Goal: Contribute content: Contribute content

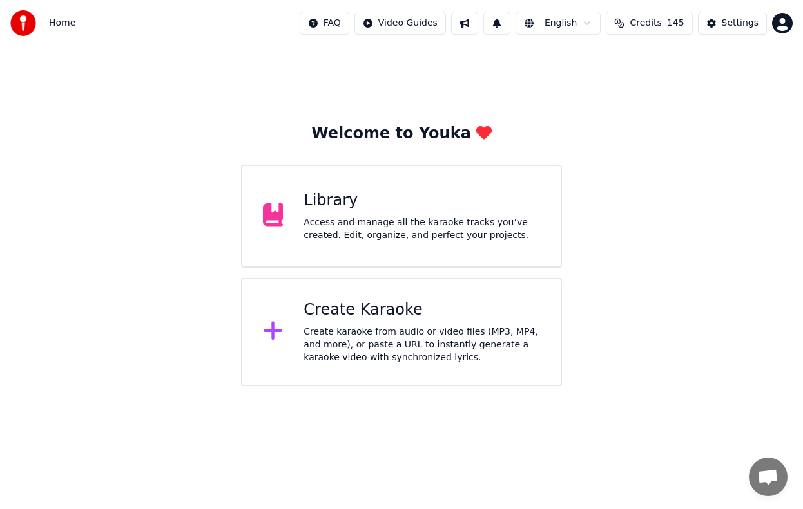
click at [453, 232] on div "Access and manage all the karaoke tracks you’ve created. Edit, organize, and pe…" at bounding box center [421, 229] width 236 height 26
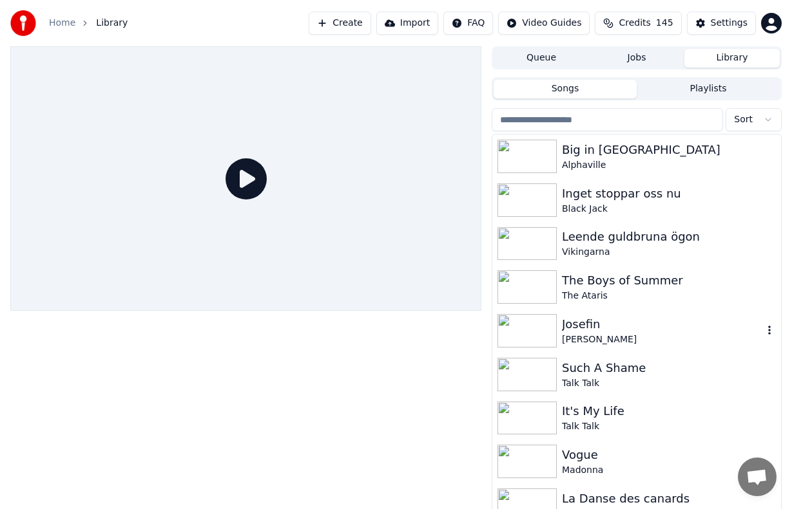
click at [641, 337] on div "[PERSON_NAME]" at bounding box center [662, 340] width 201 height 13
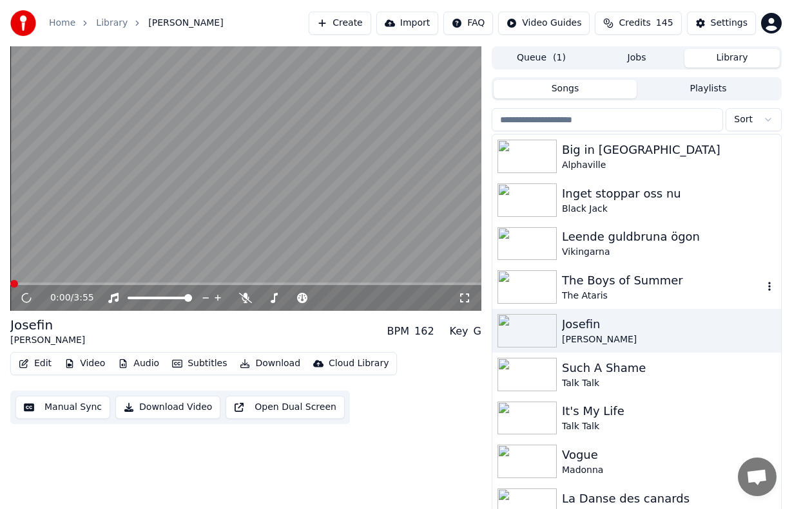
click at [656, 289] on div "The Boys of Summer" at bounding box center [662, 281] width 201 height 18
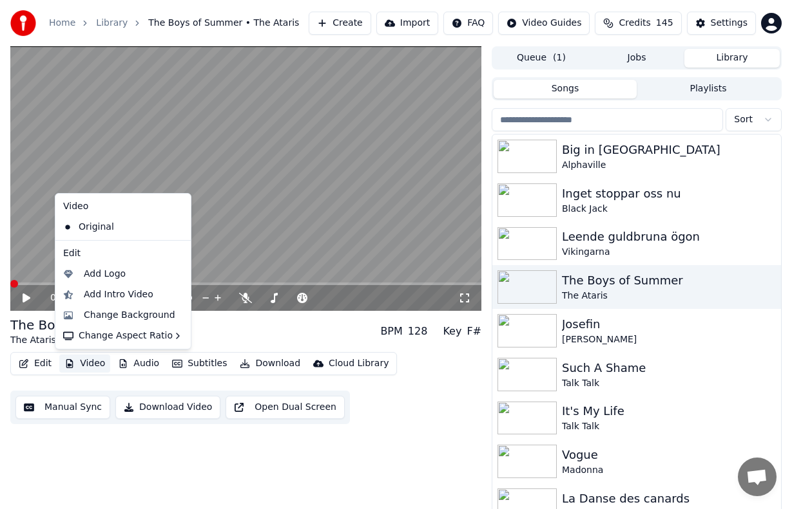
click at [82, 360] on button "Video" at bounding box center [84, 364] width 51 height 18
click at [114, 316] on div "Change Background" at bounding box center [129, 315] width 91 height 13
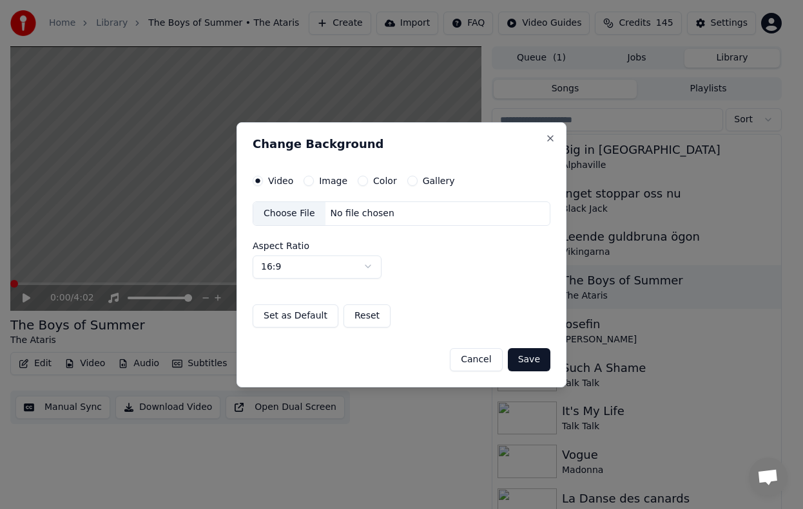
click at [408, 179] on button "Gallery" at bounding box center [412, 181] width 10 height 10
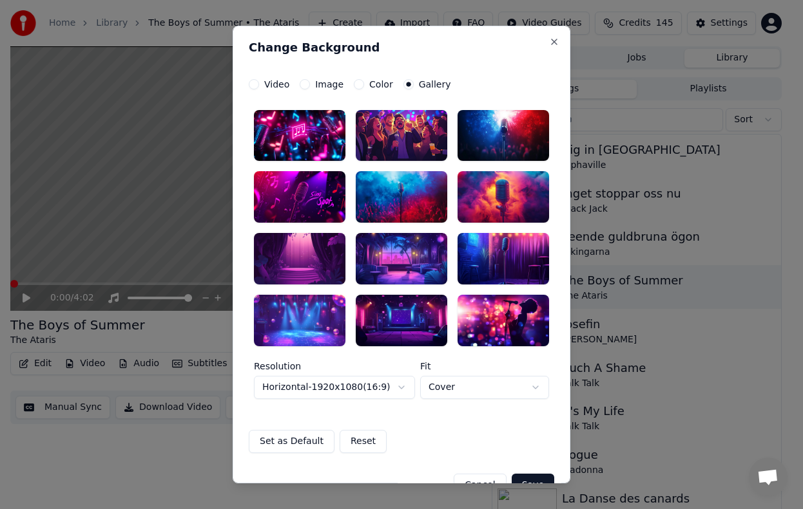
click at [509, 196] on div at bounding box center [502, 197] width 91 height 52
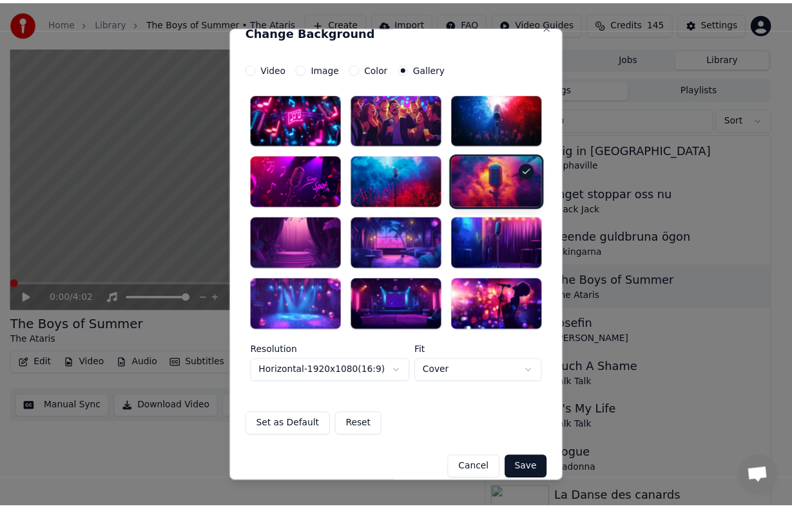
scroll to position [30, 0]
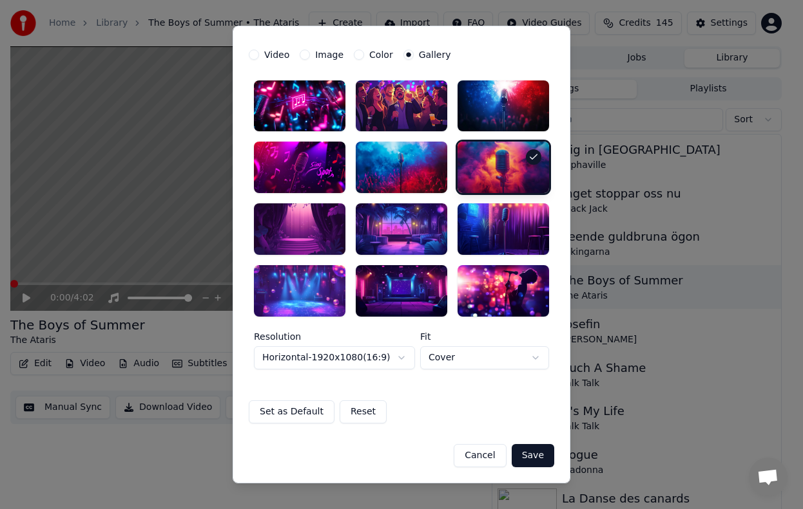
click at [535, 456] on button "Save" at bounding box center [532, 455] width 43 height 23
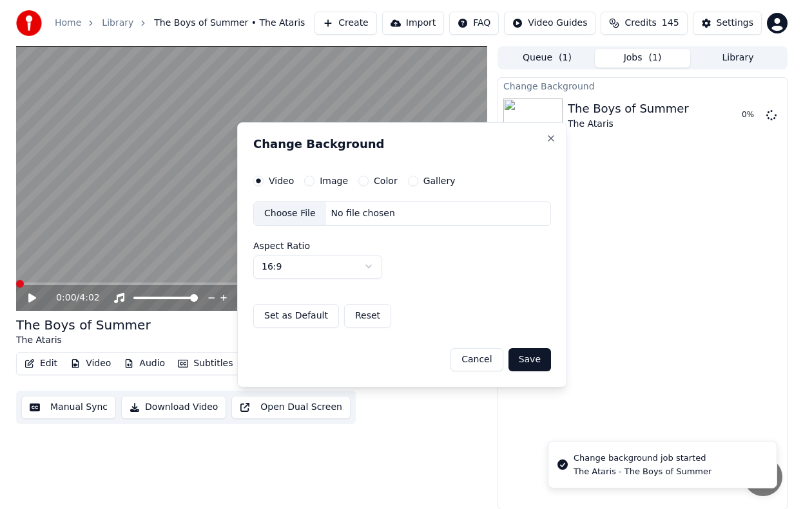
scroll to position [0, 0]
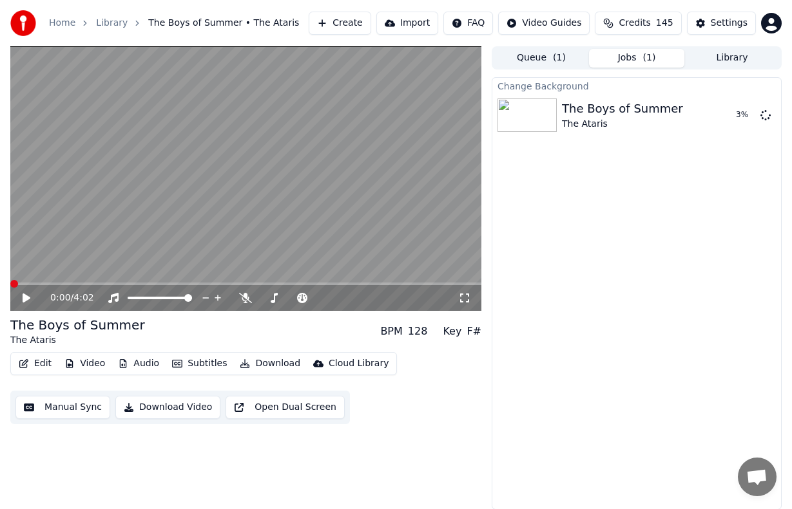
drag, startPoint x: 741, startPoint y: 59, endPoint x: 718, endPoint y: 62, distance: 23.4
click at [741, 59] on button "Library" at bounding box center [731, 58] width 95 height 19
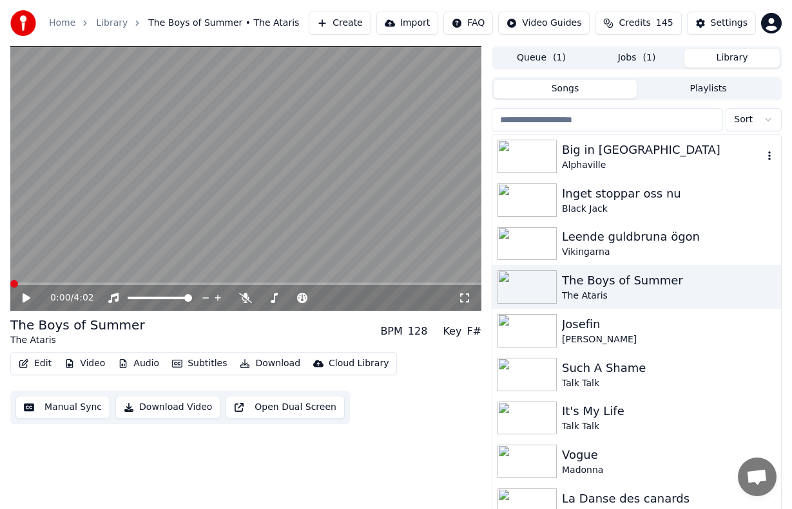
click at [594, 151] on div "Big in [GEOGRAPHIC_DATA]" at bounding box center [662, 150] width 201 height 18
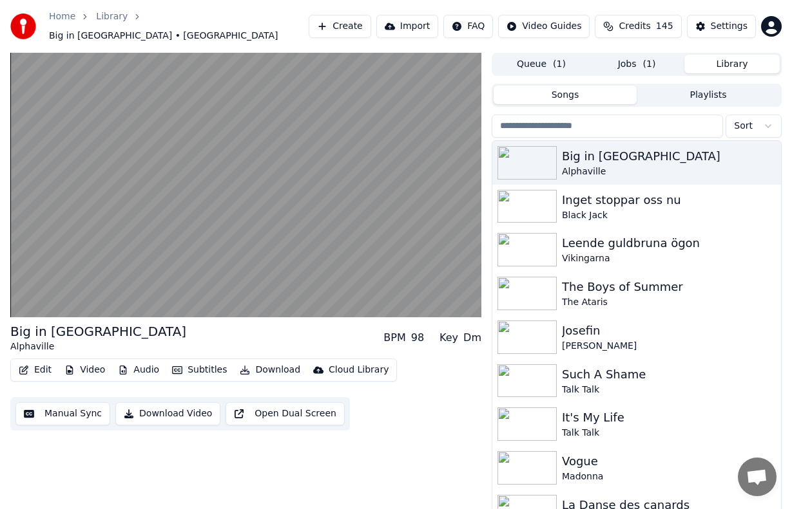
click at [631, 57] on button "Jobs ( 1 )" at bounding box center [636, 64] width 95 height 19
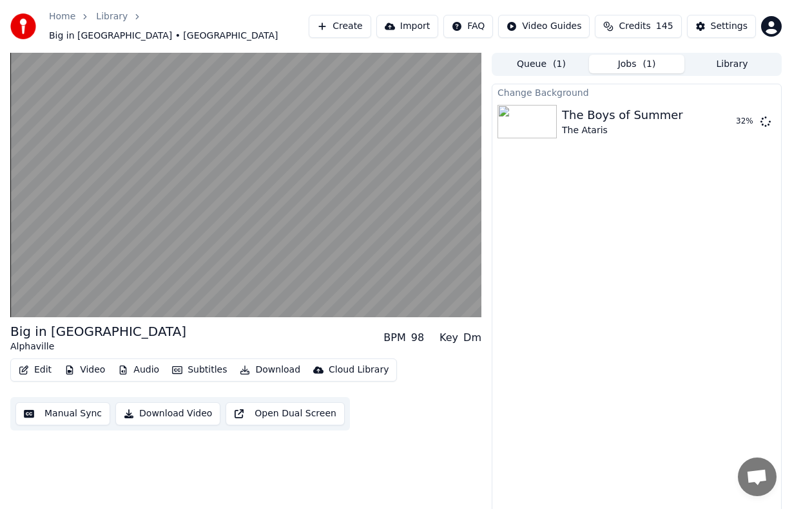
click at [556, 58] on span "( 1 )" at bounding box center [559, 64] width 13 height 13
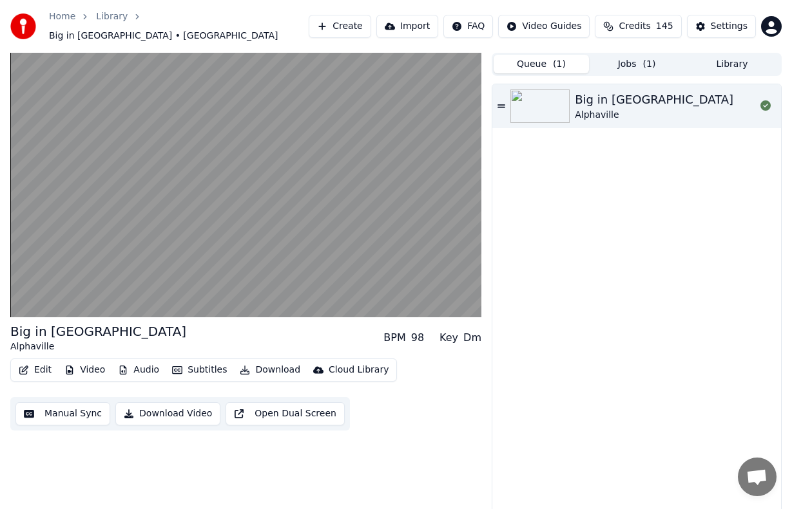
click at [737, 61] on button "Library" at bounding box center [731, 64] width 95 height 19
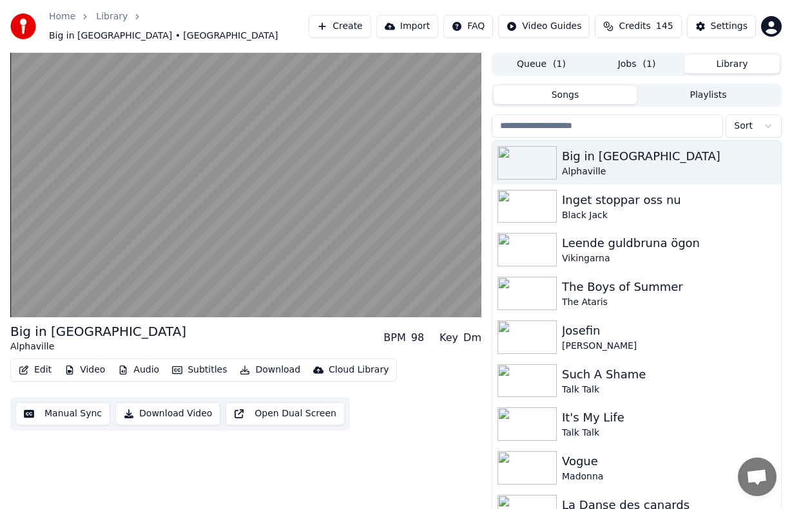
click at [654, 61] on button "Jobs ( 1 )" at bounding box center [636, 64] width 95 height 19
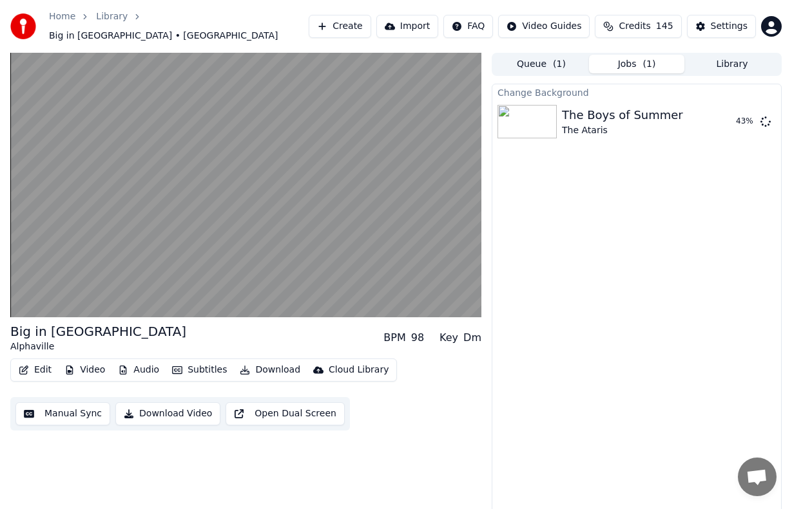
click at [729, 64] on button "Library" at bounding box center [731, 64] width 95 height 19
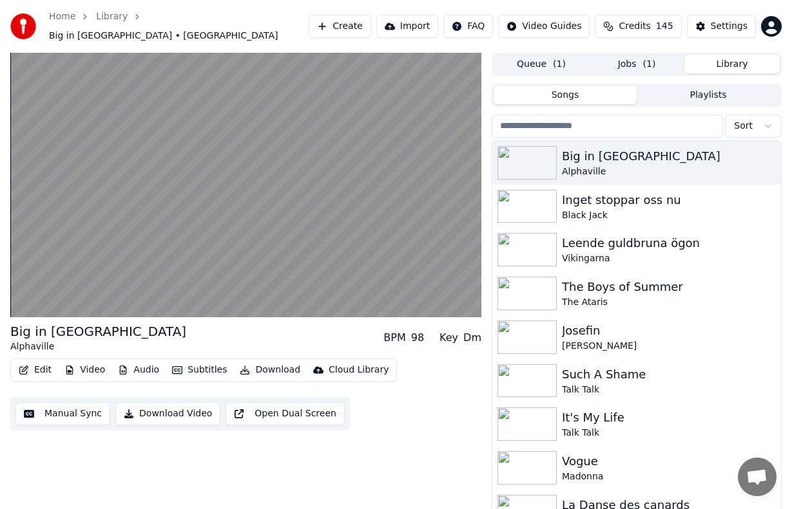
click at [629, 126] on input "search" at bounding box center [606, 126] width 231 height 23
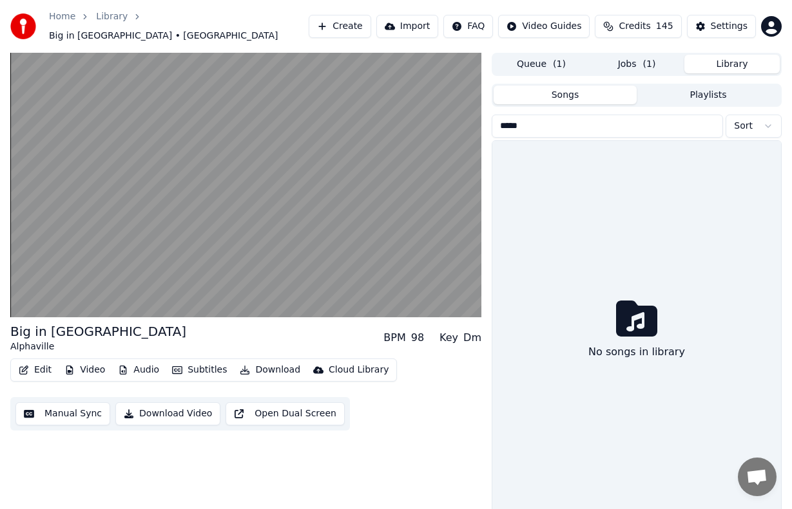
type input "*****"
click at [650, 58] on span "( 1 )" at bounding box center [649, 64] width 13 height 13
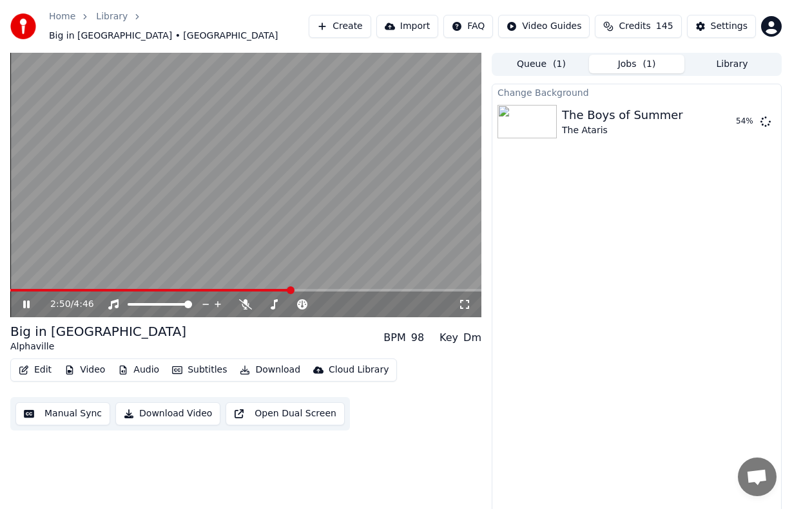
click at [27, 299] on icon at bounding box center [36, 304] width 30 height 10
click at [116, 1] on div "Home Library Big in [GEOGRAPHIC_DATA] • [GEOGRAPHIC_DATA] Create Import FAQ Vid…" at bounding box center [396, 26] width 792 height 53
click at [356, 27] on button "Create" at bounding box center [340, 26] width 62 height 23
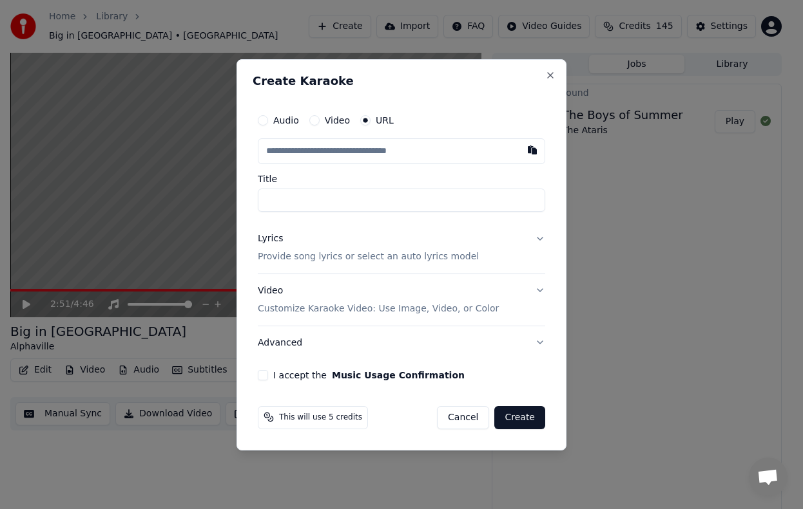
type input "**********"
drag, startPoint x: 420, startPoint y: 259, endPoint x: 412, endPoint y: 258, distance: 8.4
click at [420, 258] on p "Provide song lyrics or select an auto lyrics model" at bounding box center [368, 257] width 221 height 13
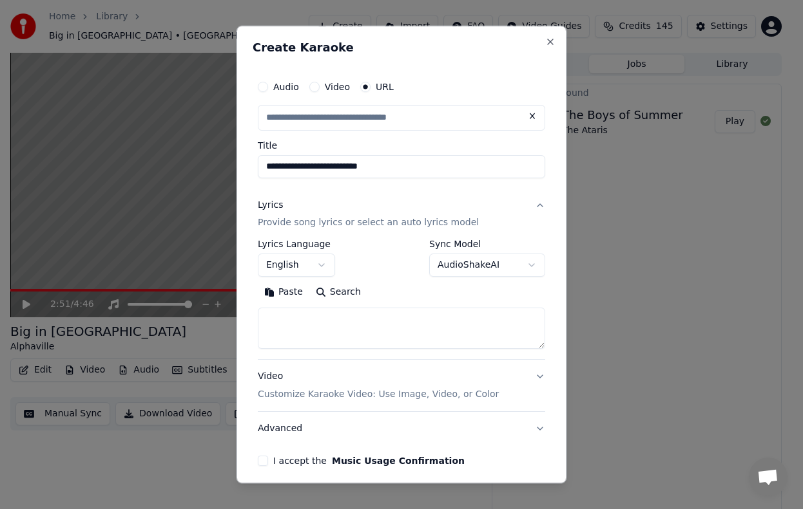
type input "**********"
click at [365, 334] on textarea at bounding box center [401, 329] width 287 height 41
paste textarea "**********"
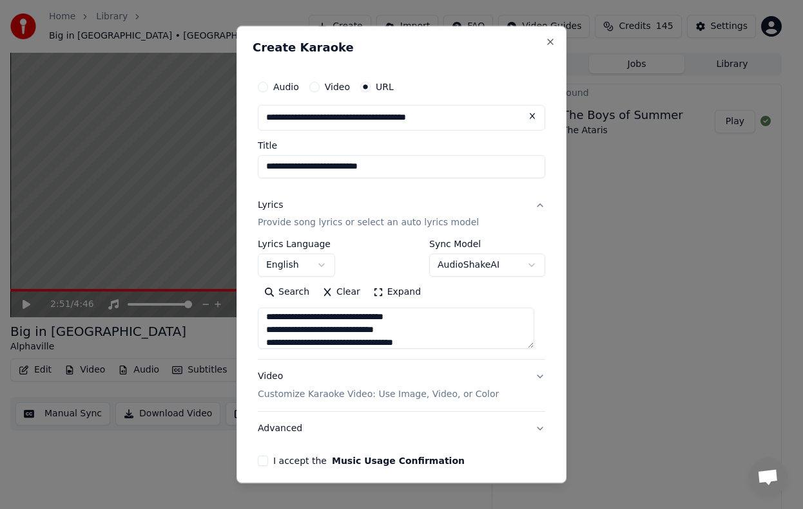
scroll to position [53, 0]
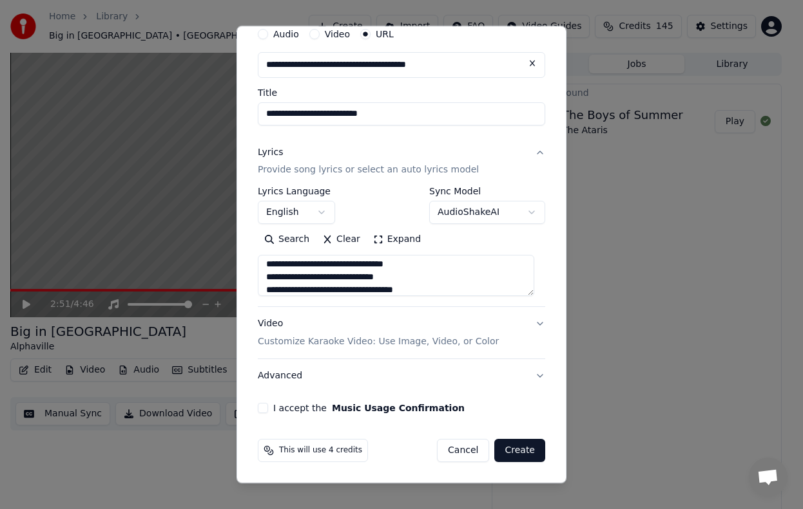
type textarea "**********"
click at [261, 406] on button "I accept the Music Usage Confirmation" at bounding box center [263, 408] width 10 height 10
click at [518, 451] on button "Create" at bounding box center [519, 450] width 51 height 23
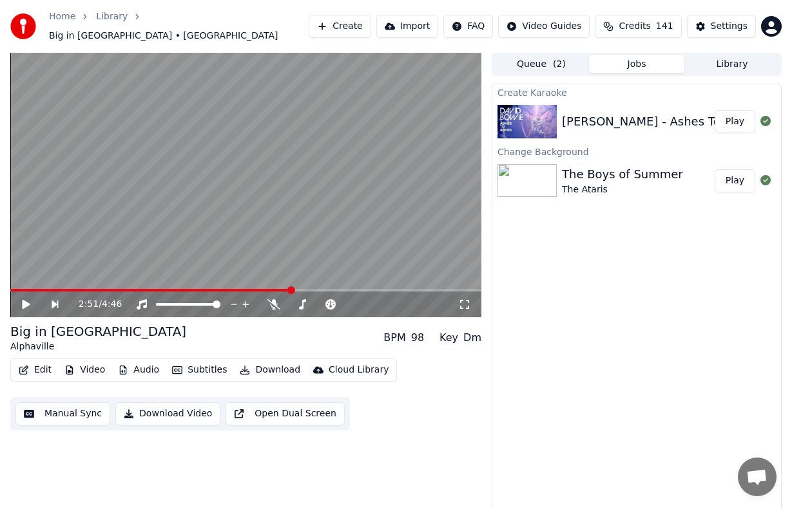
click at [734, 112] on button "Play" at bounding box center [734, 121] width 41 height 23
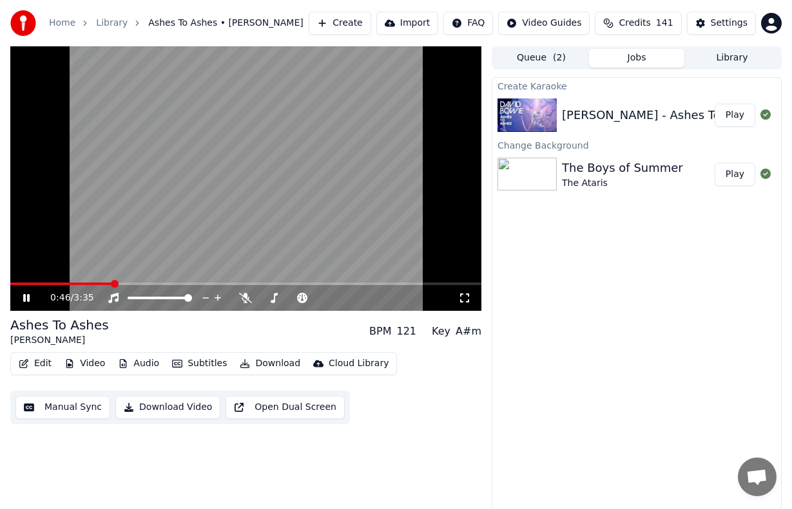
click at [160, 284] on span at bounding box center [245, 284] width 471 height 3
click at [228, 283] on span at bounding box center [245, 284] width 471 height 3
click at [274, 284] on span at bounding box center [245, 284] width 471 height 3
click at [325, 285] on span at bounding box center [245, 284] width 471 height 3
click at [386, 283] on span at bounding box center [245, 284] width 471 height 3
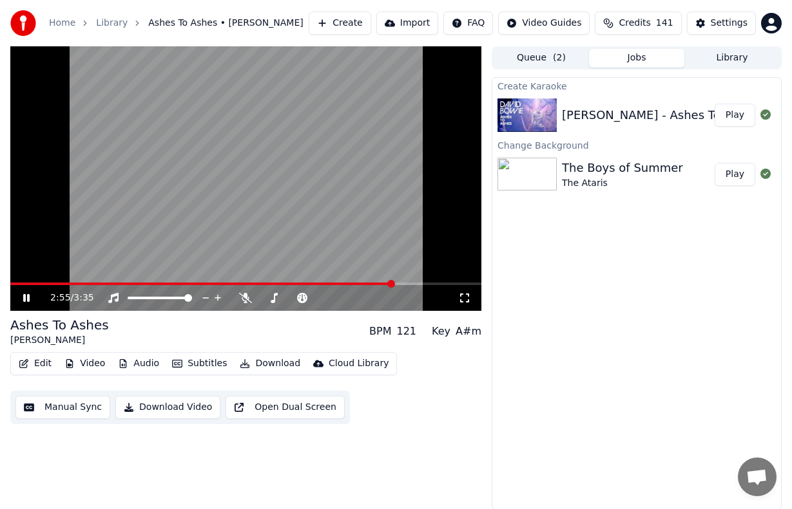
click at [423, 285] on span at bounding box center [245, 284] width 471 height 3
click at [25, 301] on icon at bounding box center [26, 298] width 6 height 8
click at [364, 23] on button "Create" at bounding box center [340, 23] width 62 height 23
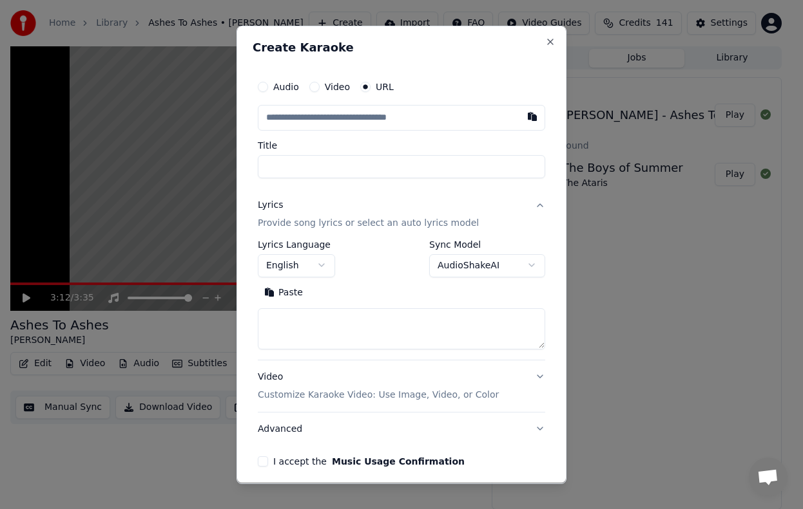
type input "**********"
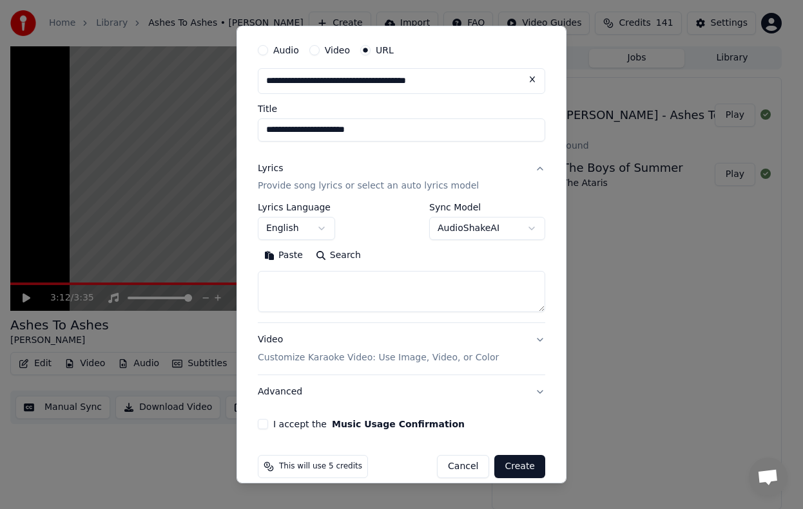
scroll to position [53, 0]
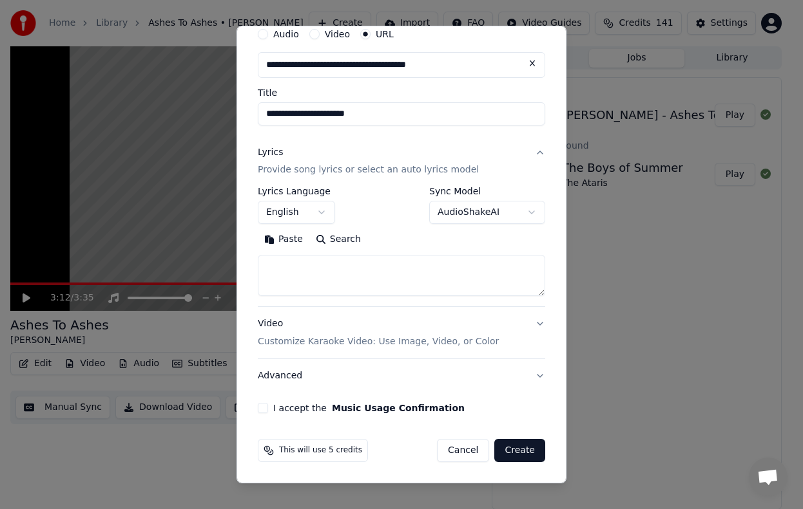
type input "**********"
click at [457, 265] on textarea at bounding box center [401, 276] width 287 height 41
paste textarea "**********"
type input "**********"
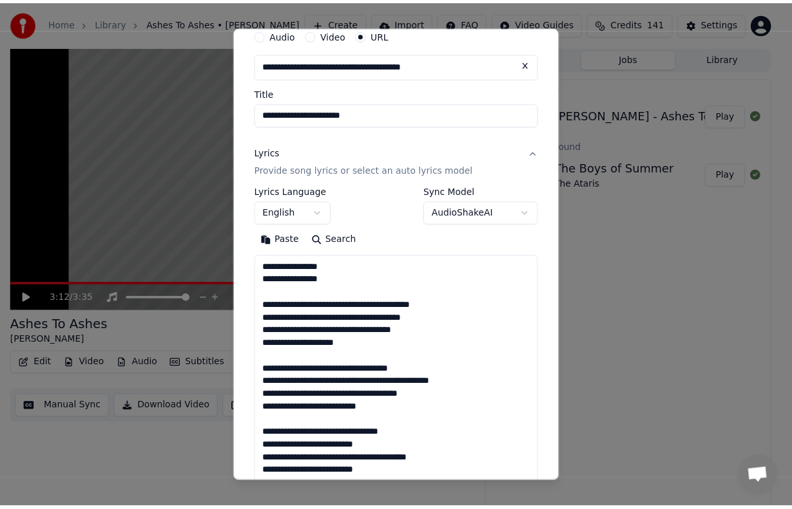
scroll to position [466, 0]
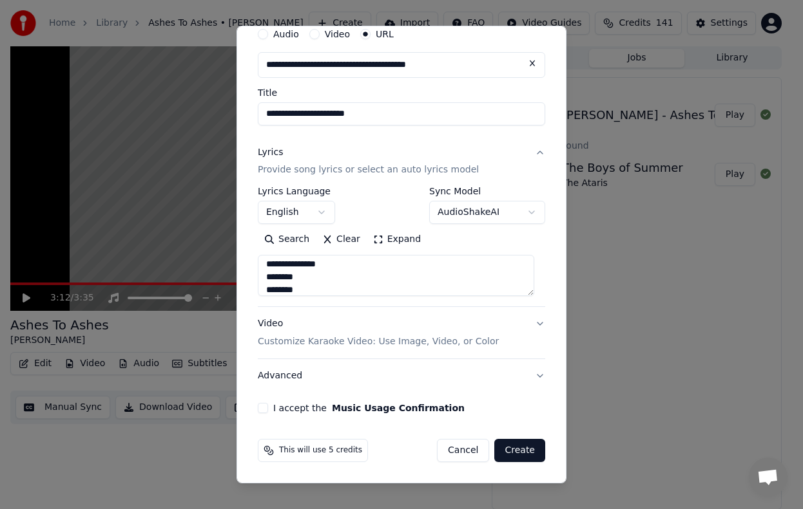
type textarea "**********"
click at [259, 406] on button "I accept the Music Usage Confirmation" at bounding box center [263, 408] width 10 height 10
click at [526, 450] on button "Create" at bounding box center [519, 450] width 51 height 23
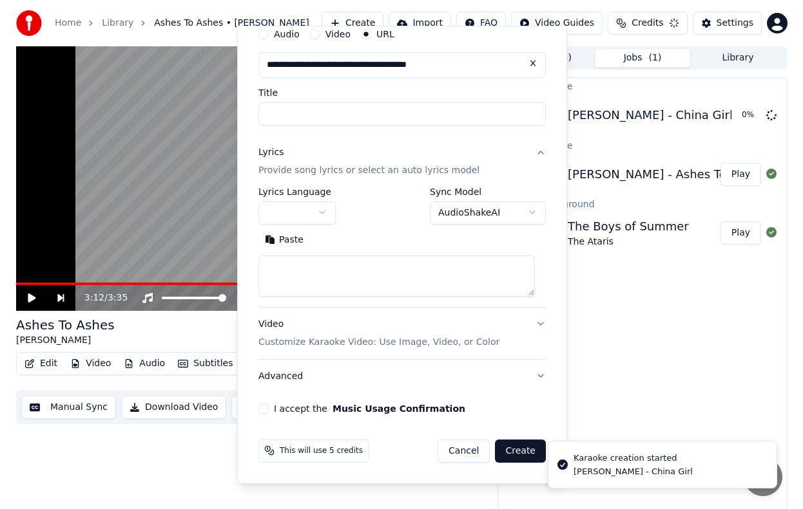
scroll to position [0, 0]
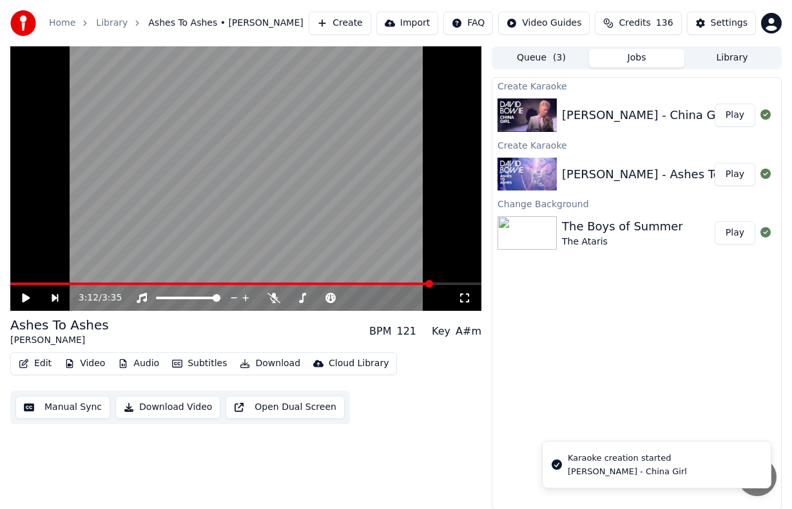
click at [736, 117] on button "Play" at bounding box center [734, 115] width 41 height 23
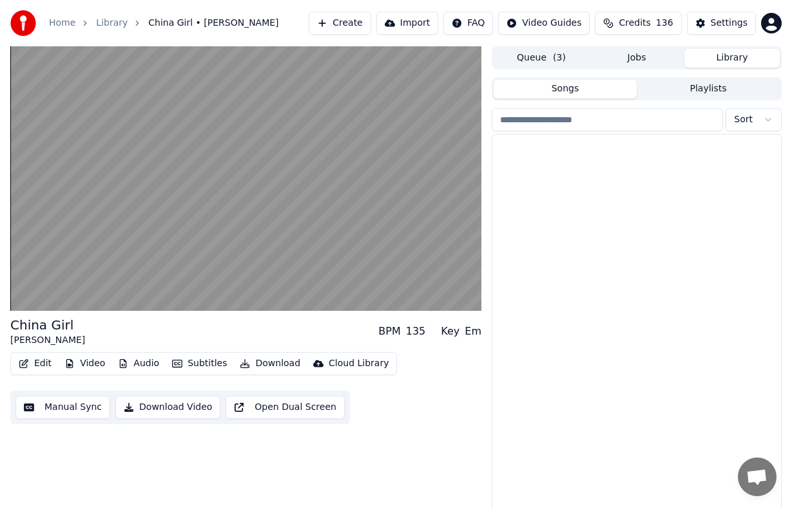
click at [720, 55] on button "Library" at bounding box center [731, 58] width 95 height 19
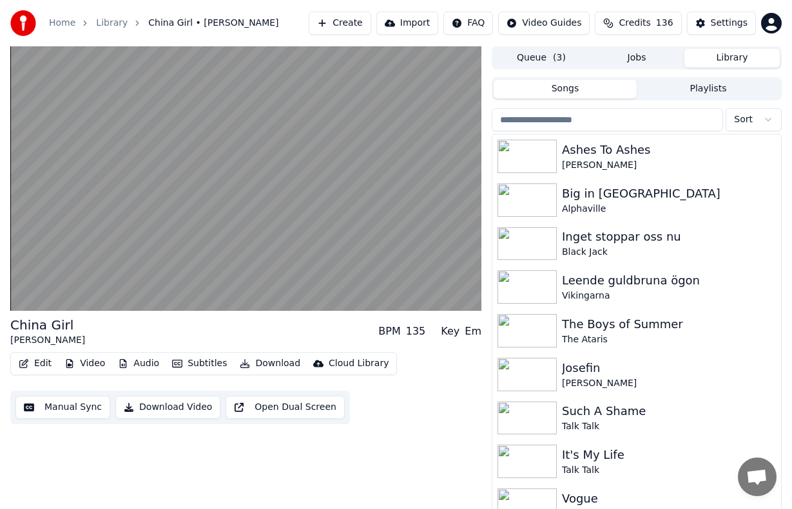
click at [629, 120] on input "search" at bounding box center [606, 119] width 231 height 23
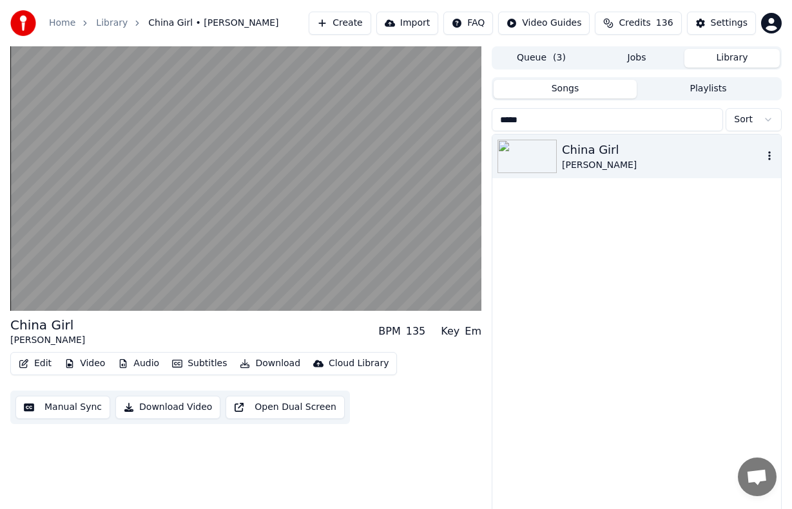
type input "*****"
click at [614, 158] on div "China Girl" at bounding box center [662, 150] width 201 height 18
click at [729, 62] on button "Library" at bounding box center [731, 58] width 95 height 19
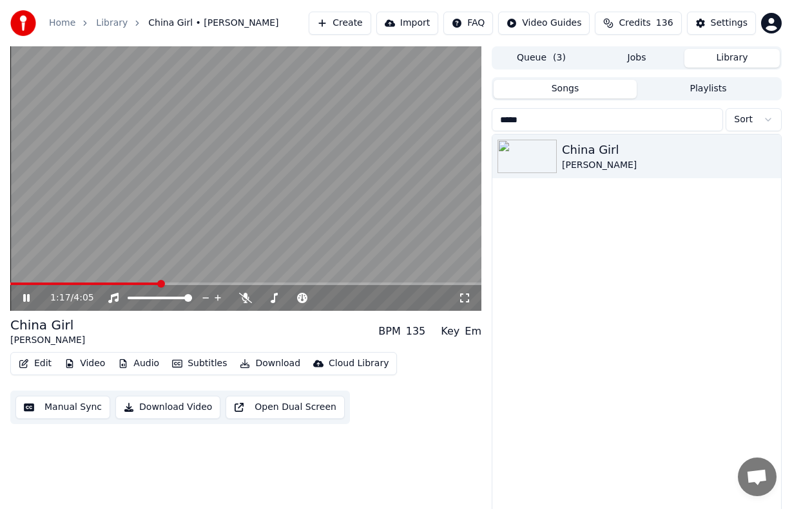
click at [28, 293] on icon at bounding box center [36, 298] width 30 height 10
click at [258, 358] on button "Download" at bounding box center [269, 364] width 71 height 18
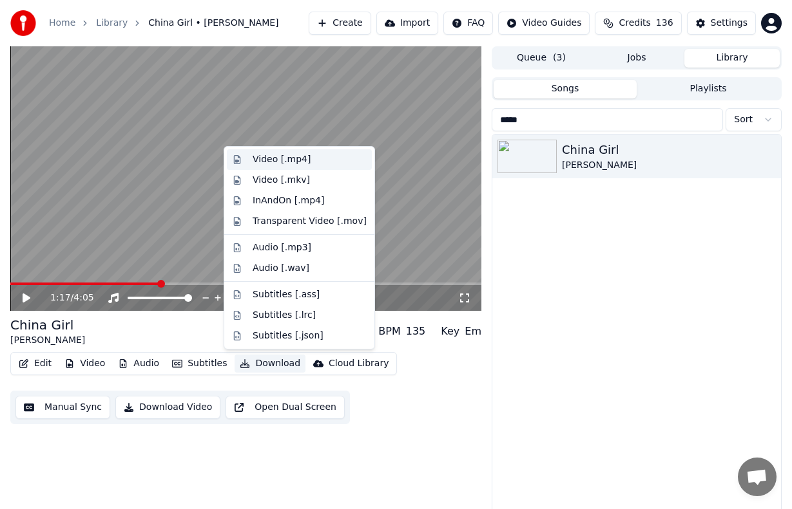
click at [319, 160] on div "Video [.mp4]" at bounding box center [309, 159] width 114 height 13
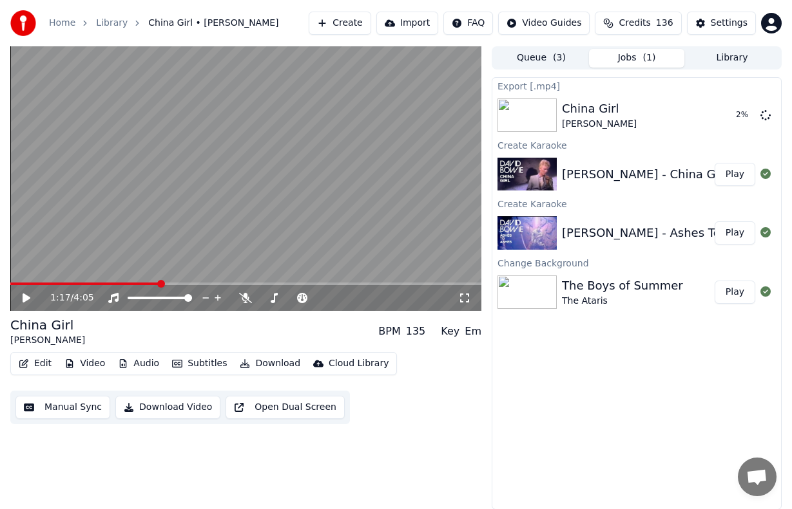
click at [734, 62] on button "Library" at bounding box center [731, 58] width 95 height 19
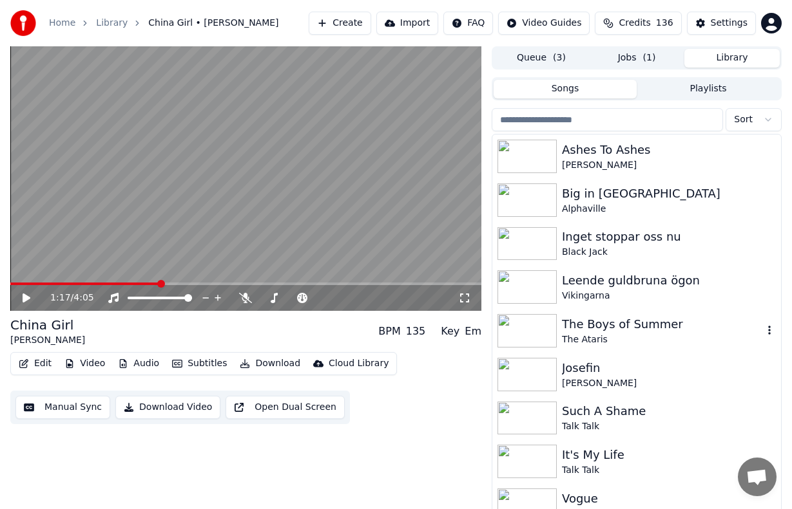
click at [645, 332] on div "The Boys of Summer" at bounding box center [662, 325] width 201 height 18
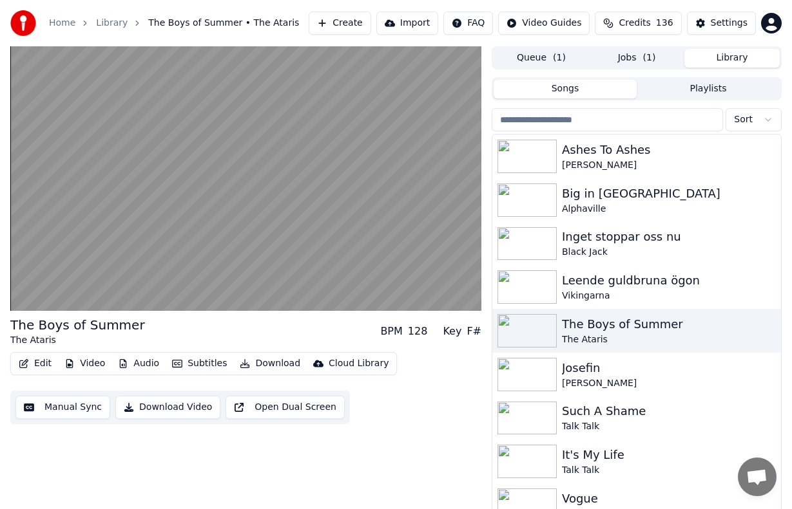
click at [632, 53] on button "Jobs ( 1 )" at bounding box center [636, 58] width 95 height 19
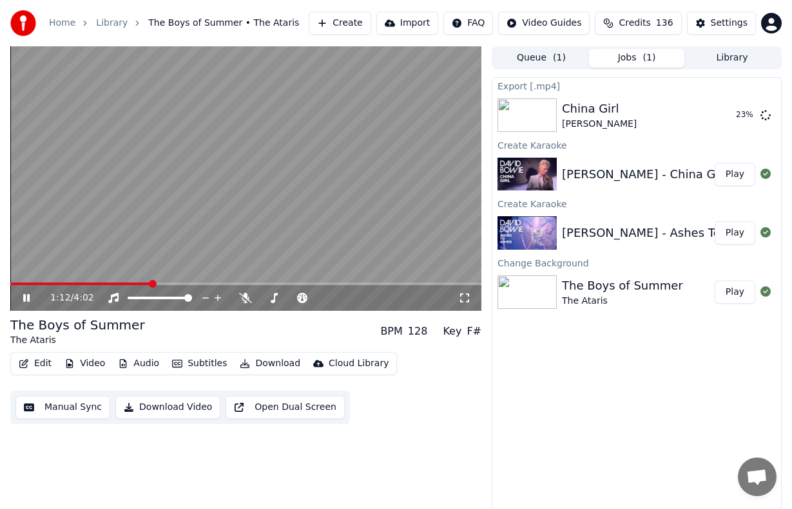
click at [547, 55] on button "Queue ( 1 )" at bounding box center [540, 58] width 95 height 19
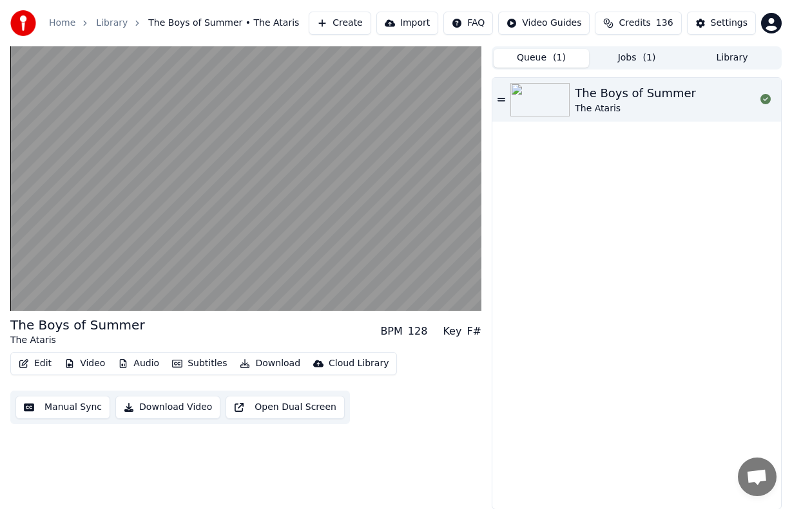
click at [725, 59] on button "Library" at bounding box center [731, 58] width 95 height 19
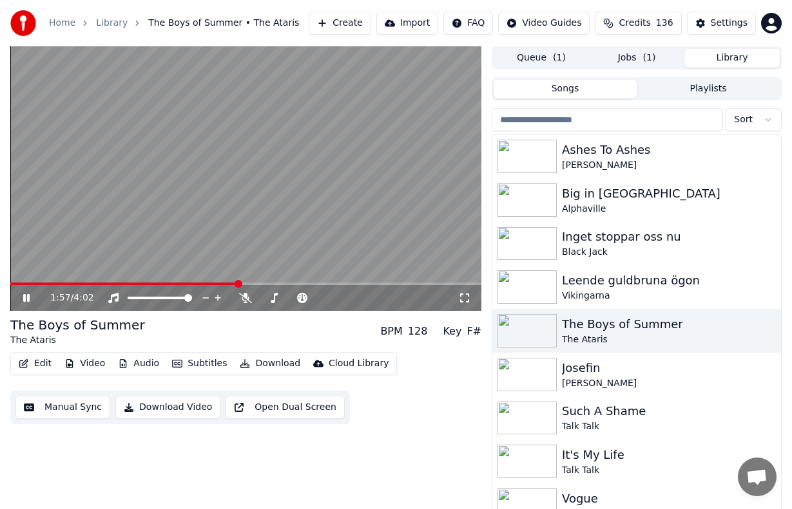
click at [292, 284] on span at bounding box center [245, 284] width 471 height 3
click at [352, 284] on span at bounding box center [245, 284] width 471 height 3
click at [404, 283] on span at bounding box center [245, 284] width 471 height 3
click at [432, 283] on span at bounding box center [245, 284] width 471 height 3
click at [401, 281] on video at bounding box center [245, 178] width 471 height 265
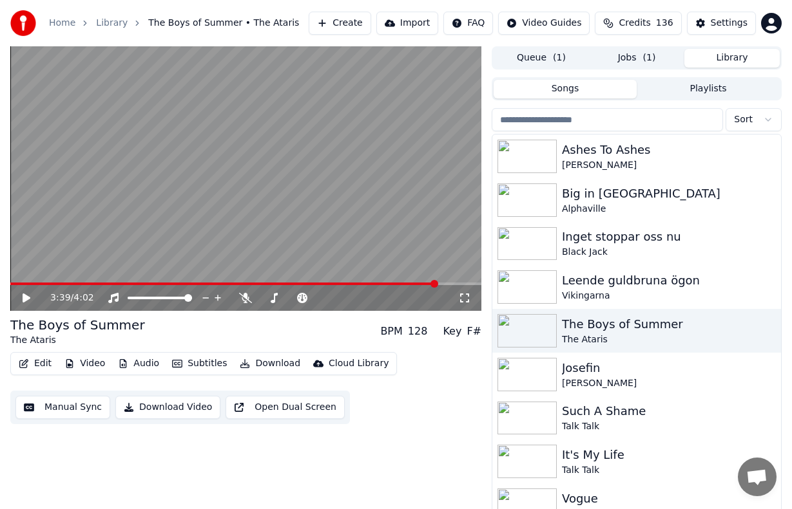
click at [30, 295] on icon at bounding box center [36, 298] width 30 height 10
click at [377, 283] on span at bounding box center [193, 284] width 367 height 3
click at [28, 299] on icon at bounding box center [26, 298] width 6 height 8
click at [667, 19] on span "136" at bounding box center [664, 23] width 17 height 13
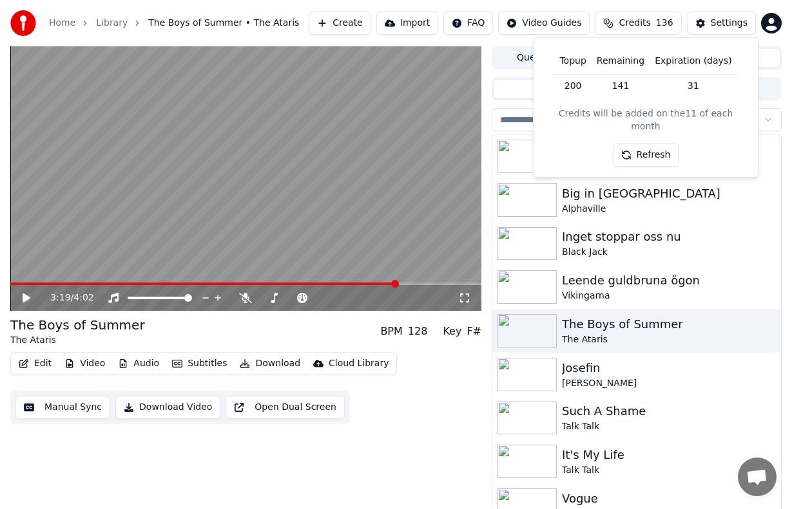
click at [658, 145] on button "Refresh" at bounding box center [646, 155] width 66 height 23
click at [425, 430] on div "3:19 / 4:02 The Boys of Summer The Ataris BPM 128 Key F# Edit Video Audio Subti…" at bounding box center [245, 281] width 471 height 470
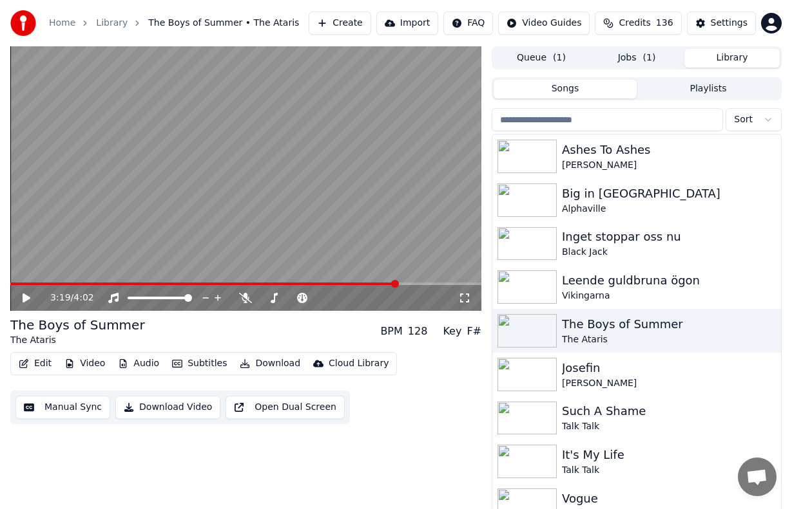
click at [278, 365] on button "Download" at bounding box center [269, 364] width 71 height 18
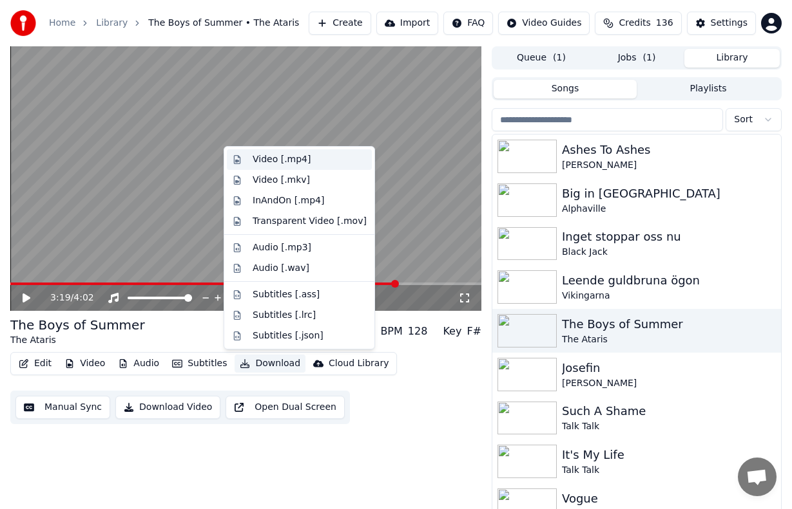
click at [321, 158] on div "Video [.mp4]" at bounding box center [309, 159] width 114 height 13
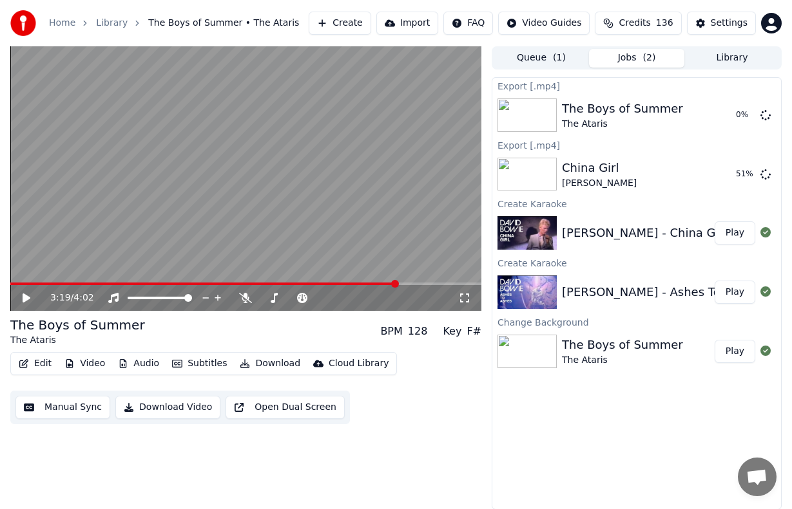
click at [733, 53] on button "Library" at bounding box center [731, 58] width 95 height 19
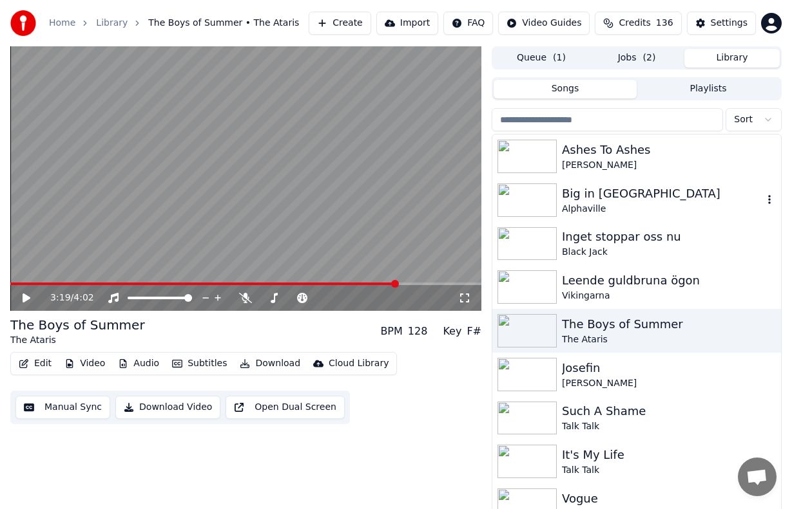
drag, startPoint x: 630, startPoint y: 201, endPoint x: 638, endPoint y: 205, distance: 8.6
click at [630, 200] on div "Big in [GEOGRAPHIC_DATA]" at bounding box center [662, 194] width 201 height 18
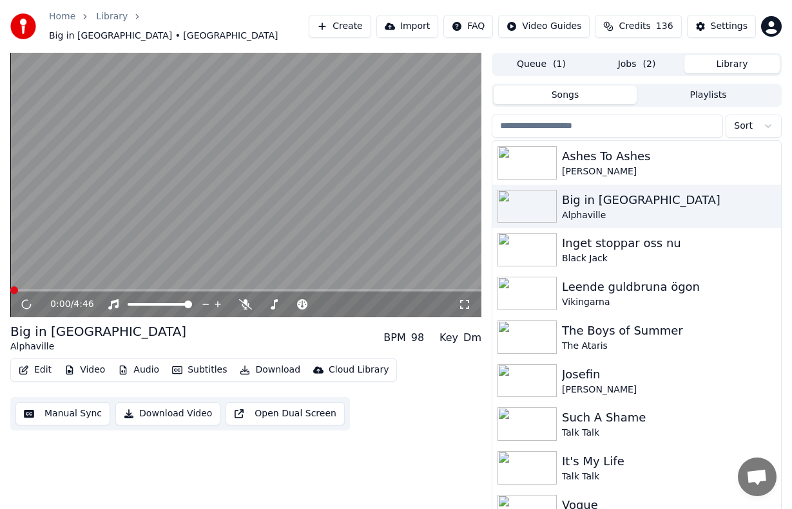
click at [274, 361] on button "Download" at bounding box center [269, 370] width 71 height 18
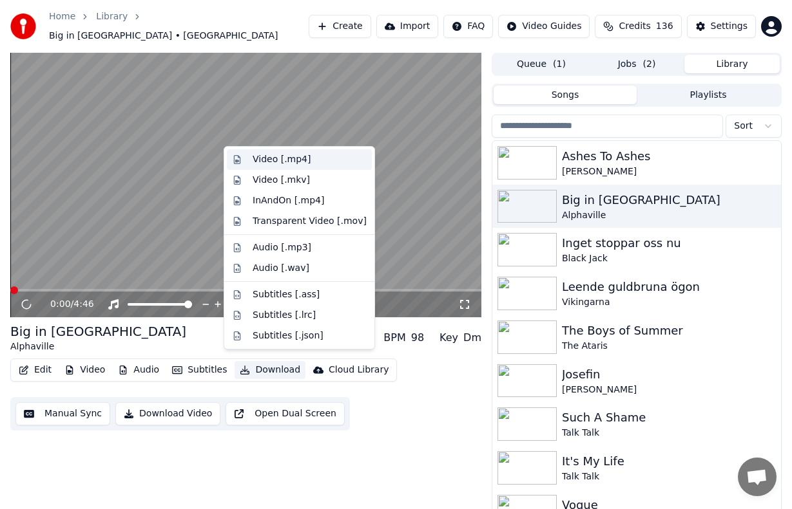
click at [331, 158] on div "Video [.mp4]" at bounding box center [309, 159] width 114 height 13
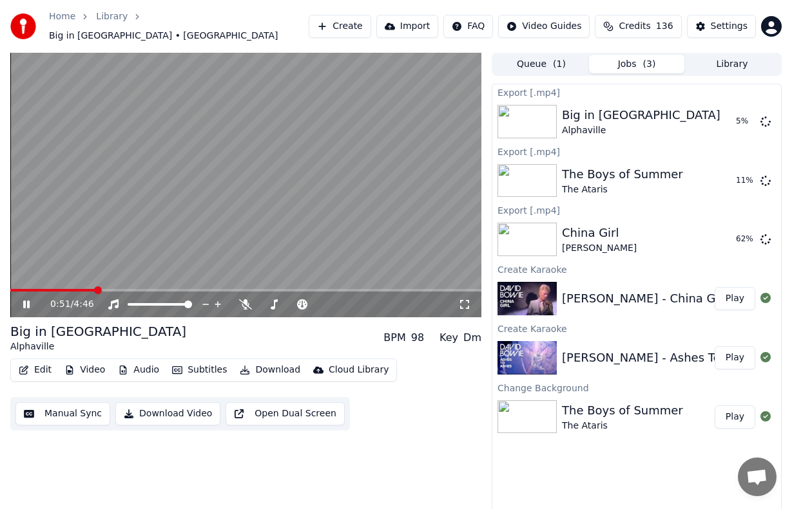
click at [26, 300] on icon at bounding box center [36, 304] width 30 height 10
click at [737, 55] on button "Library" at bounding box center [731, 64] width 95 height 19
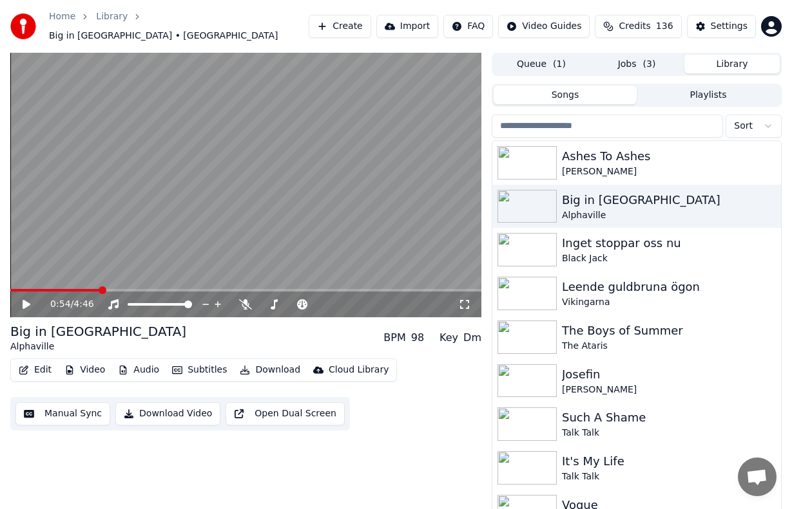
click at [653, 62] on span "( 3 )" at bounding box center [649, 64] width 13 height 13
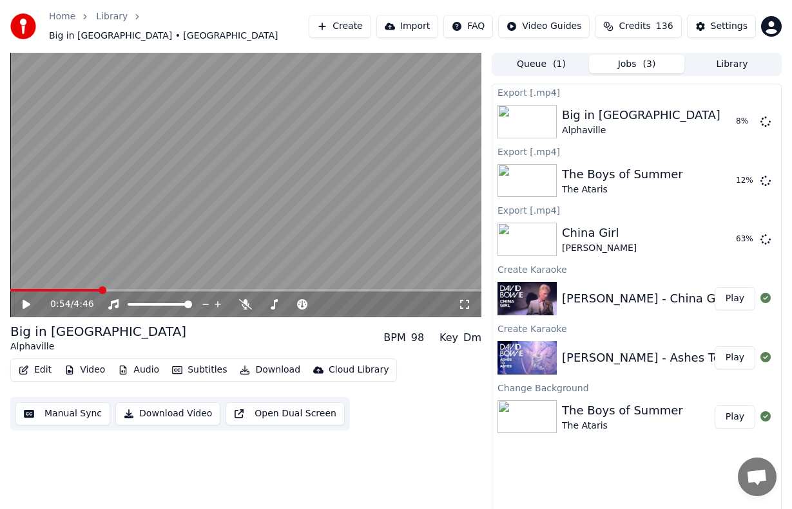
click at [544, 67] on button "Queue ( 1 )" at bounding box center [540, 64] width 95 height 19
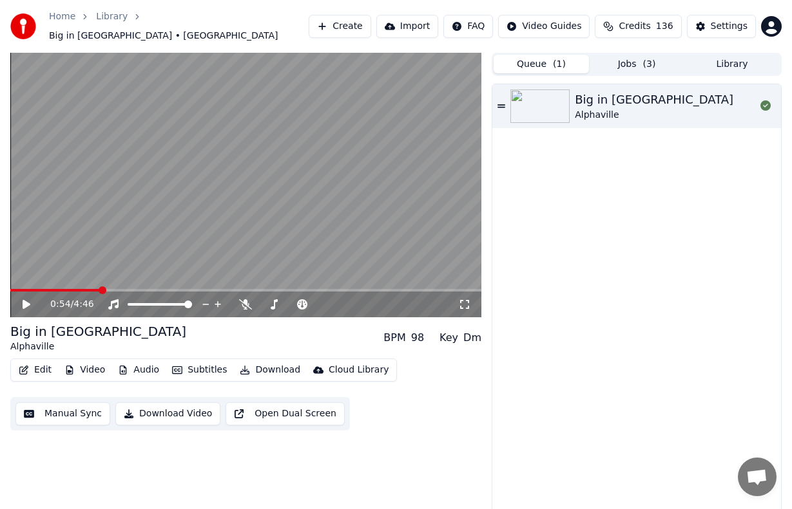
click at [636, 61] on button "Jobs ( 3 )" at bounding box center [636, 64] width 95 height 19
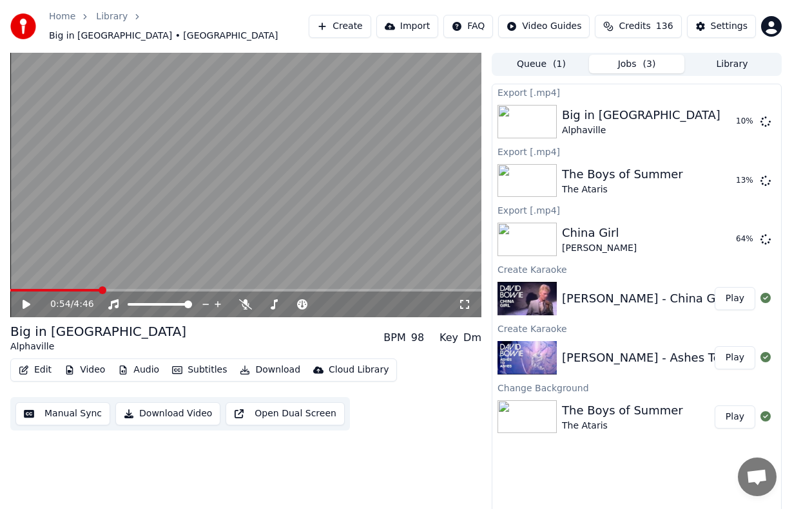
click at [733, 350] on button "Play" at bounding box center [734, 358] width 41 height 23
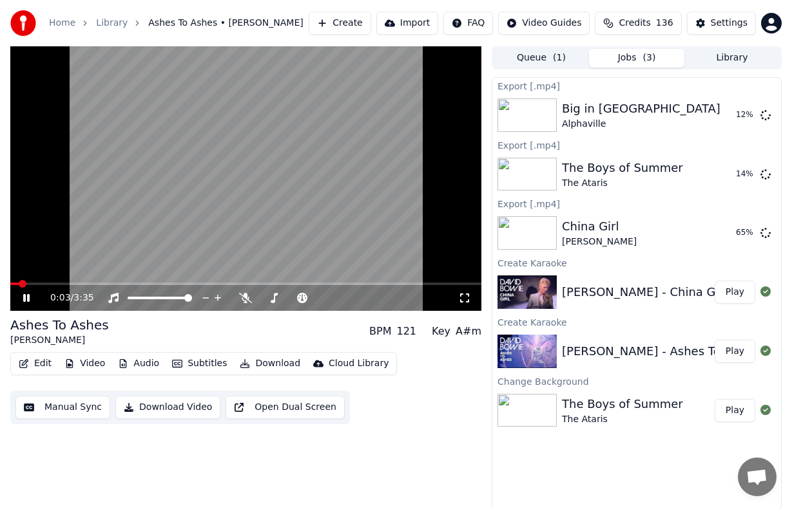
click at [95, 359] on button "Video" at bounding box center [84, 364] width 51 height 18
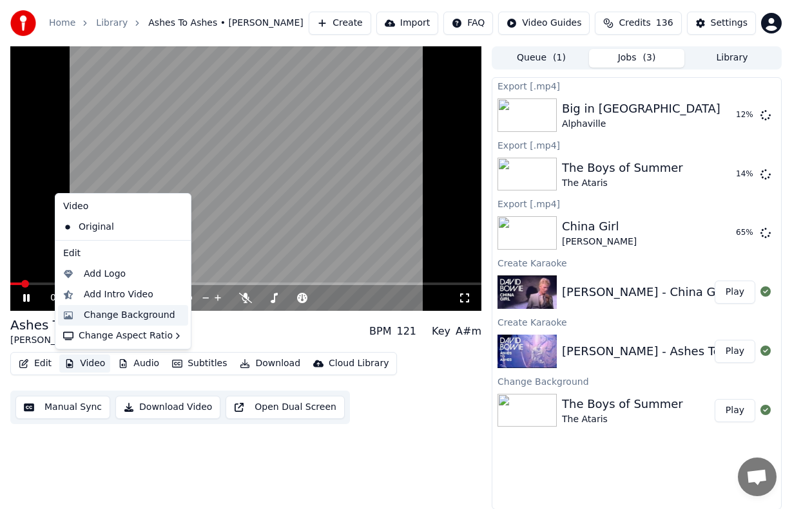
click at [129, 313] on div "Change Background" at bounding box center [129, 315] width 91 height 13
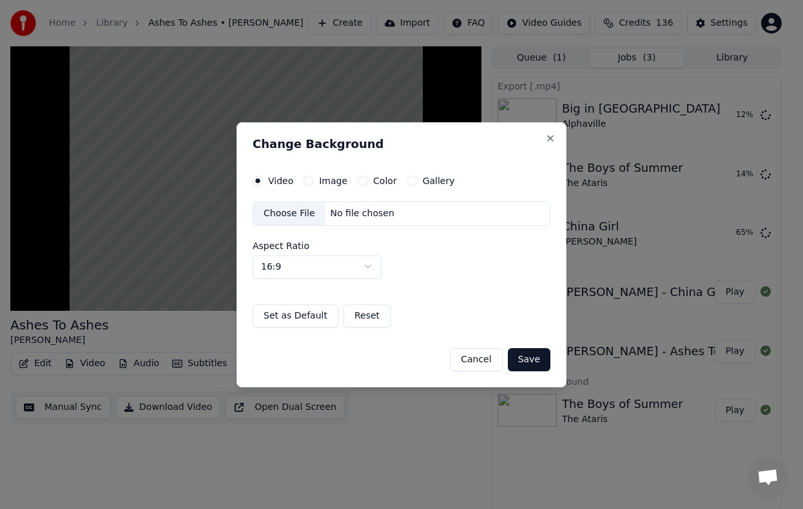
click at [409, 184] on button "Gallery" at bounding box center [412, 181] width 10 height 10
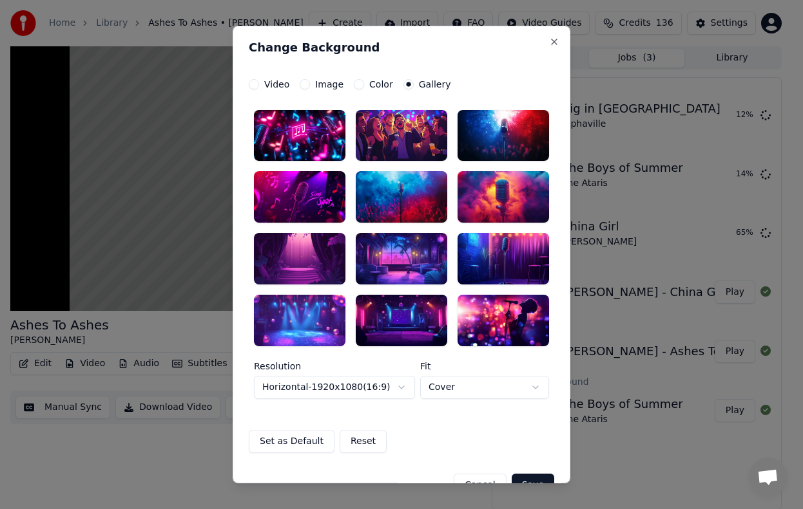
click at [511, 216] on div at bounding box center [502, 197] width 91 height 52
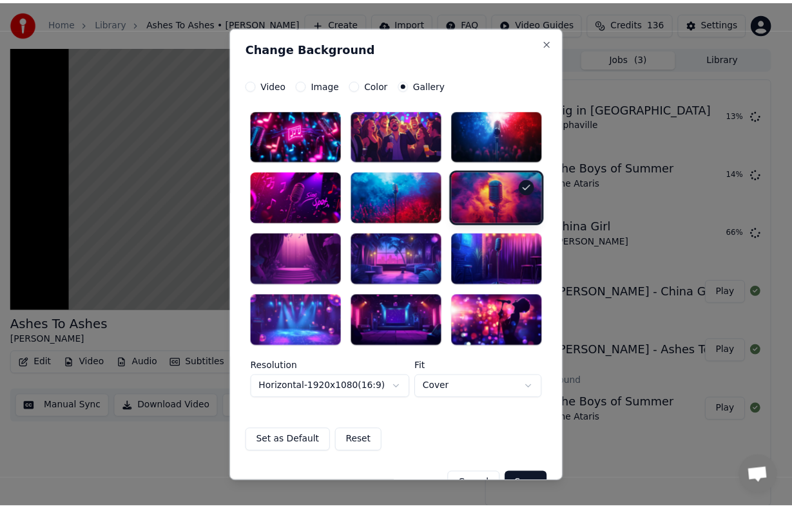
scroll to position [30, 0]
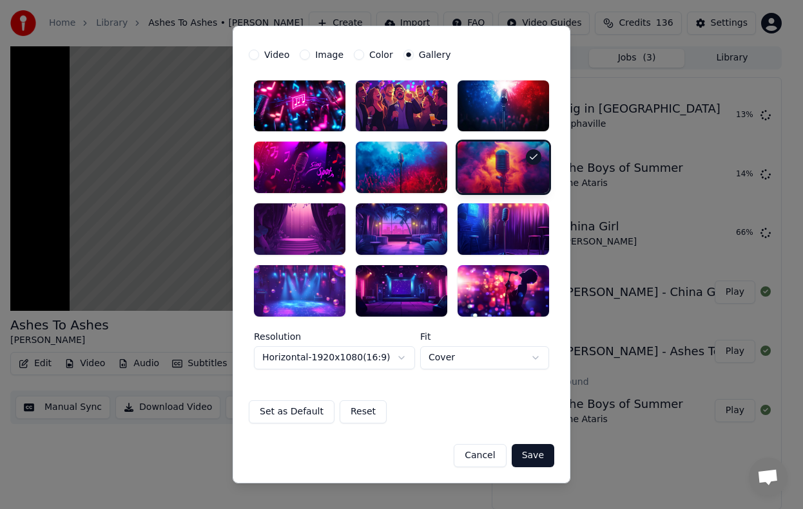
click at [530, 450] on button "Save" at bounding box center [532, 455] width 43 height 23
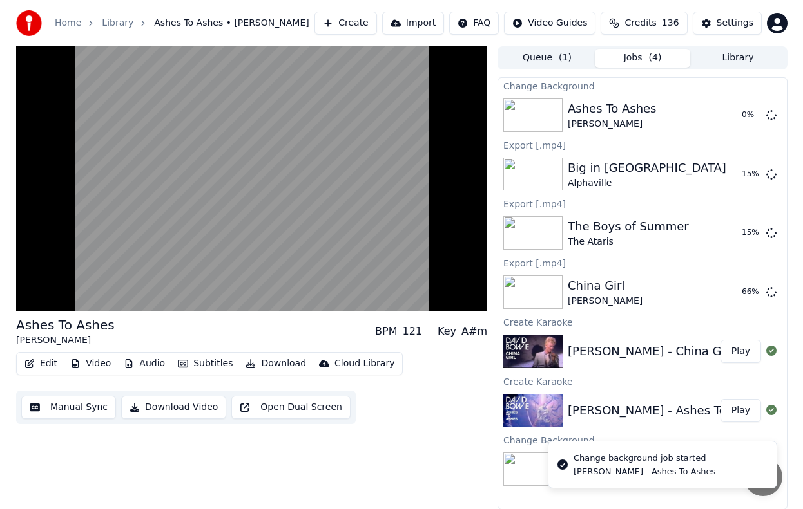
scroll to position [0, 0]
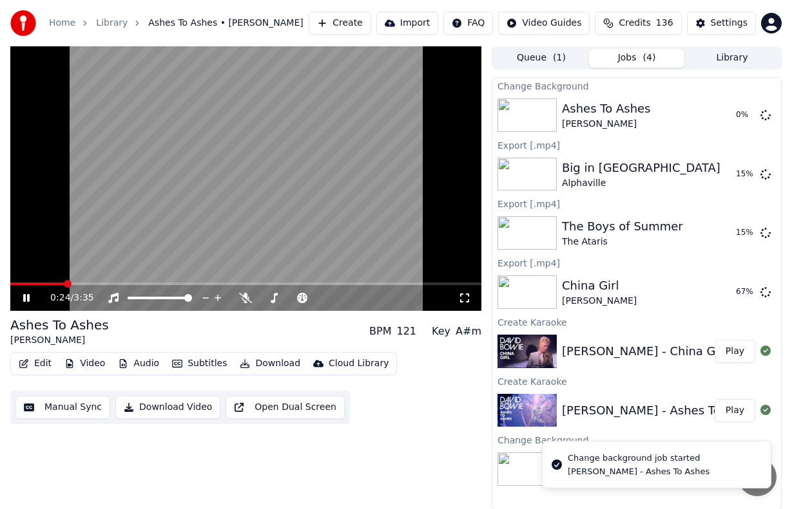
click at [25, 299] on icon at bounding box center [26, 298] width 6 height 8
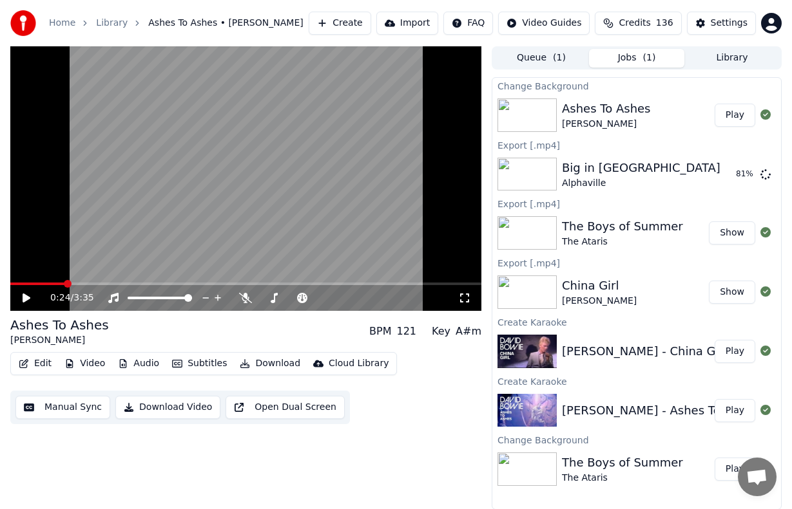
click at [624, 113] on div "Ashes To Ashes" at bounding box center [606, 109] width 89 height 18
click at [732, 116] on button "Play" at bounding box center [734, 115] width 41 height 23
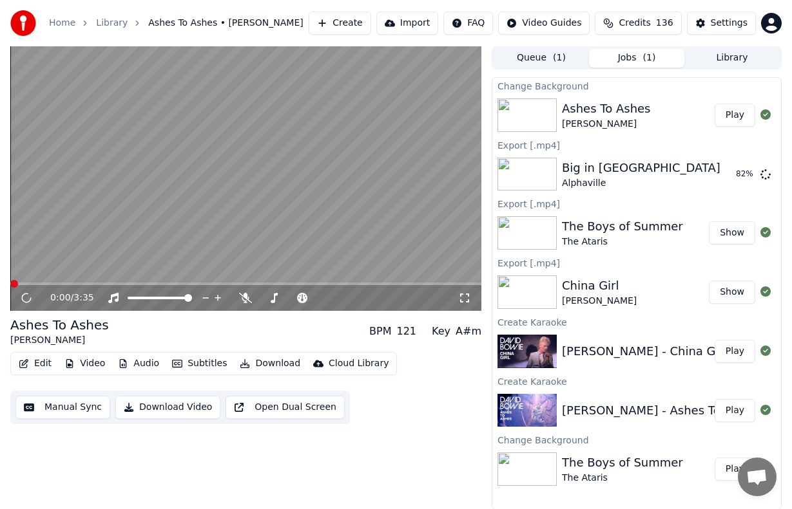
click at [274, 363] on button "Download" at bounding box center [269, 364] width 71 height 18
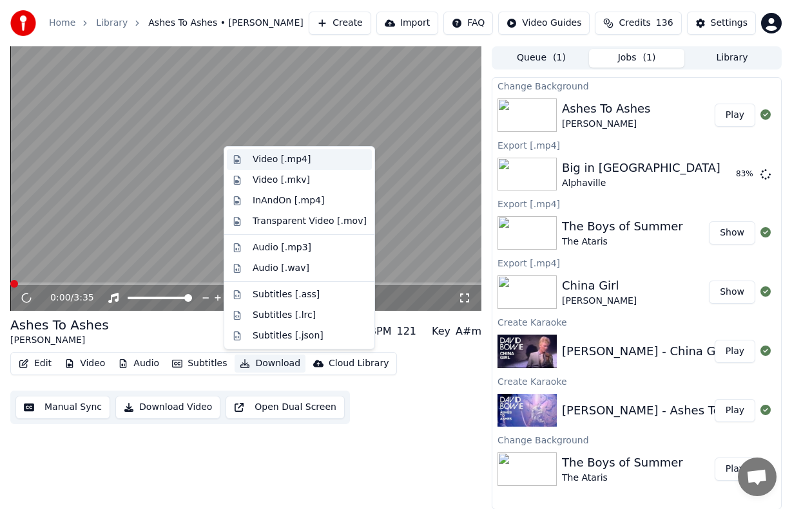
click at [311, 160] on div "Video [.mp4]" at bounding box center [309, 159] width 114 height 13
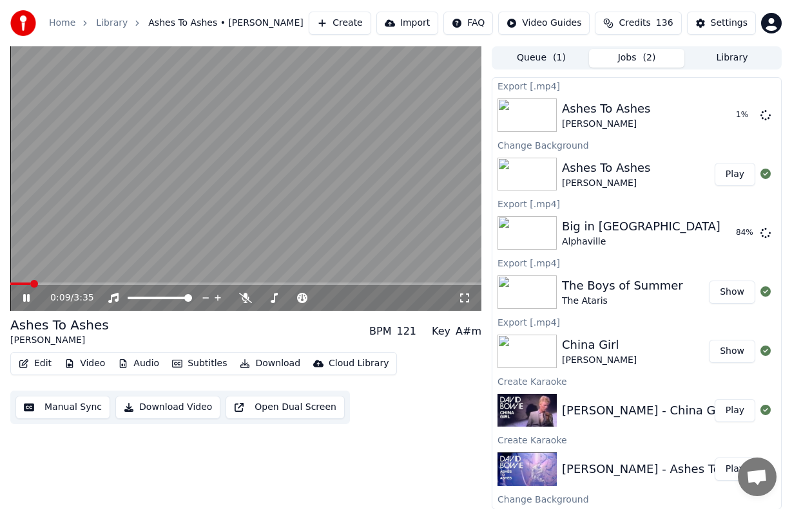
click at [636, 23] on span "Credits" at bounding box center [634, 23] width 32 height 13
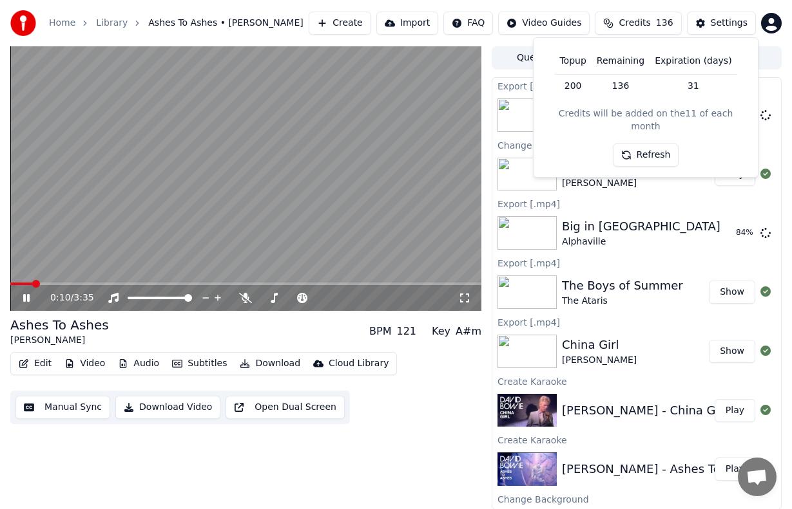
click at [654, 144] on button "Refresh" at bounding box center [646, 155] width 66 height 23
click at [28, 295] on icon at bounding box center [26, 298] width 6 height 8
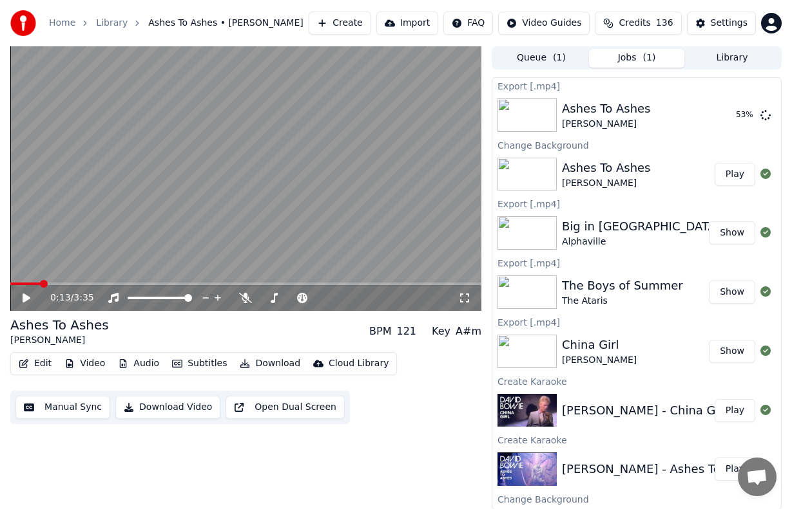
click at [553, 55] on span "( 1 )" at bounding box center [559, 58] width 13 height 13
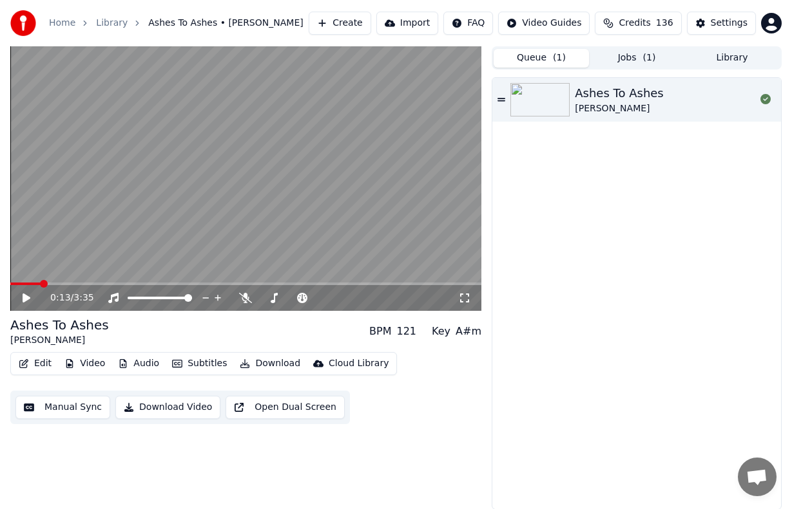
click at [632, 59] on button "Jobs ( 1 )" at bounding box center [636, 58] width 95 height 19
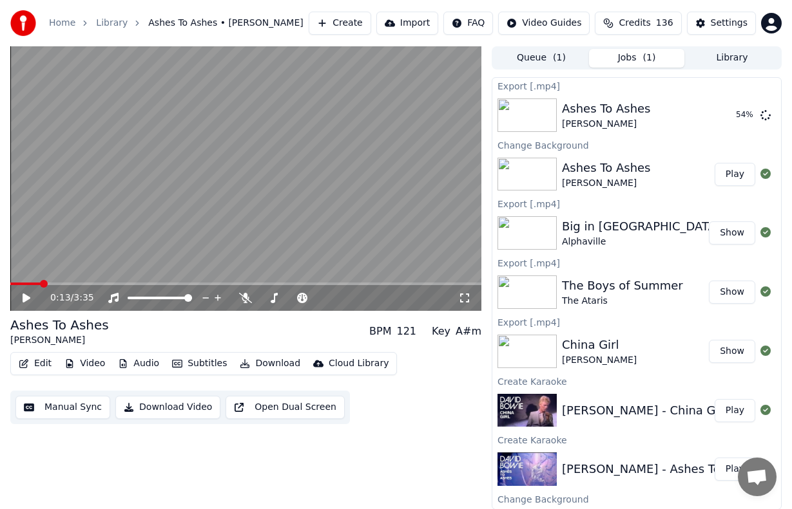
click at [725, 52] on button "Library" at bounding box center [731, 58] width 95 height 19
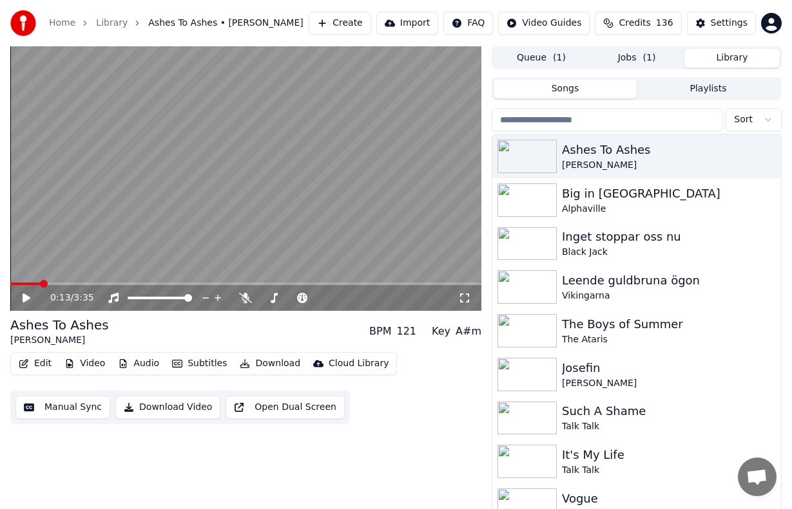
click at [620, 119] on input "search" at bounding box center [606, 119] width 231 height 23
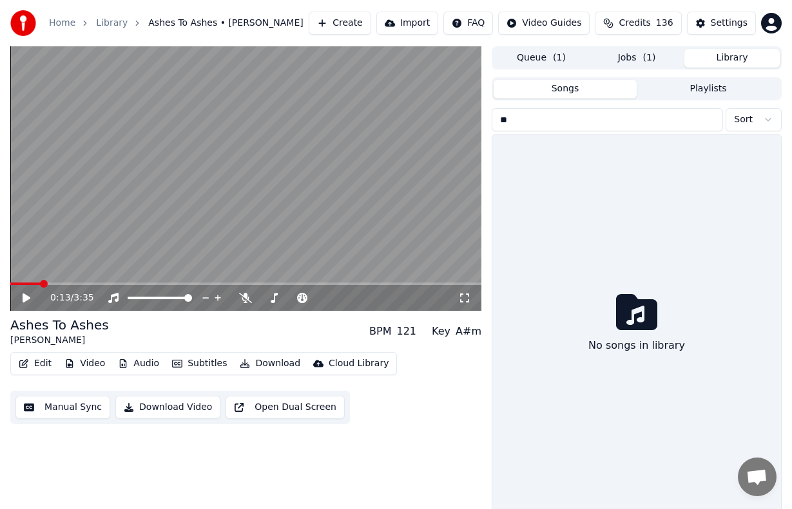
type input "*"
type input "******"
click at [368, 21] on button "Create" at bounding box center [340, 23] width 62 height 23
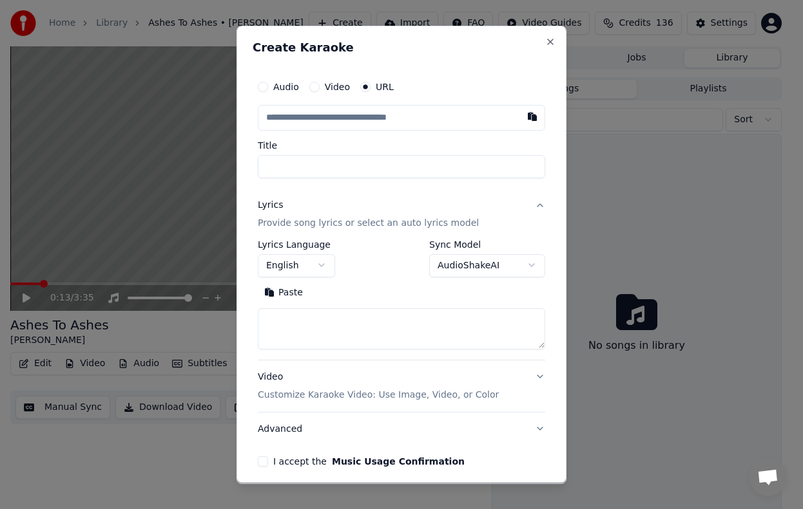
type input "**********"
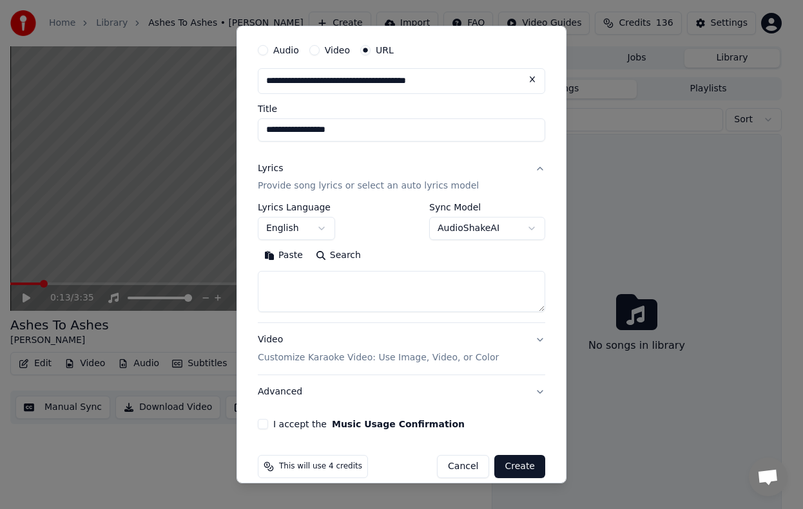
scroll to position [53, 0]
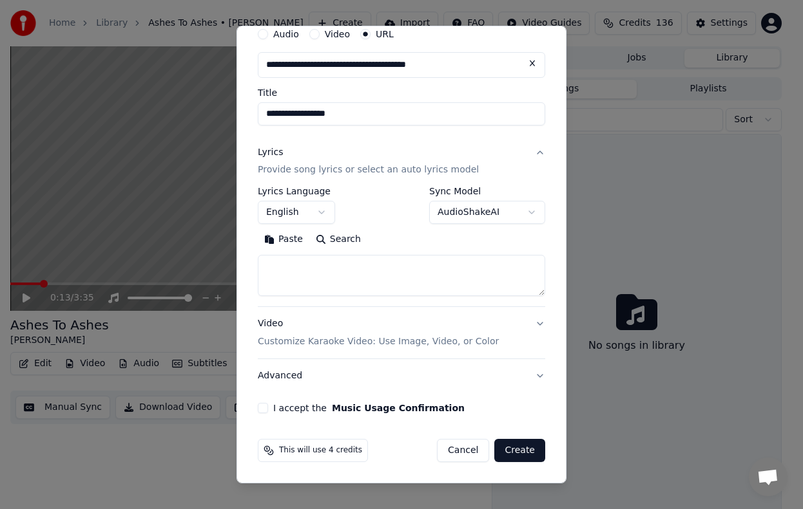
type input "**********"
click at [433, 275] on textarea at bounding box center [401, 276] width 287 height 41
paste textarea "**********"
type textarea "**********"
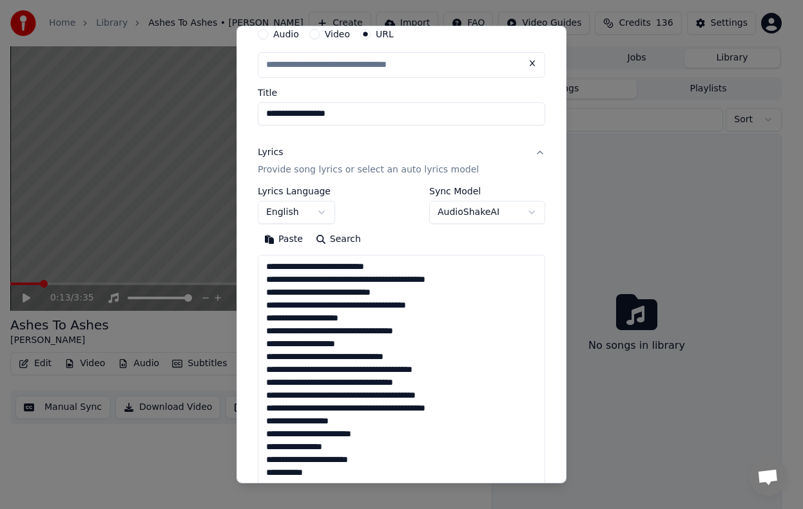
type input "**********"
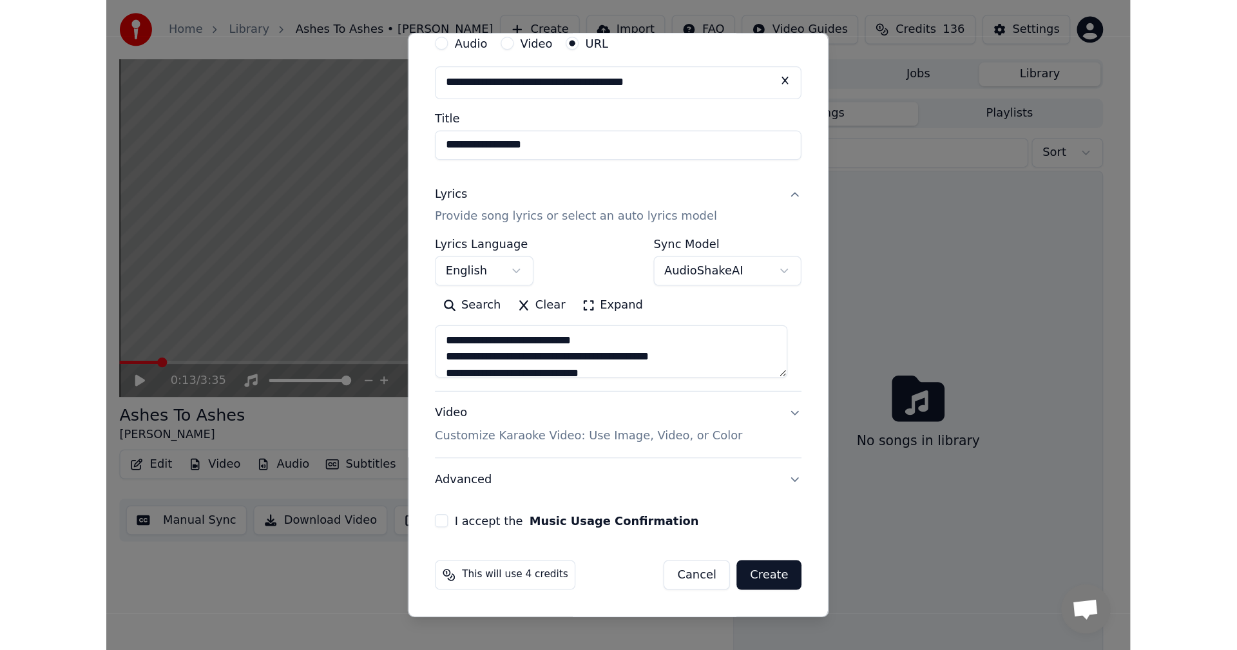
scroll to position [505, 0]
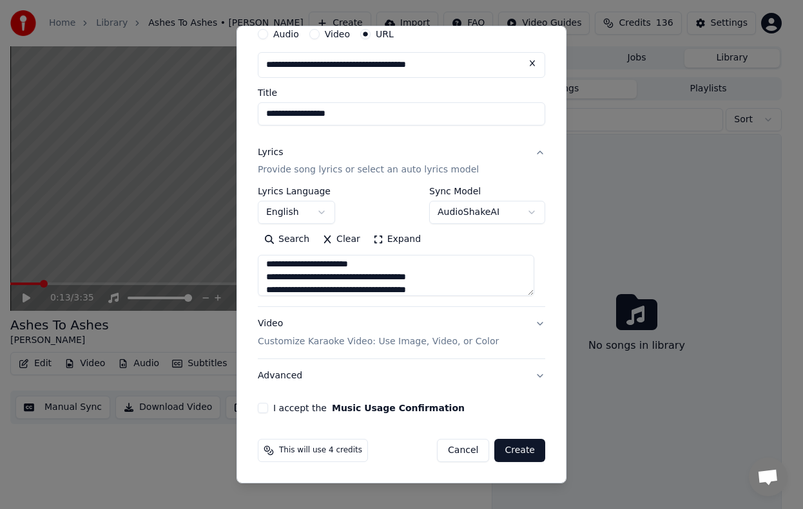
type textarea "**********"
click at [265, 409] on button "I accept the Music Usage Confirmation" at bounding box center [263, 408] width 10 height 10
click at [518, 451] on button "Create" at bounding box center [519, 450] width 51 height 23
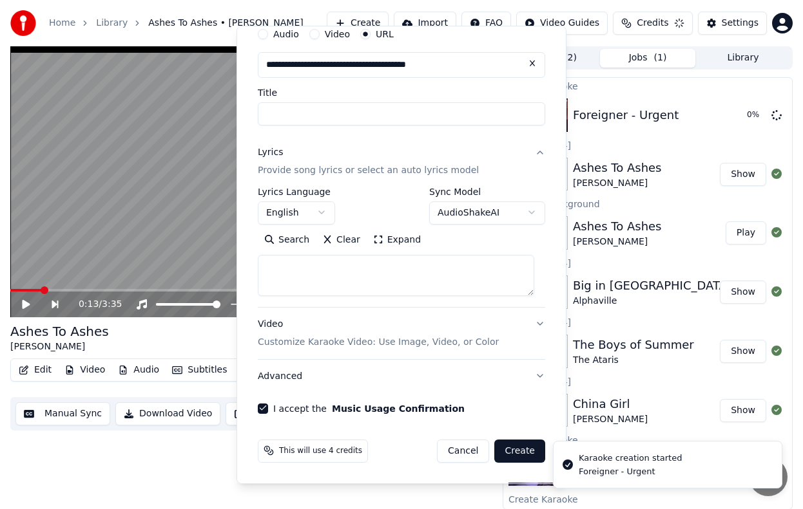
select select
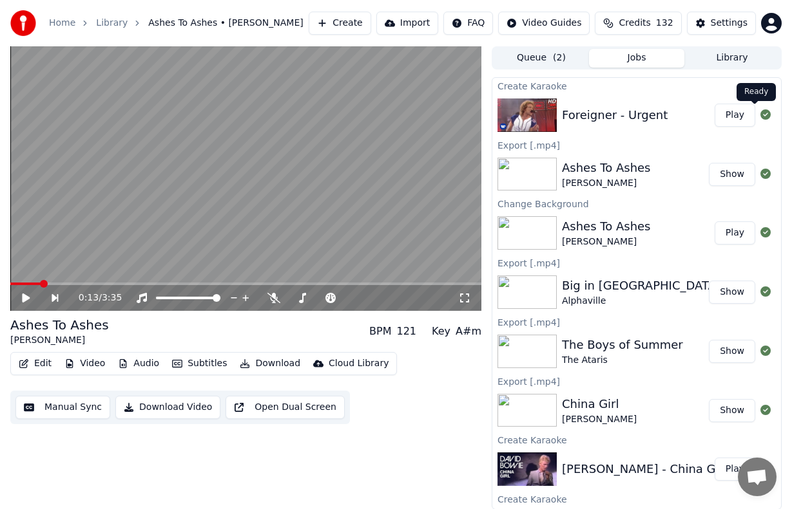
click at [733, 113] on button "Play" at bounding box center [734, 115] width 41 height 23
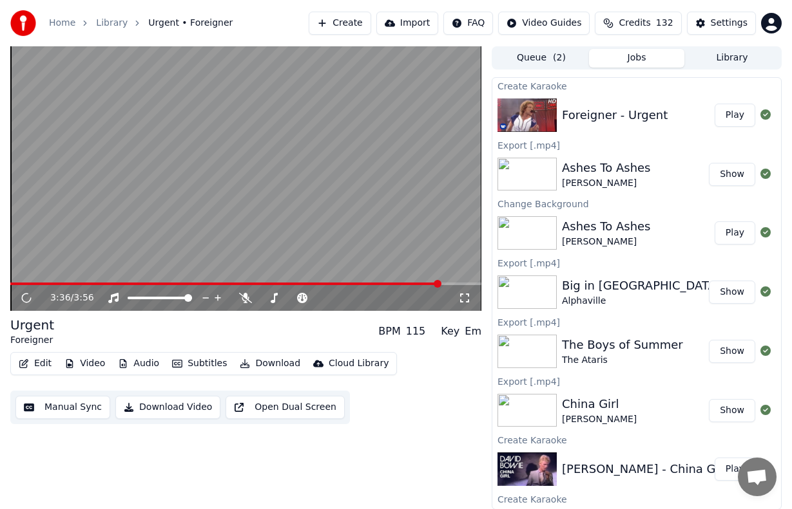
click at [440, 283] on span at bounding box center [245, 284] width 471 height 3
click at [352, 282] on video at bounding box center [245, 178] width 471 height 265
click at [356, 285] on span at bounding box center [183, 284] width 347 height 3
click at [28, 298] on icon at bounding box center [27, 298] width 8 height 9
click at [274, 285] on span at bounding box center [199, 284] width 378 height 3
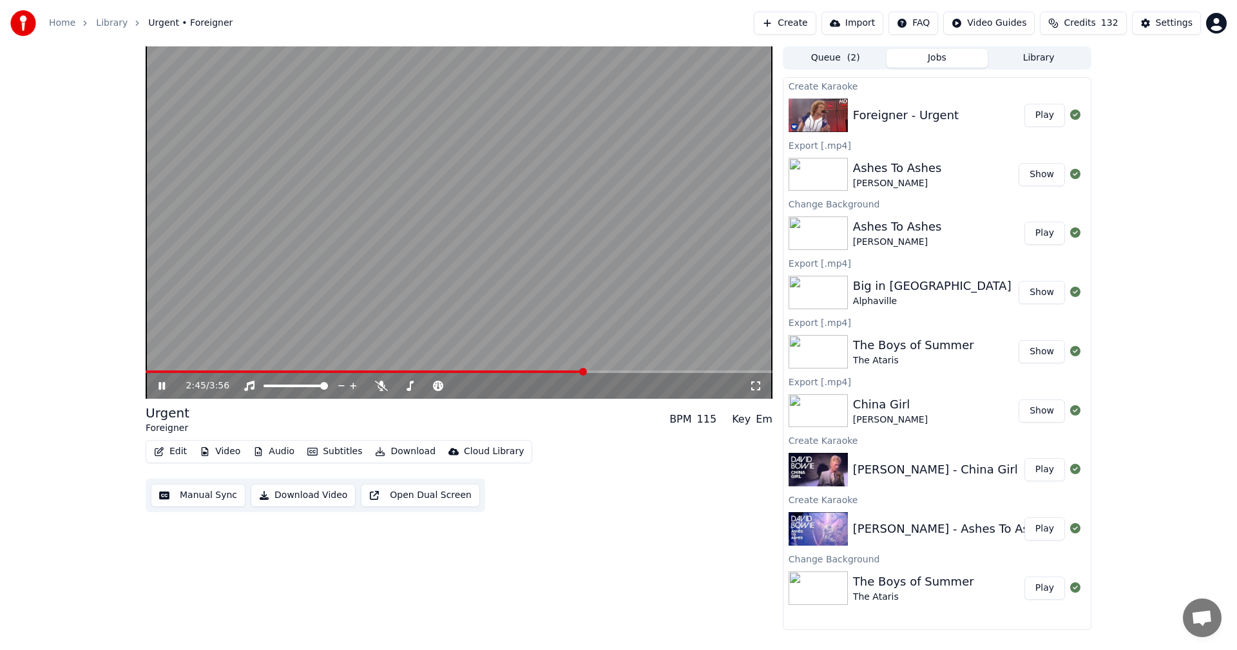
click at [179, 452] on button "Edit" at bounding box center [170, 451] width 43 height 18
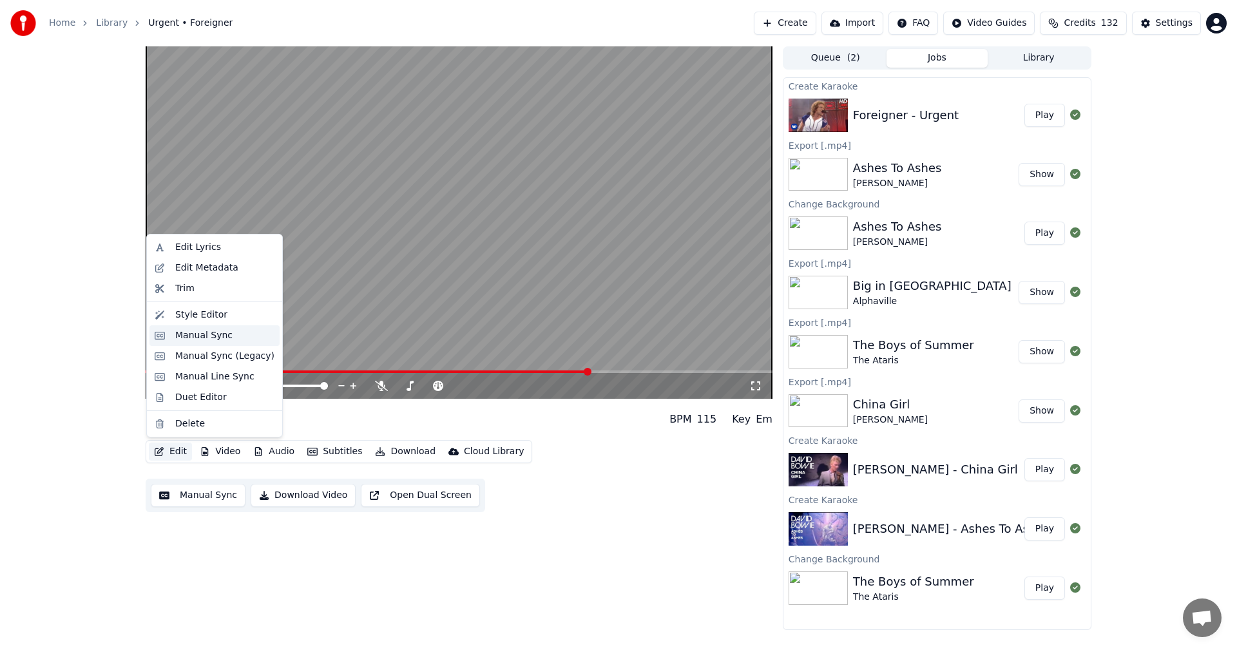
click at [238, 332] on div "Manual Sync" at bounding box center [224, 335] width 99 height 13
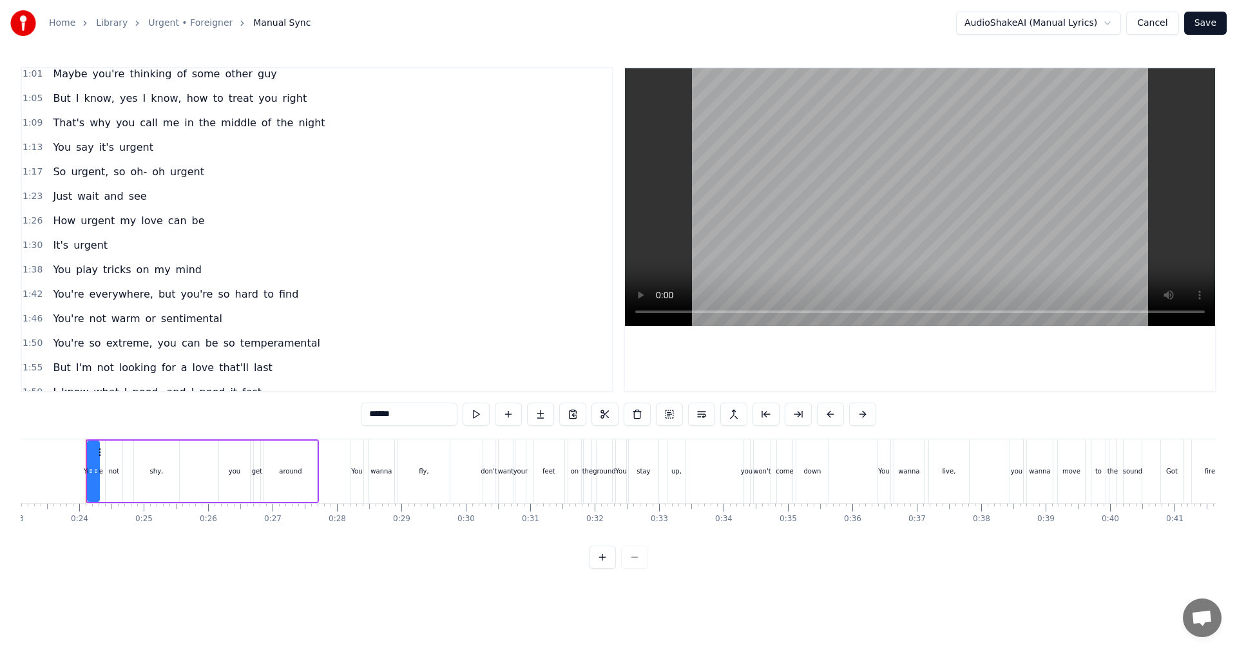
scroll to position [238, 0]
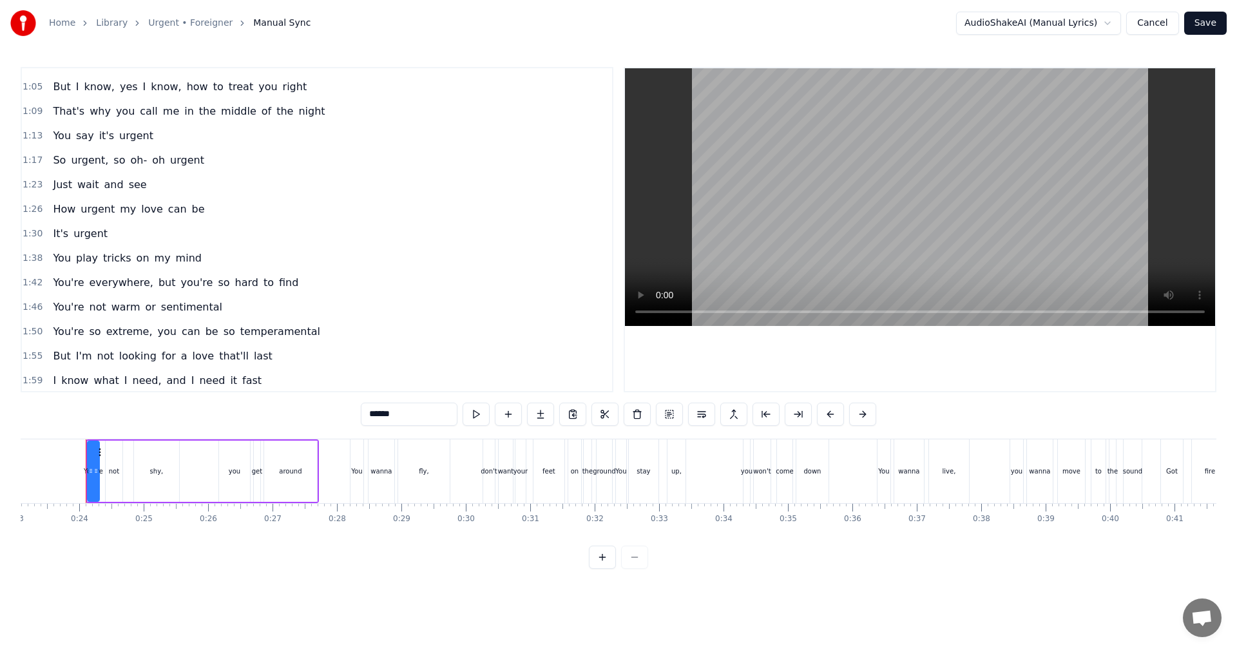
click at [237, 229] on div "1:30 It's urgent" at bounding box center [317, 234] width 590 height 24
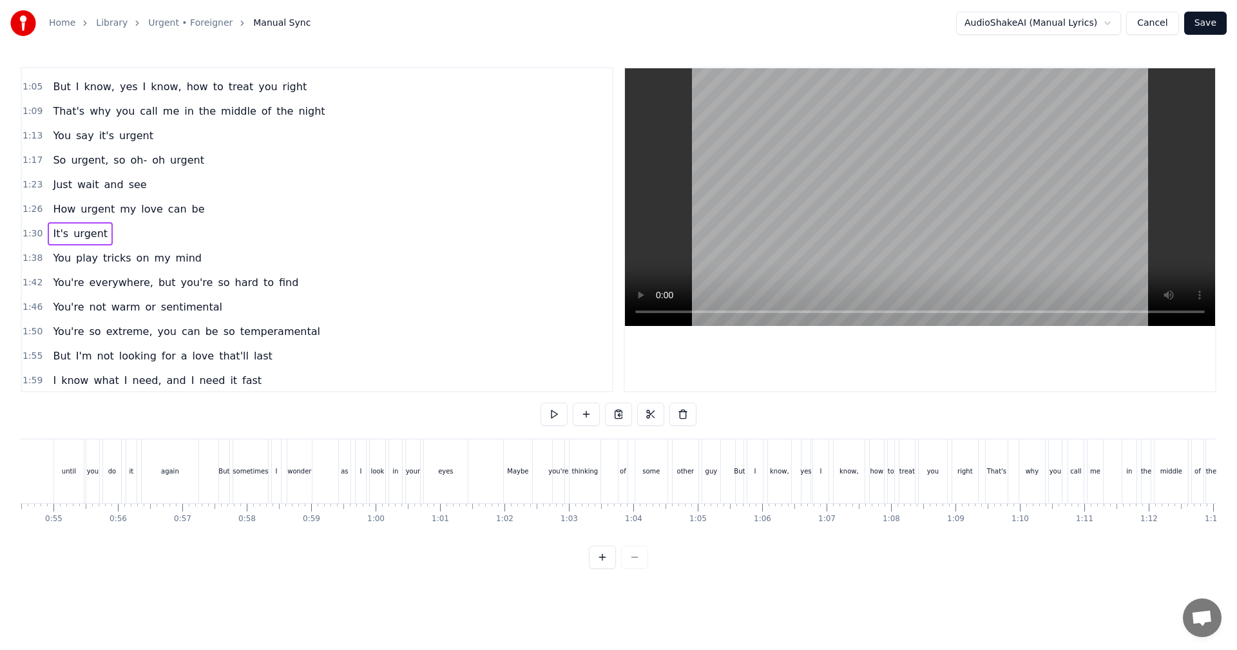
scroll to position [0, 5752]
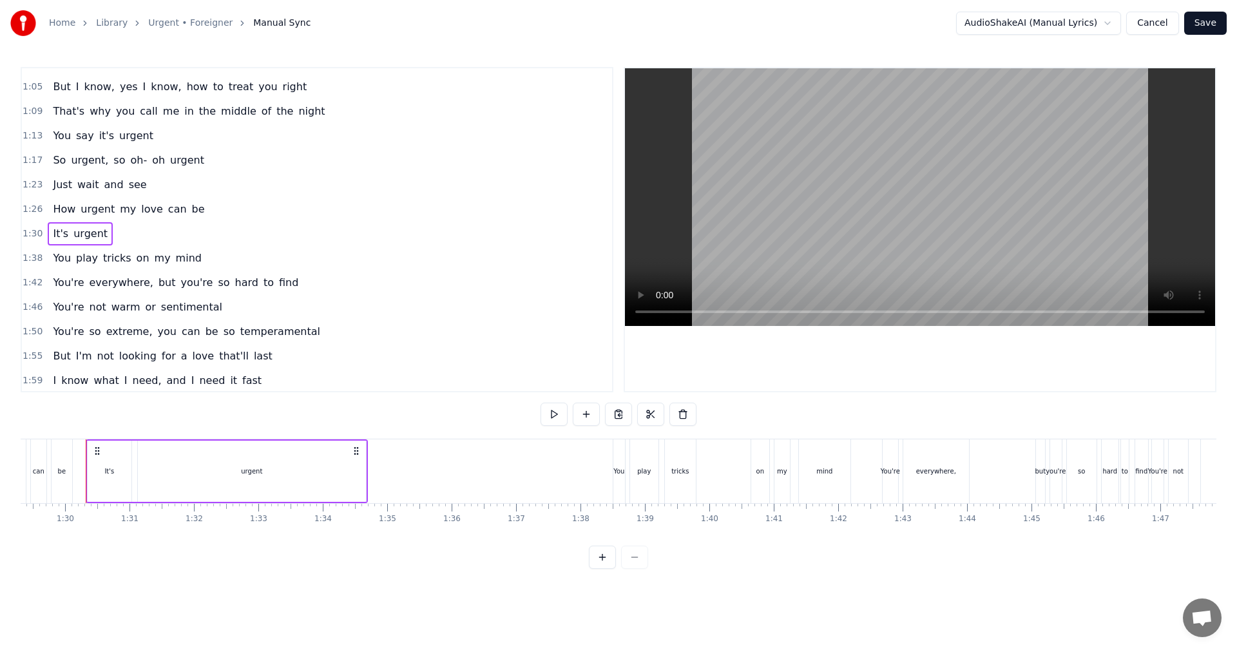
click at [160, 312] on span "sentimental" at bounding box center [192, 306] width 64 height 15
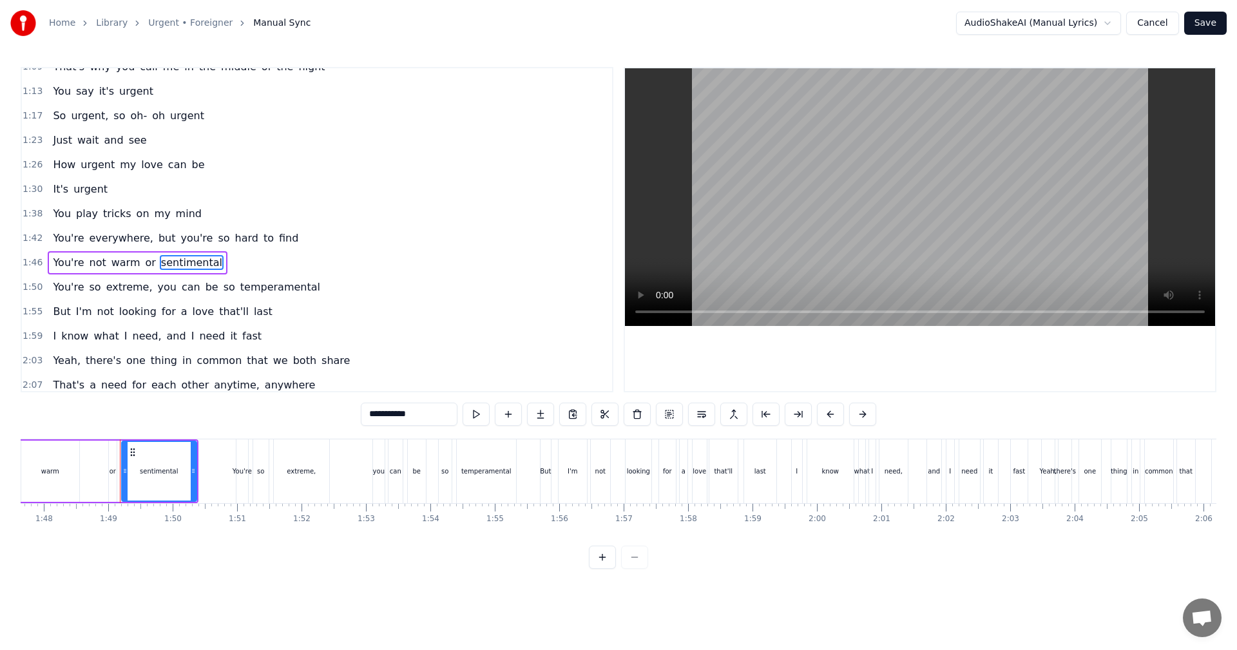
scroll to position [0, 6967]
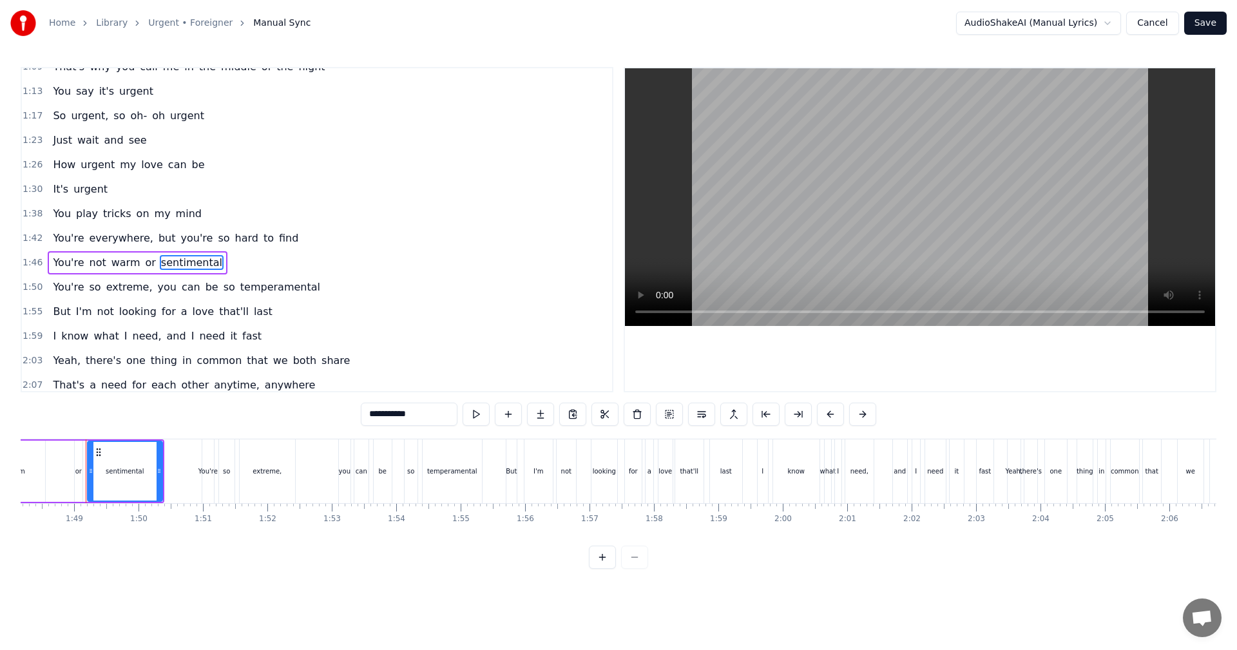
click at [191, 318] on span "love" at bounding box center [203, 311] width 24 height 15
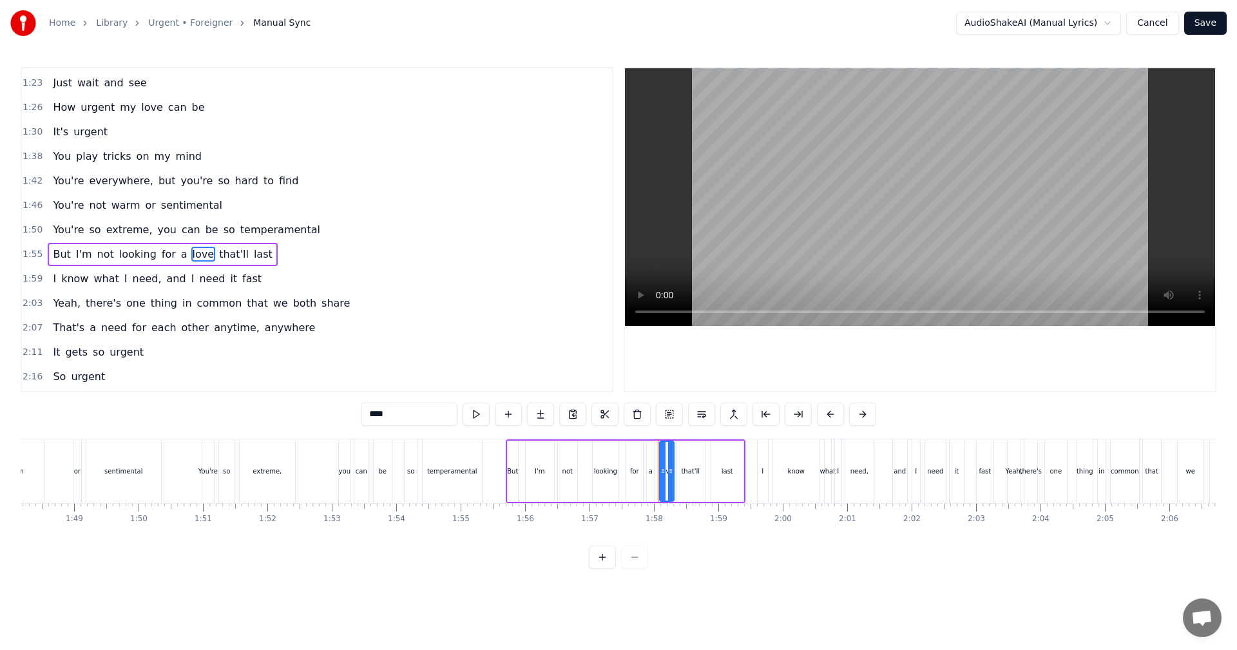
scroll to position [365, 0]
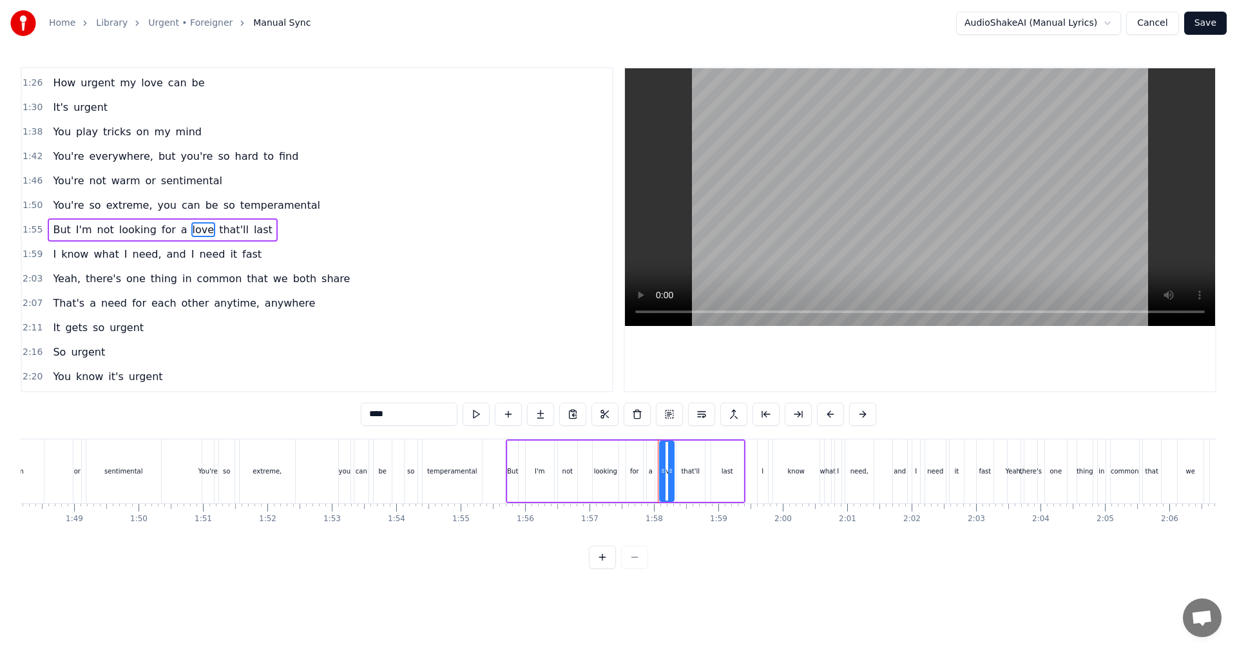
click at [115, 334] on span "urgent" at bounding box center [126, 327] width 37 height 15
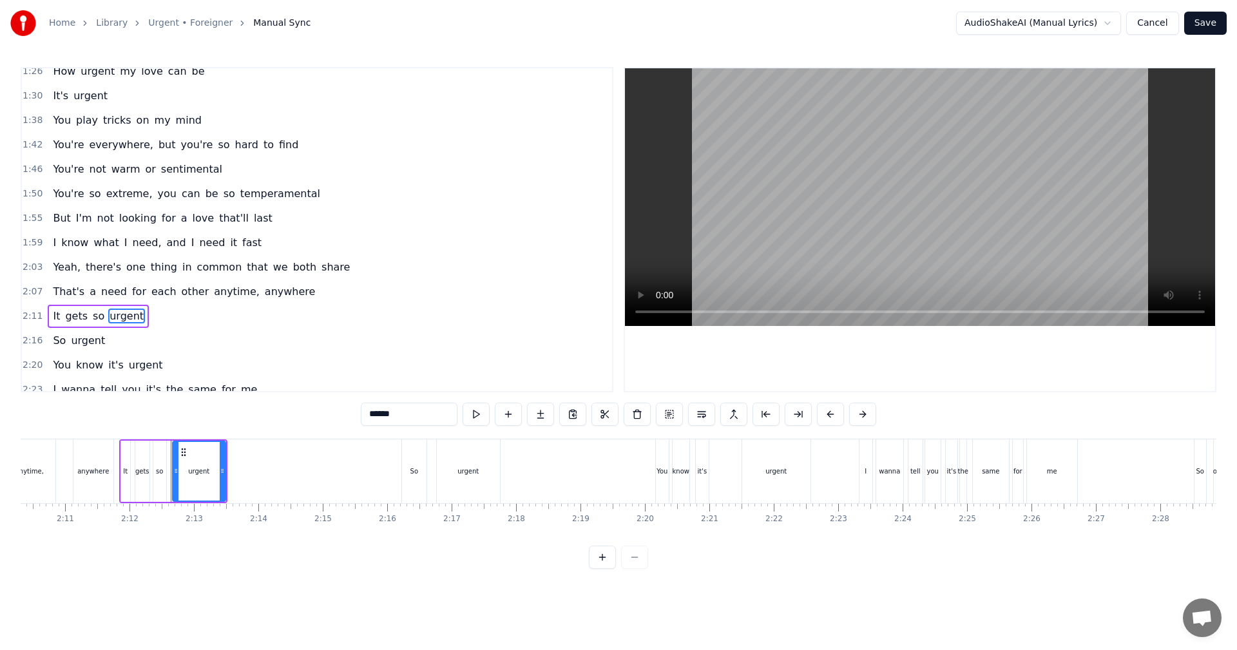
scroll to position [0, 8478]
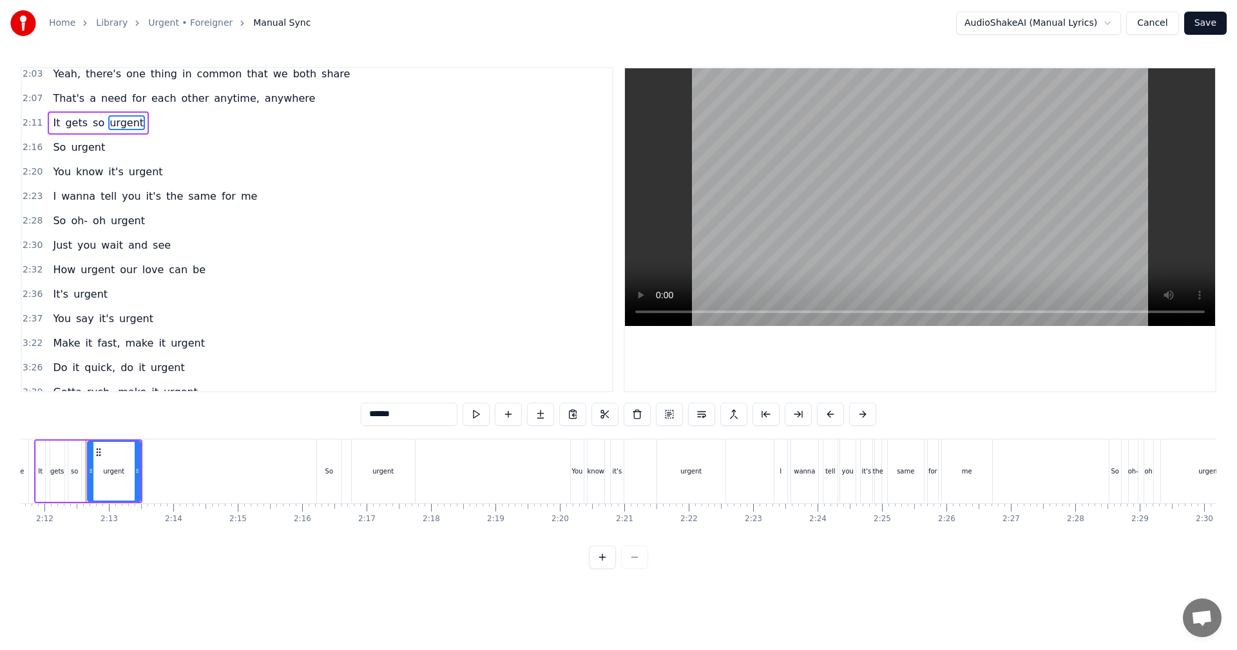
click at [127, 251] on span "and" at bounding box center [138, 245] width 22 height 15
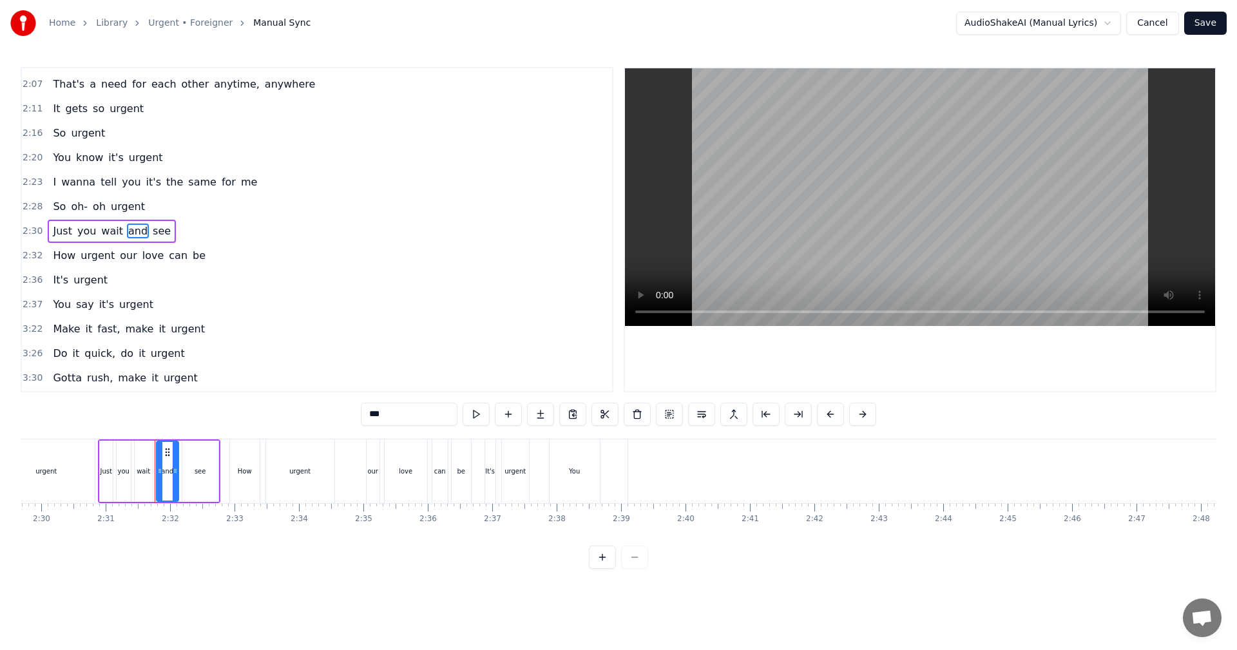
scroll to position [0, 9710]
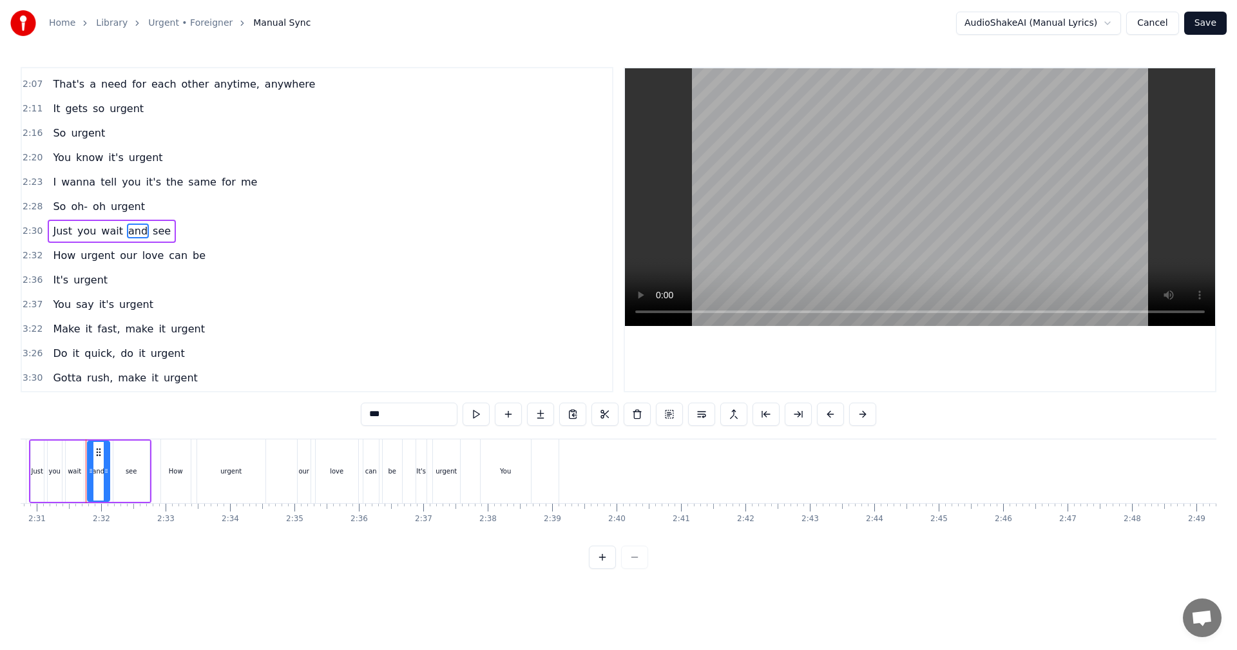
click at [129, 208] on span "urgent" at bounding box center [127, 206] width 37 height 15
type input "******"
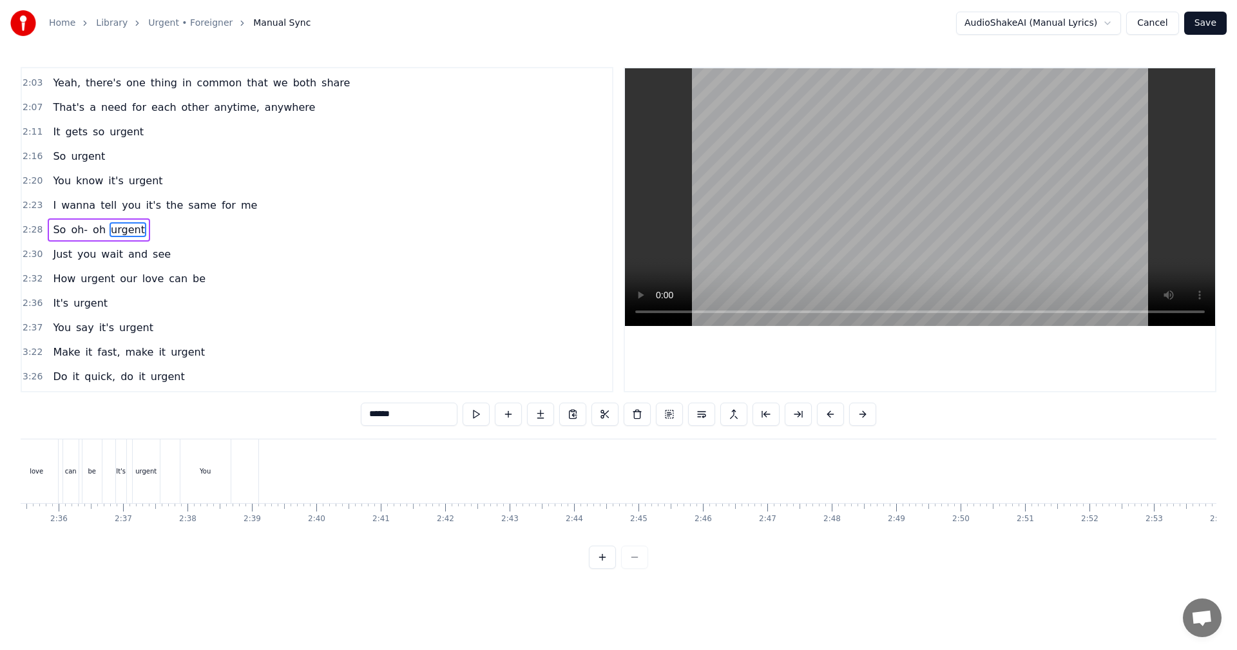
scroll to position [0, 9918]
click at [140, 182] on span "urgent" at bounding box center [146, 180] width 37 height 15
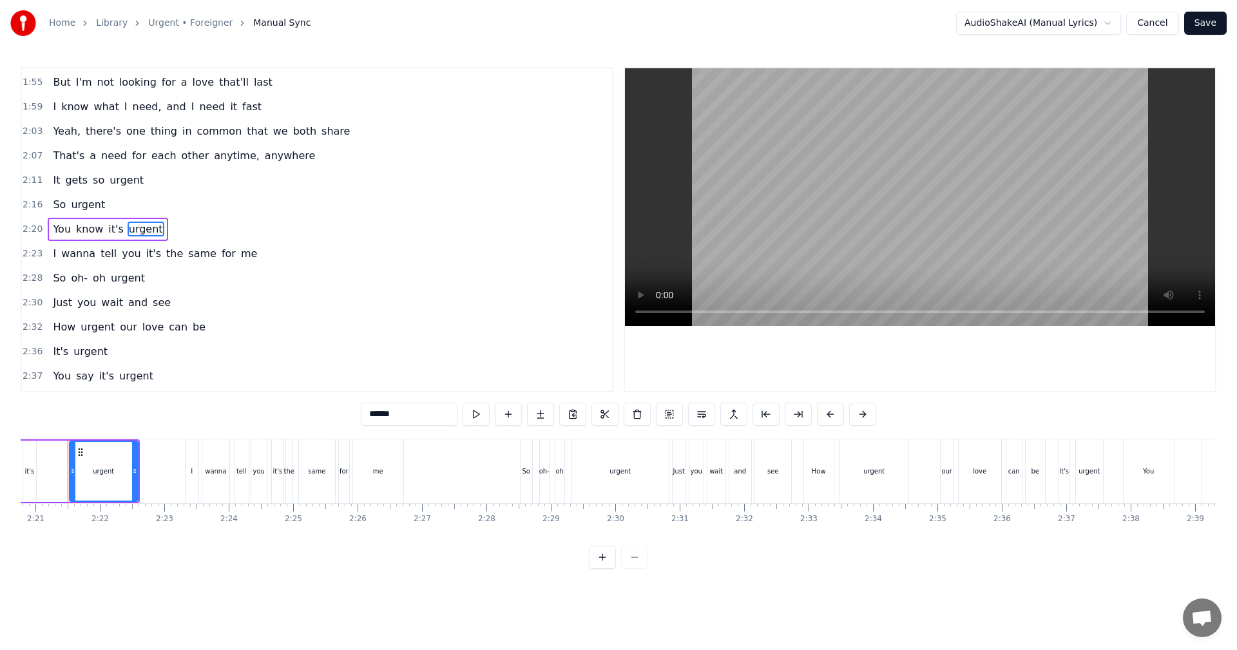
scroll to position [0, 9049]
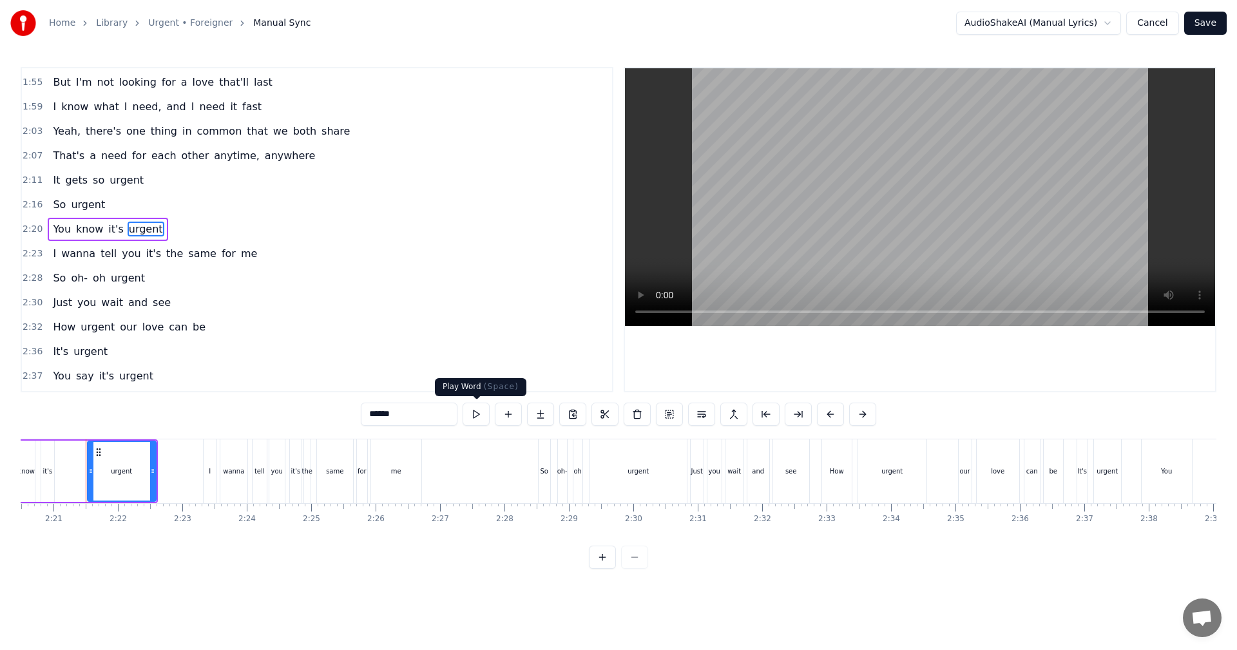
click at [475, 409] on button at bounding box center [475, 414] width 27 height 23
click at [477, 412] on button at bounding box center [475, 414] width 27 height 23
click at [153, 453] on div at bounding box center [152, 471] width 5 height 59
click at [263, 222] on div "2:20 You know it's urgent" at bounding box center [317, 230] width 590 height 24
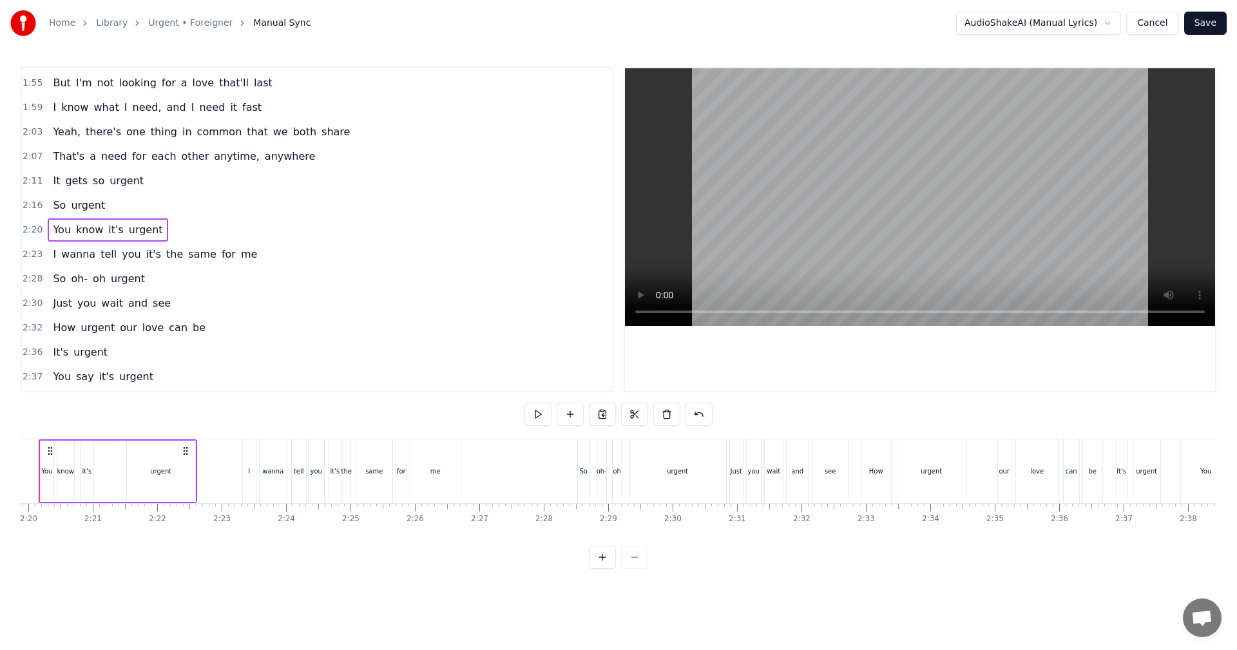
scroll to position [0, 8962]
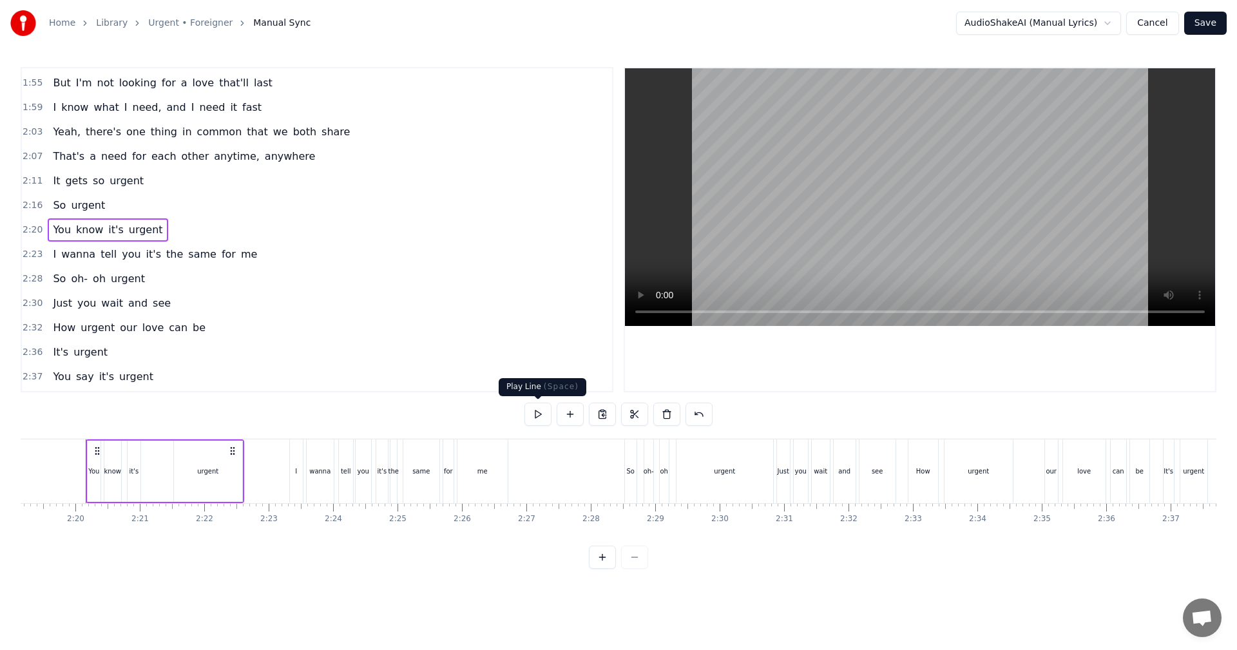
click at [538, 415] on button at bounding box center [537, 414] width 27 height 23
click at [540, 416] on button at bounding box center [537, 414] width 27 height 23
click at [543, 418] on button at bounding box center [537, 414] width 27 height 23
click at [362, 409] on div "0:24 You're not shy, you get around 0:28 You wanna fly, don't want your feet on…" at bounding box center [618, 318] width 1195 height 502
click at [432, 401] on div "0:24 You're not shy, you get around 0:28 You wanna fly, don't want your feet on…" at bounding box center [618, 318] width 1195 height 502
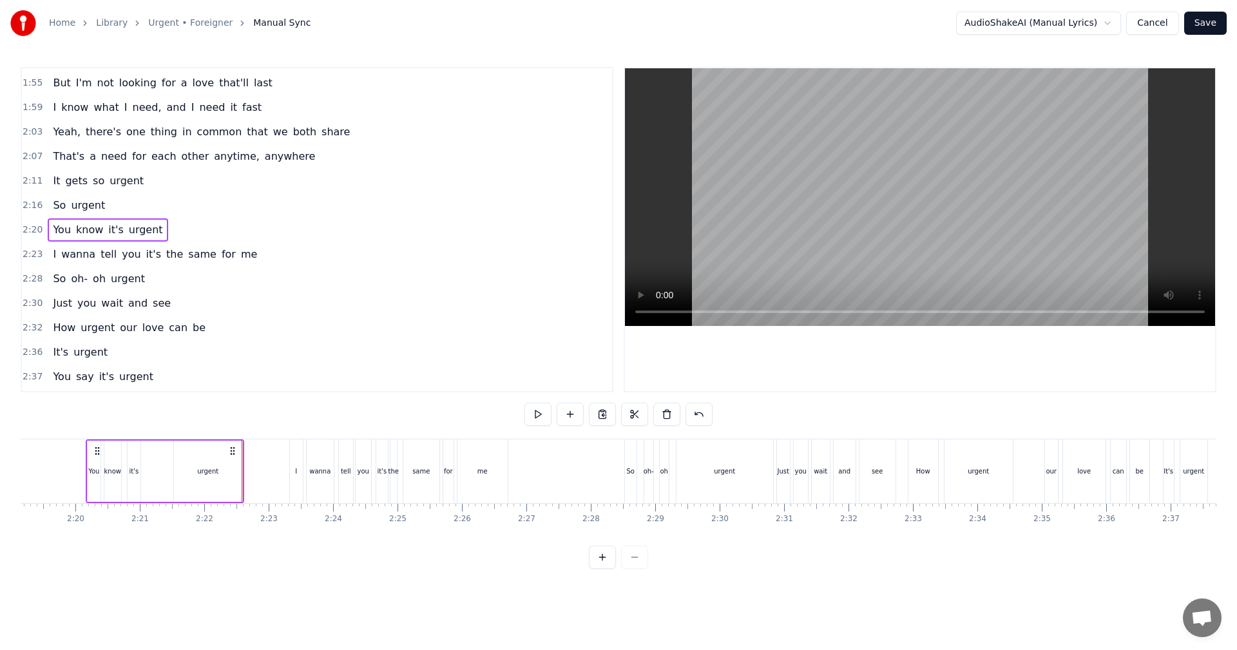
click at [242, 455] on div "urgent" at bounding box center [208, 471] width 70 height 61
click at [100, 457] on div "You" at bounding box center [94, 471] width 14 height 61
type input "***"
click at [166, 442] on div "You know it's urgent" at bounding box center [165, 471] width 158 height 64
click at [185, 263] on div "I wanna tell you it's the same for me" at bounding box center [155, 254] width 214 height 23
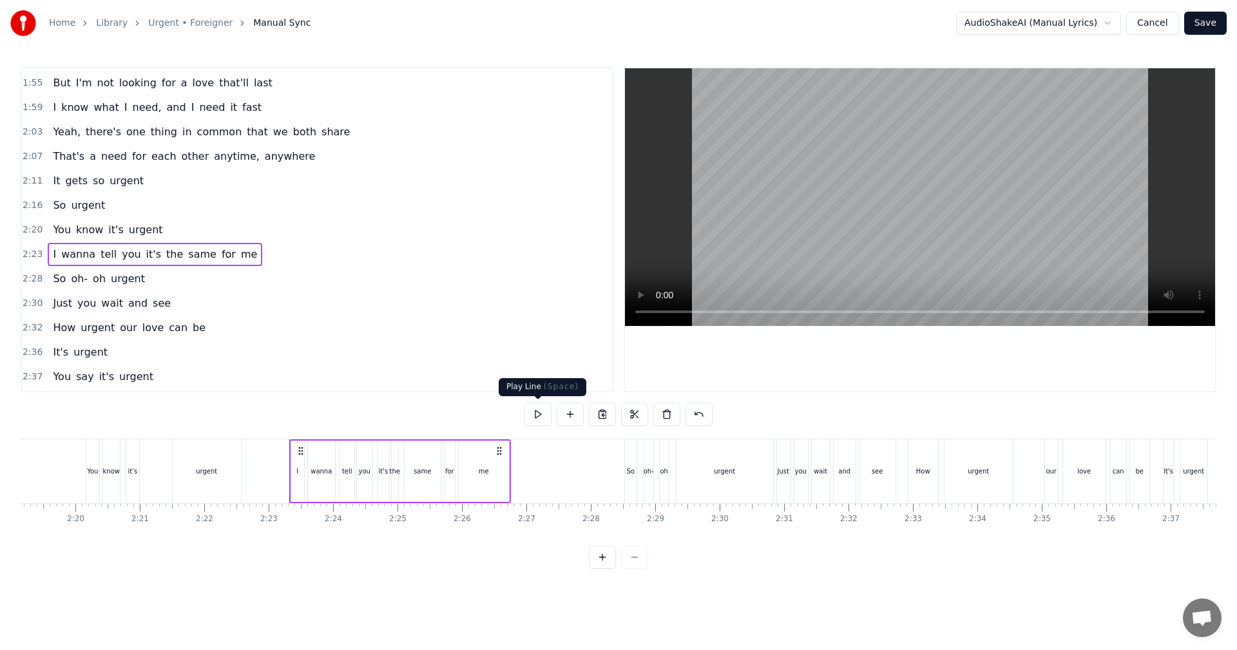
click at [533, 414] on button at bounding box center [537, 414] width 27 height 23
click at [140, 286] on div "2:28 So oh- oh urgent" at bounding box center [317, 279] width 590 height 24
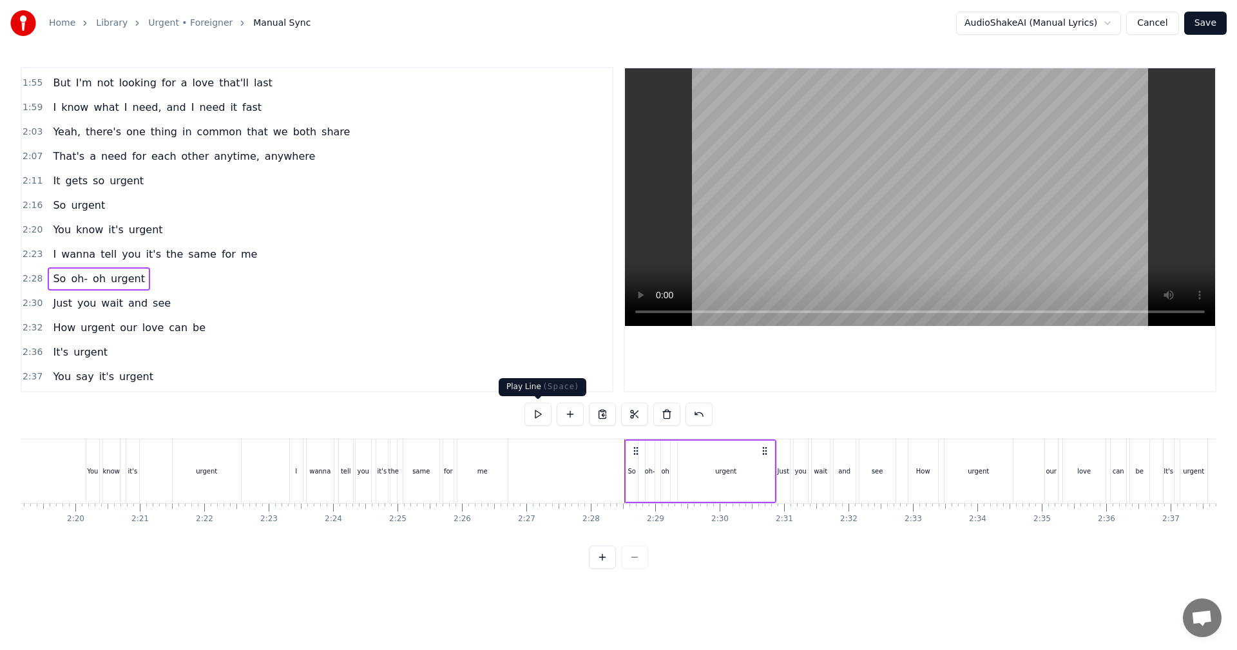
click at [538, 419] on button at bounding box center [537, 414] width 27 height 23
click at [102, 307] on span "wait" at bounding box center [112, 303] width 24 height 15
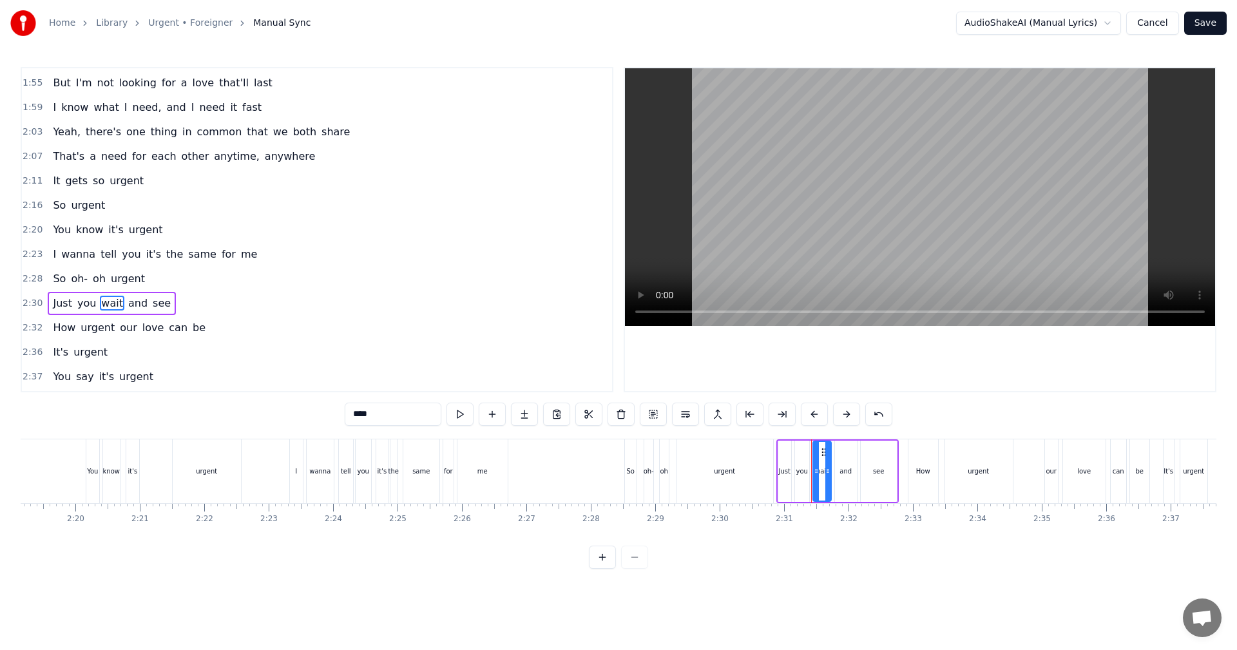
scroll to position [585, 0]
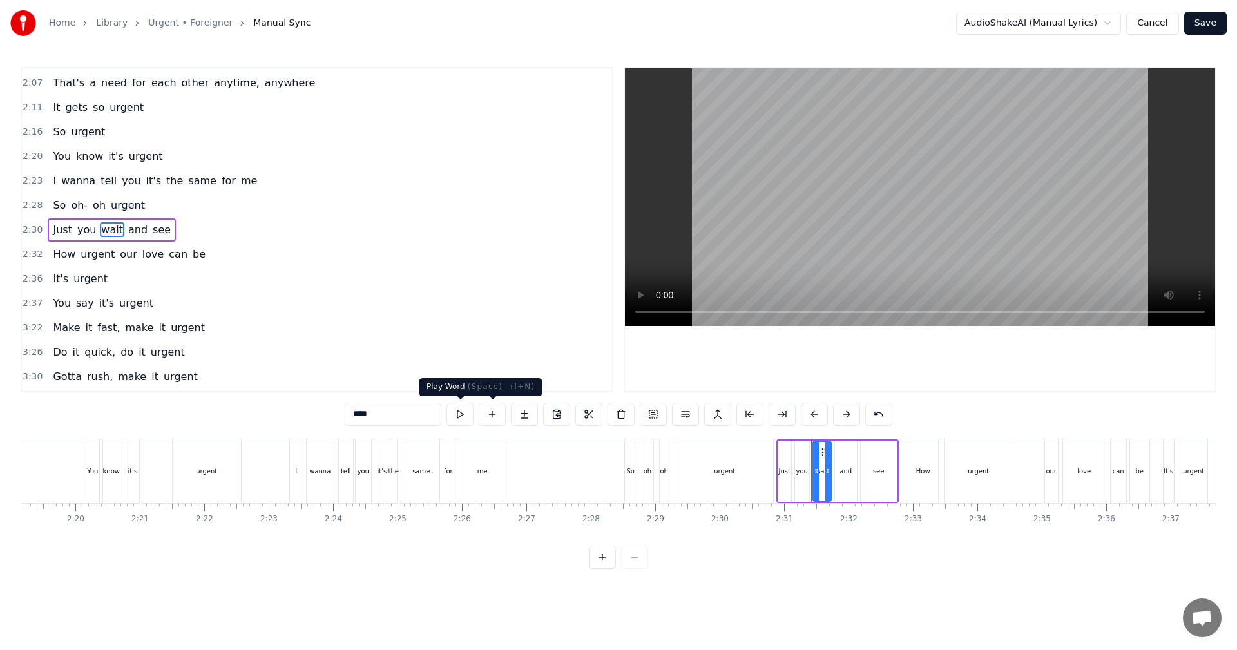
click at [465, 419] on button at bounding box center [459, 414] width 27 height 23
click at [155, 231] on span "see" at bounding box center [161, 229] width 21 height 15
type input "***"
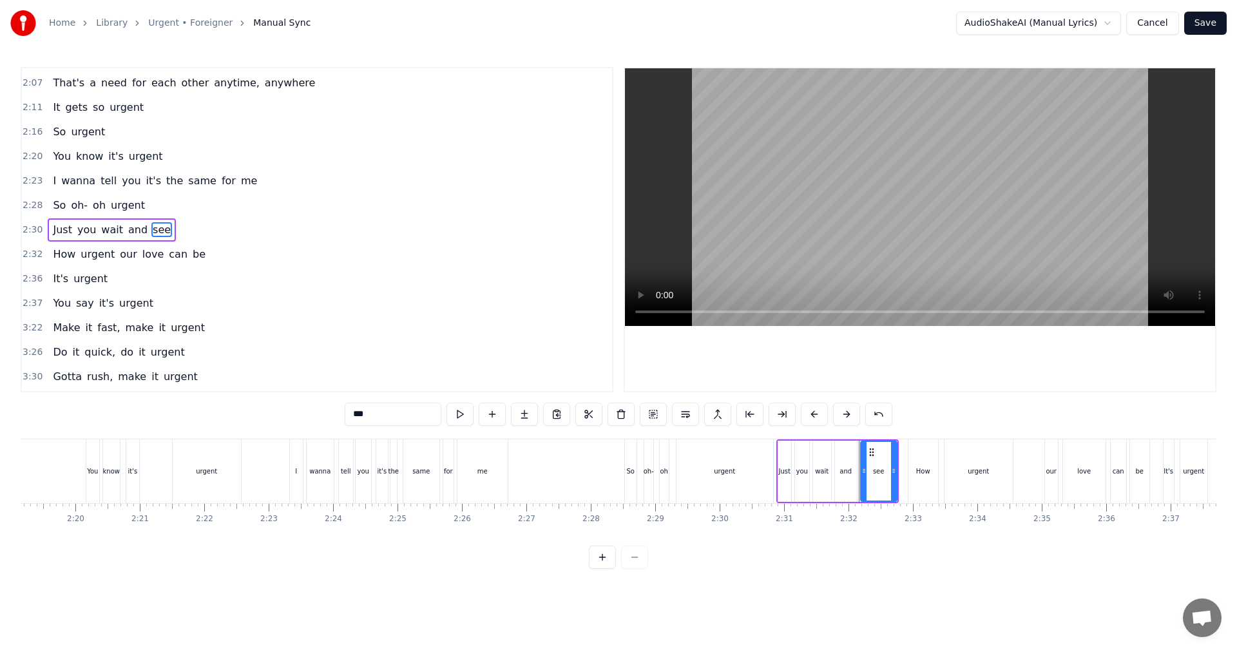
click at [160, 236] on div "Just you wait and see" at bounding box center [112, 229] width 128 height 23
click at [537, 412] on button at bounding box center [537, 414] width 27 height 23
click at [146, 247] on span "love" at bounding box center [153, 254] width 24 height 15
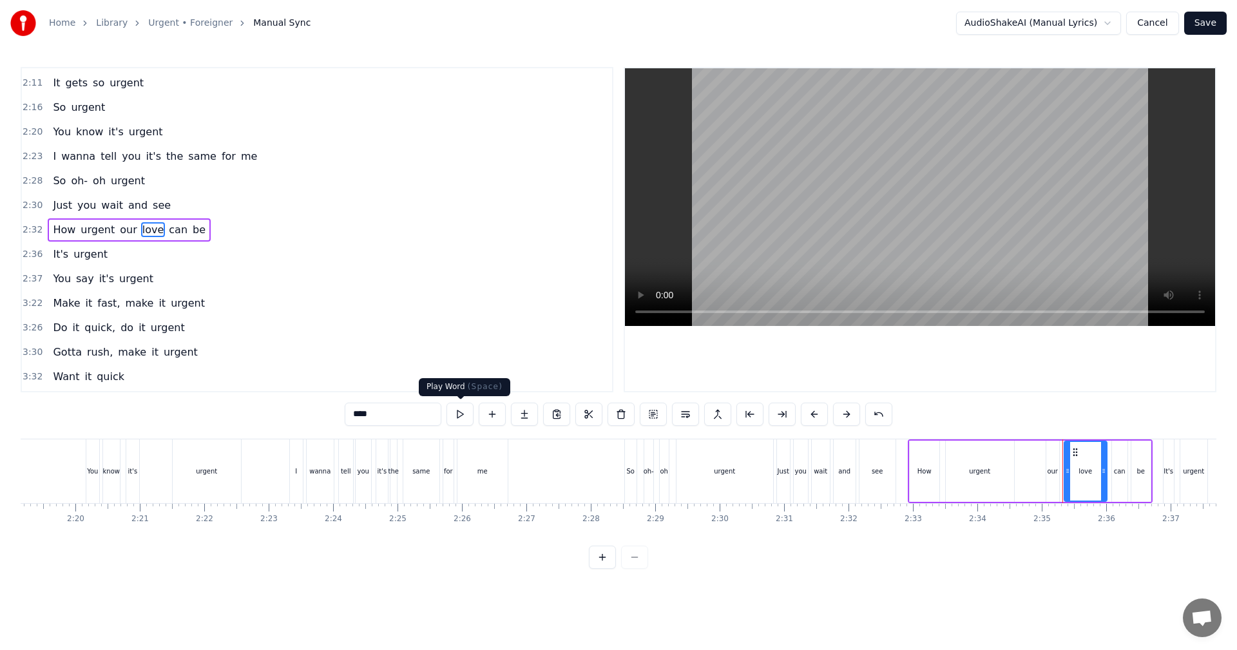
click at [458, 410] on button at bounding box center [459, 414] width 27 height 23
click at [182, 217] on div "2:30 Just you wait and see" at bounding box center [317, 205] width 590 height 24
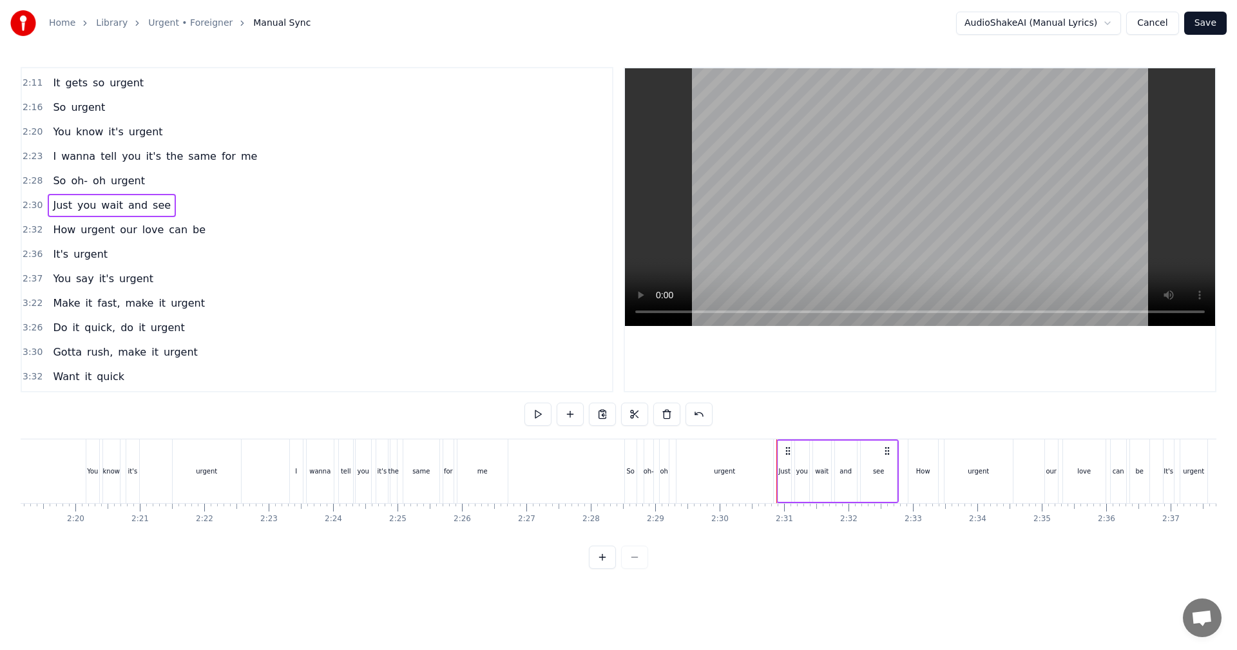
click at [181, 220] on div "How urgent our love can be" at bounding box center [129, 229] width 163 height 23
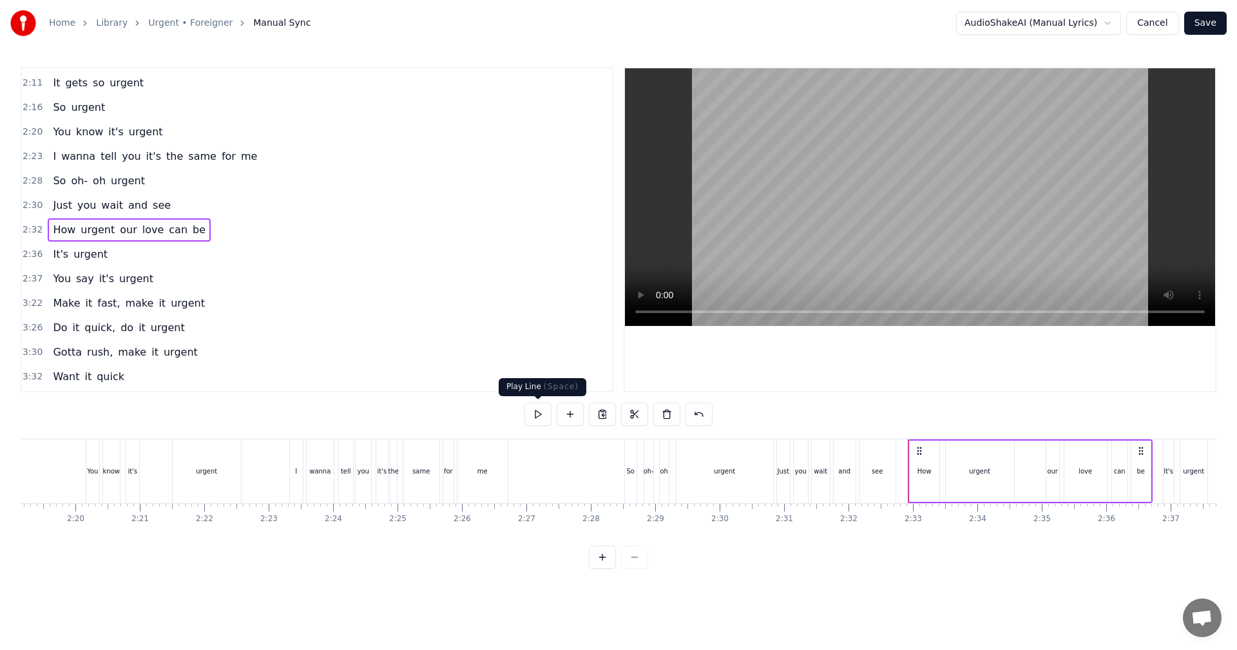
click at [541, 417] on button at bounding box center [537, 414] width 27 height 23
click at [128, 245] on div "2:36 It's urgent" at bounding box center [317, 254] width 590 height 24
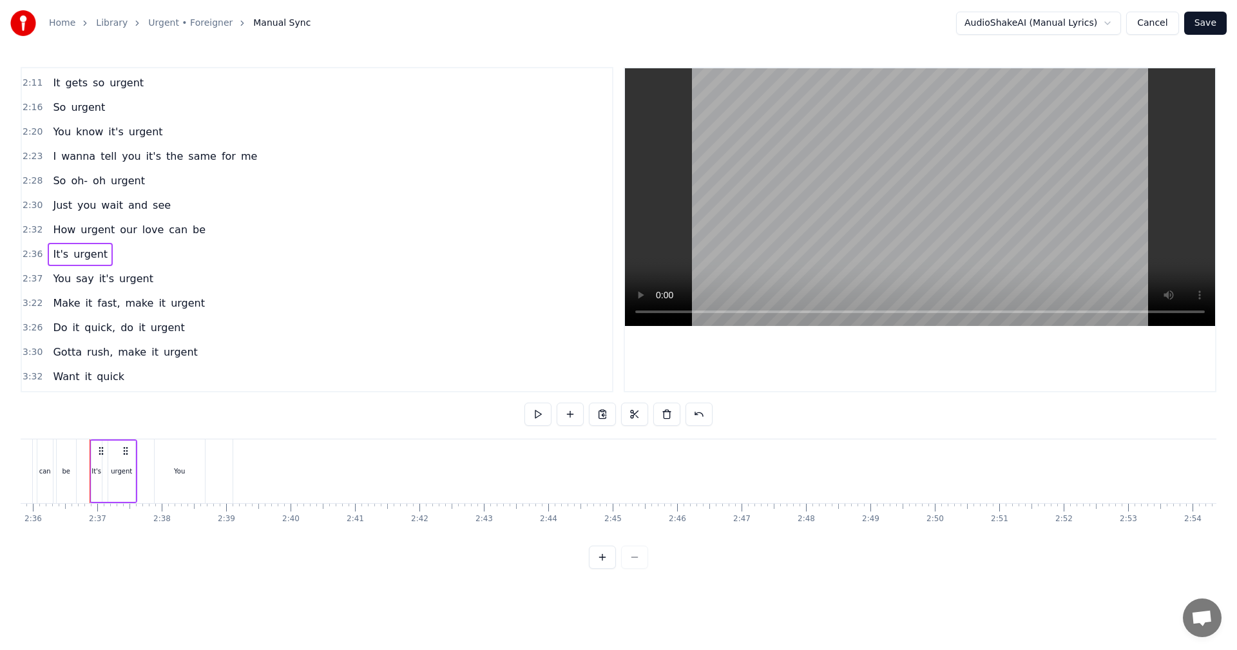
scroll to position [0, 10039]
click at [180, 469] on div "You" at bounding box center [175, 471] width 11 height 10
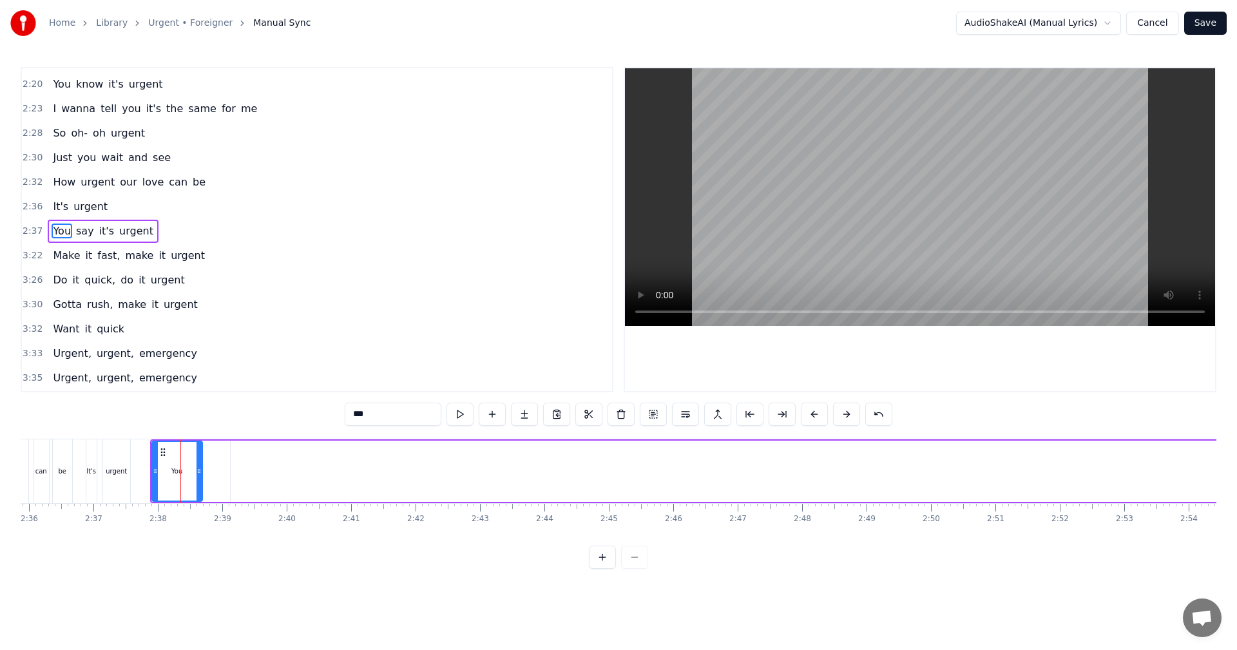
scroll to position [658, 0]
drag, startPoint x: 201, startPoint y: 475, endPoint x: 188, endPoint y: 471, distance: 13.3
click at [188, 471] on icon at bounding box center [186, 471] width 5 height 10
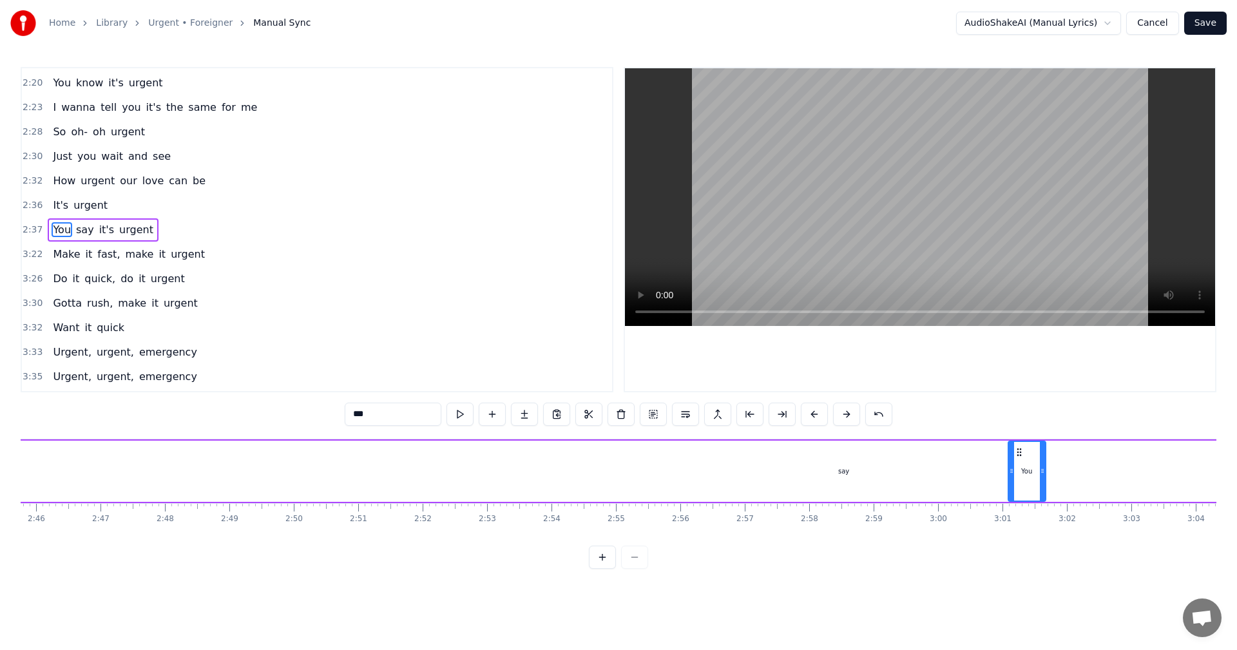
scroll to position [0, 10676]
drag, startPoint x: 162, startPoint y: 448, endPoint x: 765, endPoint y: 481, distance: 604.4
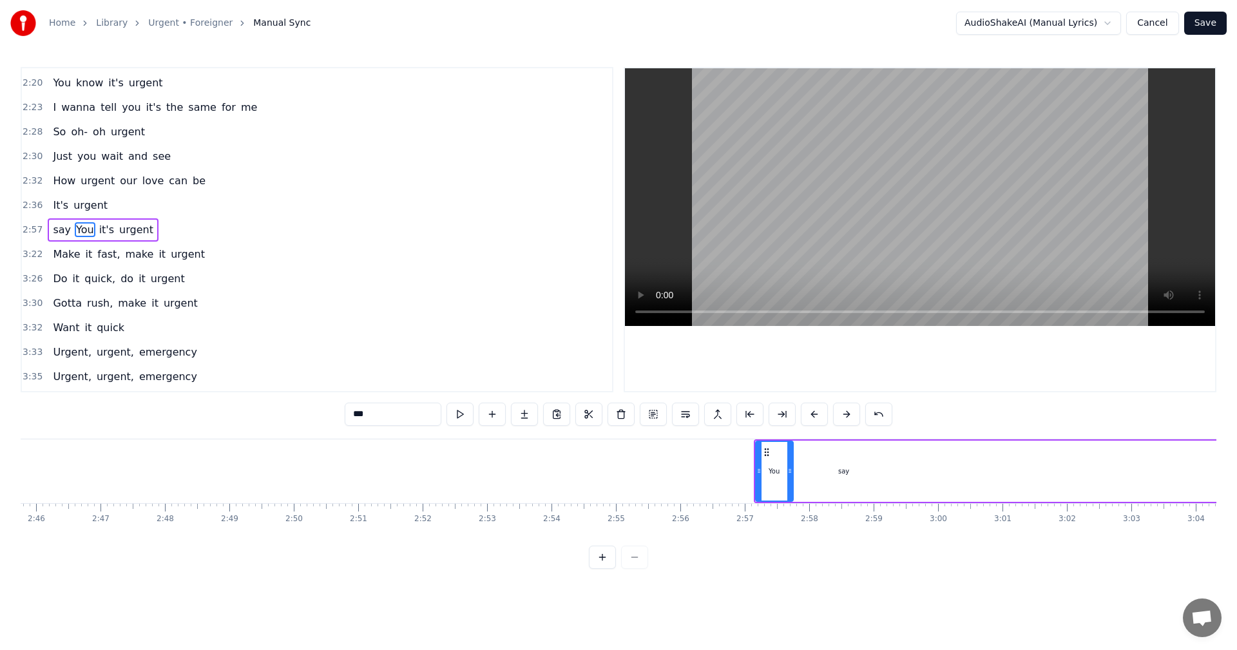
drag, startPoint x: 845, startPoint y: 471, endPoint x: 866, endPoint y: 469, distance: 21.4
click at [884, 469] on div "say" at bounding box center [844, 471] width 2500 height 61
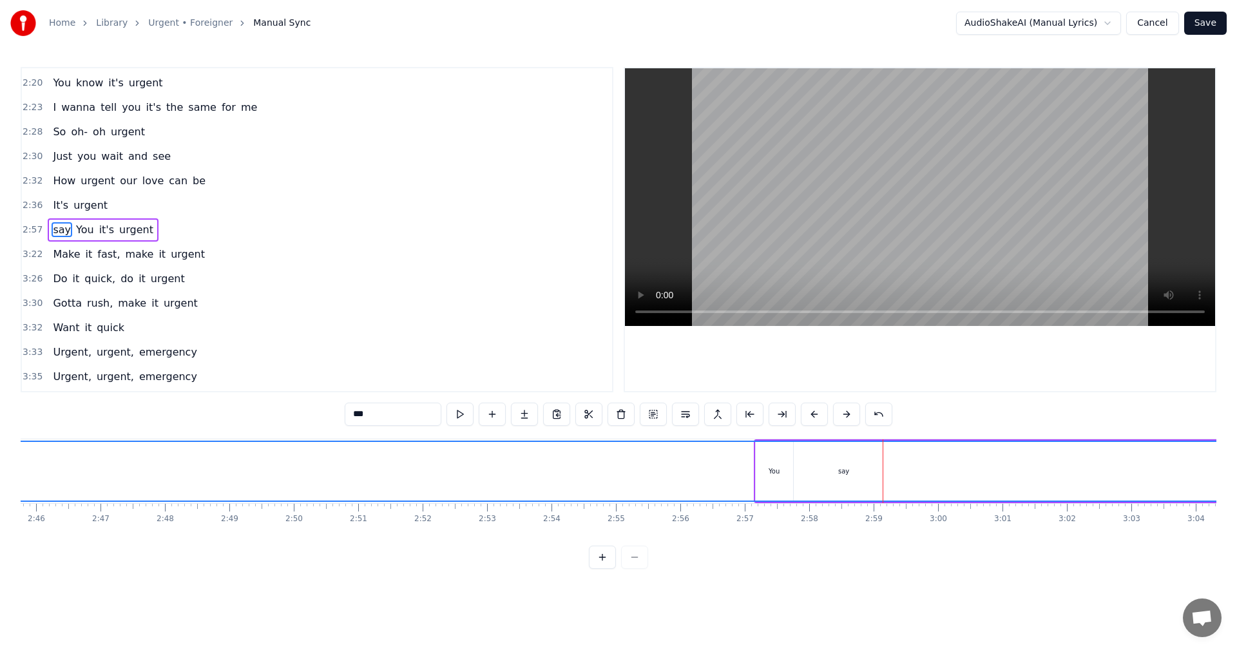
click at [850, 469] on div "say" at bounding box center [843, 471] width 2499 height 59
click at [842, 475] on div "say" at bounding box center [843, 471] width 11 height 10
click at [851, 470] on div "say" at bounding box center [843, 471] width 2499 height 59
click at [886, 472] on div "say" at bounding box center [843, 471] width 2499 height 59
click at [778, 471] on div "say" at bounding box center [843, 471] width 2499 height 59
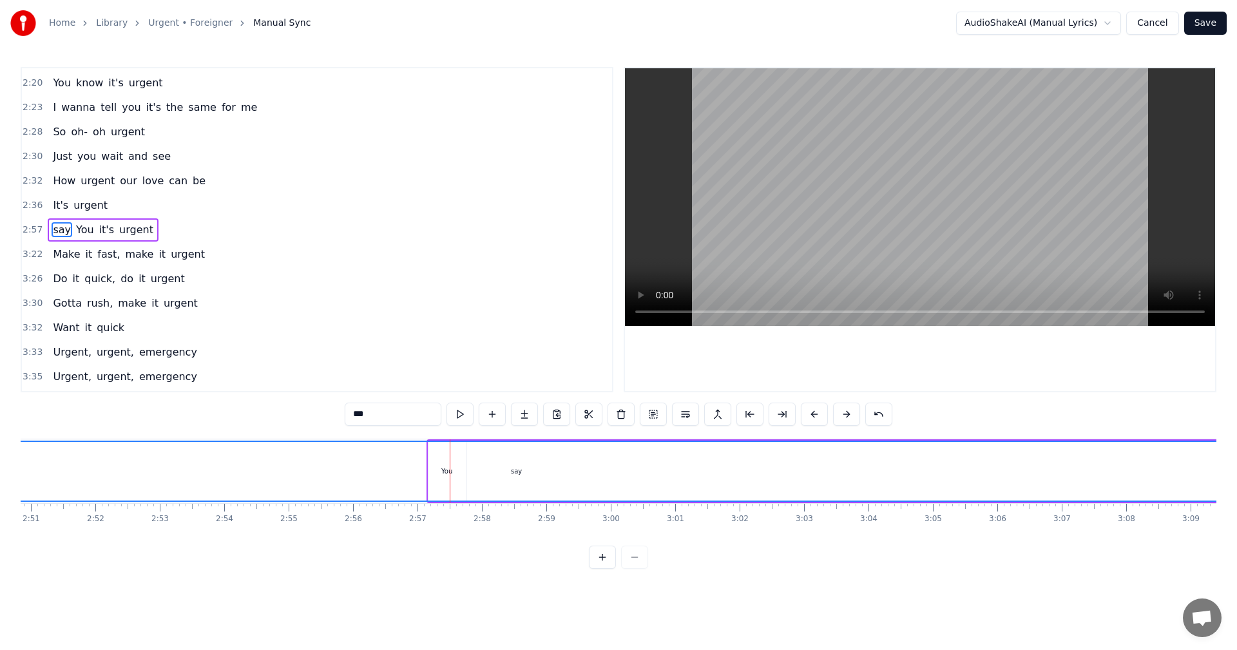
scroll to position [0, 10895]
drag, startPoint x: 538, startPoint y: 472, endPoint x: 614, endPoint y: 473, distance: 76.0
click at [614, 473] on div "say" at bounding box center [624, 471] width 2499 height 59
click at [619, 472] on div "say" at bounding box center [624, 471] width 2499 height 59
drag, startPoint x: 539, startPoint y: 464, endPoint x: 551, endPoint y: 452, distance: 16.4
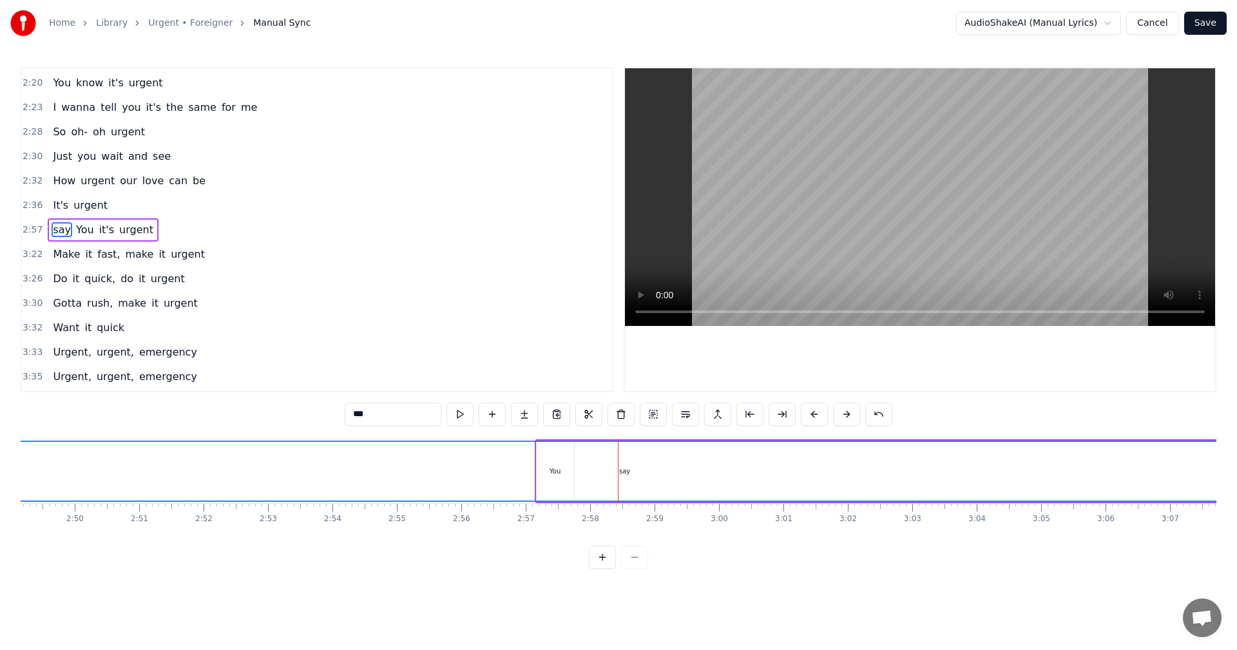
click at [540, 463] on div "say" at bounding box center [624, 471] width 2499 height 59
click at [551, 442] on div "say" at bounding box center [624, 471] width 2499 height 59
click at [545, 469] on div "say" at bounding box center [624, 471] width 2499 height 59
click at [536, 442] on div "say" at bounding box center [624, 471] width 2499 height 59
click at [584, 442] on div "say" at bounding box center [624, 471] width 2499 height 59
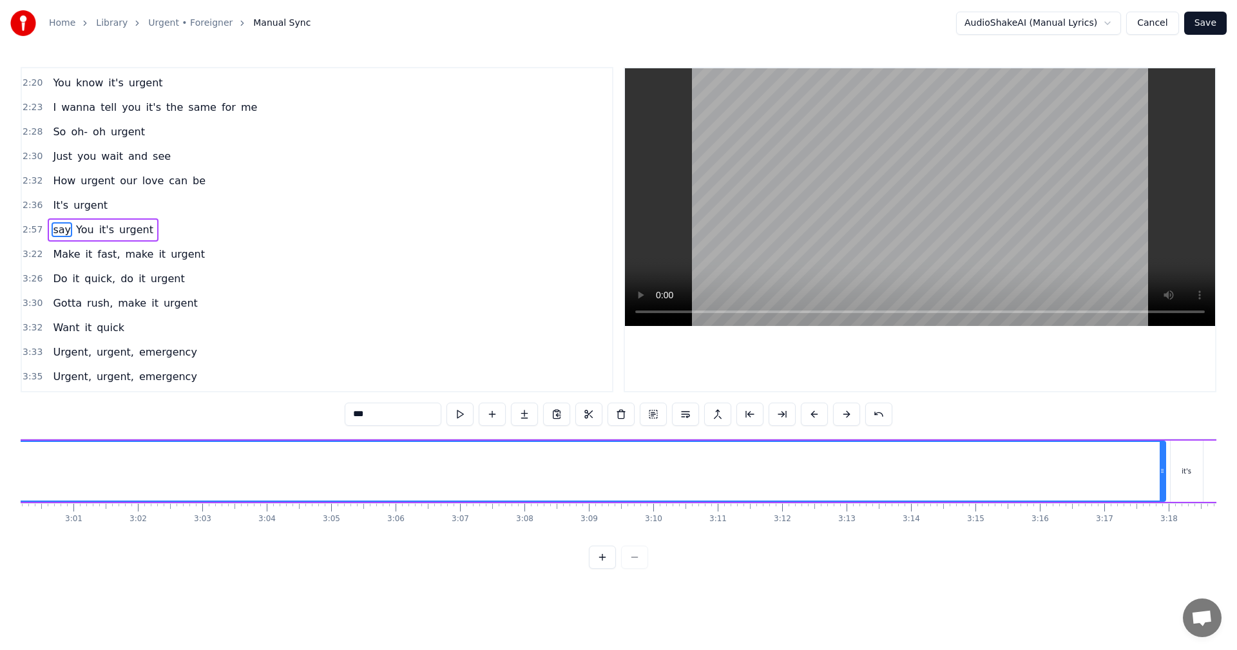
scroll to position [0, 11755]
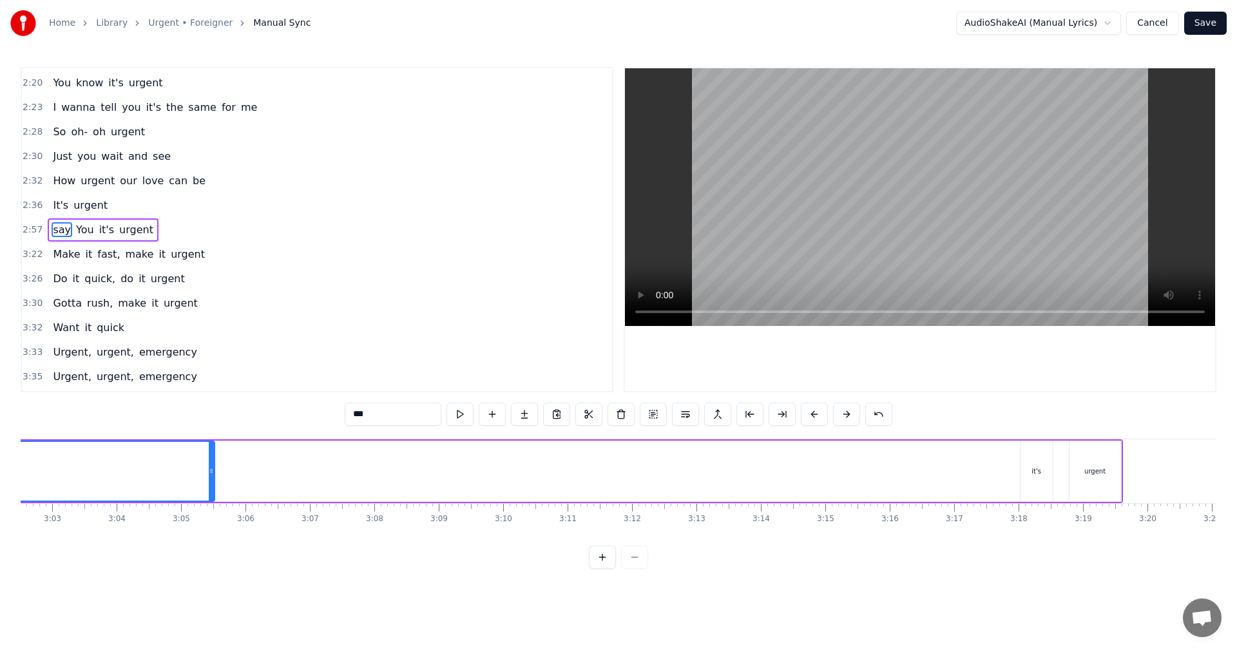
drag, startPoint x: 1013, startPoint y: 467, endPoint x: 213, endPoint y: 451, distance: 800.8
click at [213, 451] on div at bounding box center [211, 471] width 5 height 59
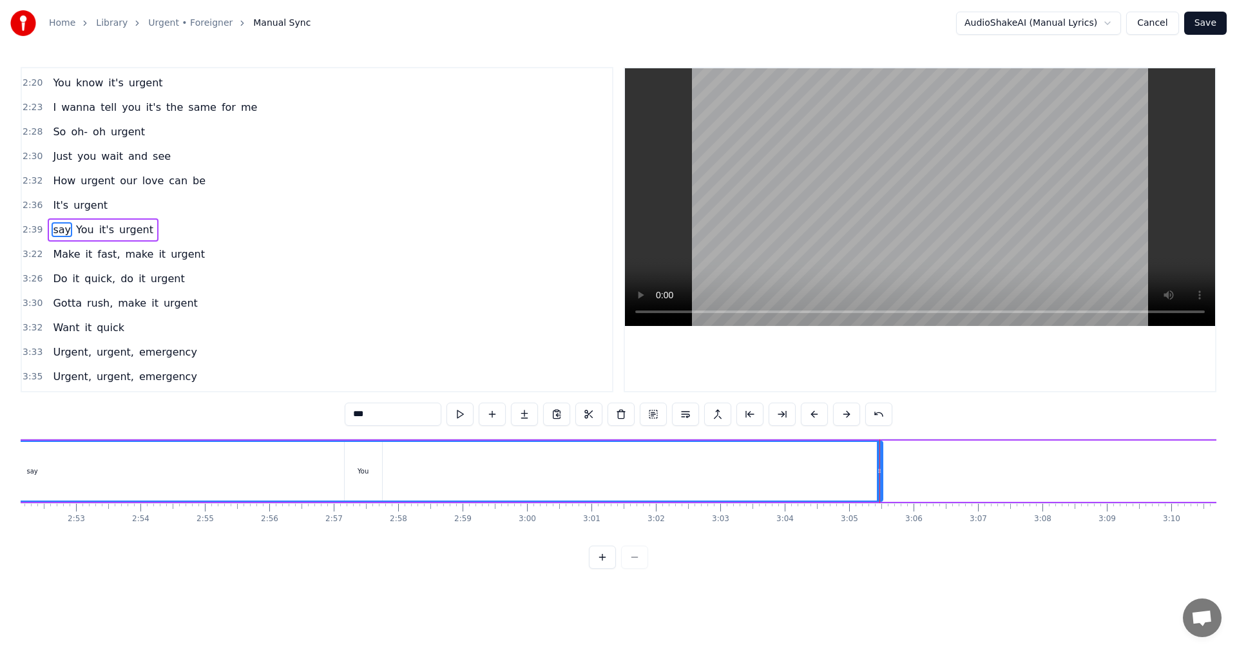
scroll to position [0, 11054]
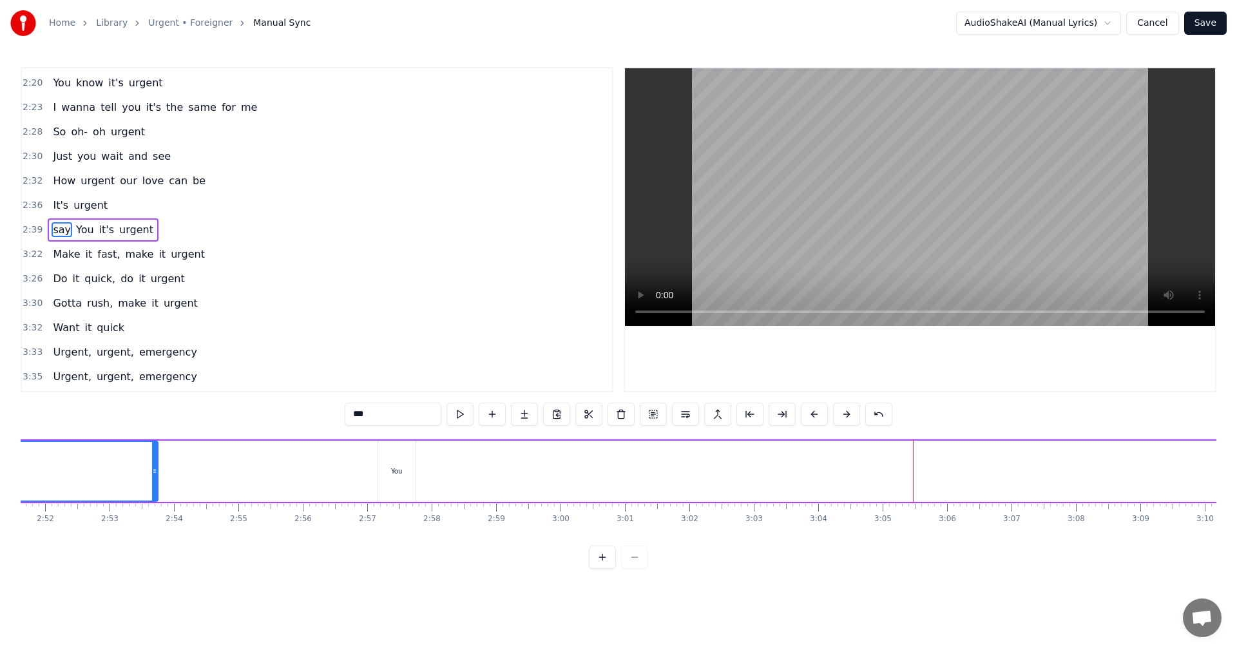
drag, startPoint x: 911, startPoint y: 469, endPoint x: 145, endPoint y: 433, distance: 767.3
click at [145, 433] on div "0:24 You're not shy, you get around 0:28 You wanna fly, don't want your feet on…" at bounding box center [618, 318] width 1195 height 502
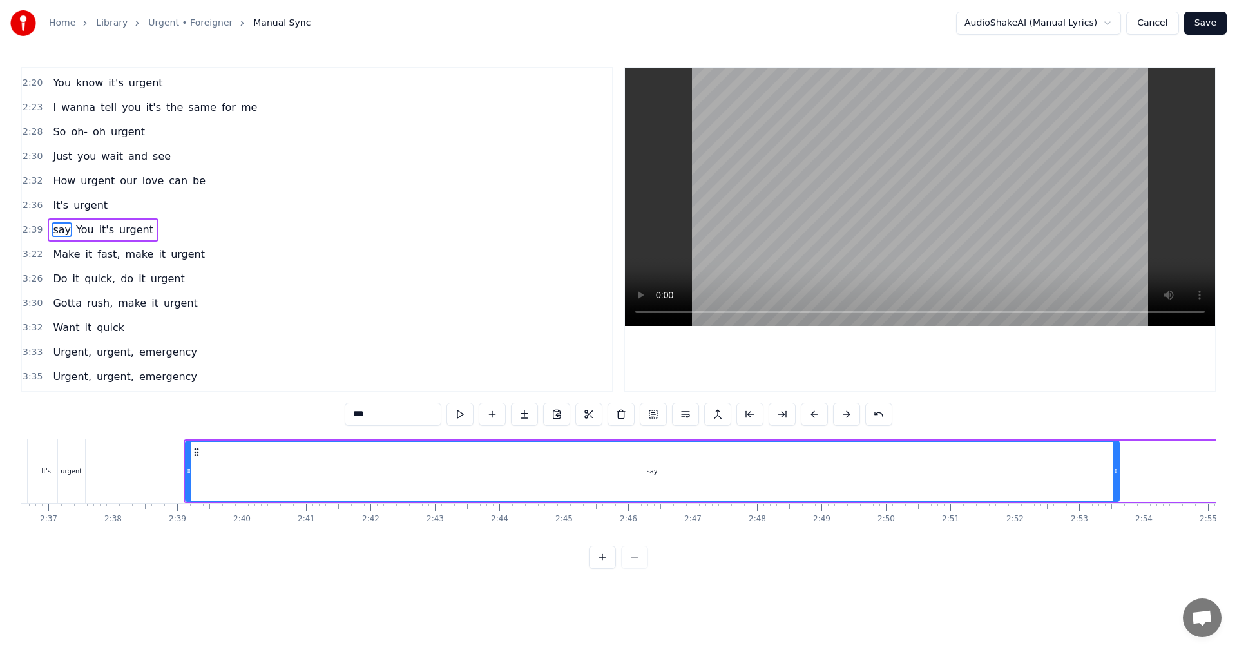
scroll to position [0, 10119]
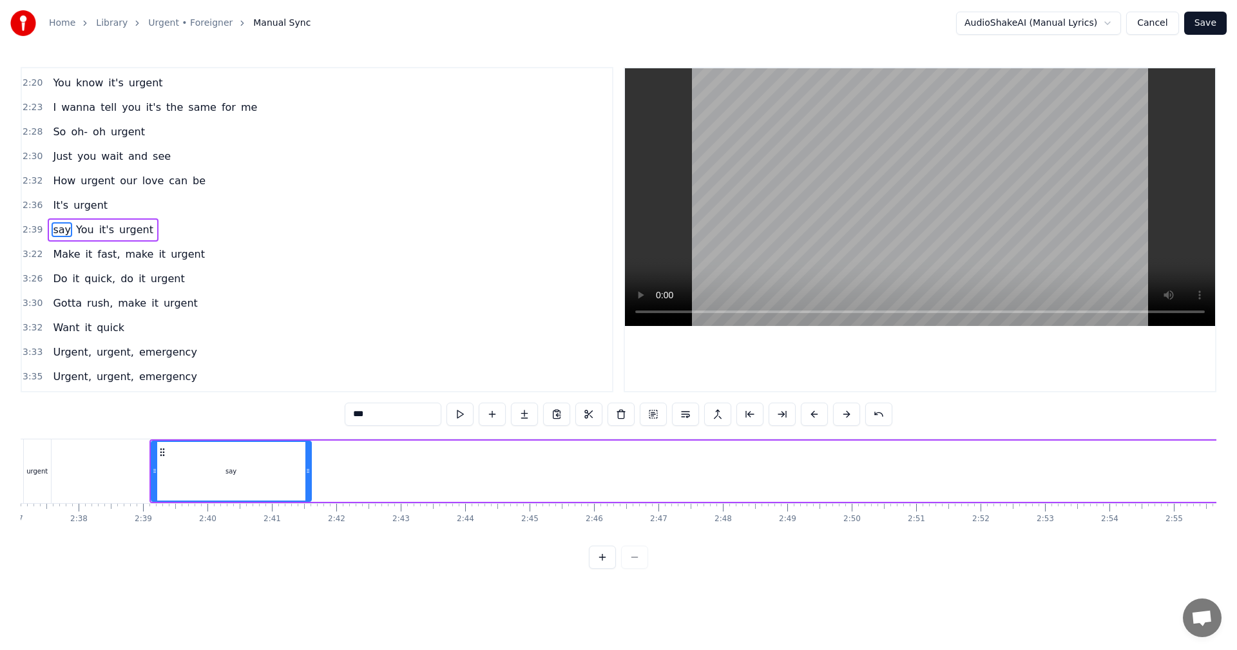
drag, startPoint x: 1083, startPoint y: 475, endPoint x: 310, endPoint y: 449, distance: 774.0
click at [310, 449] on div at bounding box center [307, 471] width 5 height 59
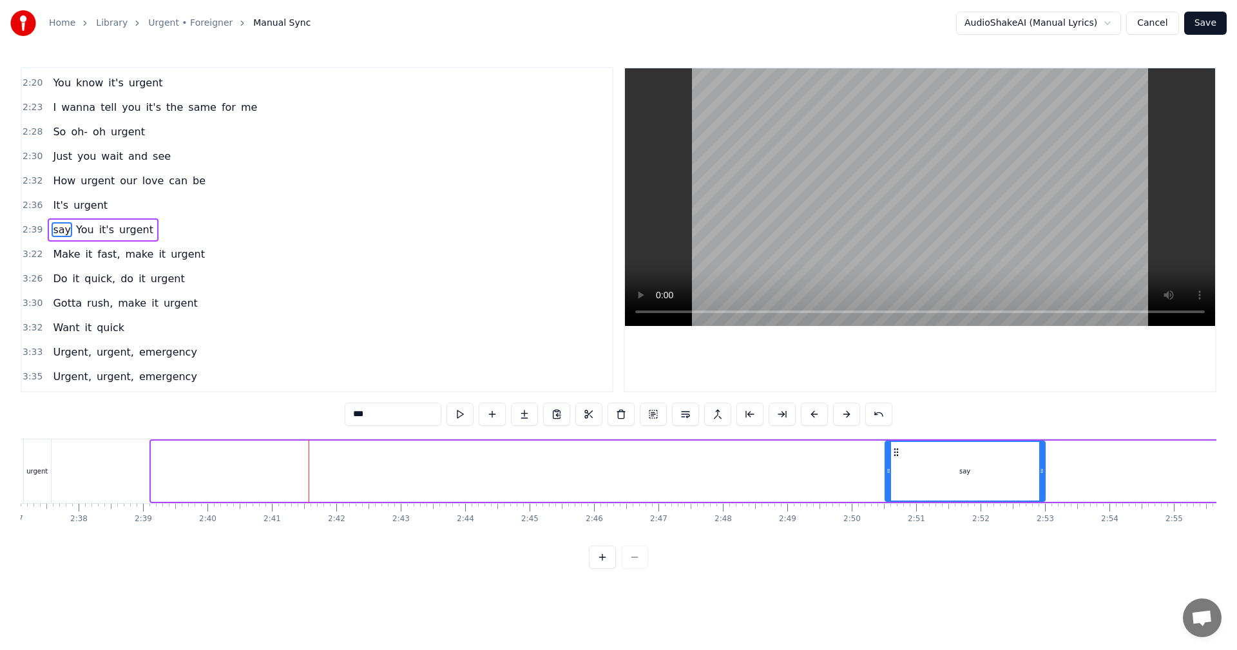
drag, startPoint x: 160, startPoint y: 452, endPoint x: 894, endPoint y: 475, distance: 734.0
click at [894, 475] on div "say" at bounding box center [965, 471] width 158 height 59
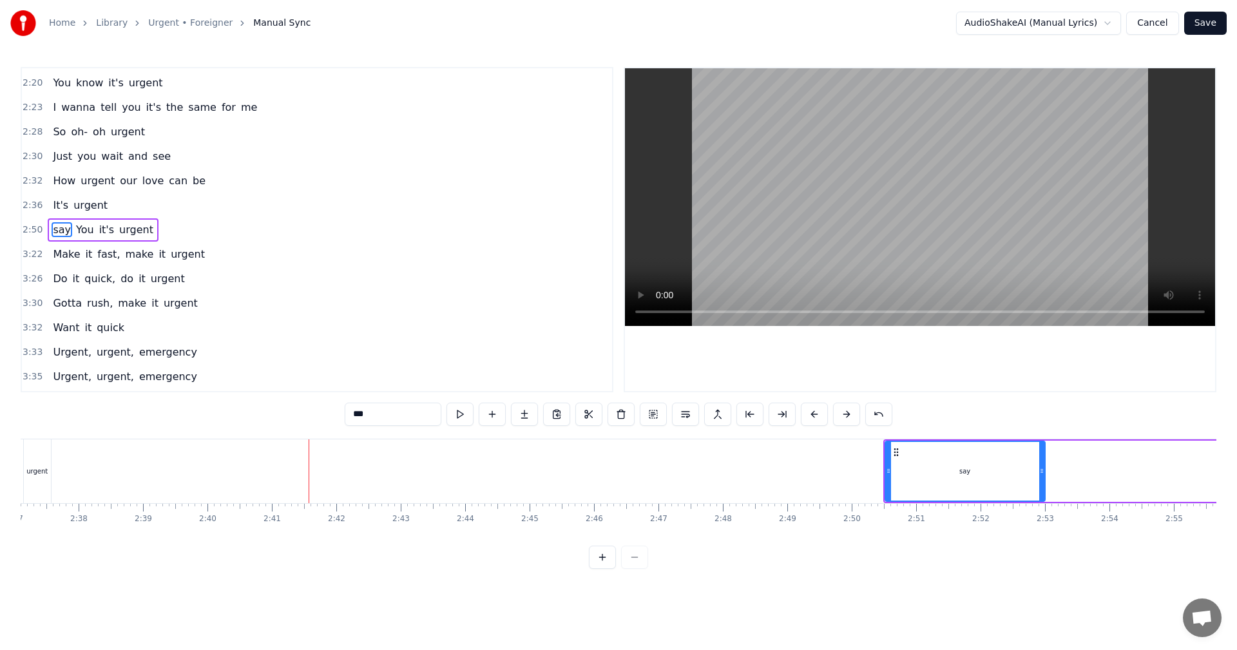
click at [26, 464] on div "urgent" at bounding box center [37, 471] width 27 height 64
type input "******"
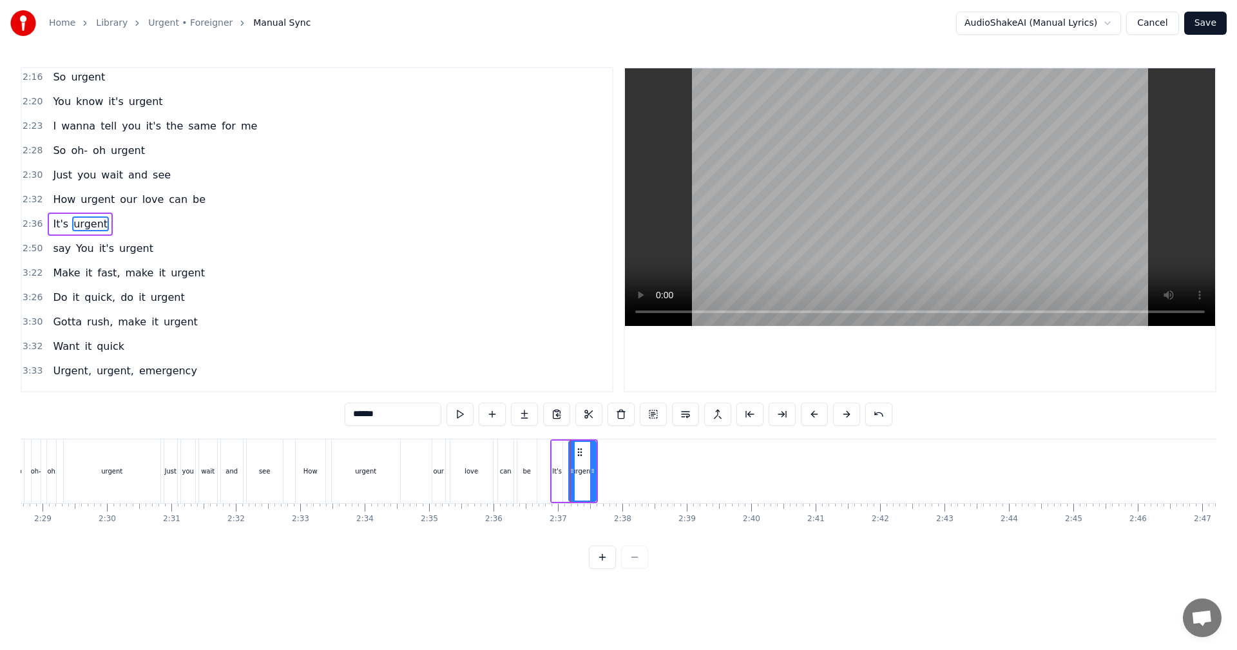
scroll to position [0, 9558]
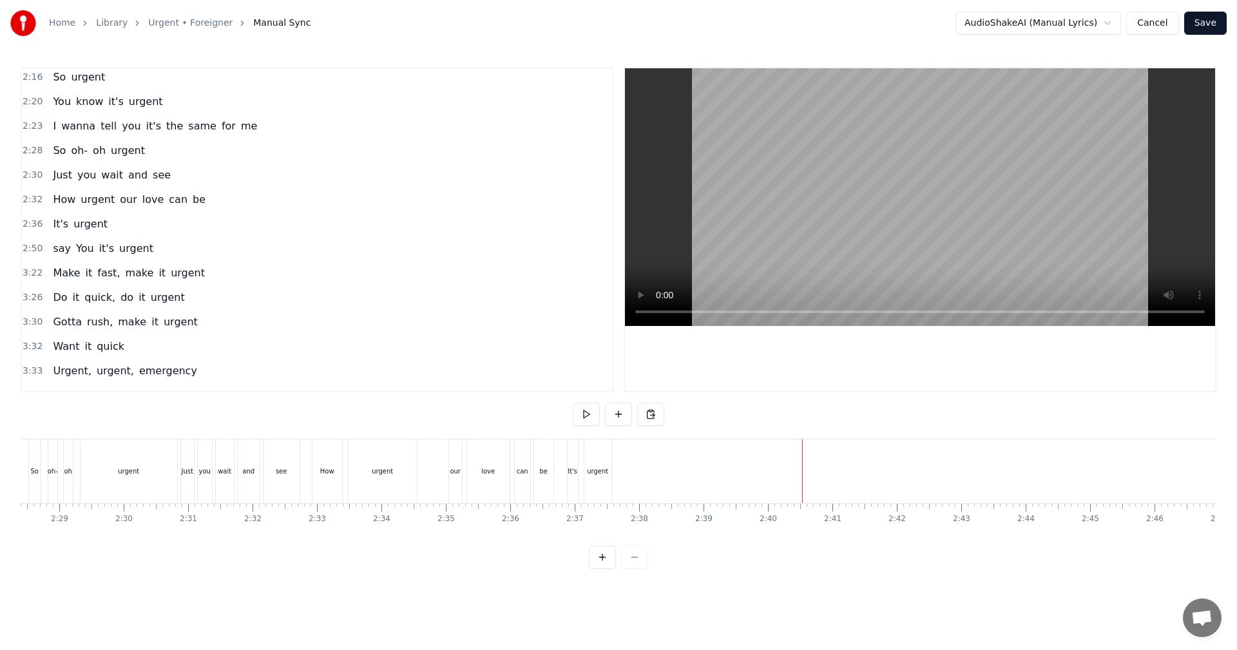
drag, startPoint x: 851, startPoint y: 547, endPoint x: 859, endPoint y: 540, distance: 10.6
click at [911, 546] on div "0:24 You're not shy, you get around 0:28 You wanna fly, don't want your feet on…" at bounding box center [618, 318] width 1195 height 502
click at [812, 472] on div "say" at bounding box center [798, 471] width 160 height 64
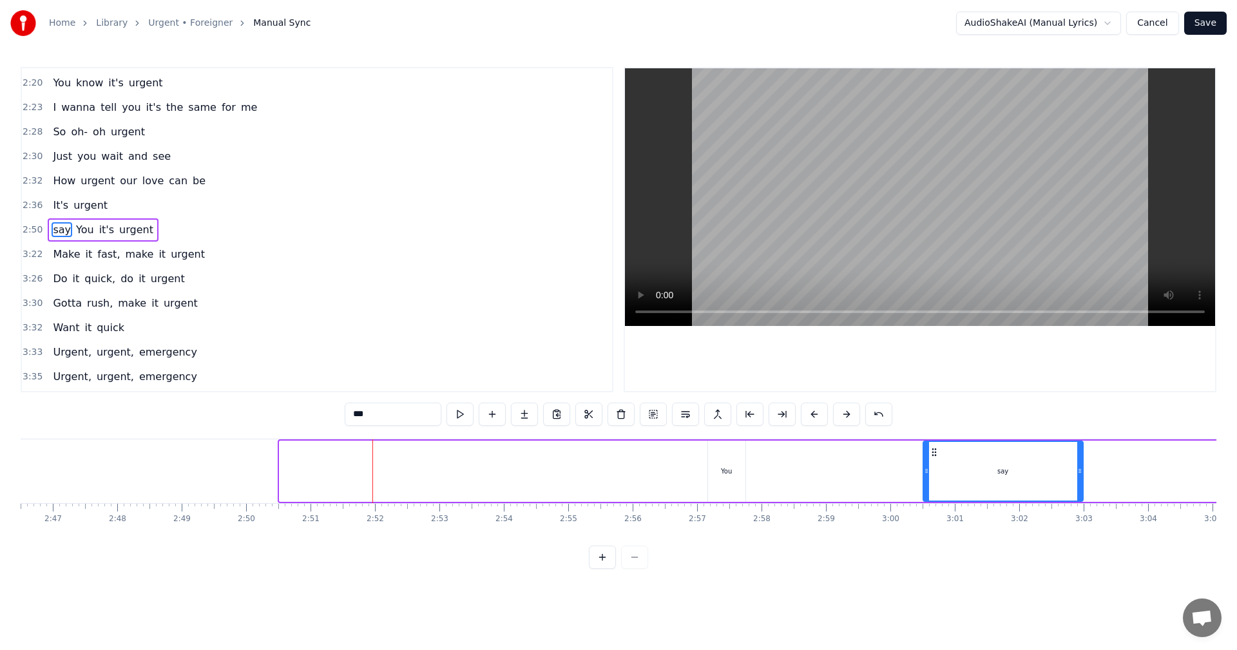
scroll to position [0, 10725]
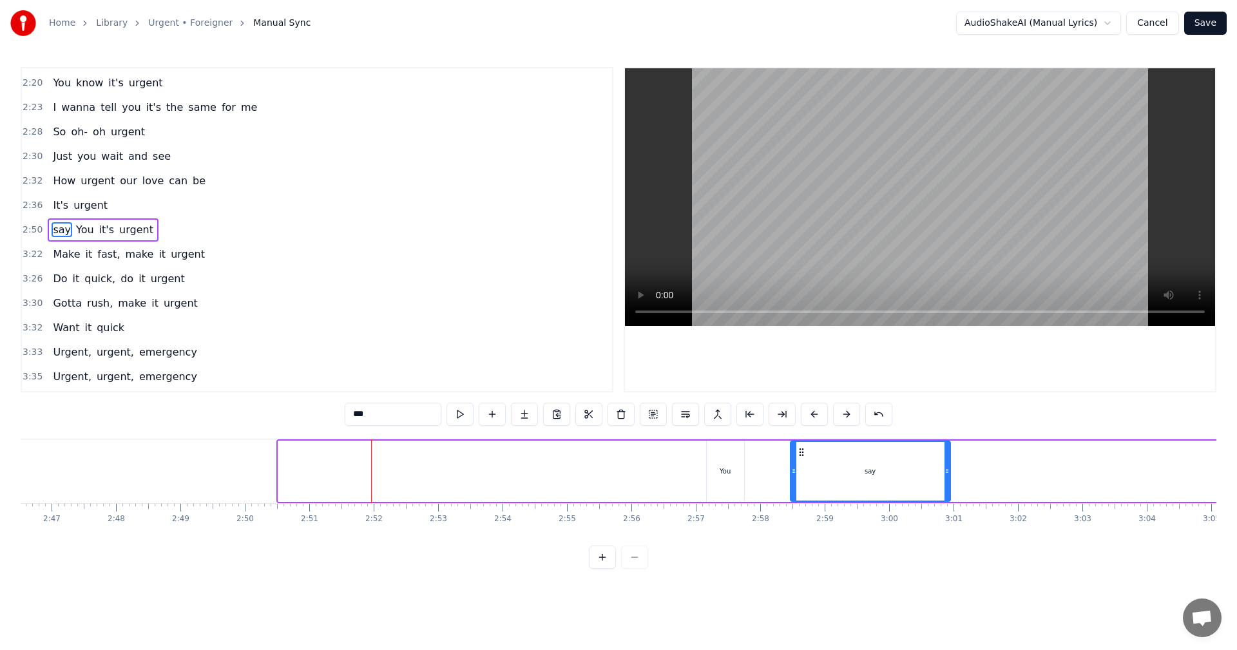
drag, startPoint x: 727, startPoint y: 451, endPoint x: 798, endPoint y: 459, distance: 72.0
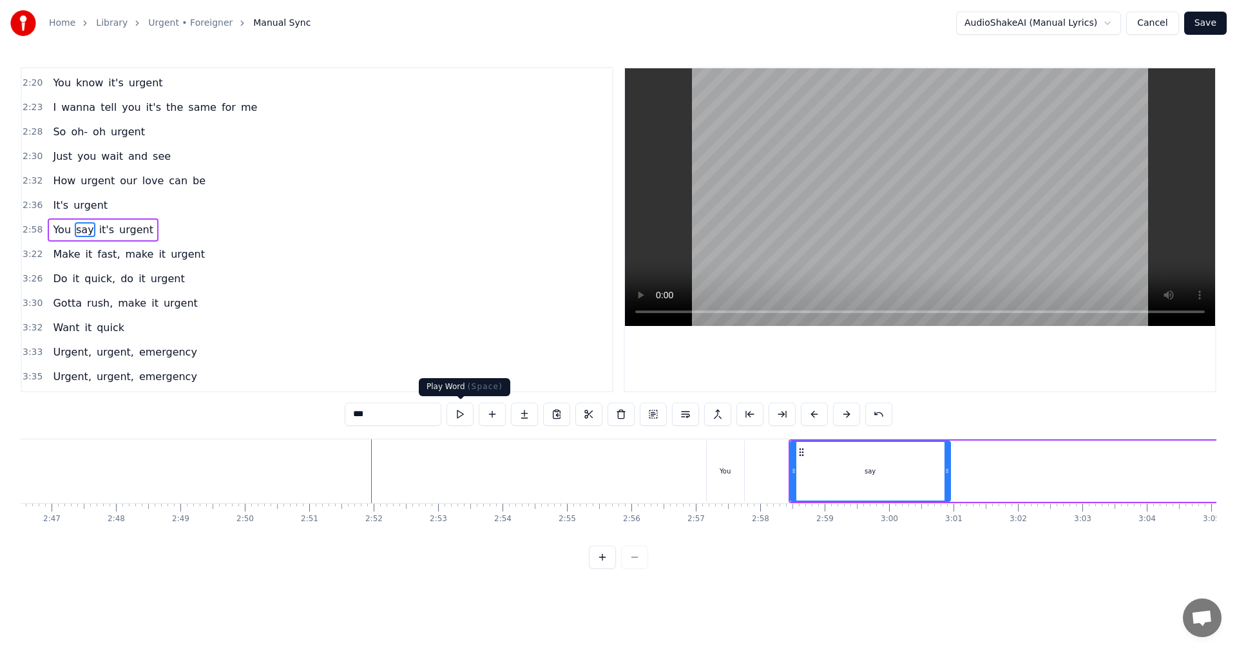
click at [454, 410] on button at bounding box center [459, 414] width 27 height 23
click at [456, 412] on button at bounding box center [459, 414] width 27 height 23
drag, startPoint x: 927, startPoint y: 542, endPoint x: 949, endPoint y: 542, distance: 22.6
click at [970, 542] on div "0:24 You're not shy, you get around 0:28 You wanna fly, don't want your feet on…" at bounding box center [618, 318] width 1195 height 502
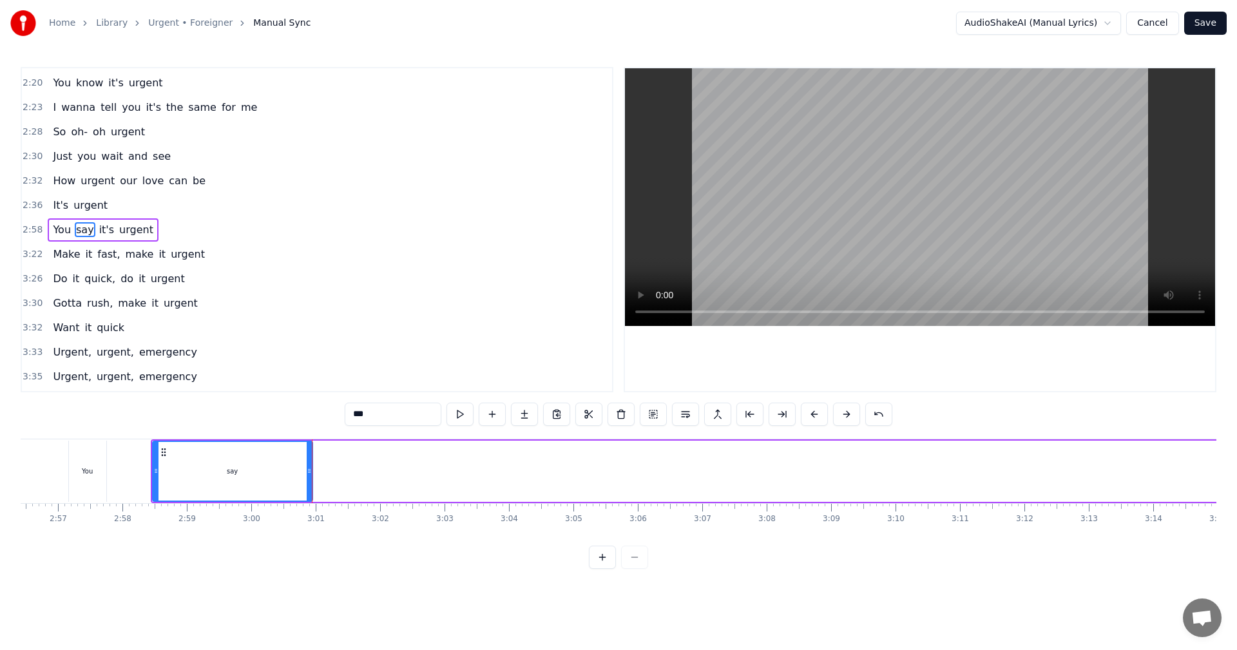
scroll to position [0, 11396]
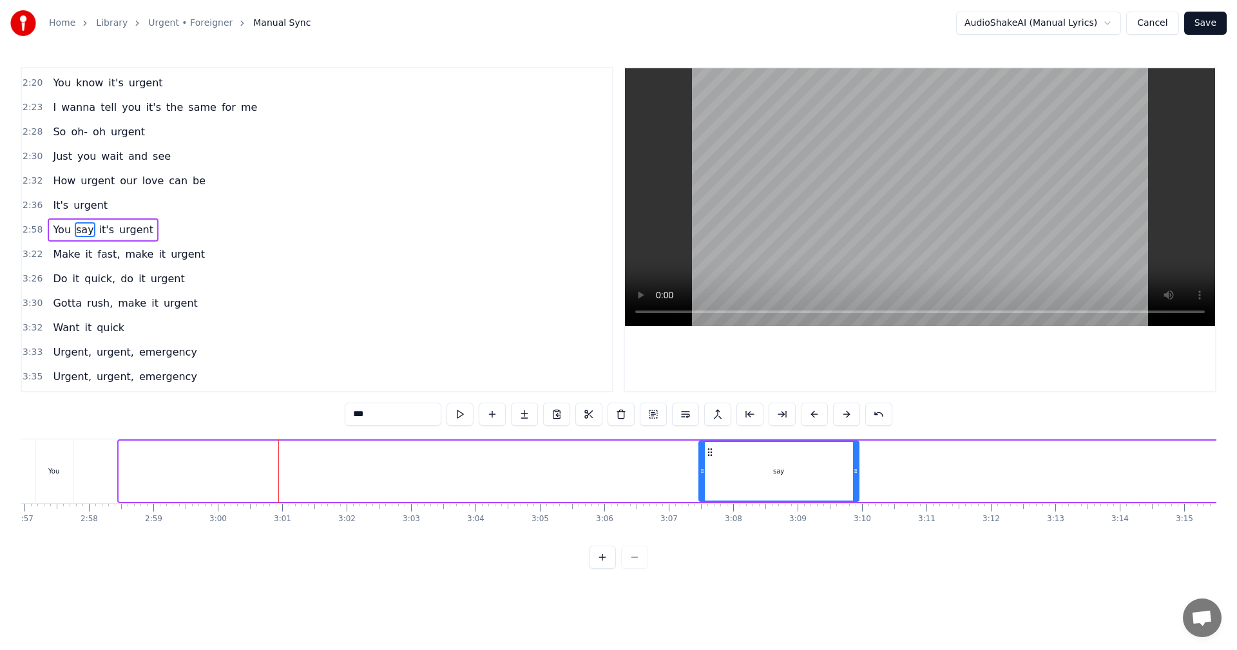
drag, startPoint x: 126, startPoint y: 448, endPoint x: 516, endPoint y: 466, distance: 390.8
click at [703, 486] on div "say" at bounding box center [778, 471] width 158 height 59
click at [93, 459] on div "You say it's urgent" at bounding box center [757, 471] width 1448 height 64
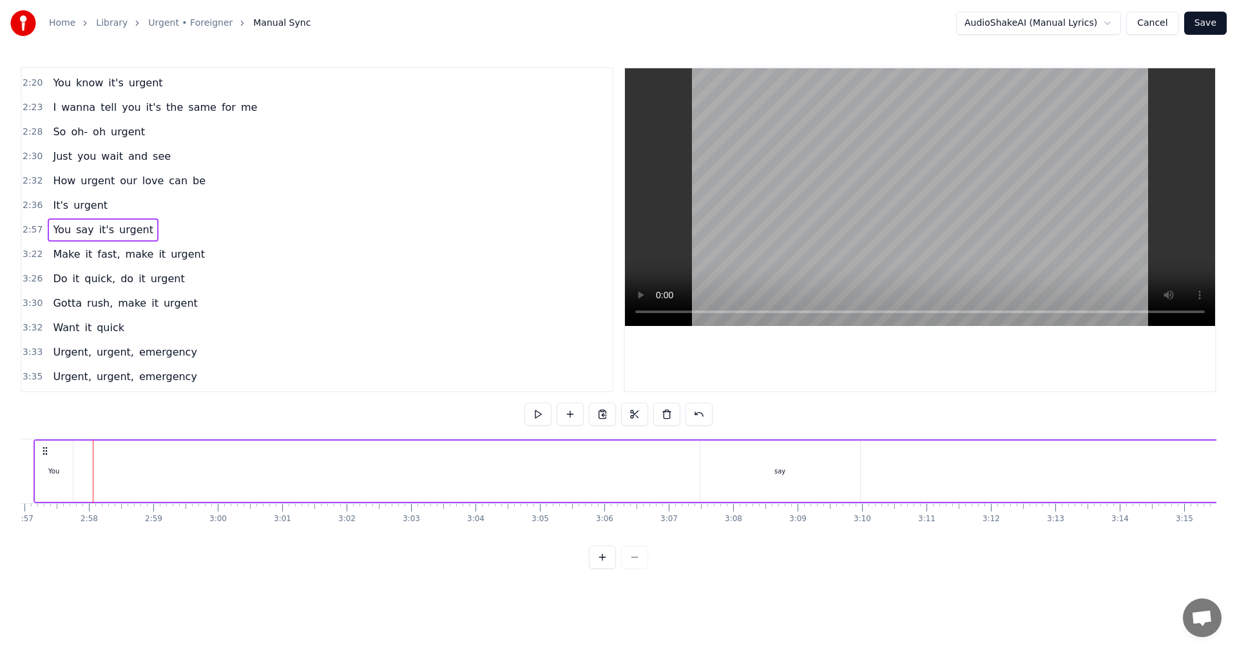
click at [86, 464] on div "You say it's urgent" at bounding box center [757, 471] width 1448 height 64
click at [582, 491] on div "You say it's urgent" at bounding box center [757, 471] width 1448 height 64
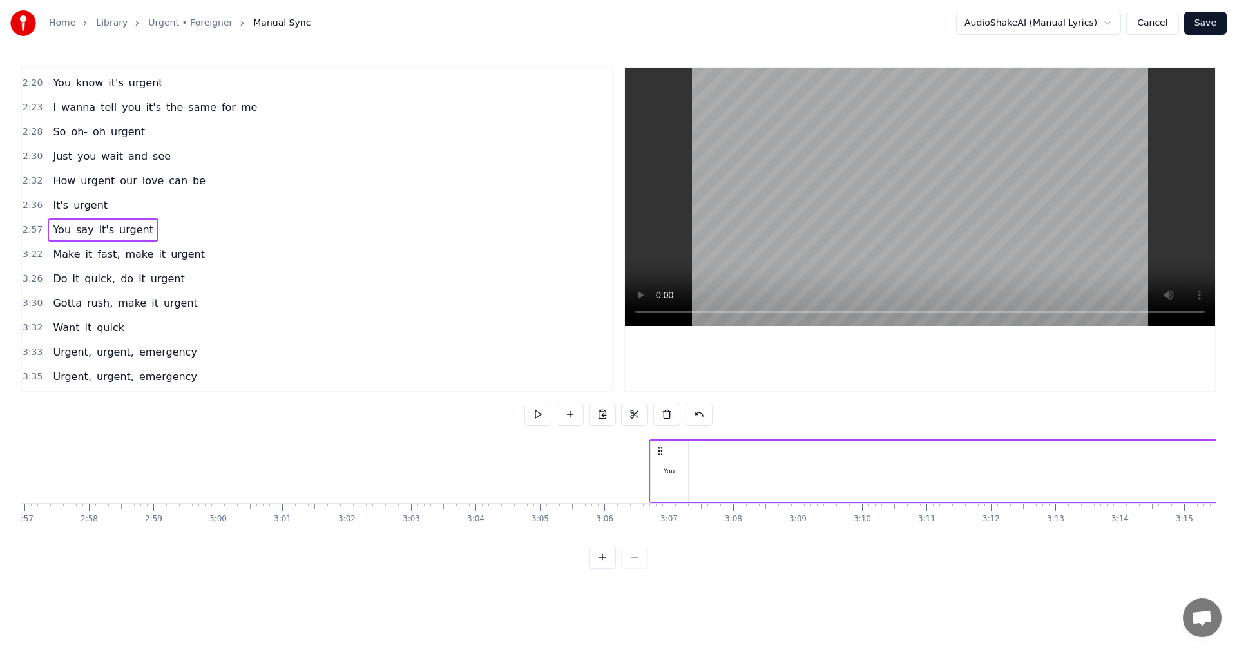
drag, startPoint x: 45, startPoint y: 452, endPoint x: 716, endPoint y: 504, distance: 673.2
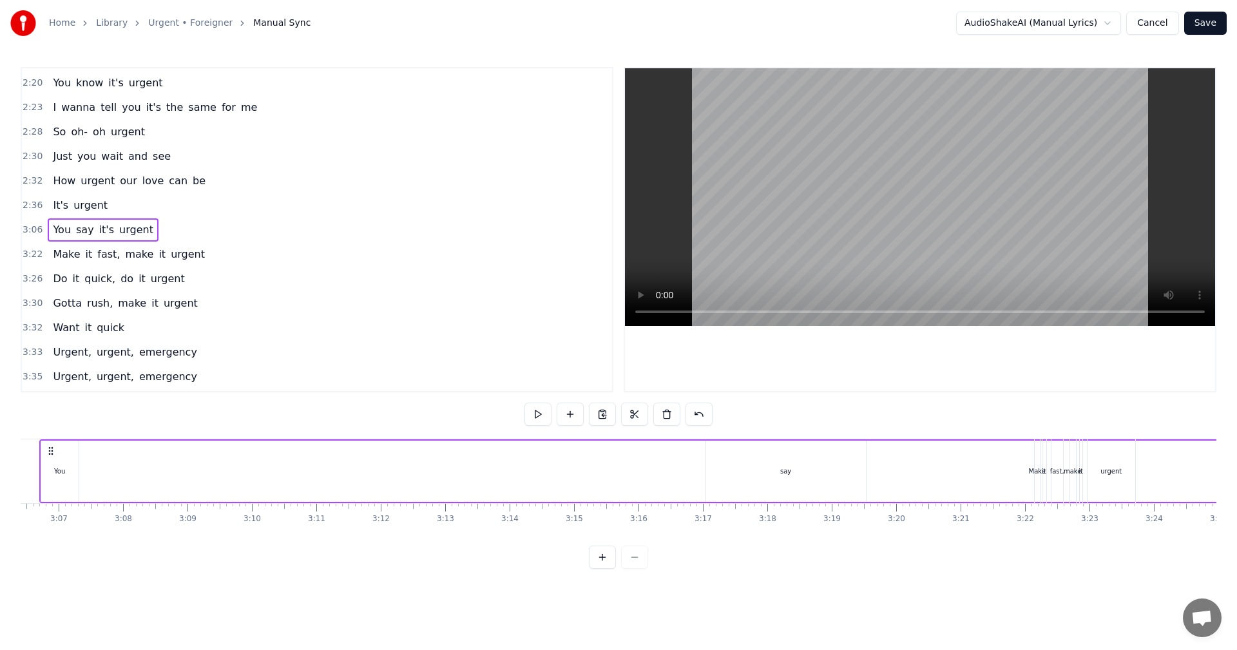
scroll to position [0, 12132]
click at [632, 471] on div "say" at bounding box center [660, 471] width 160 height 61
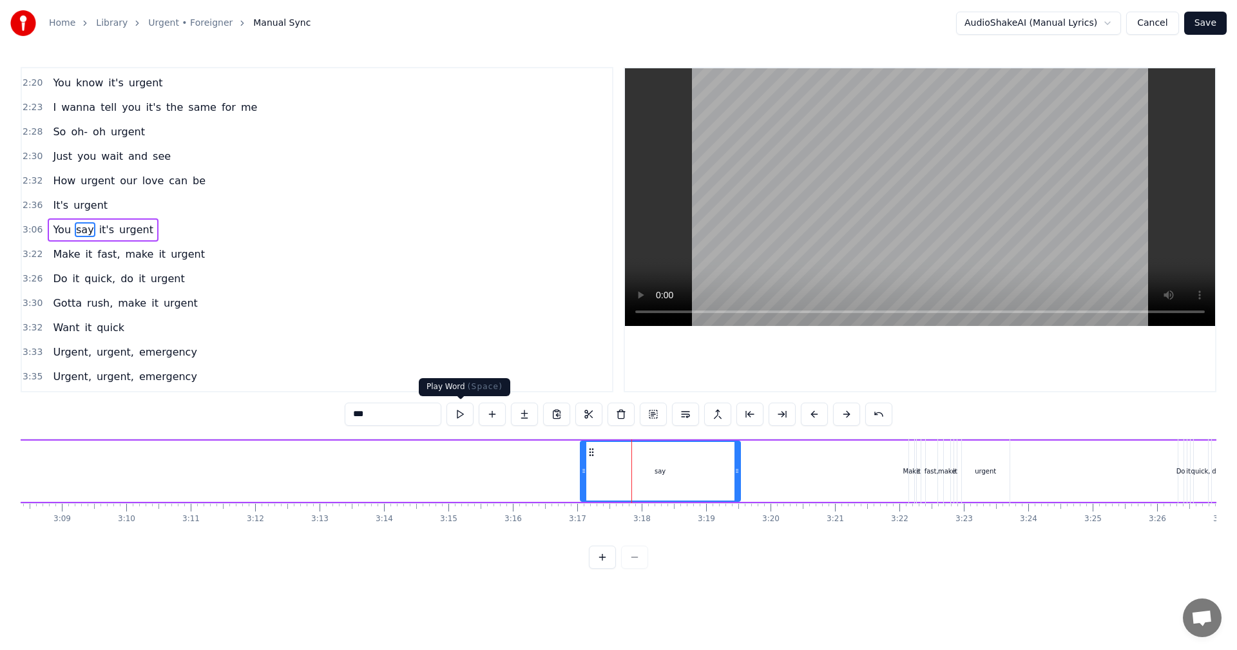
click at [465, 411] on button at bounding box center [459, 414] width 27 height 23
click at [464, 411] on button at bounding box center [459, 414] width 27 height 23
click at [261, 471] on div "You say it's urgent" at bounding box center [638, 471] width 1448 height 64
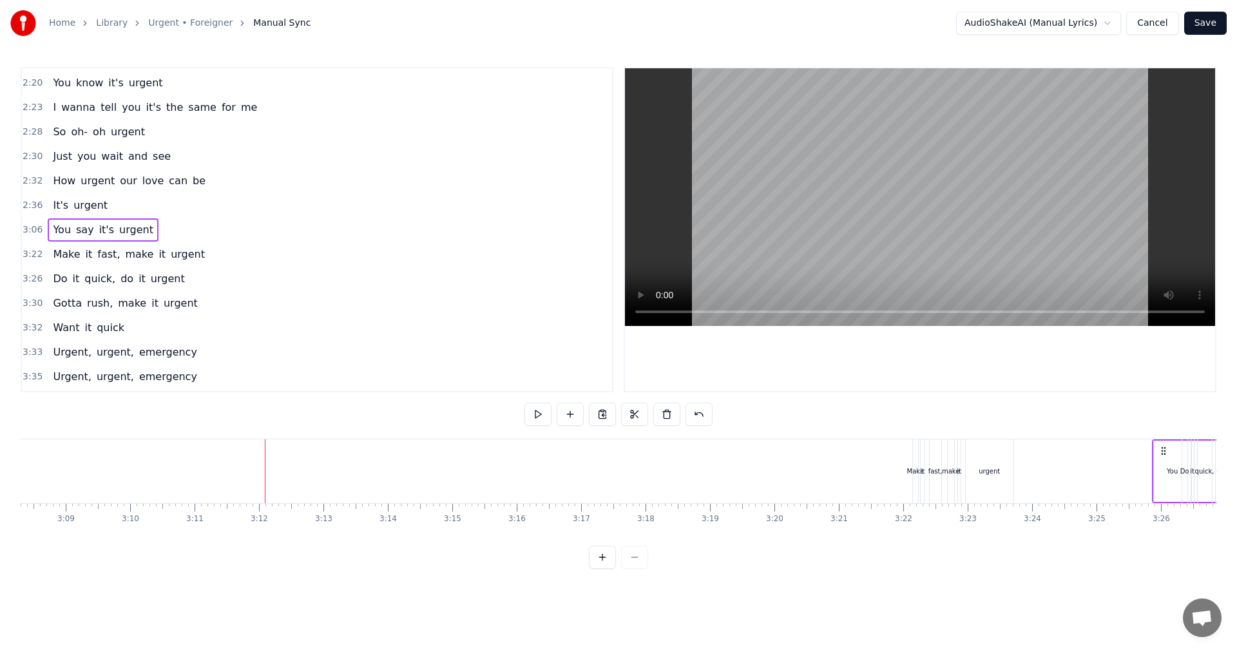
scroll to position [0, 12176]
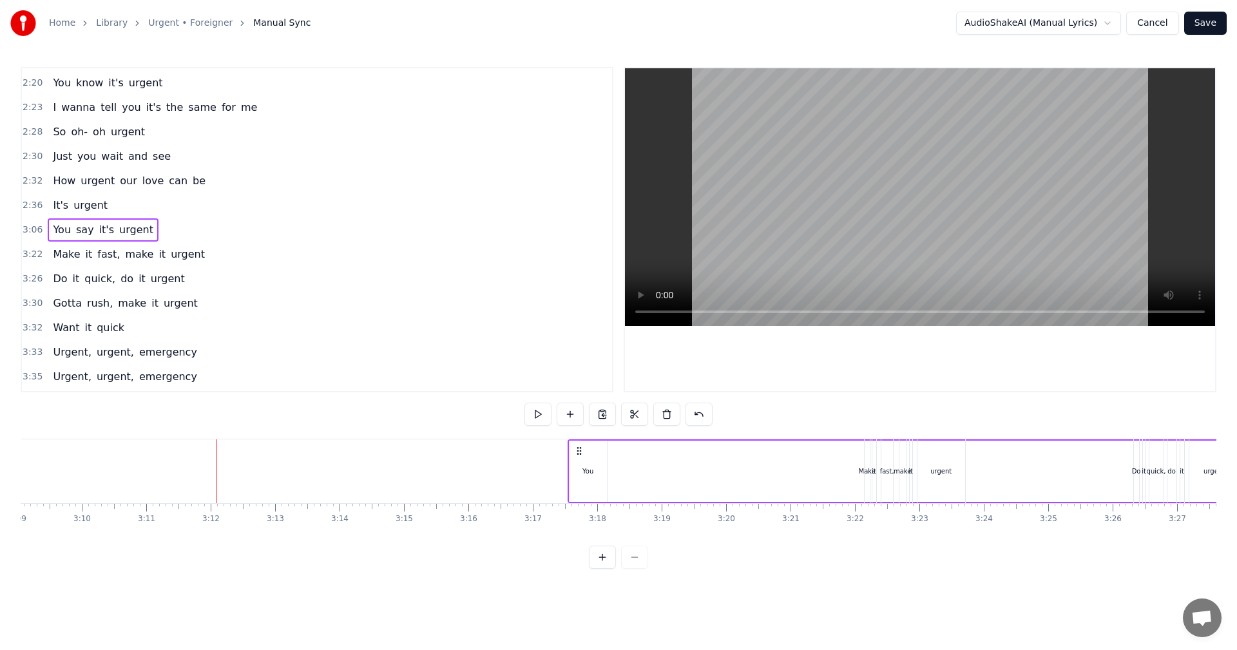
drag, startPoint x: 400, startPoint y: 445, endPoint x: 577, endPoint y: 462, distance: 177.9
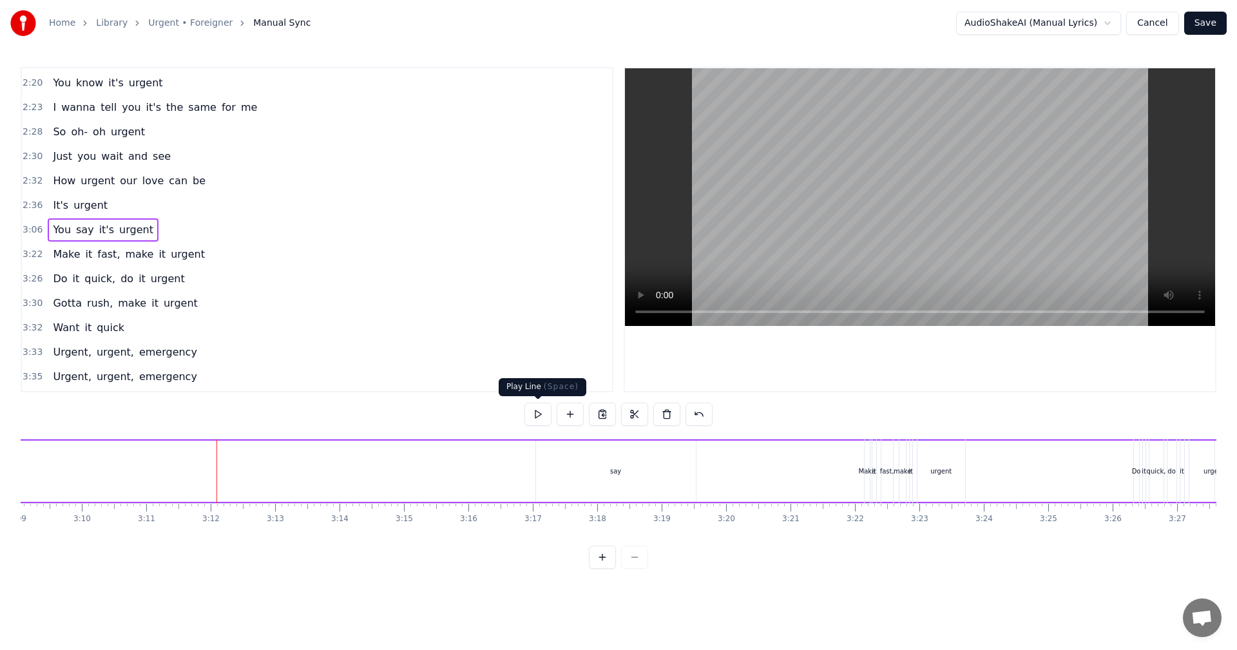
click at [534, 415] on button at bounding box center [537, 414] width 27 height 23
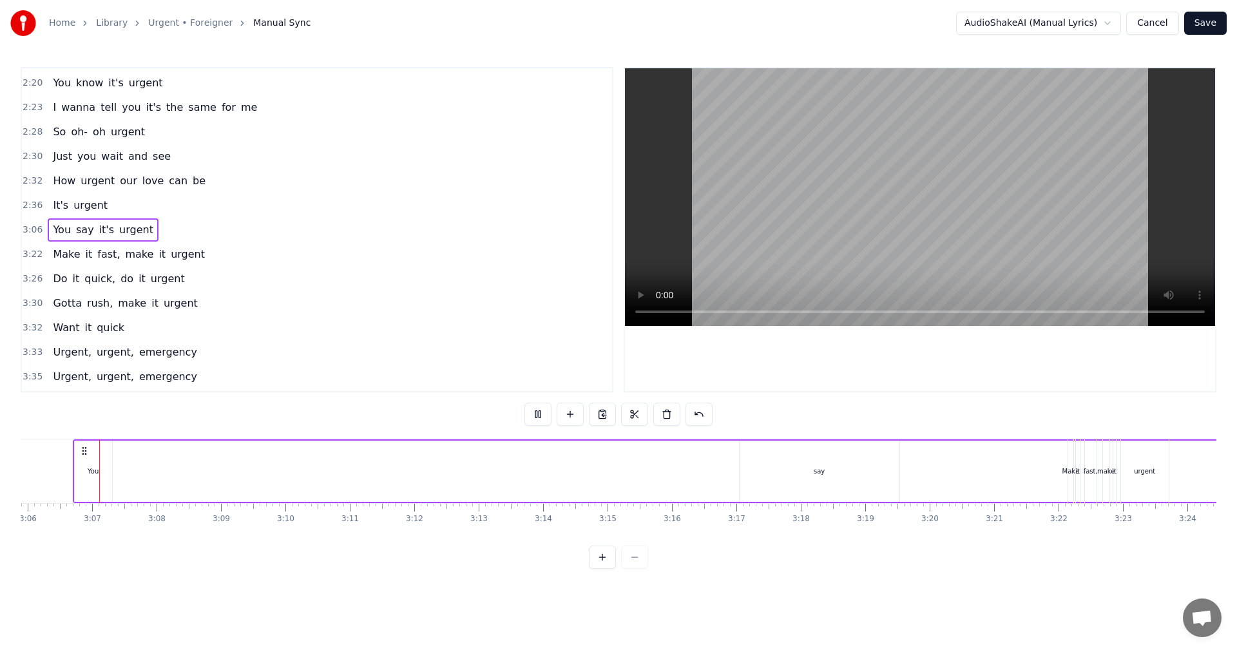
scroll to position [0, 11978]
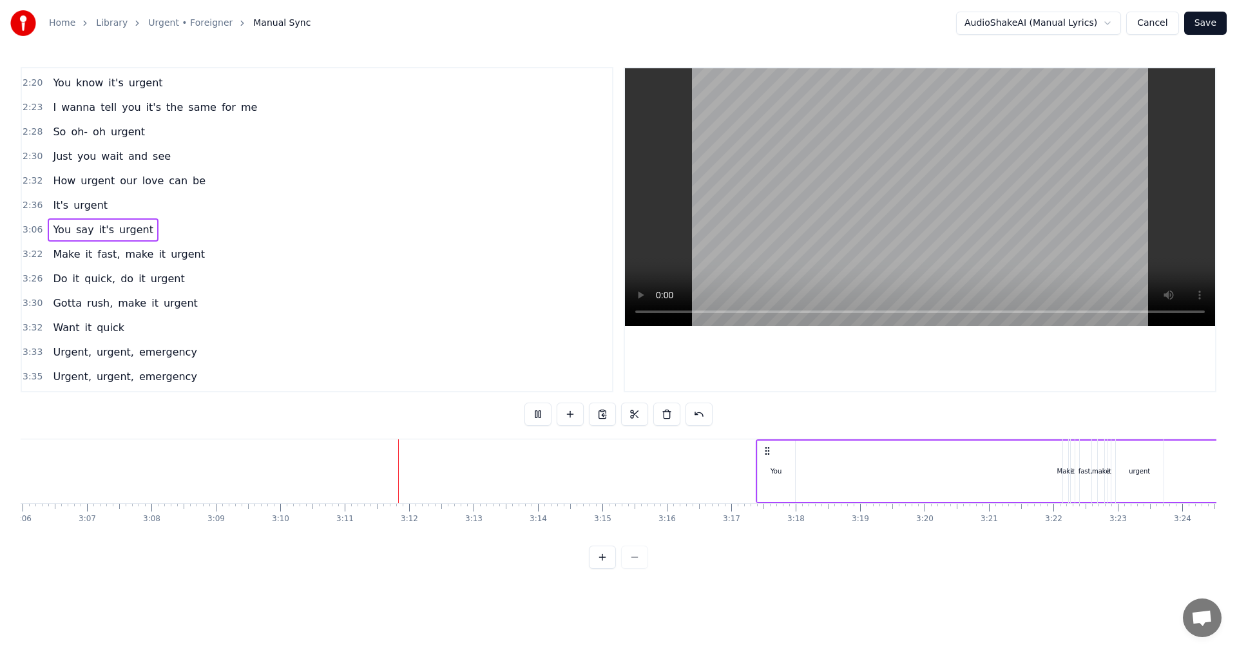
drag, startPoint x: 79, startPoint y: 451, endPoint x: 766, endPoint y: 466, distance: 688.1
click at [544, 416] on button at bounding box center [537, 414] width 27 height 23
drag, startPoint x: 765, startPoint y: 448, endPoint x: 786, endPoint y: 449, distance: 21.9
click at [786, 449] on icon at bounding box center [789, 451] width 10 height 10
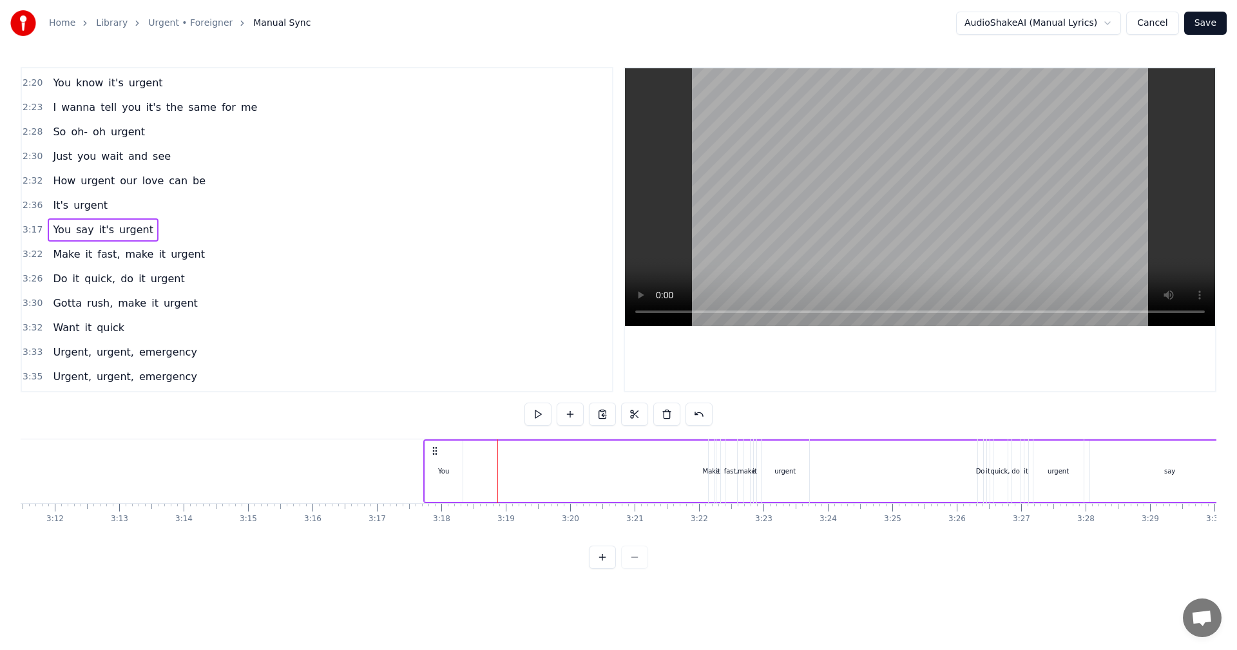
scroll to position [0, 12449]
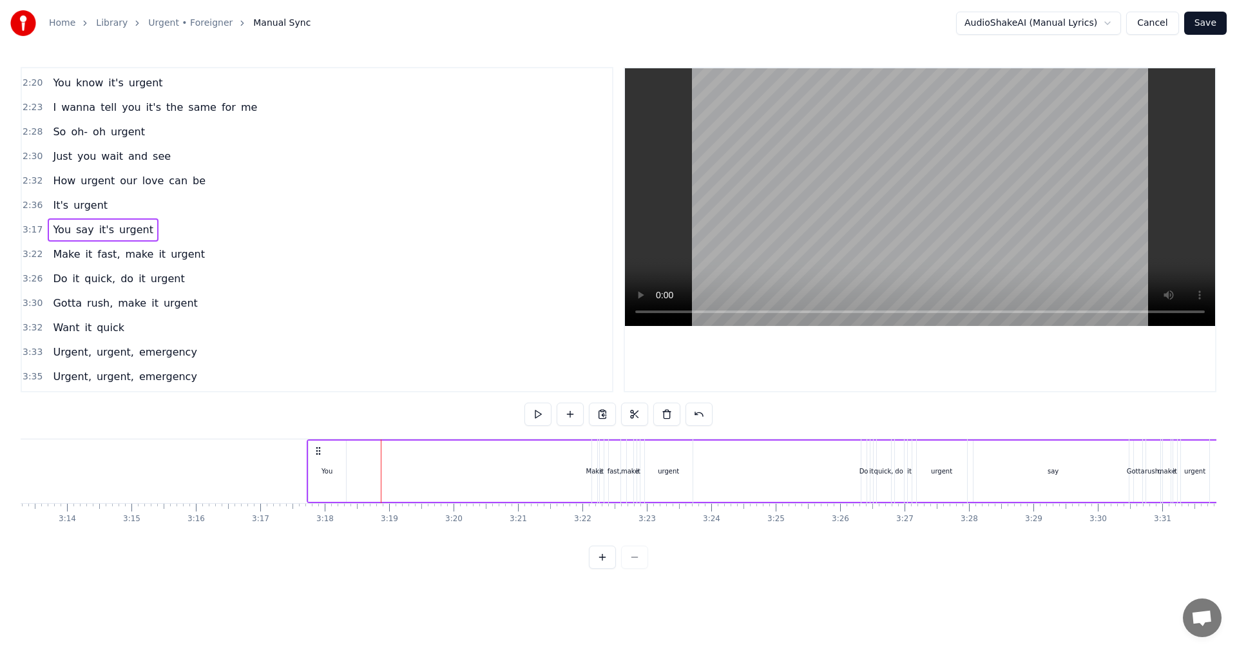
click at [1055, 473] on div "say" at bounding box center [1052, 471] width 11 height 10
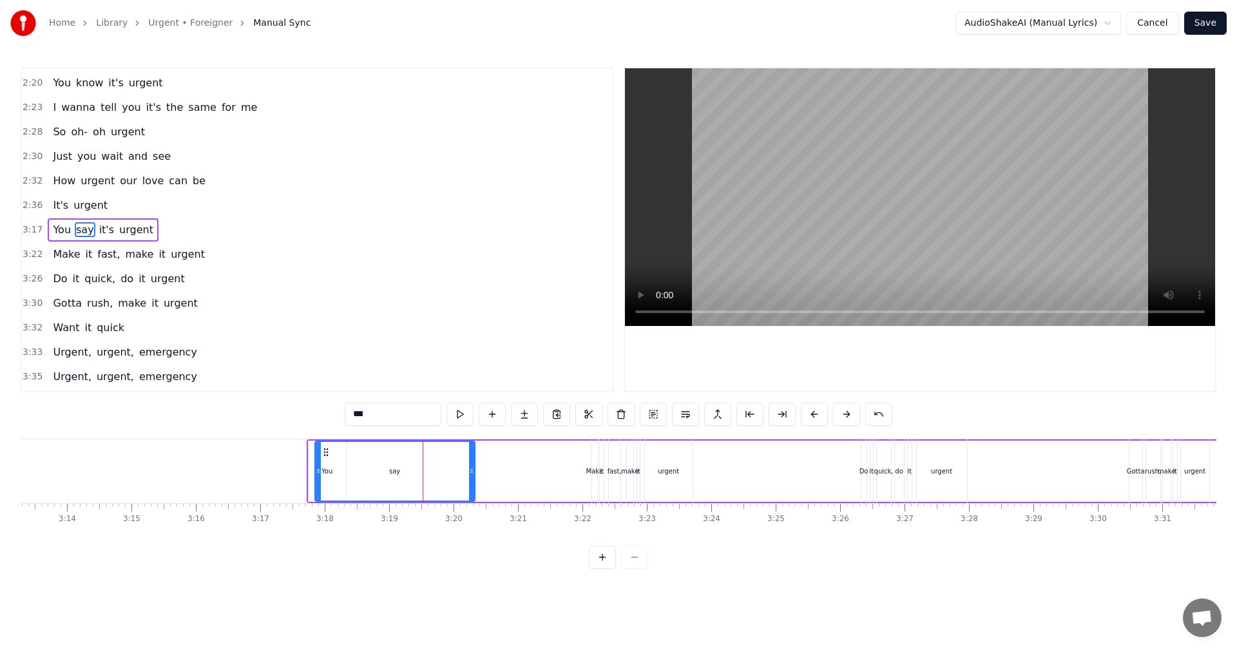
drag, startPoint x: 985, startPoint y: 452, endPoint x: 305, endPoint y: 435, distance: 680.4
click at [324, 436] on div "0:24 You're not shy, you get around 0:28 You wanna fly, don't want your feet on…" at bounding box center [618, 318] width 1195 height 502
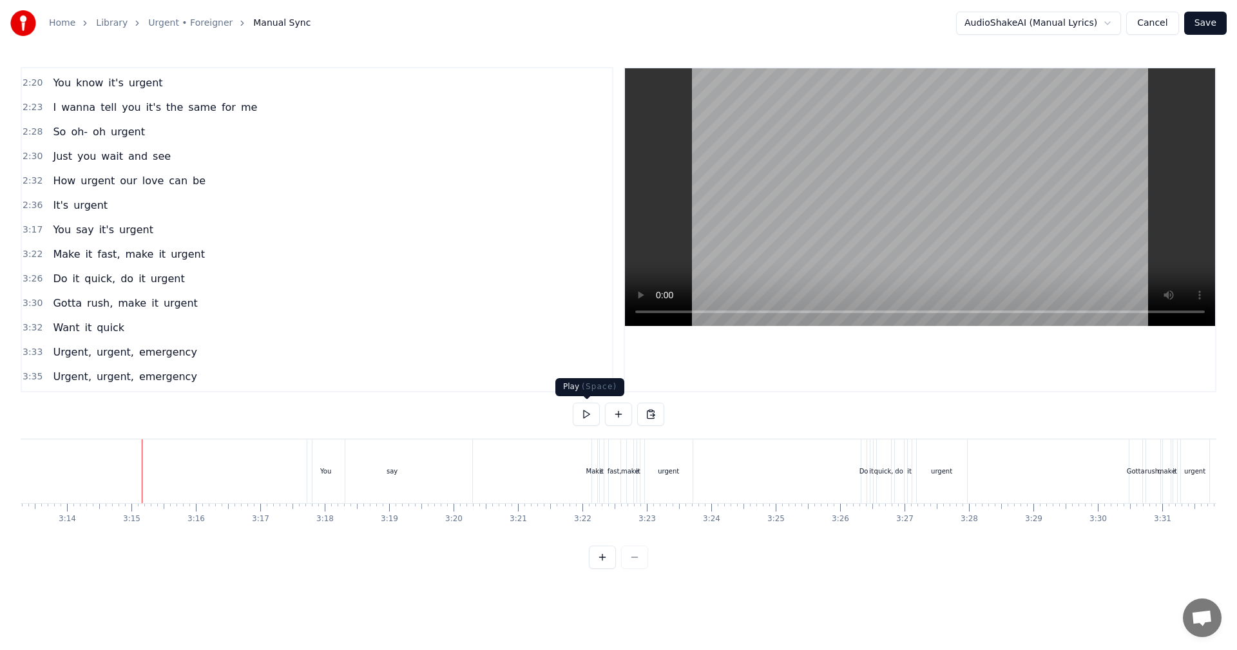
click at [594, 419] on button at bounding box center [586, 414] width 27 height 23
click at [669, 471] on div "urgent" at bounding box center [668, 471] width 21 height 10
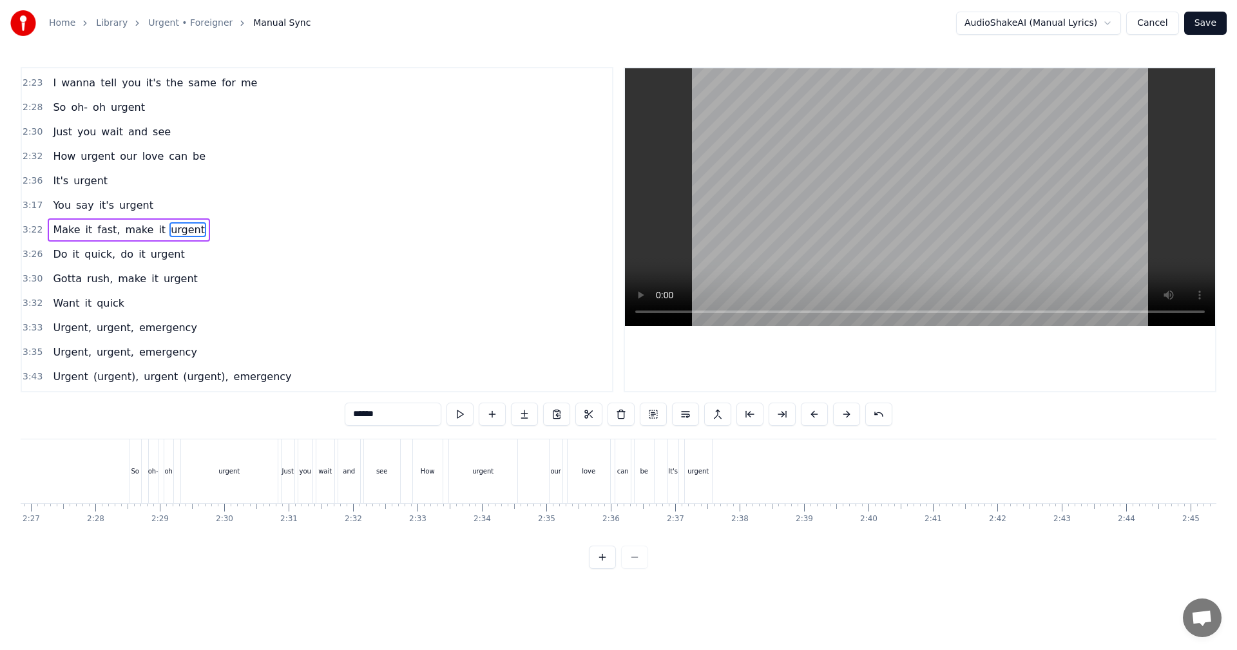
scroll to position [0, 9617]
click at [468, 452] on div "can" at bounding box center [463, 471] width 15 height 64
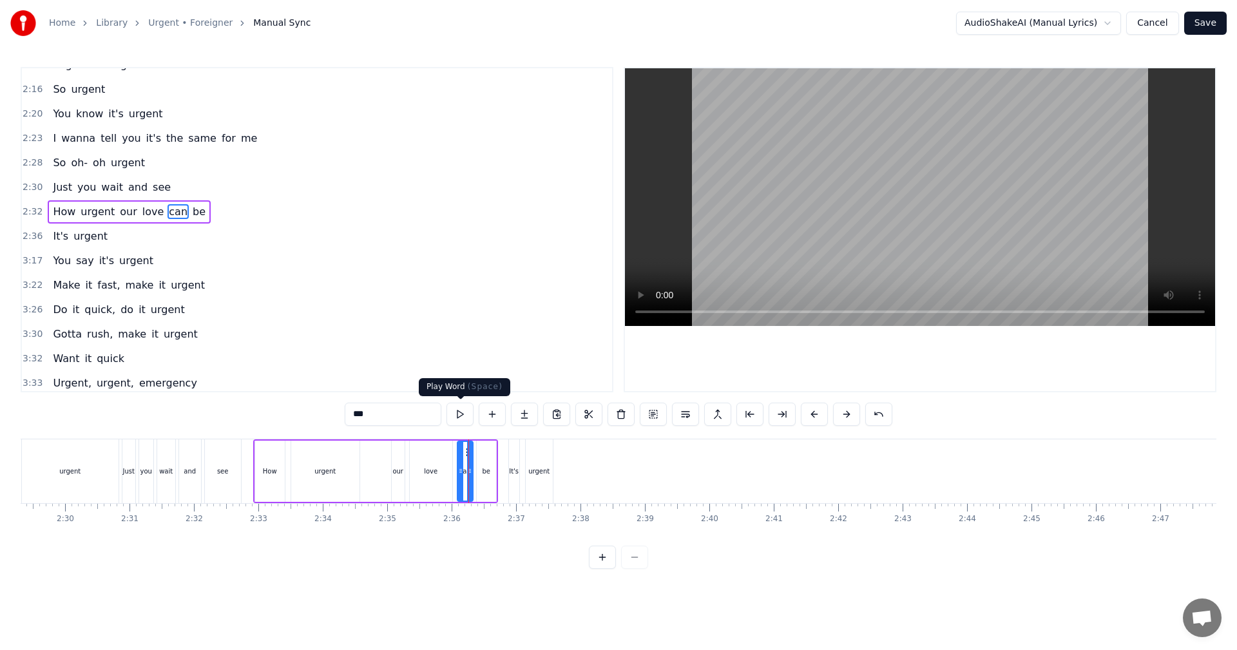
scroll to position [609, 0]
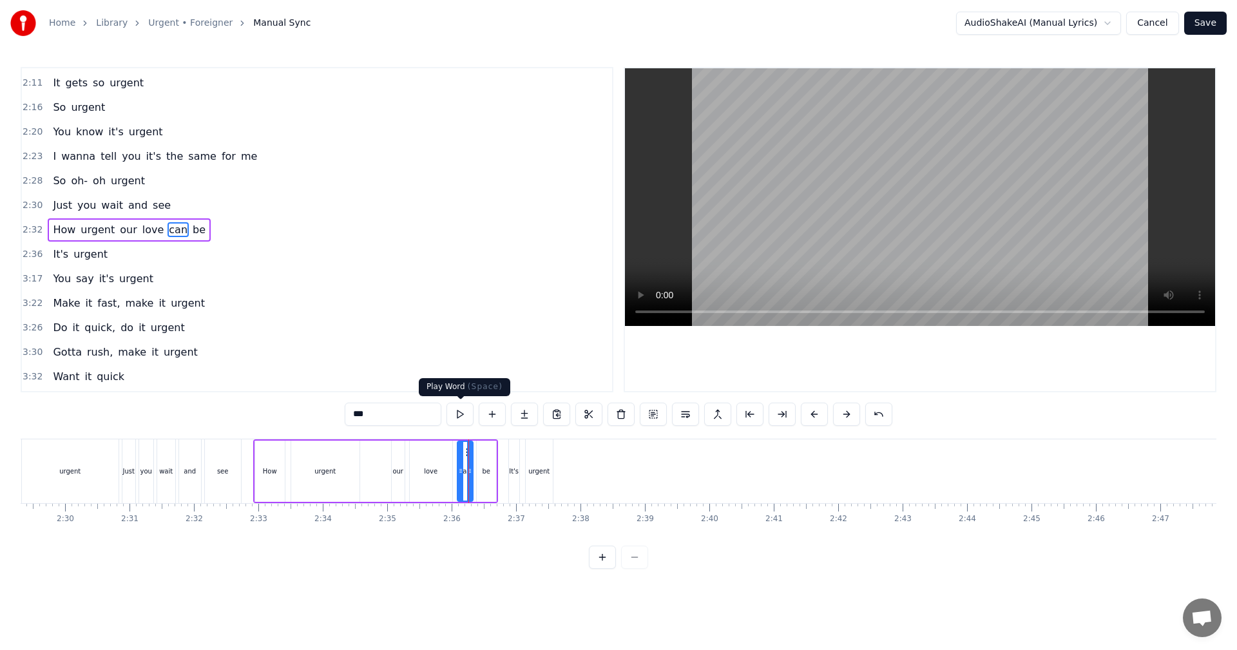
click at [457, 415] on button at bounding box center [459, 414] width 27 height 23
click at [205, 441] on div "see" at bounding box center [223, 471] width 36 height 64
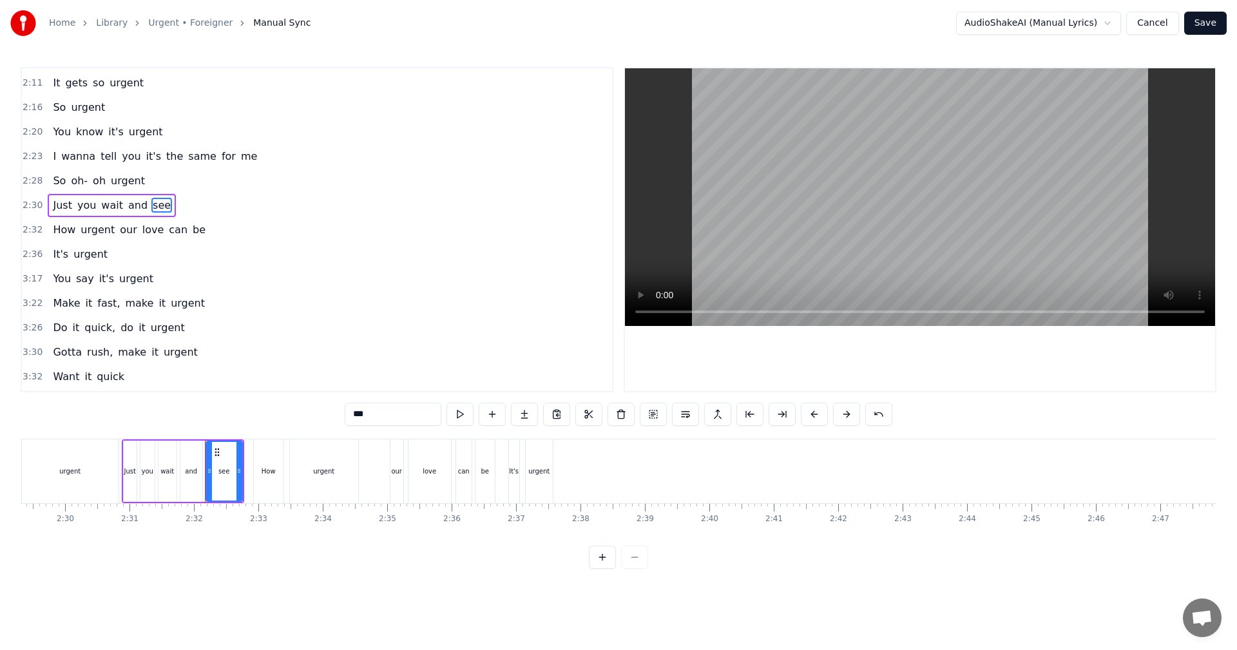
scroll to position [585, 0]
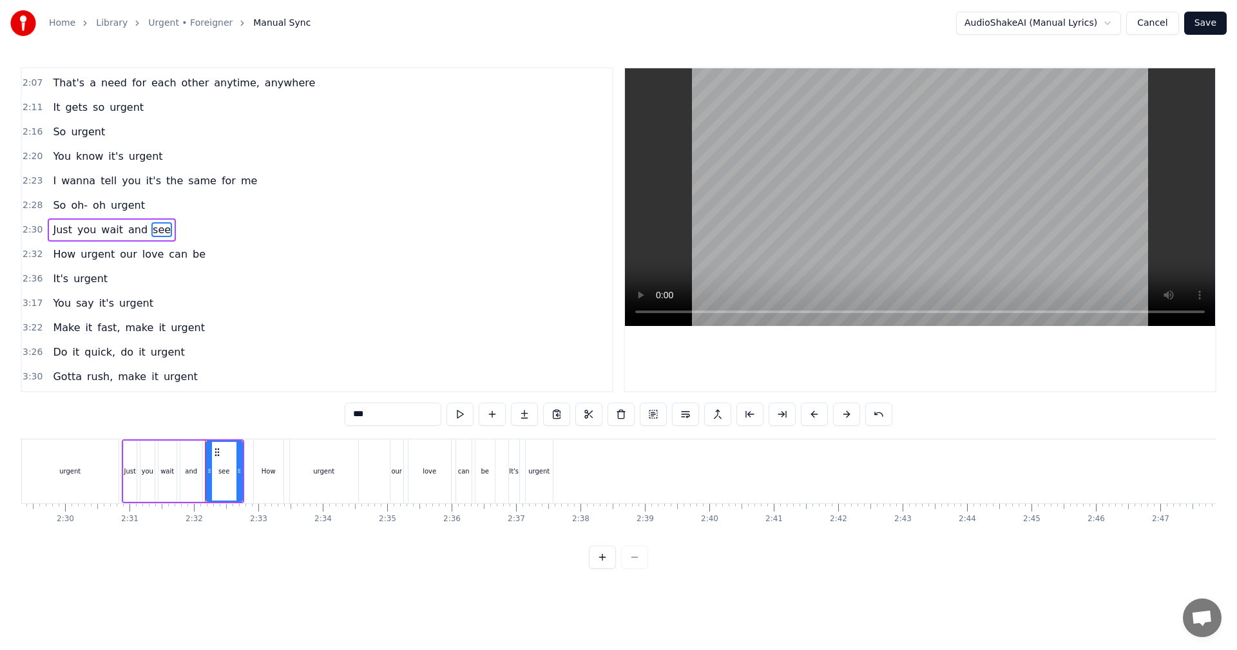
click at [246, 421] on div "0:24 You're not shy, you get around 0:28 You wanna fly, don't want your feet on…" at bounding box center [618, 318] width 1195 height 502
click at [280, 440] on div "How" at bounding box center [269, 471] width 30 height 64
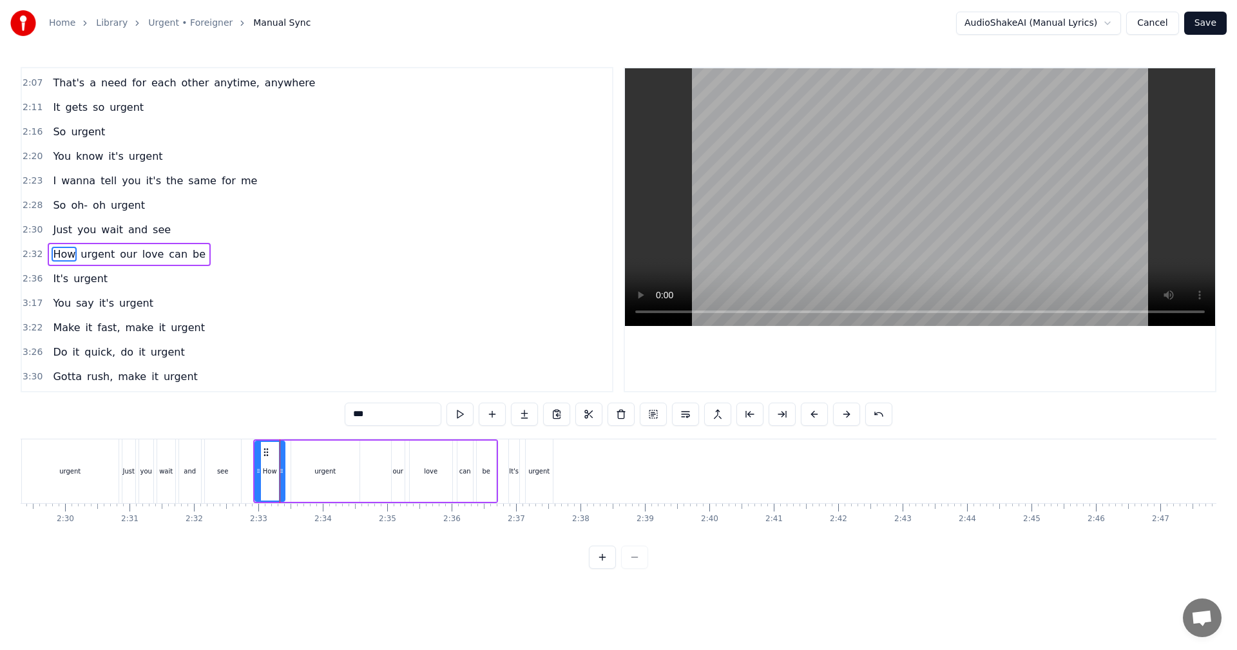
scroll to position [609, 0]
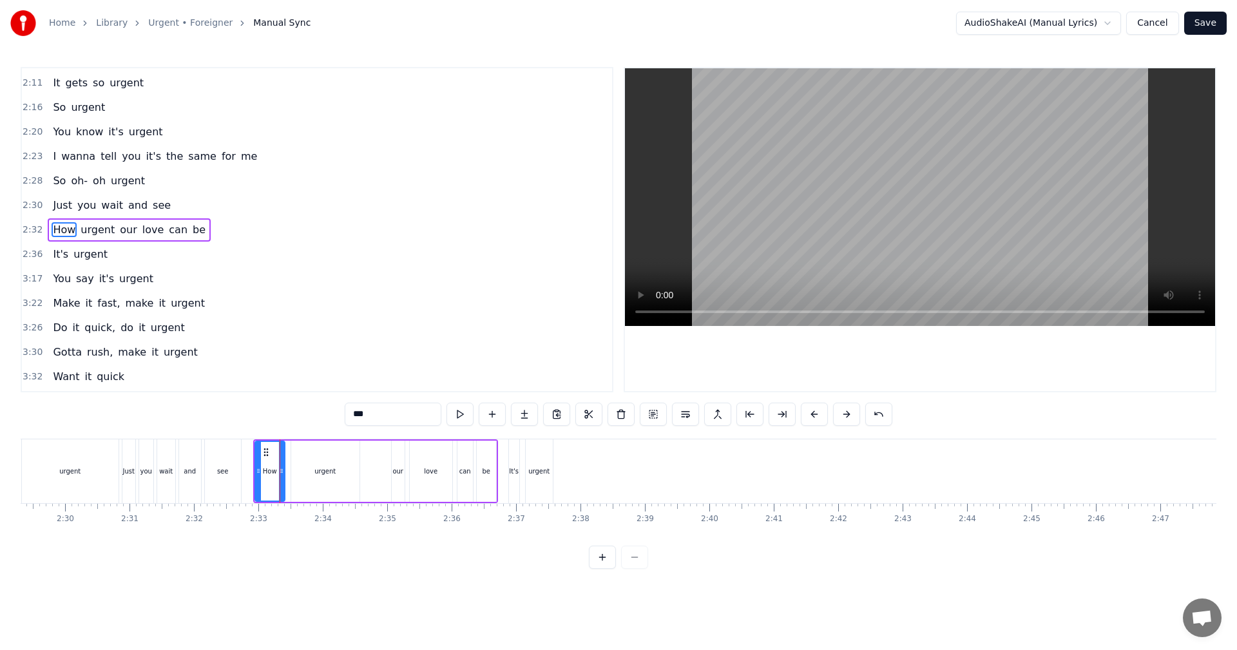
click at [264, 526] on div "You're not shy, you get around You wanna fly, don't want your feet on the groun…" at bounding box center [618, 487] width 1195 height 97
click at [259, 522] on div "2:33" at bounding box center [258, 519] width 17 height 10
click at [240, 444] on div "see" at bounding box center [222, 471] width 37 height 64
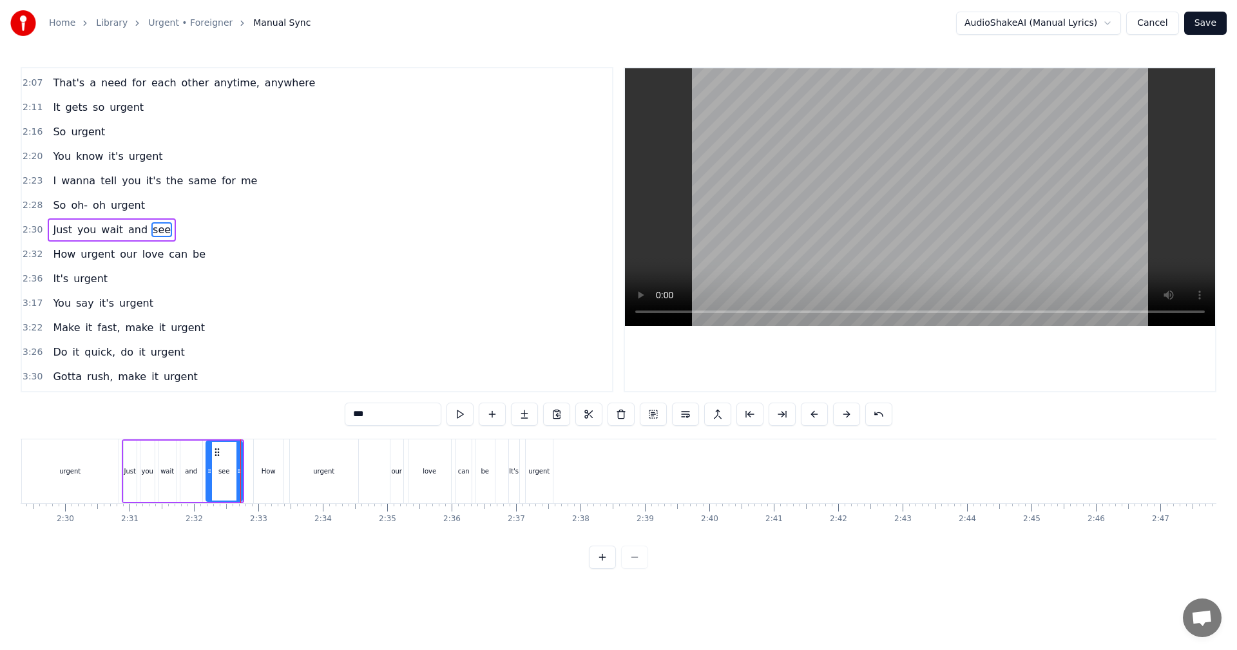
click at [268, 446] on div "How" at bounding box center [269, 471] width 30 height 64
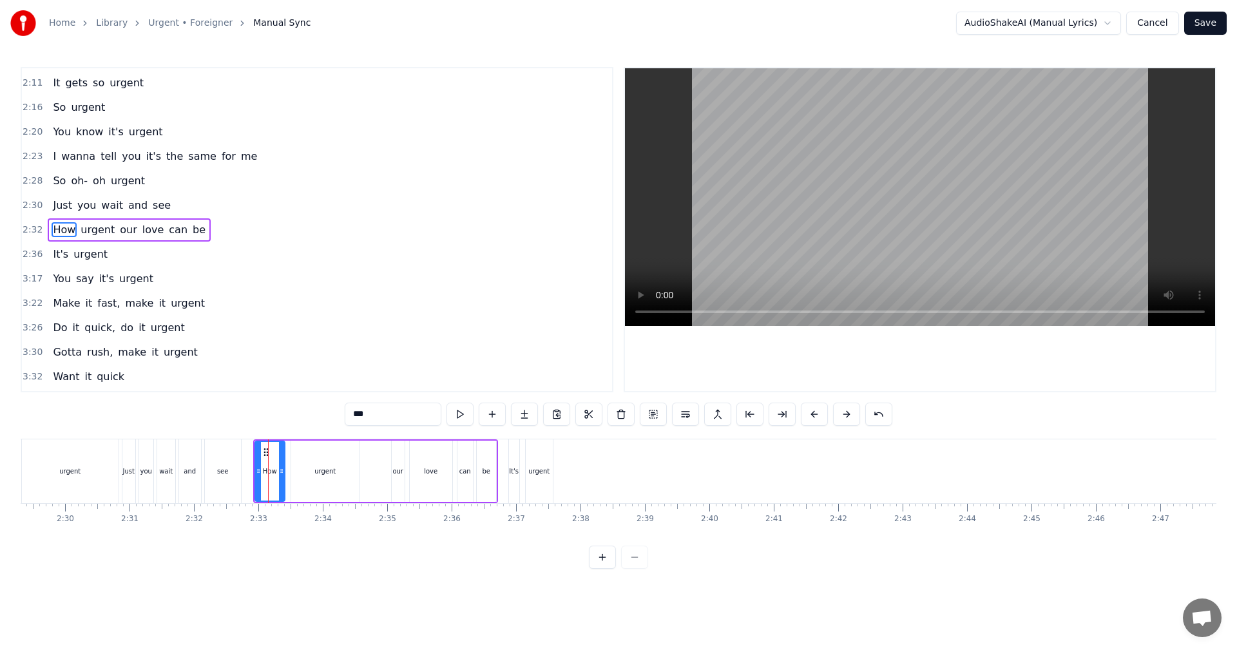
click at [260, 415] on div "0:24 You're not shy, you get around 0:28 You wanna fly, don't want your feet on…" at bounding box center [618, 318] width 1195 height 502
click at [279, 423] on div "0:24 You're not shy, you get around 0:28 You wanna fly, don't want your feet on…" at bounding box center [618, 318] width 1195 height 502
click at [303, 432] on div "0:24 You're not shy, you get around 0:28 You wanna fly, don't want your feet on…" at bounding box center [618, 318] width 1195 height 502
click at [512, 457] on div "It's" at bounding box center [514, 471] width 10 height 64
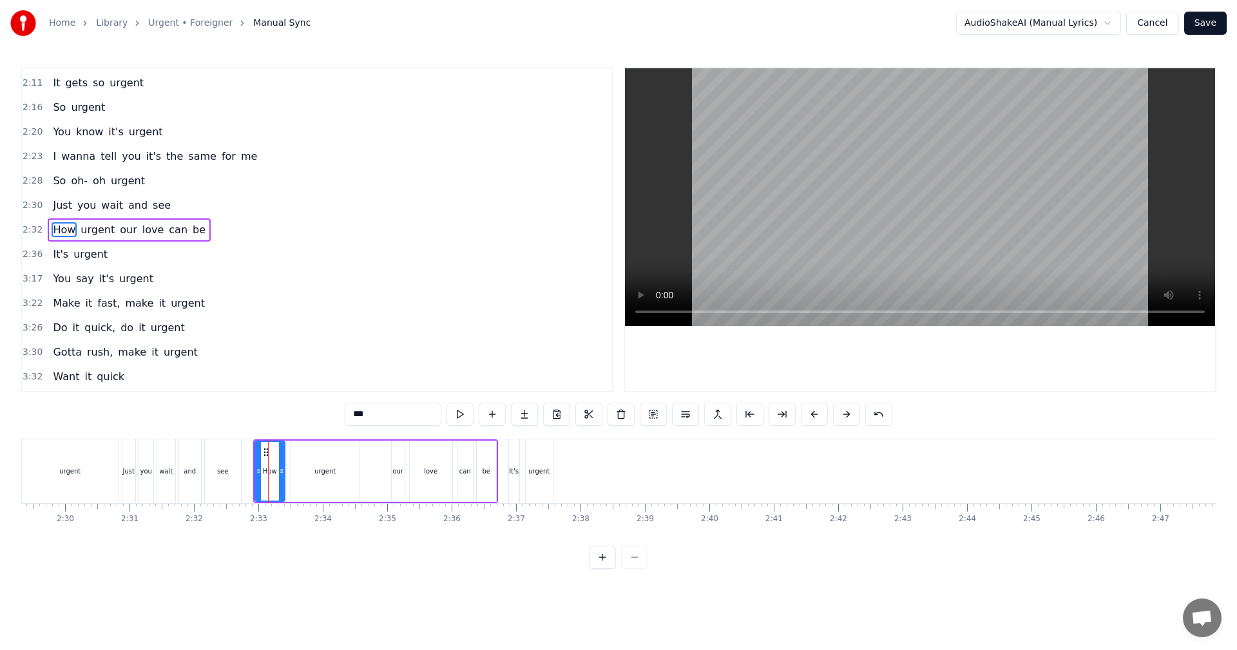
type input "****"
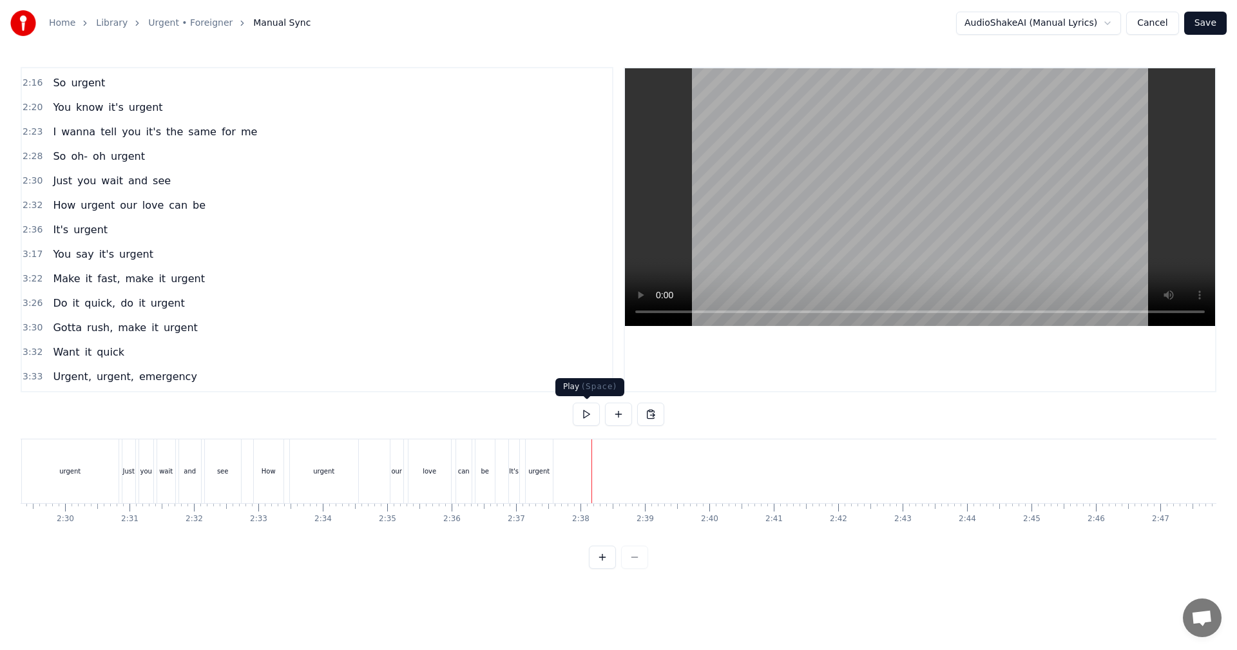
click at [588, 413] on button at bounding box center [586, 414] width 27 height 23
click at [346, 440] on div "urgent" at bounding box center [324, 471] width 68 height 64
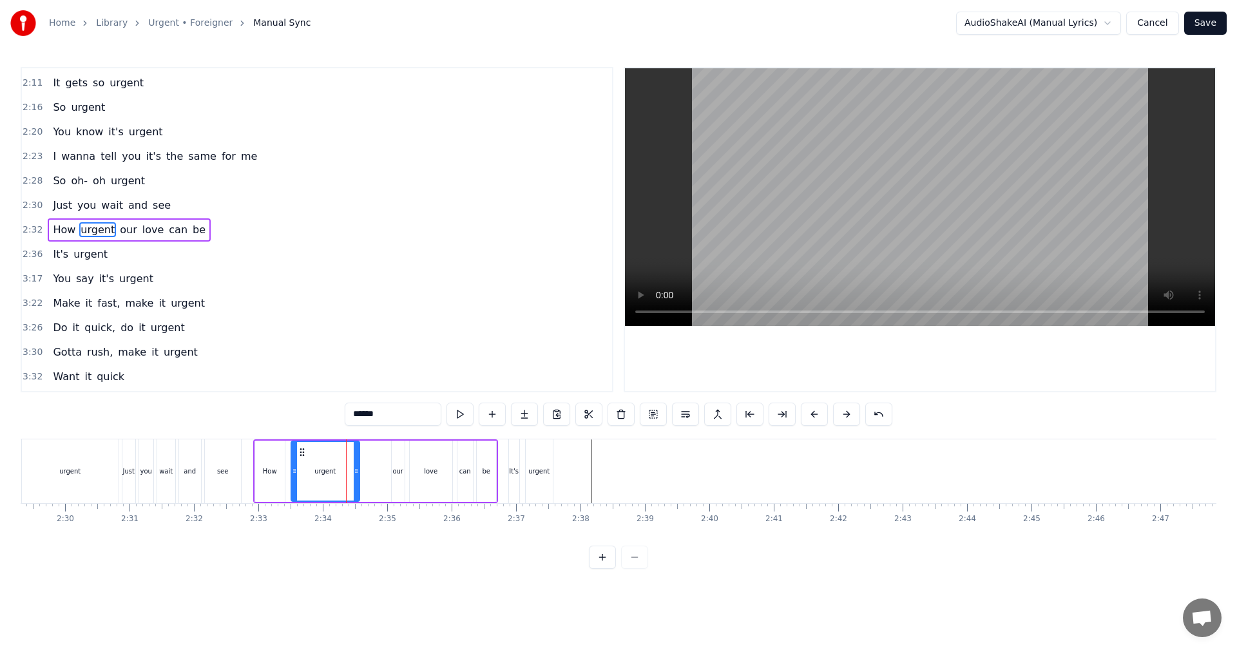
click at [272, 426] on div "0:24 You're not shy, you get around 0:28 You wanna fly, don't want your feet on…" at bounding box center [618, 318] width 1195 height 502
click at [137, 442] on div "Just you wait and see" at bounding box center [183, 471] width 122 height 64
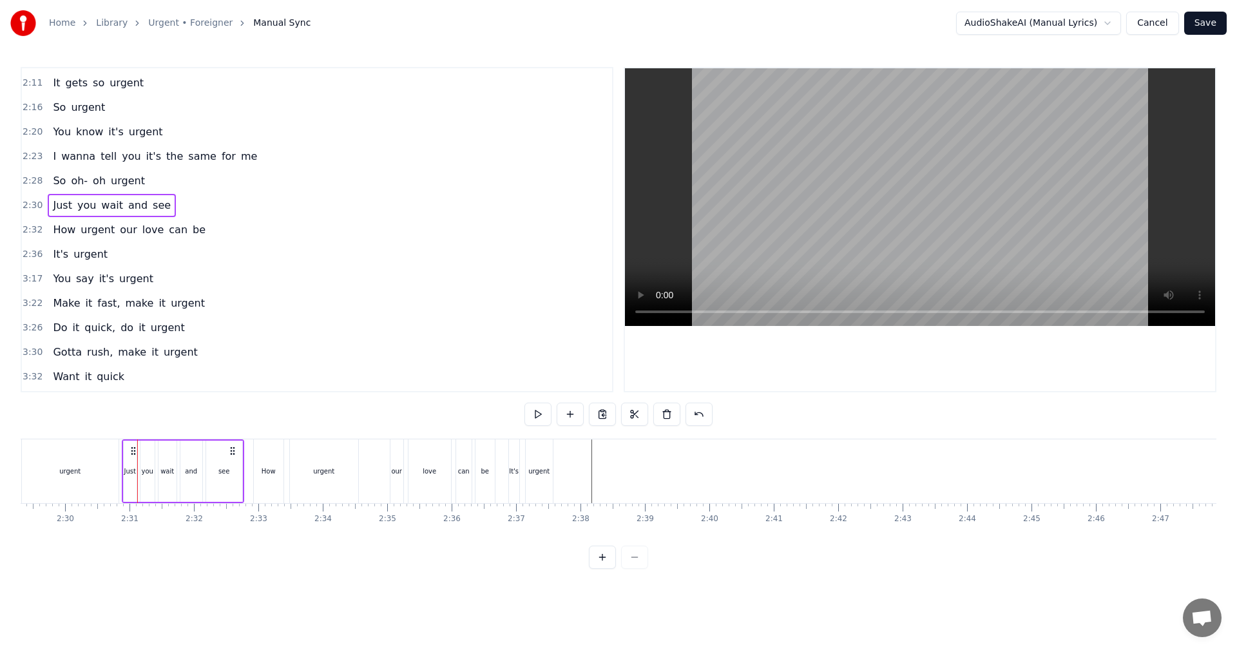
click at [97, 461] on div "urgent" at bounding box center [70, 471] width 97 height 64
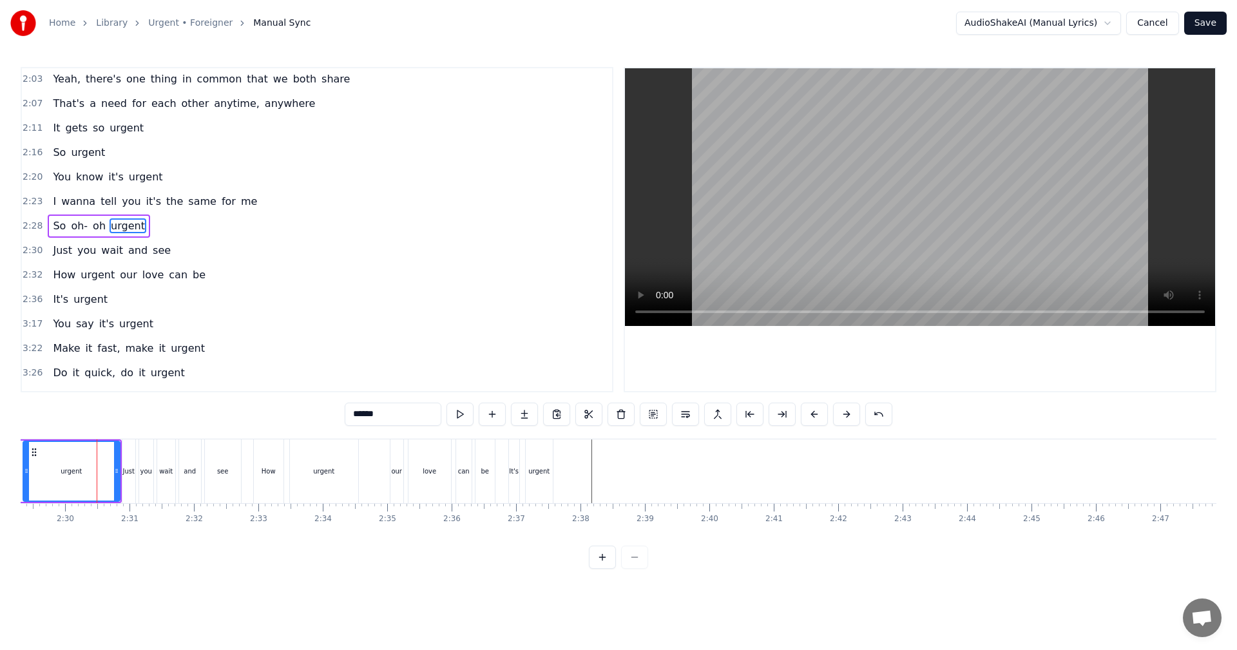
scroll to position [560, 0]
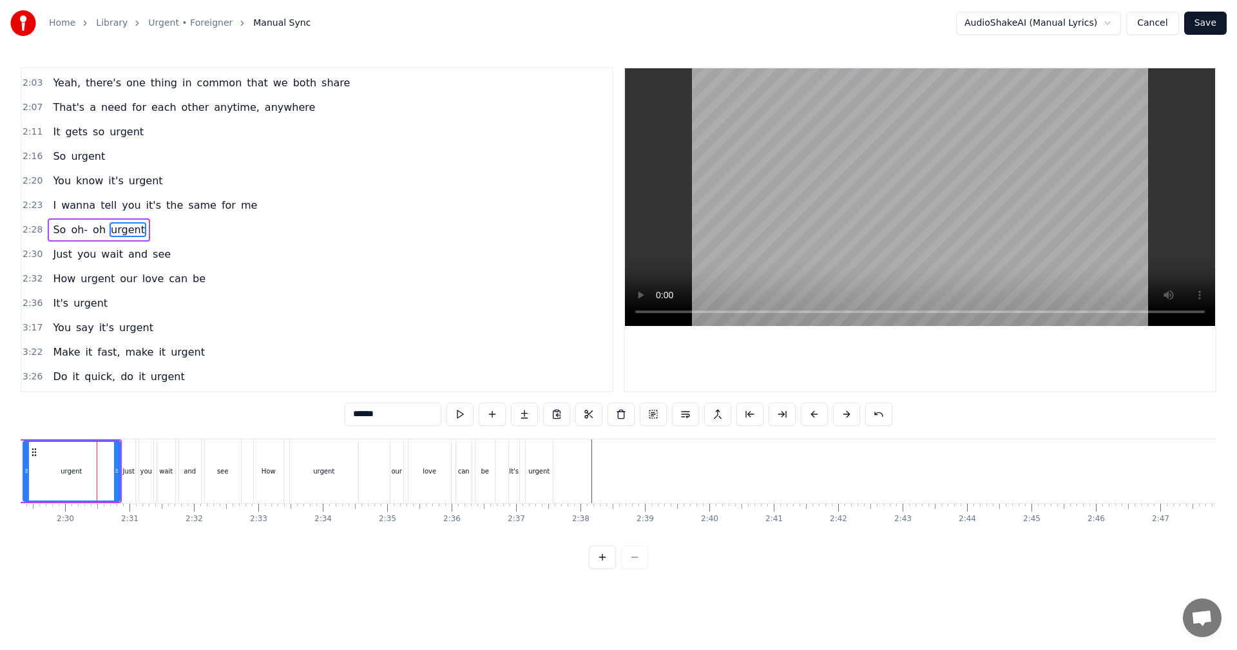
click at [202, 461] on div "Just you wait and see" at bounding box center [183, 471] width 122 height 64
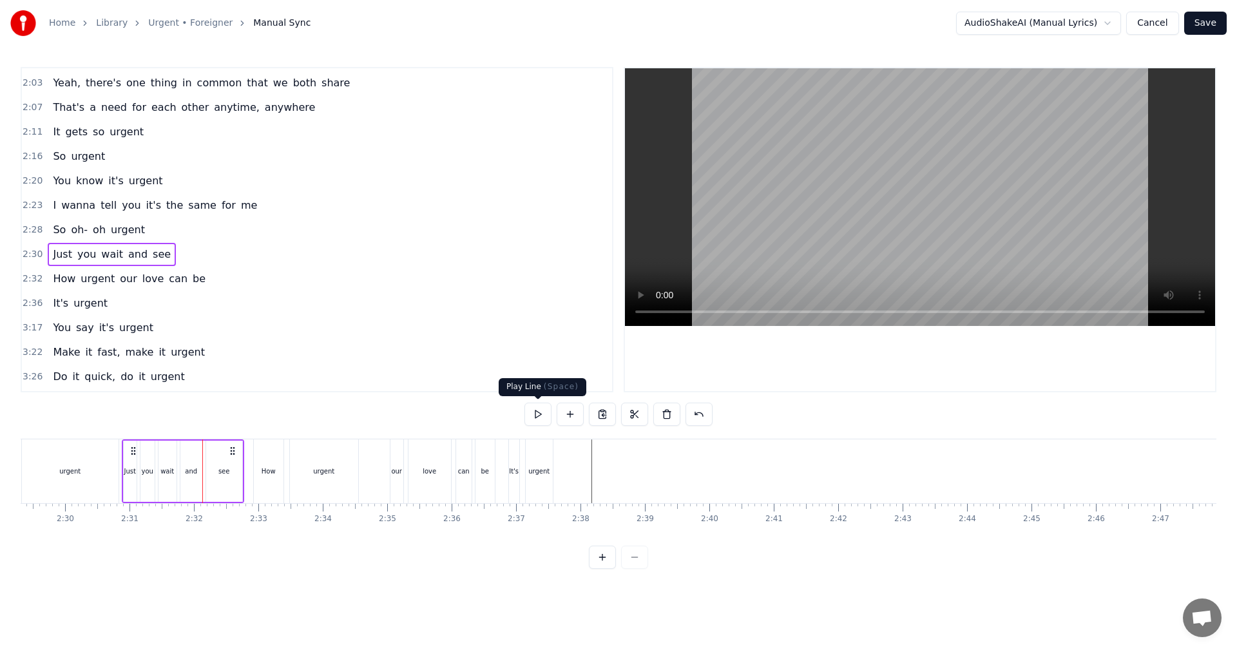
click at [535, 420] on button at bounding box center [537, 414] width 27 height 23
click at [287, 432] on div "0:24 You're not shy, you get around 0:28 You wanna fly, don't want your feet on…" at bounding box center [618, 318] width 1195 height 502
click at [296, 432] on div "0:24 You're not shy, you get around 0:28 You wanna fly, don't want your feet on…" at bounding box center [618, 318] width 1195 height 502
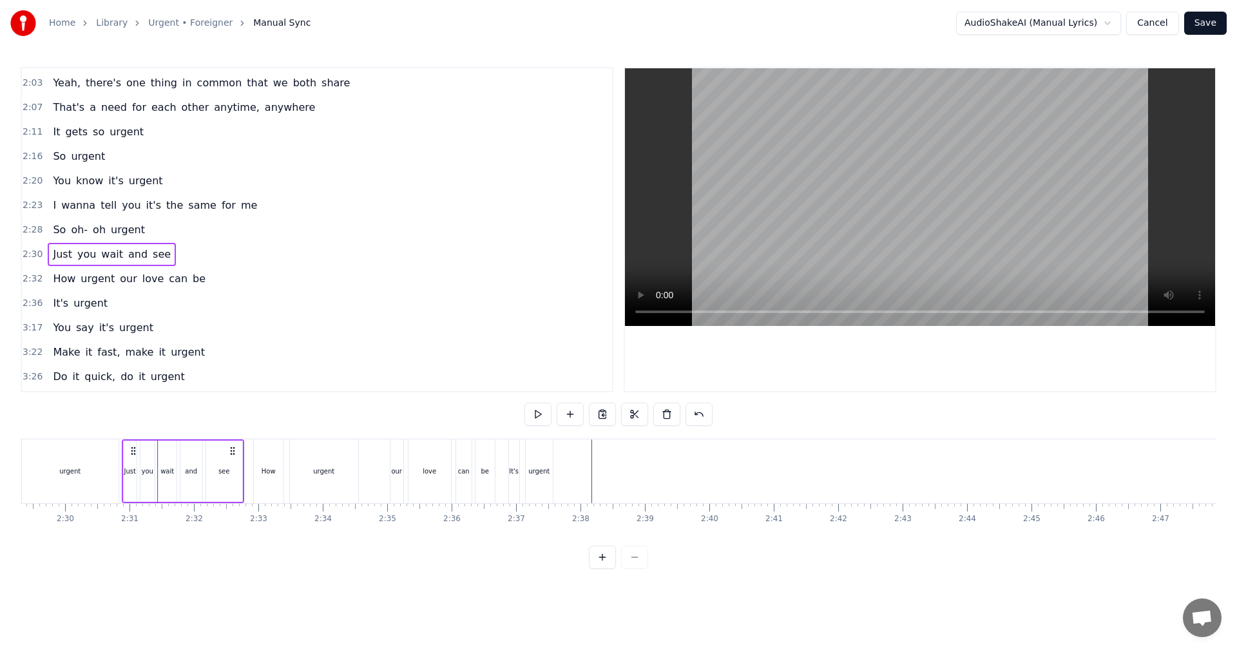
click at [297, 504] on div at bounding box center [297, 505] width 1 height 3
click at [299, 492] on div "urgent" at bounding box center [324, 471] width 68 height 64
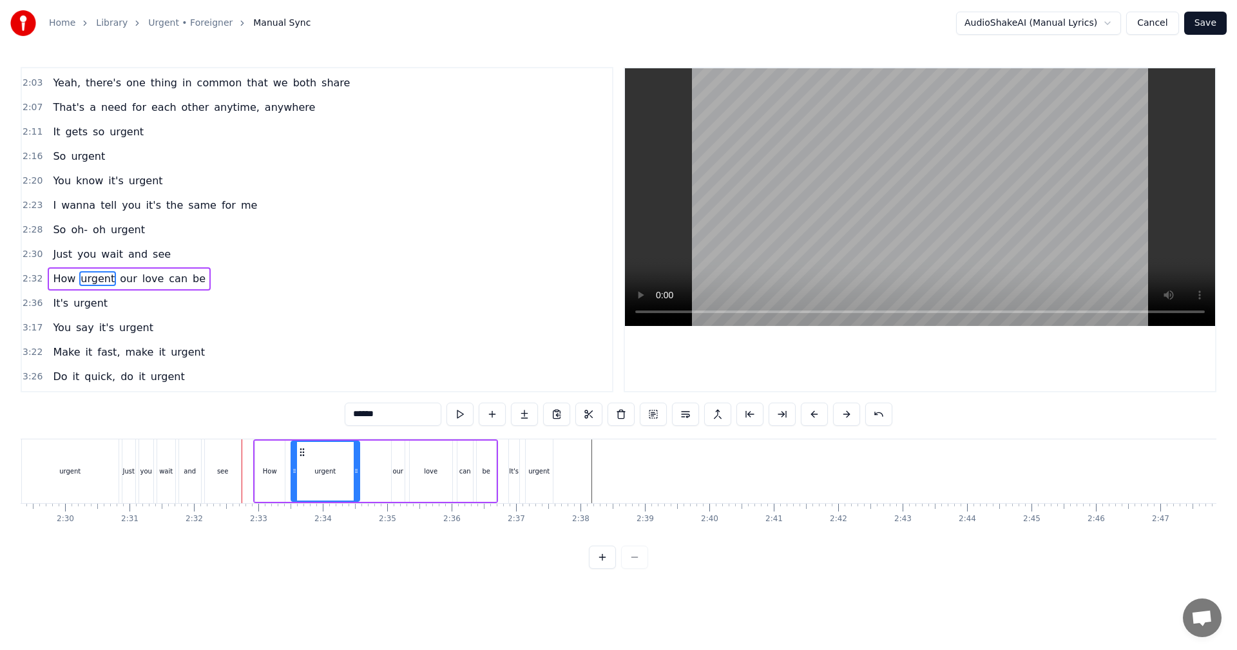
scroll to position [609, 0]
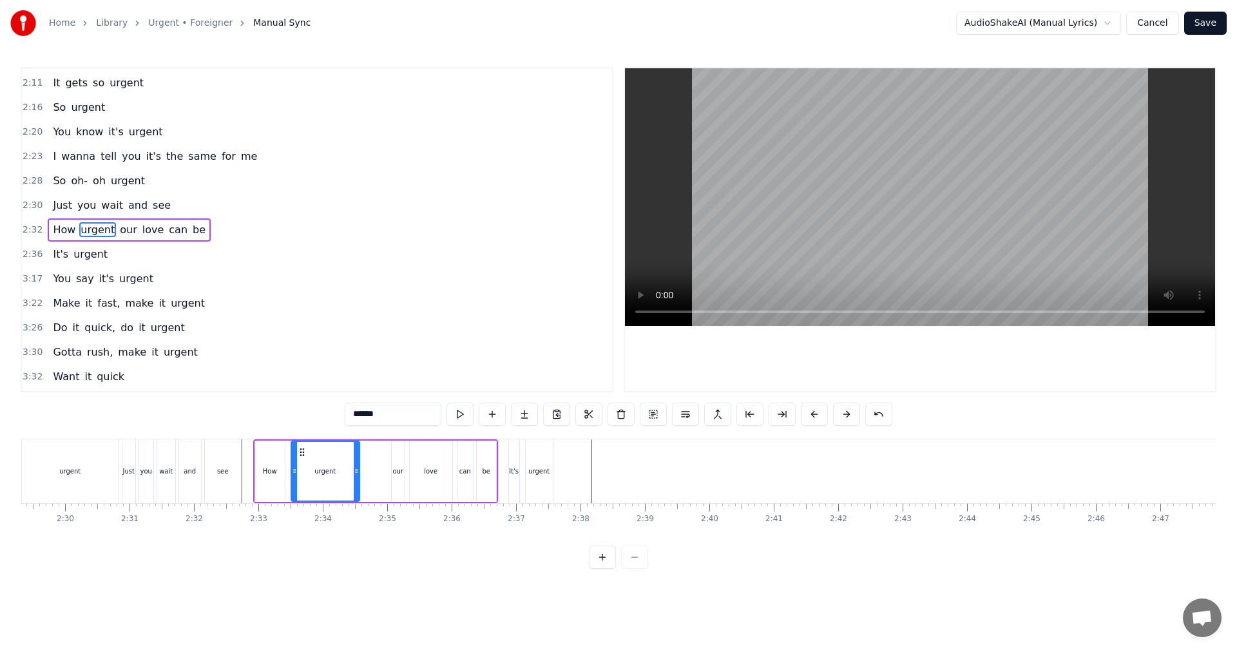
click at [464, 421] on button at bounding box center [459, 414] width 27 height 23
click at [466, 407] on button at bounding box center [459, 414] width 27 height 23
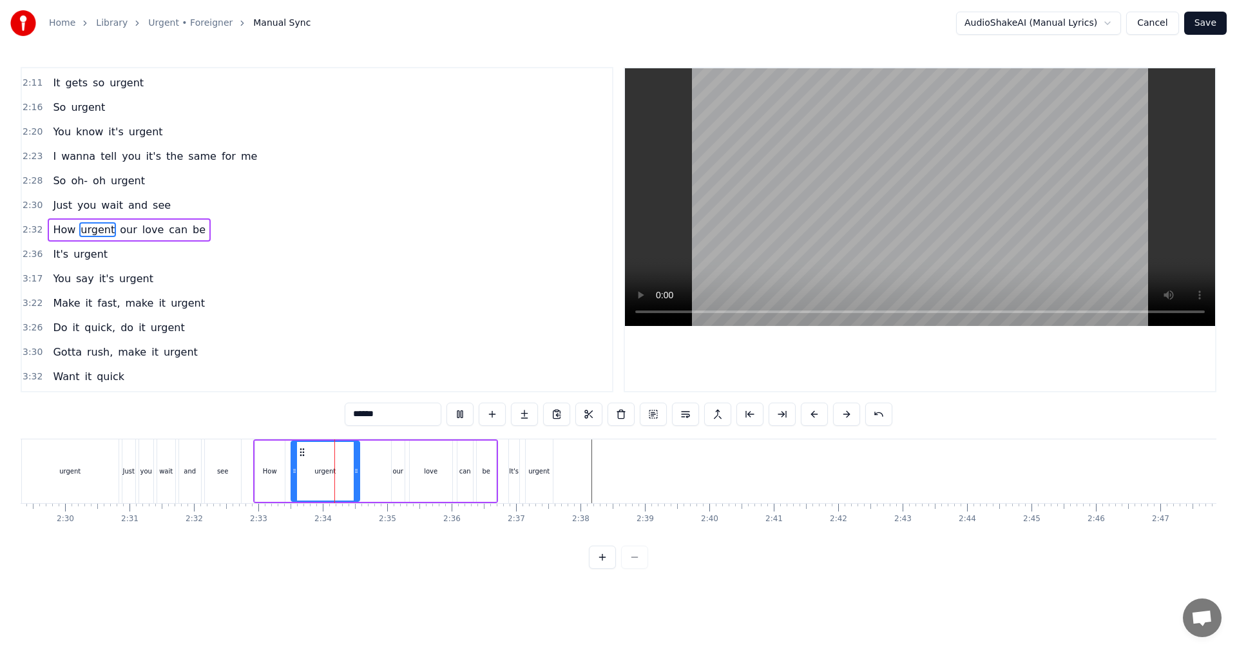
click at [467, 410] on button at bounding box center [459, 414] width 27 height 23
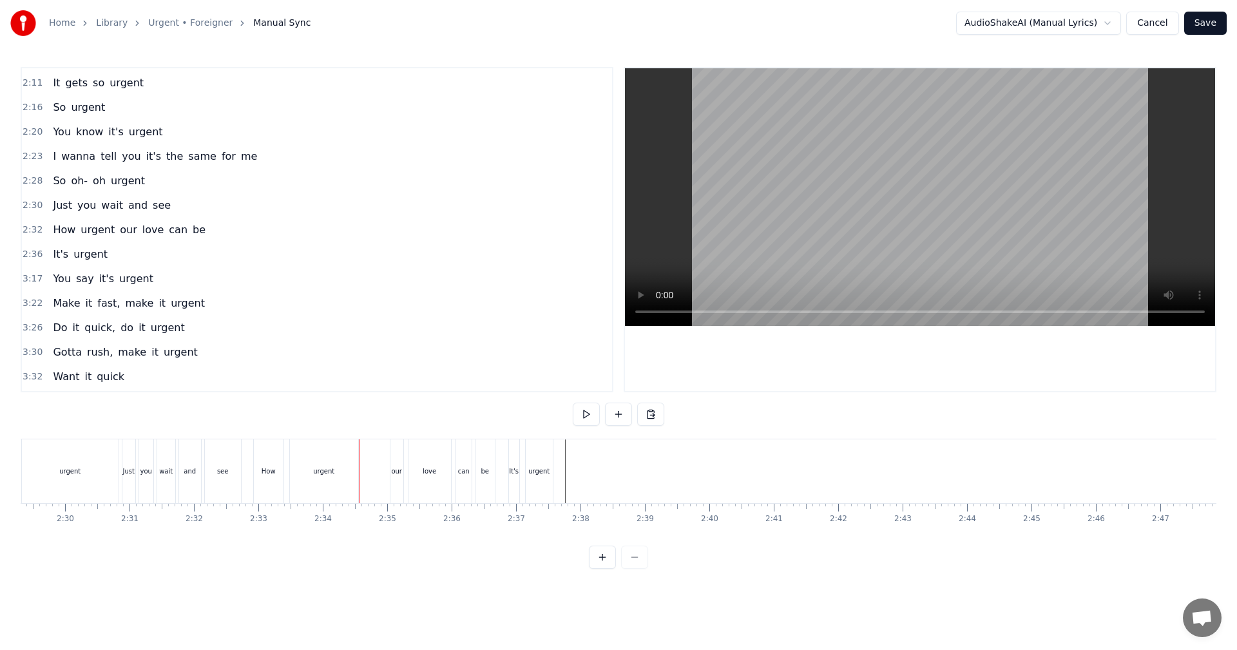
drag, startPoint x: 564, startPoint y: 497, endPoint x: 535, endPoint y: 497, distance: 28.3
click at [452, 496] on div "How urgent our love can be" at bounding box center [375, 471] width 245 height 64
drag, startPoint x: 566, startPoint y: 500, endPoint x: 488, endPoint y: 494, distance: 77.6
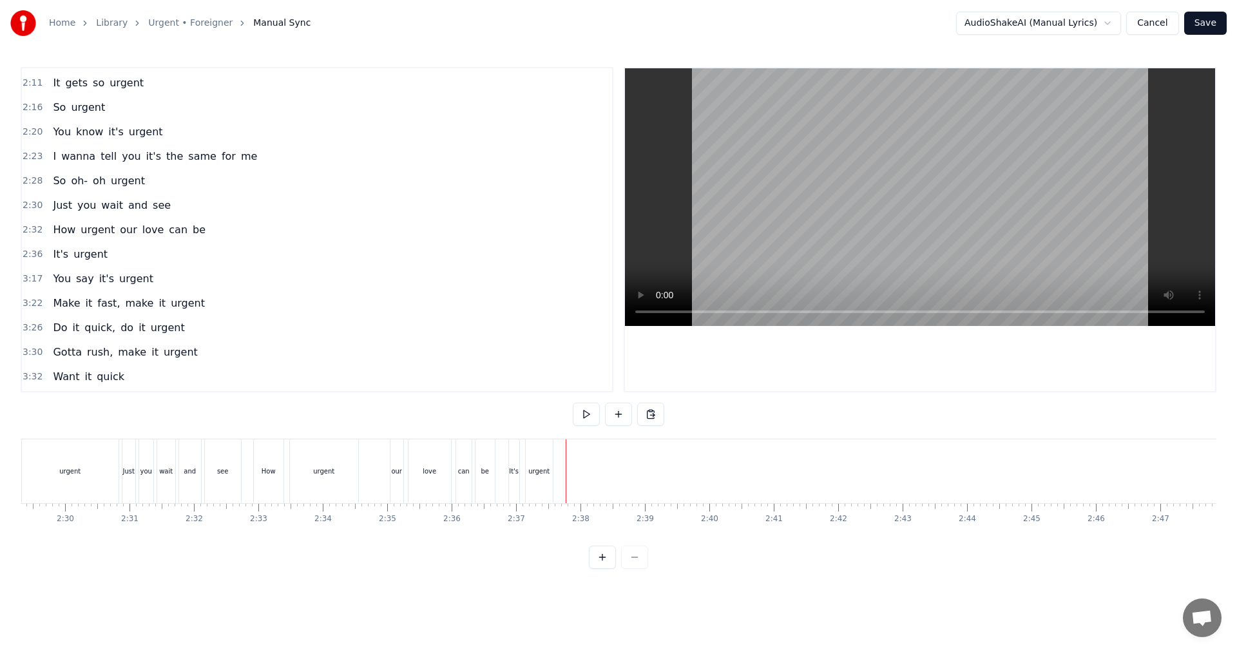
click at [372, 500] on div "How urgent our love can be" at bounding box center [375, 471] width 245 height 64
click at [488, 500] on div at bounding box center [488, 471] width 1 height 64
click at [585, 421] on button at bounding box center [586, 414] width 27 height 23
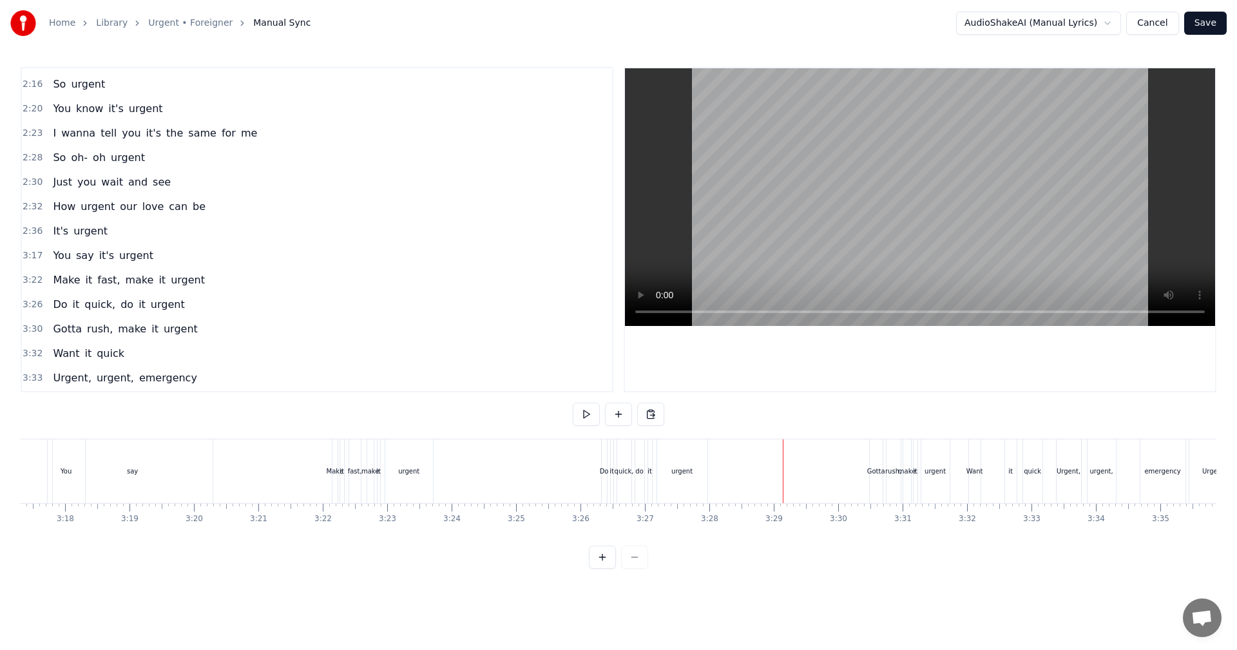
scroll to position [0, 12607]
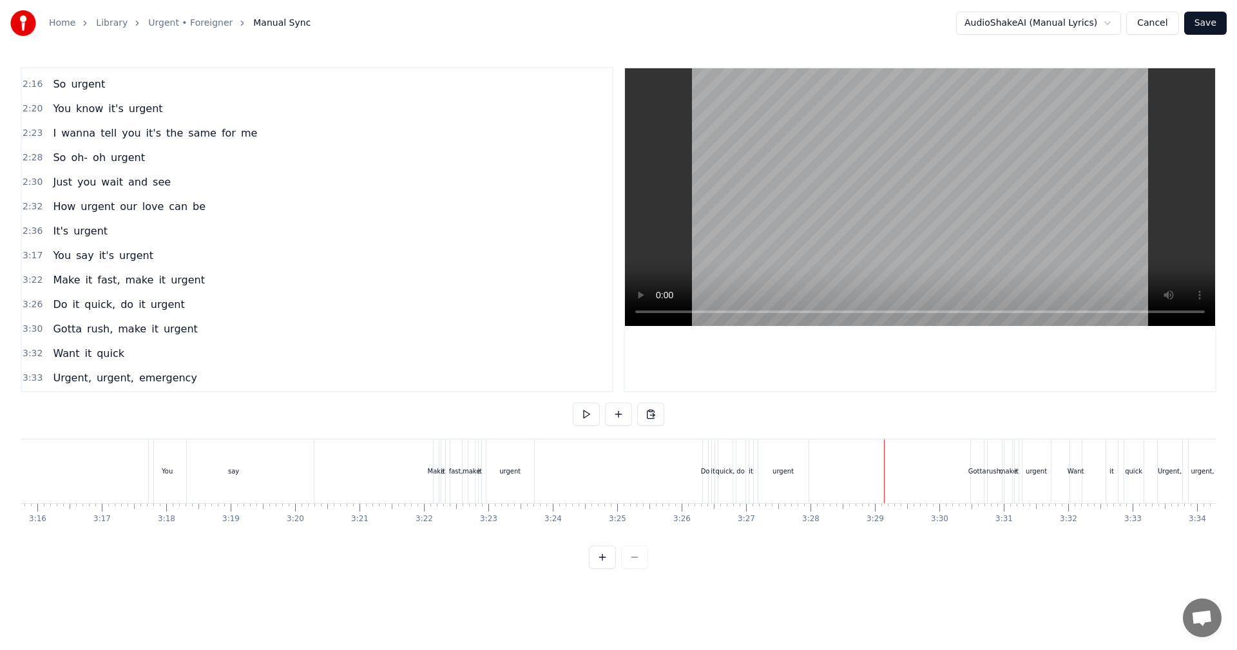
click at [1205, 19] on button "Save" at bounding box center [1205, 23] width 43 height 23
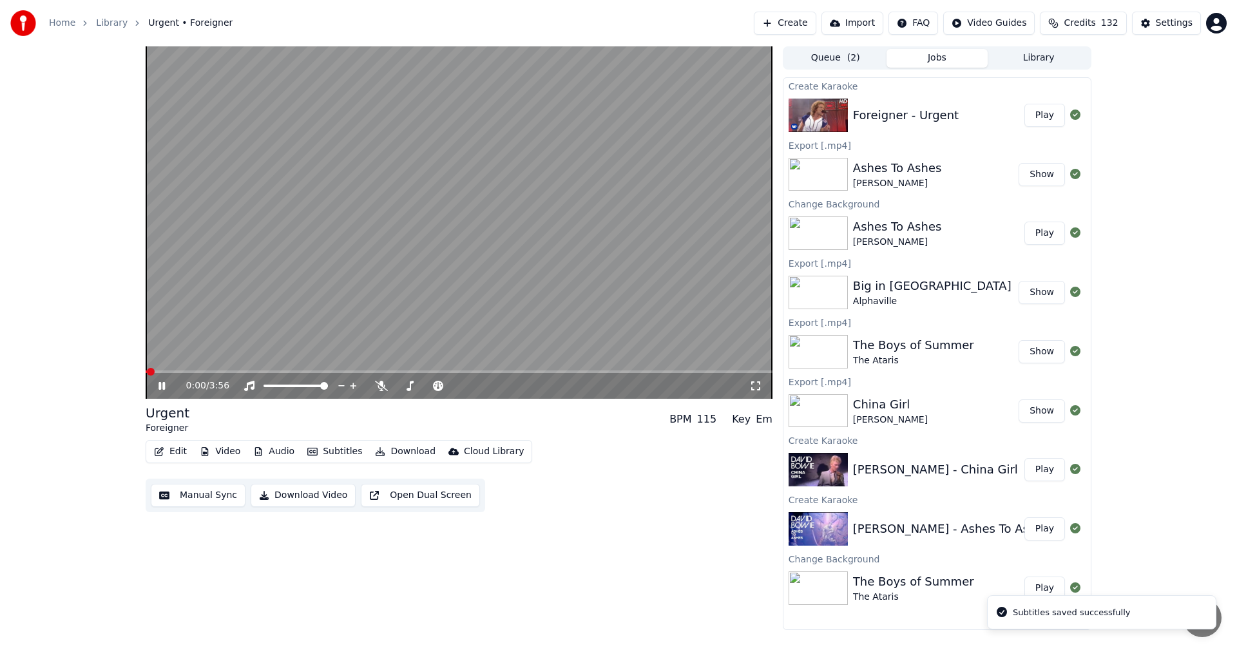
click at [473, 372] on span at bounding box center [459, 371] width 627 height 3
click at [511, 372] on span at bounding box center [459, 371] width 627 height 3
click at [544, 374] on div "2:18 / 3:56" at bounding box center [459, 386] width 627 height 26
click at [569, 371] on span at bounding box center [459, 371] width 627 height 3
click at [611, 370] on video at bounding box center [459, 222] width 627 height 352
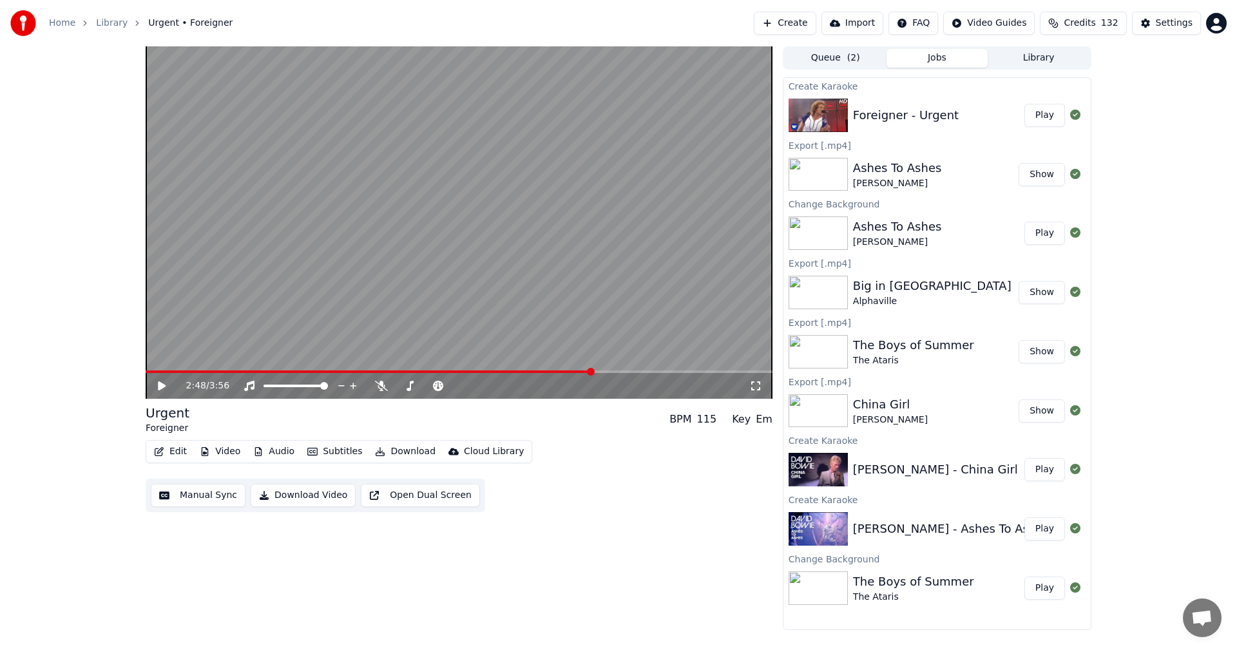
click at [622, 372] on span at bounding box center [459, 371] width 627 height 3
click at [171, 382] on icon at bounding box center [171, 386] width 30 height 10
click at [654, 373] on span at bounding box center [459, 371] width 627 height 3
click at [177, 453] on button "Edit" at bounding box center [170, 451] width 43 height 18
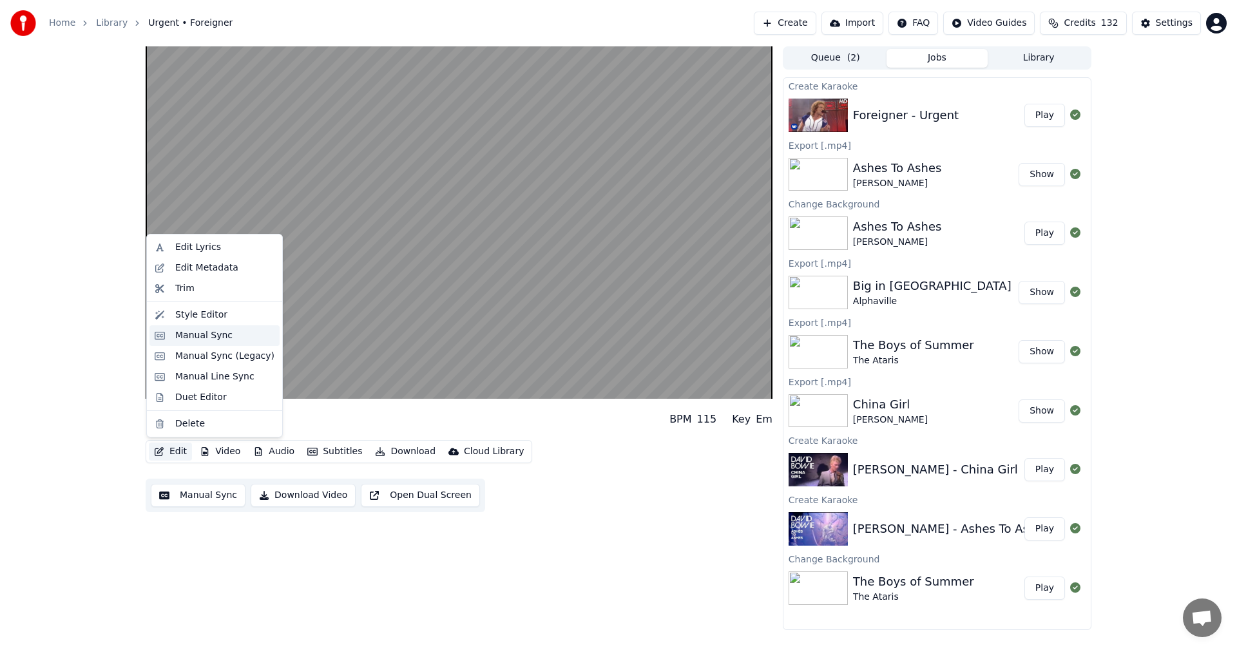
click at [223, 339] on div "Manual Sync" at bounding box center [203, 335] width 57 height 13
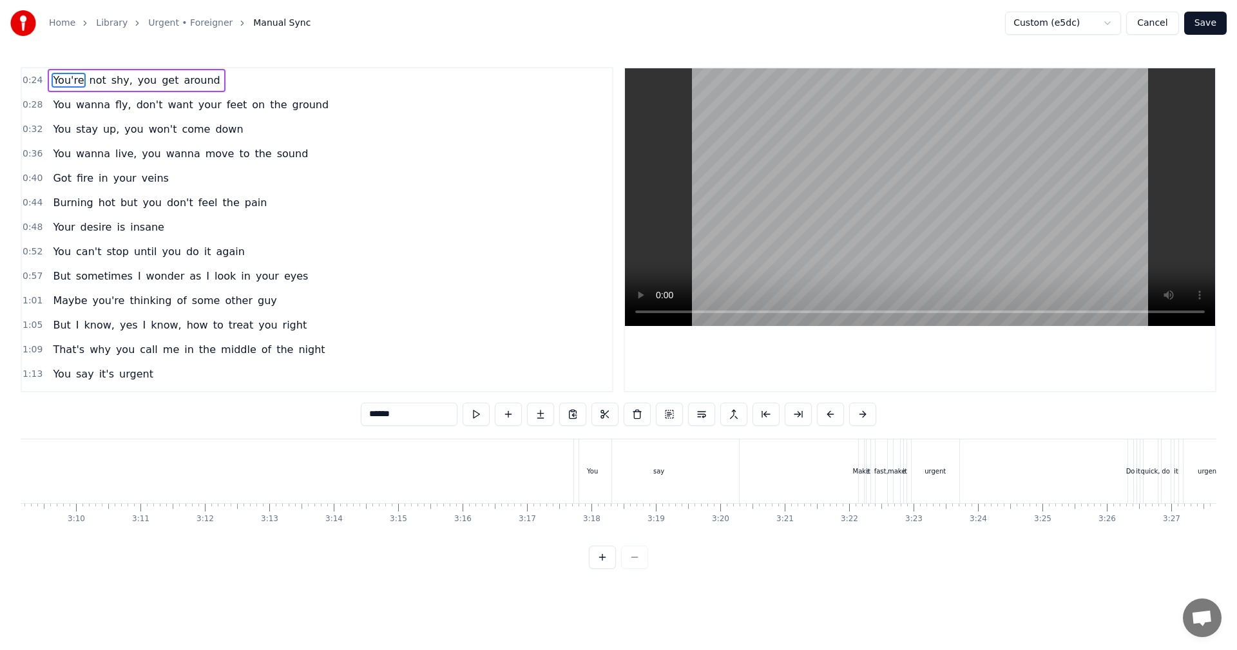
scroll to position [0, 12223]
click at [627, 473] on div "say" at bounding box center [618, 471] width 160 height 64
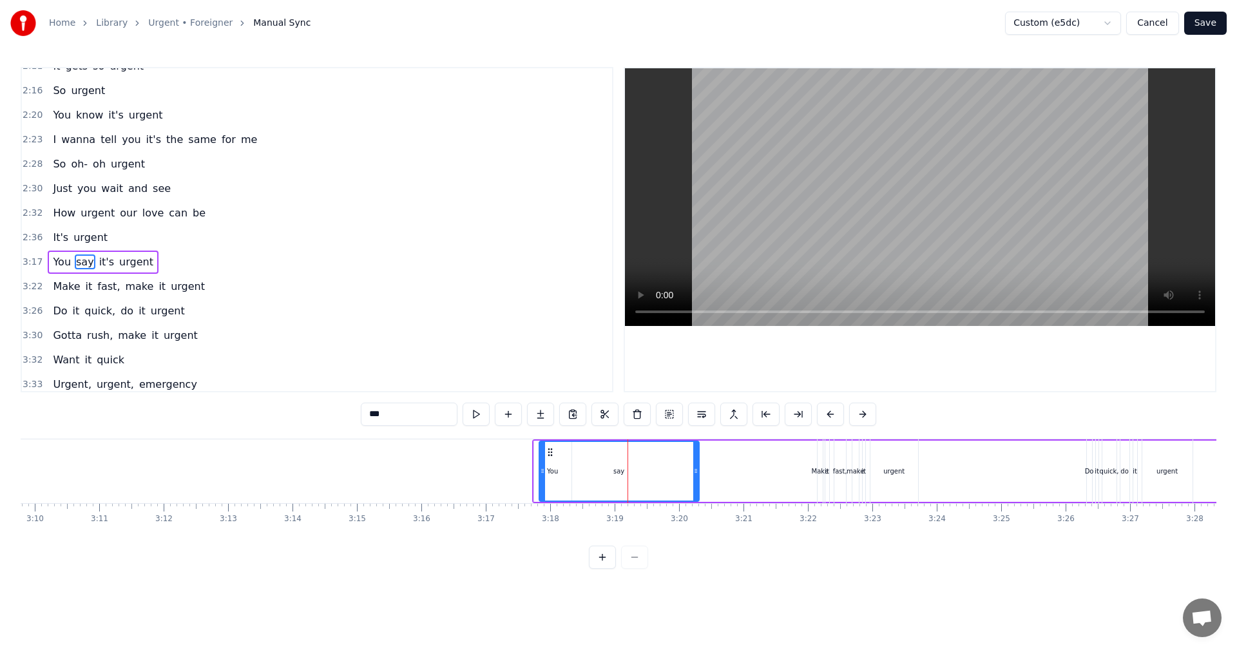
scroll to position [658, 0]
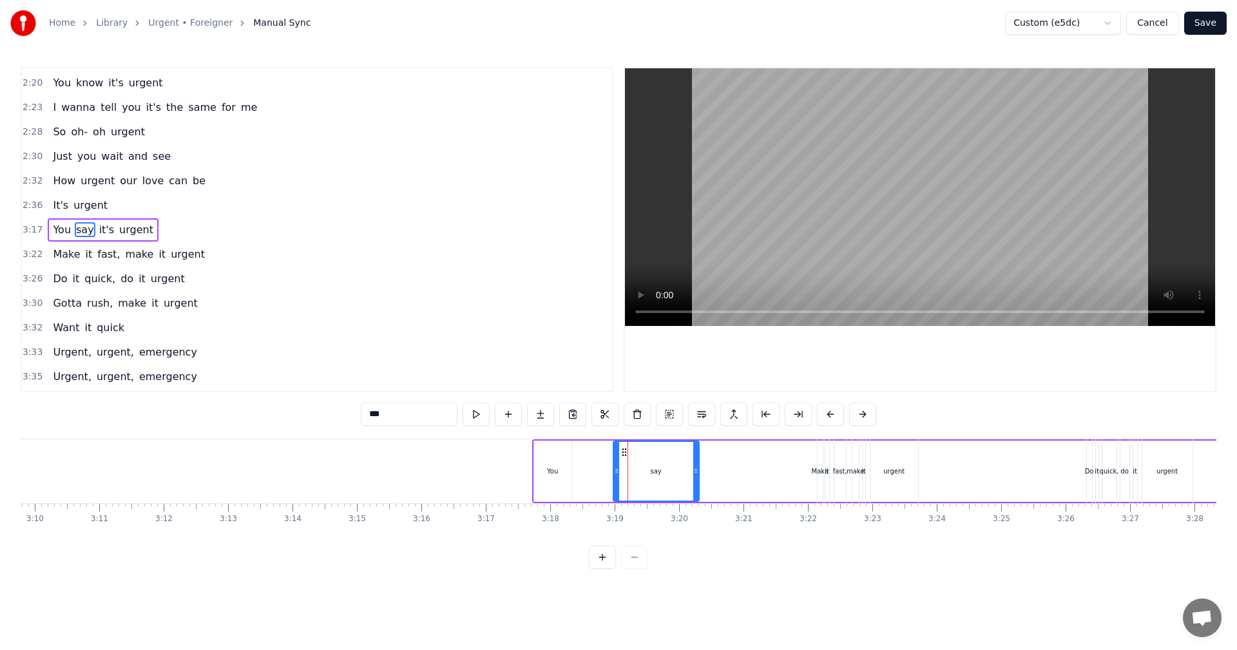
drag, startPoint x: 540, startPoint y: 470, endPoint x: 614, endPoint y: 470, distance: 74.1
click at [614, 470] on icon at bounding box center [616, 471] width 5 height 10
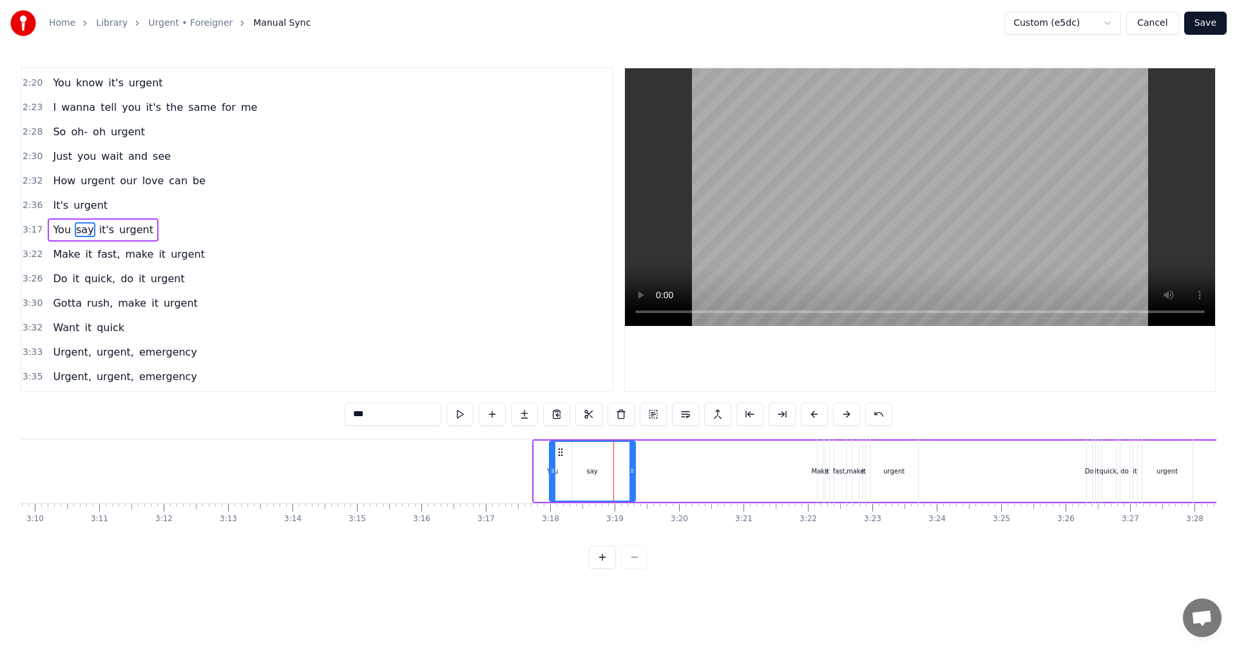
drag, startPoint x: 626, startPoint y: 451, endPoint x: 562, endPoint y: 457, distance: 64.1
click at [562, 457] on div "say" at bounding box center [592, 471] width 84 height 59
click at [900, 471] on div "urgent" at bounding box center [893, 471] width 21 height 10
type input "******"
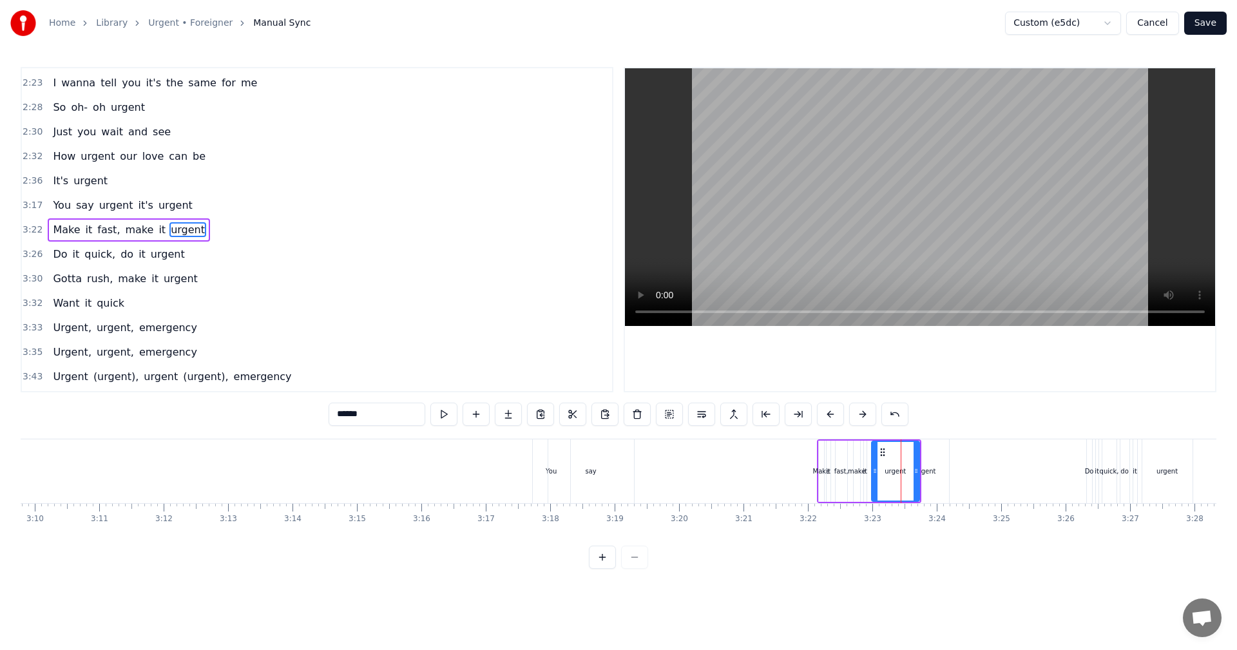
click at [944, 453] on div "urgent" at bounding box center [925, 471] width 48 height 64
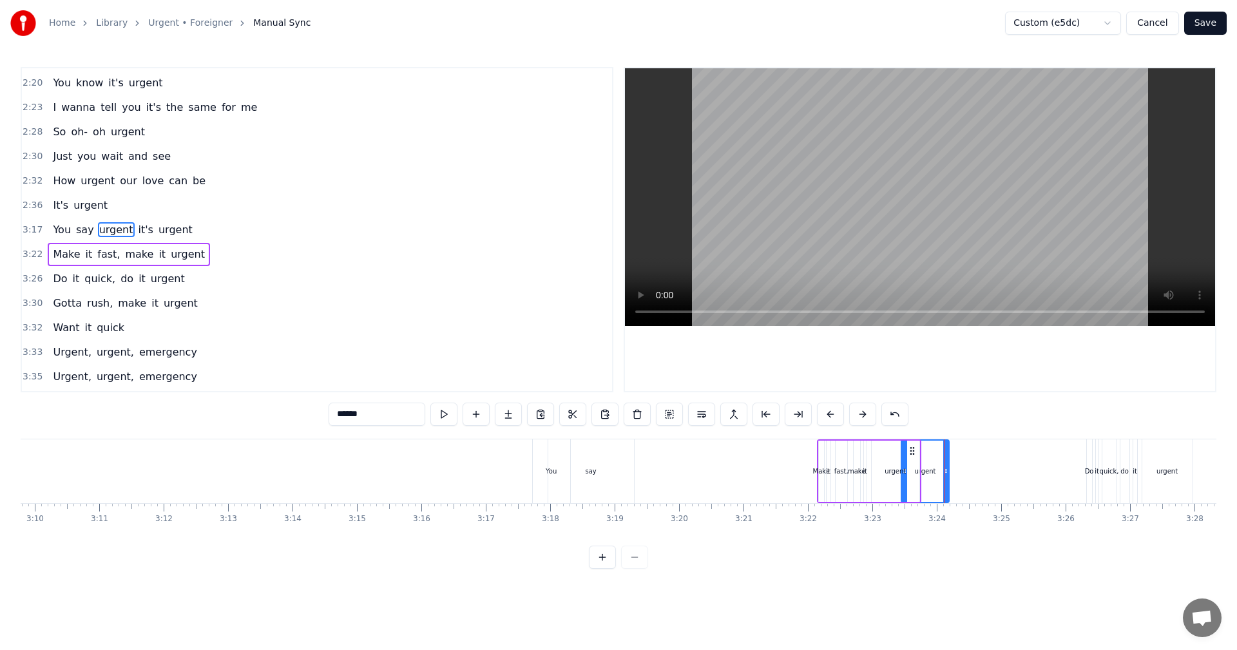
drag, startPoint x: 913, startPoint y: 452, endPoint x: 657, endPoint y: 458, distance: 255.8
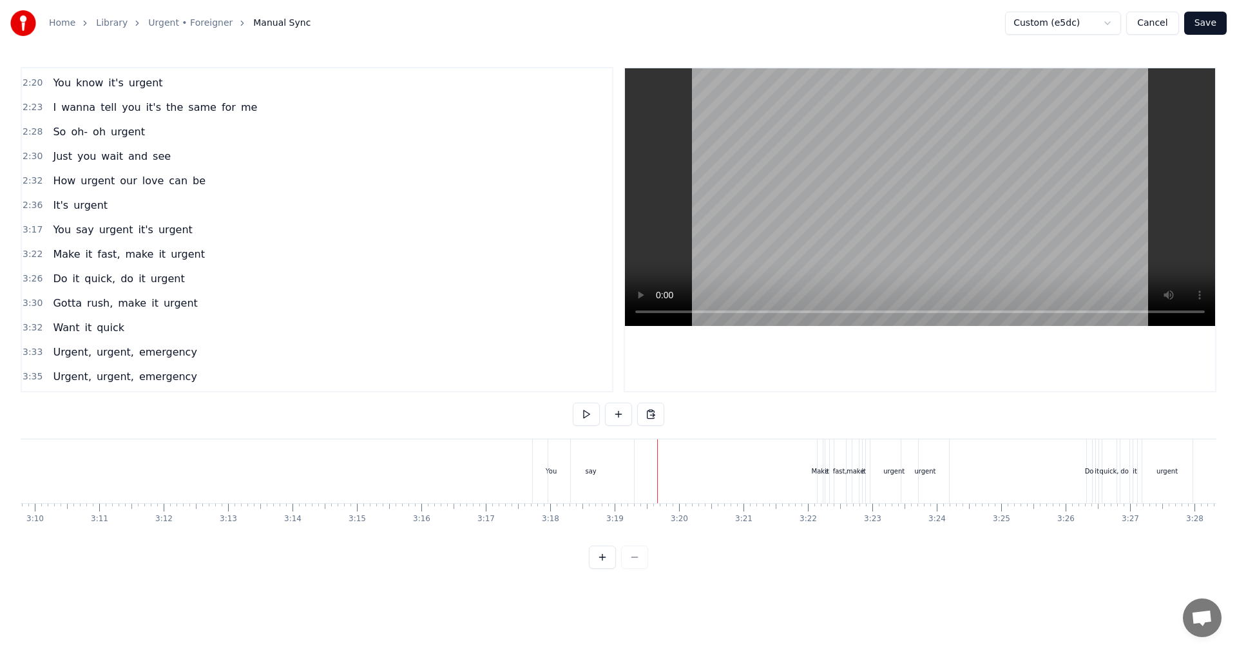
click at [936, 453] on div "urgent" at bounding box center [925, 471] width 48 height 64
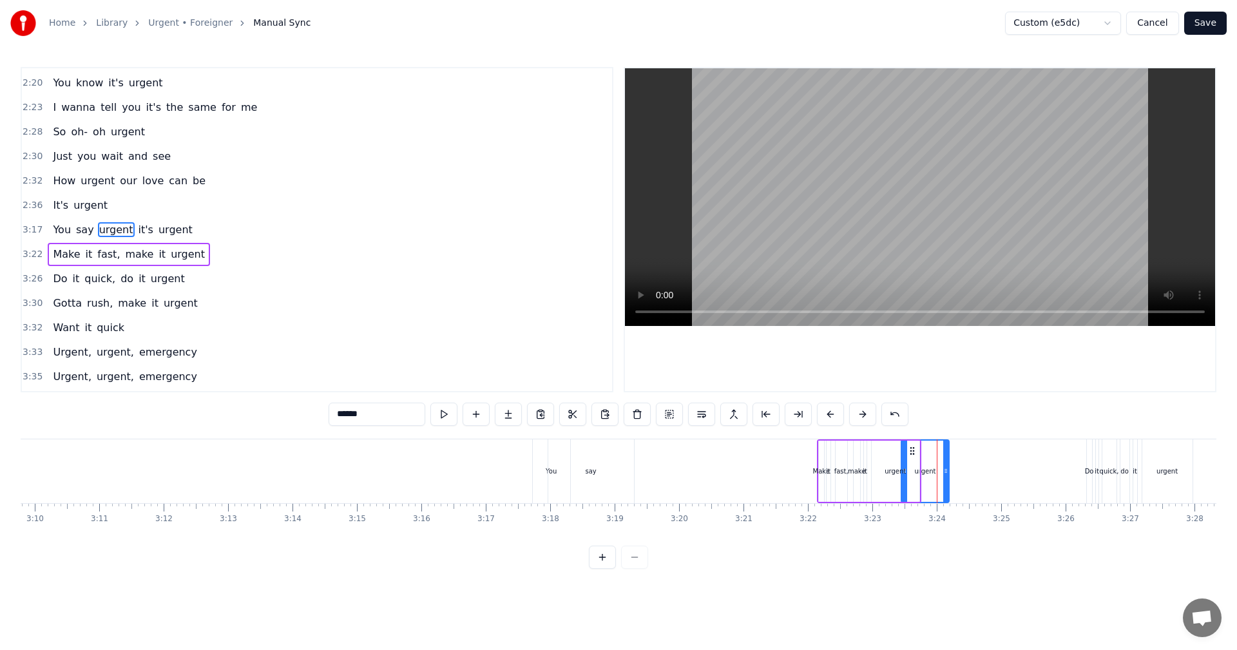
drag, startPoint x: 913, startPoint y: 452, endPoint x: 875, endPoint y: 455, distance: 38.1
click at [871, 455] on div "urgent" at bounding box center [895, 471] width 49 height 61
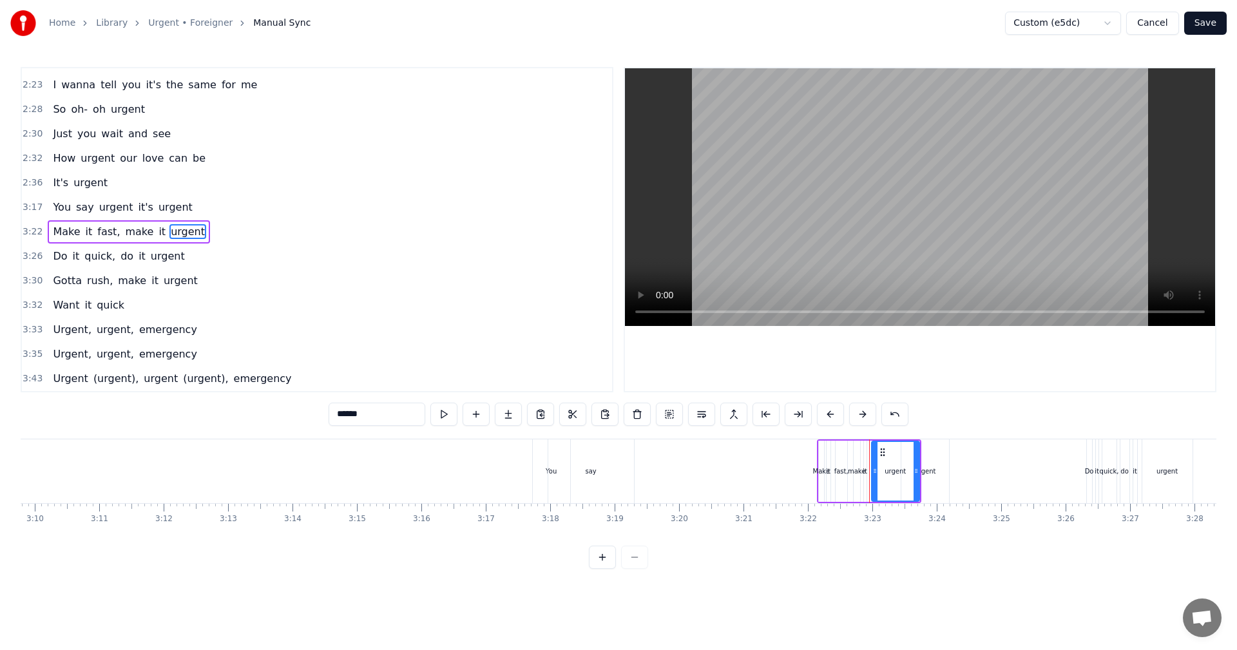
scroll to position [683, 0]
click at [967, 455] on div "You say urgent it's urgent" at bounding box center [1256, 471] width 1448 height 64
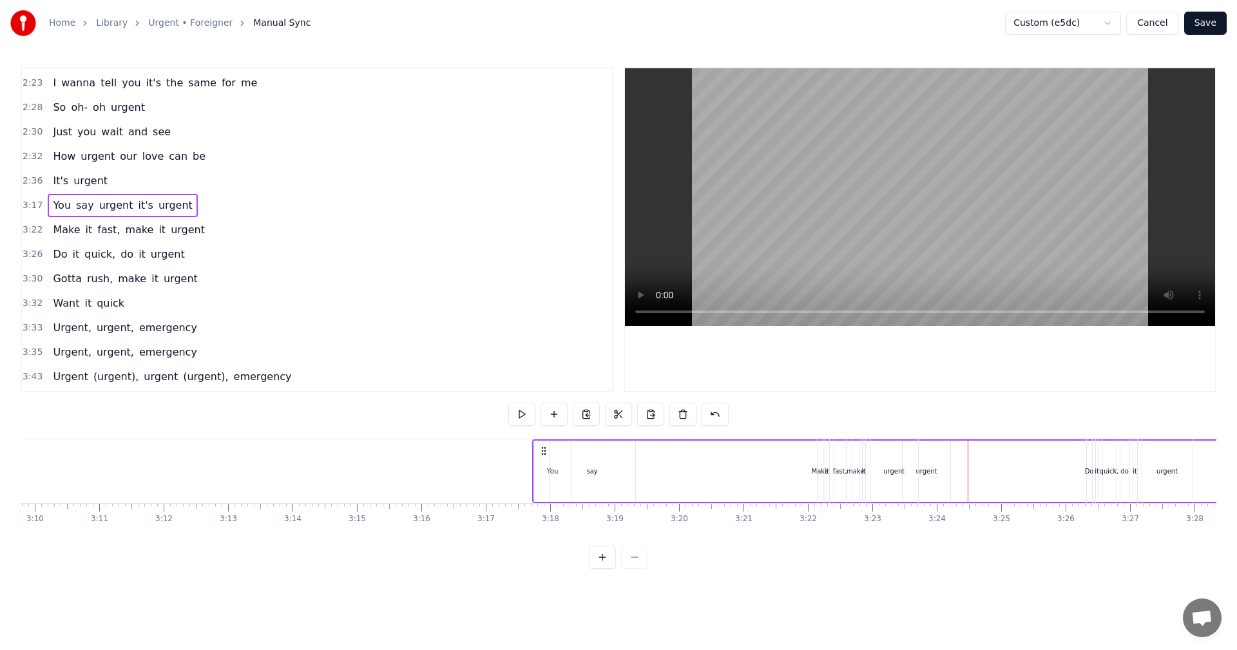
click at [931, 459] on div "urgent" at bounding box center [926, 471] width 48 height 61
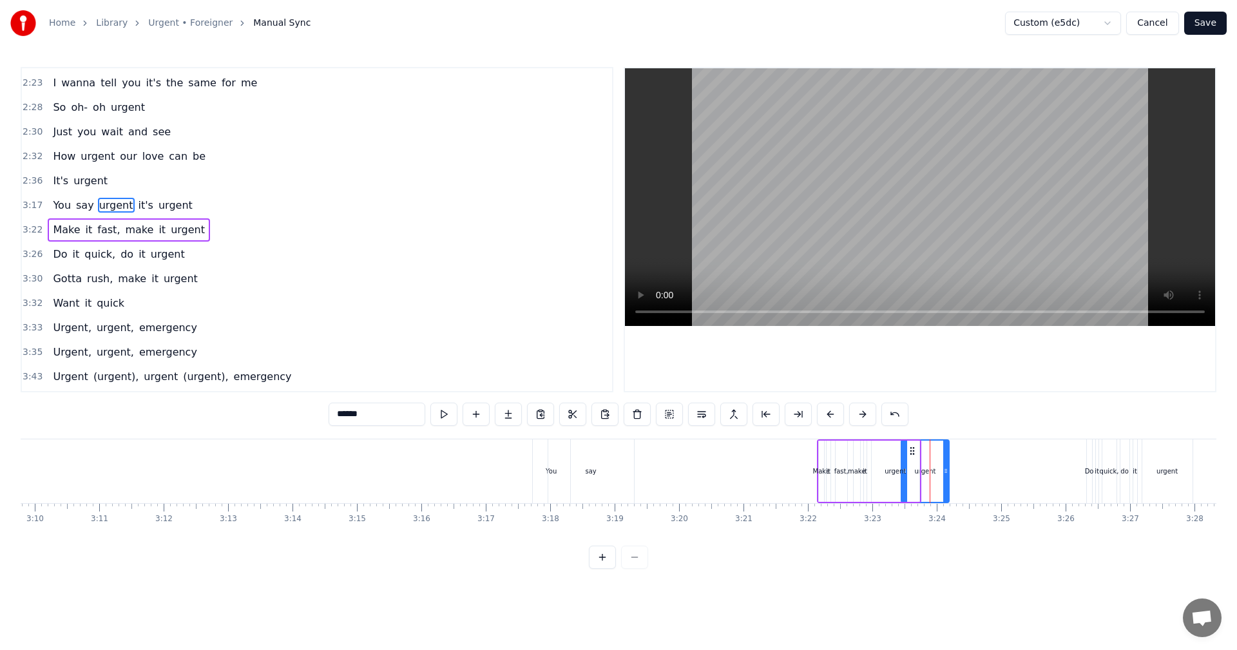
scroll to position [658, 0]
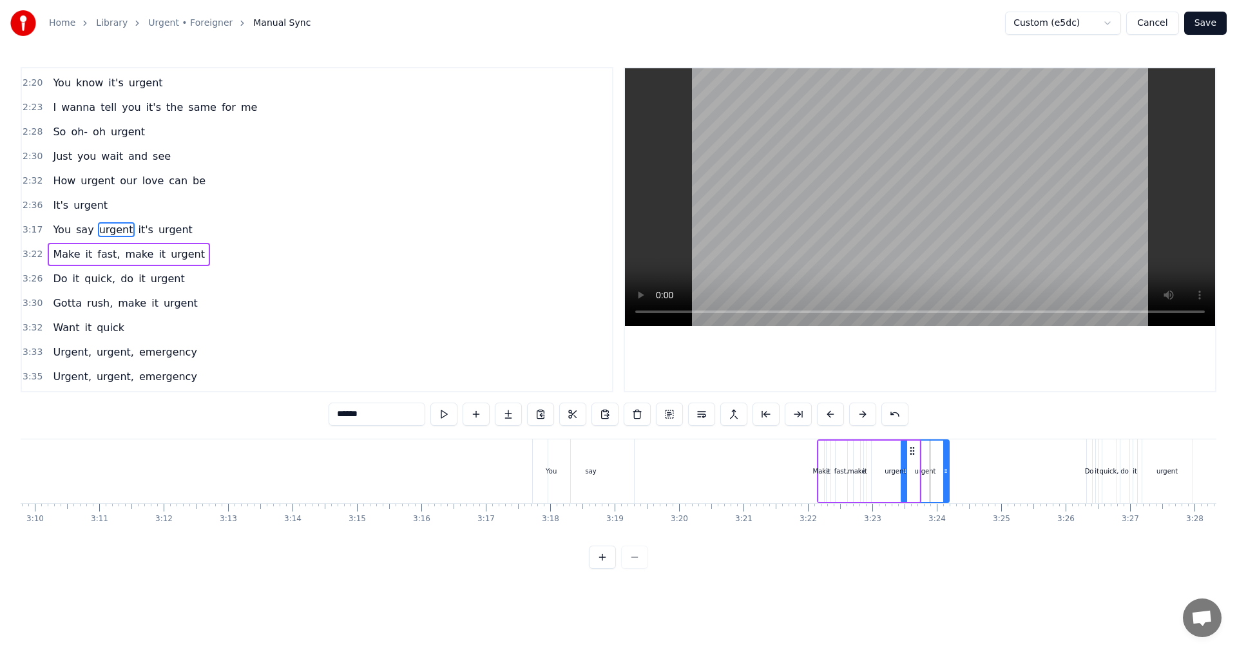
drag, startPoint x: 911, startPoint y: 452, endPoint x: 652, endPoint y: 461, distance: 259.1
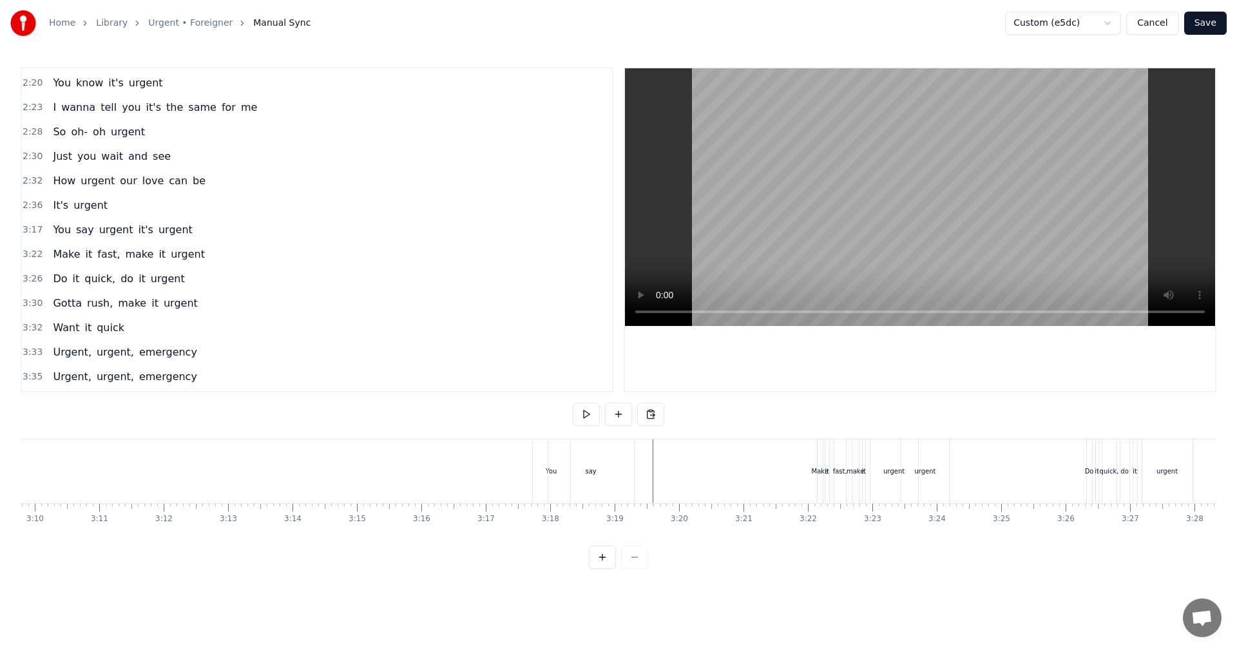
click at [915, 455] on div "urgent" at bounding box center [894, 471] width 48 height 64
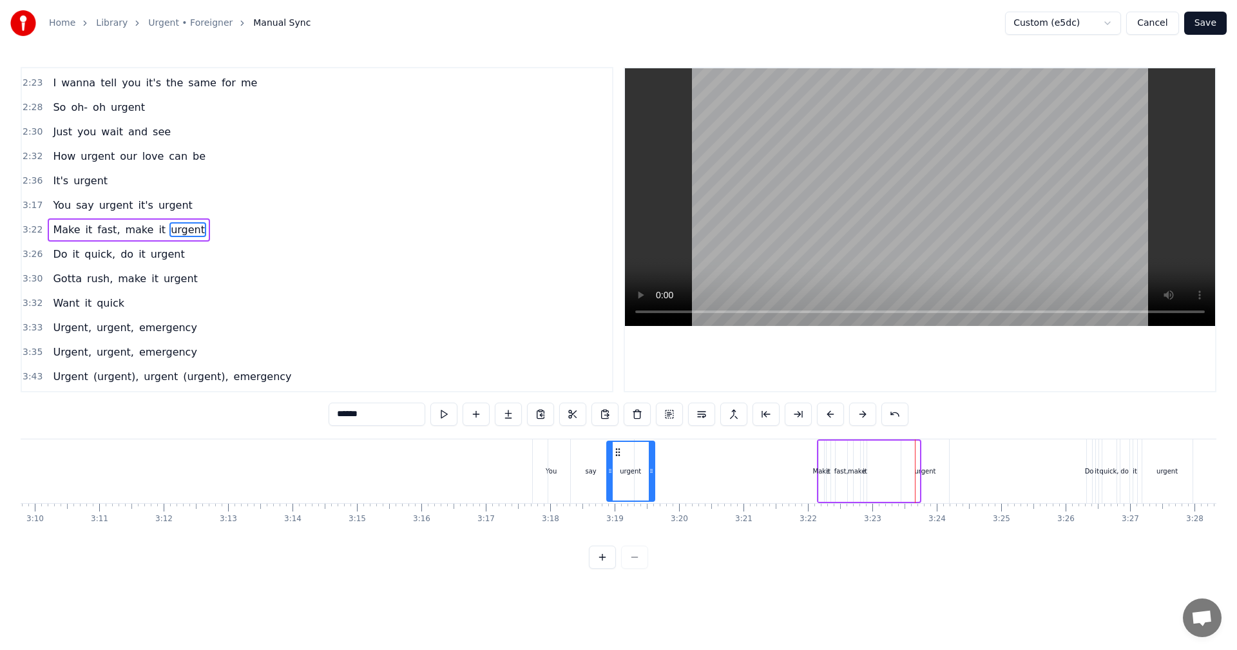
drag, startPoint x: 882, startPoint y: 452, endPoint x: 617, endPoint y: 460, distance: 264.8
click at [617, 460] on div "urgent" at bounding box center [630, 471] width 46 height 59
click at [922, 467] on div "urgent" at bounding box center [924, 471] width 21 height 10
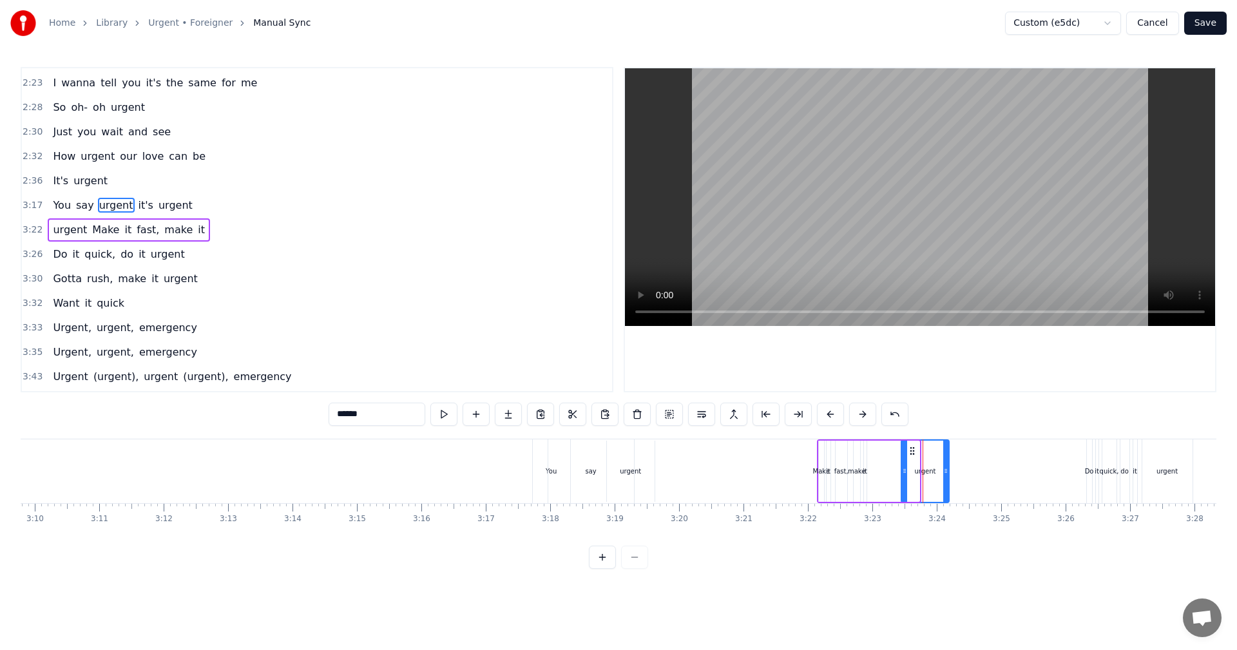
scroll to position [658, 0]
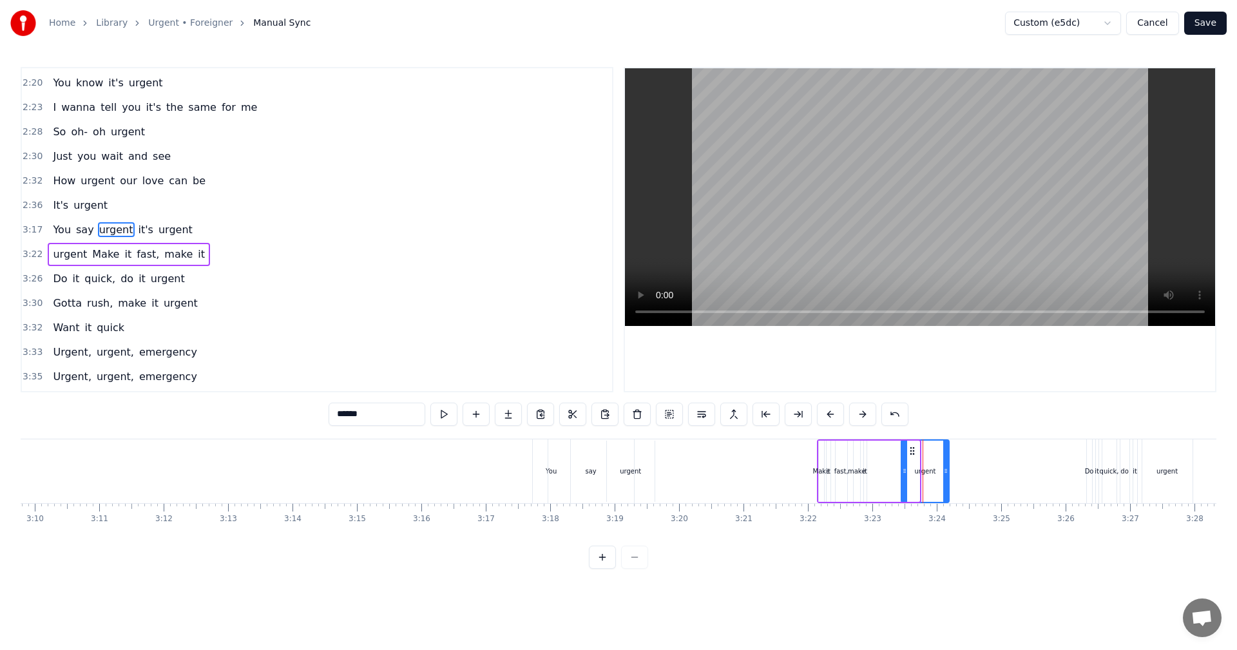
drag, startPoint x: 911, startPoint y: 450, endPoint x: 901, endPoint y: 454, distance: 10.7
click at [879, 456] on div "urgent Make it fast, make it" at bounding box center [869, 471] width 104 height 64
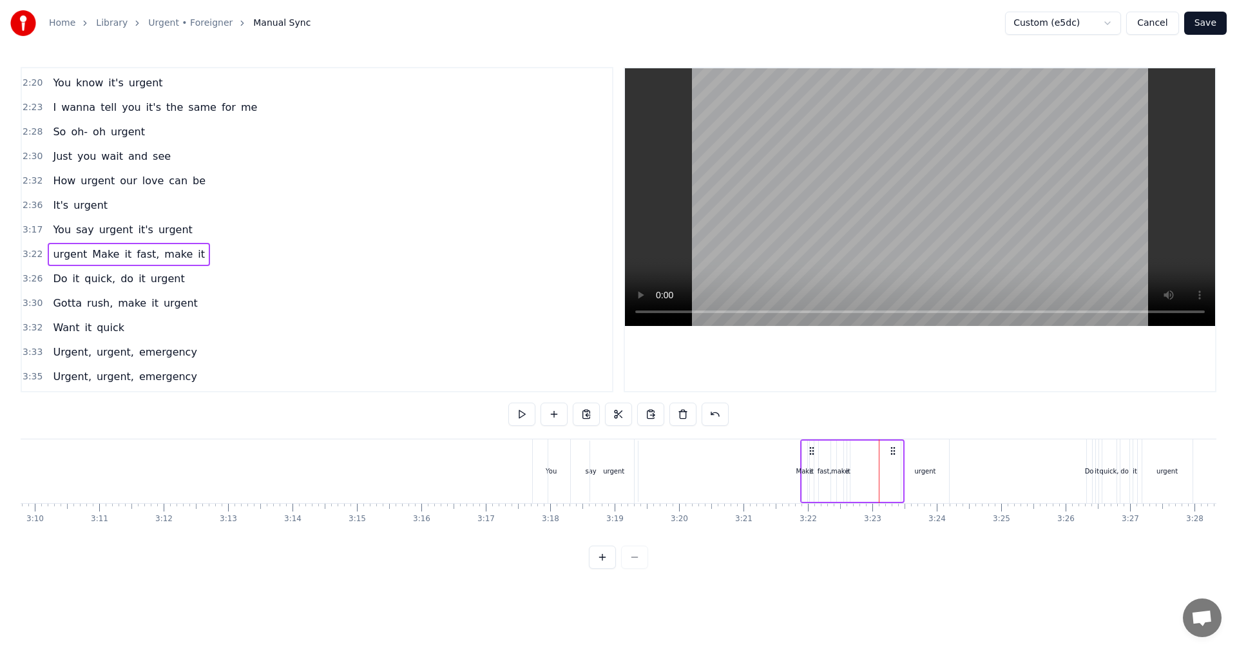
drag, startPoint x: 909, startPoint y: 450, endPoint x: 893, endPoint y: 454, distance: 17.2
click at [893, 454] on icon at bounding box center [893, 451] width 10 height 10
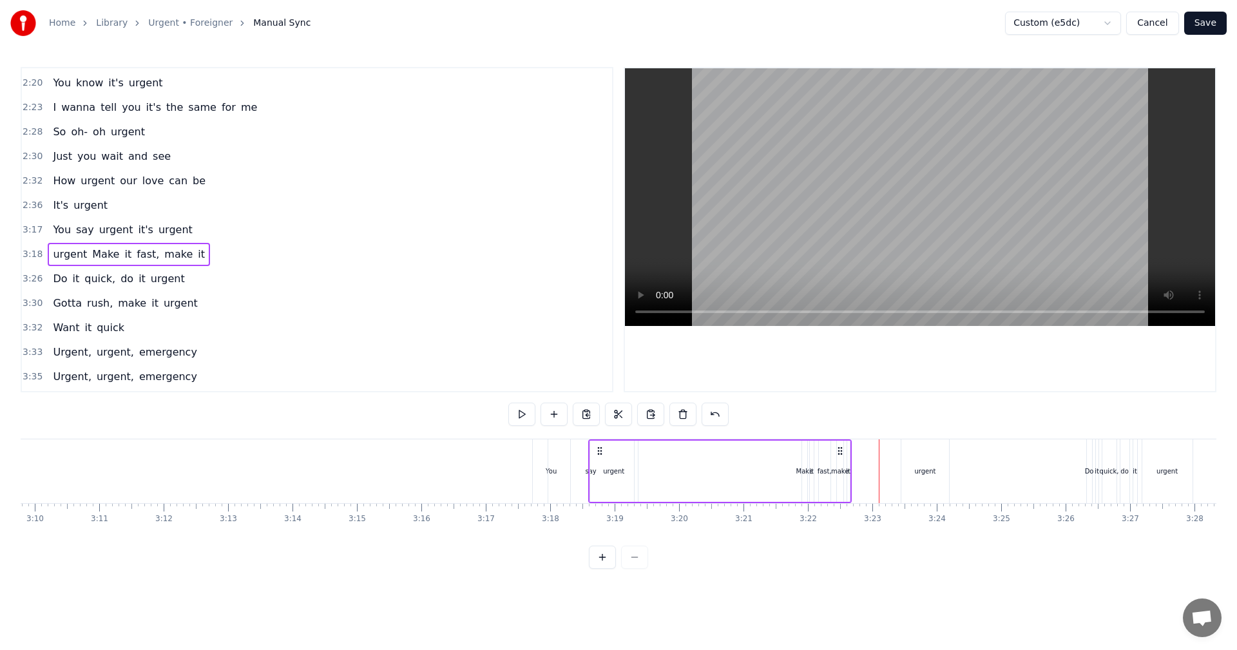
click at [944, 460] on div "urgent" at bounding box center [925, 471] width 48 height 64
click at [801, 470] on div "Make" at bounding box center [804, 471] width 17 height 10
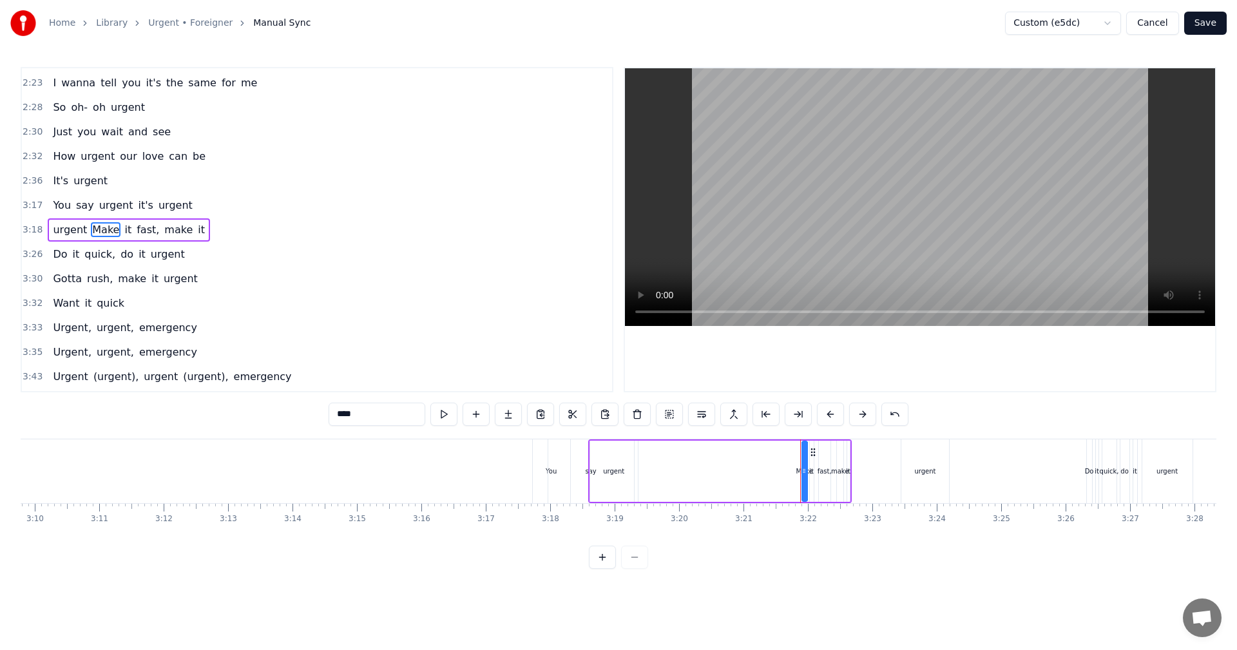
click at [936, 465] on div "urgent" at bounding box center [925, 471] width 48 height 64
type input "******"
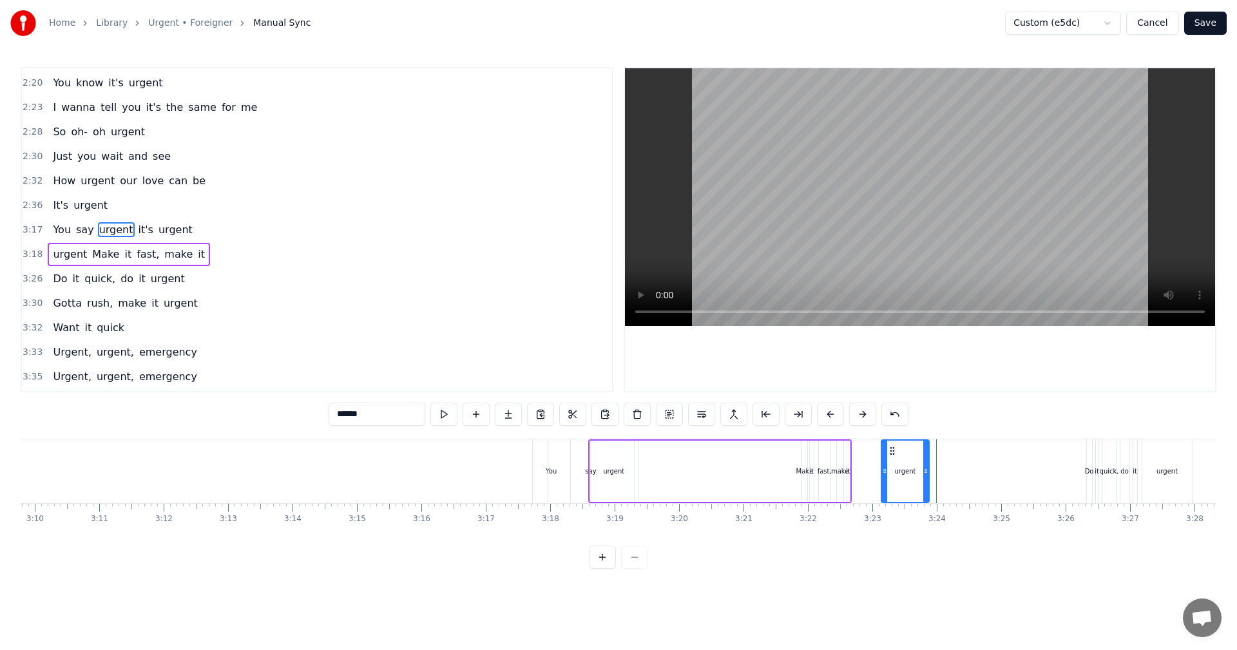
drag, startPoint x: 911, startPoint y: 448, endPoint x: 891, endPoint y: 452, distance: 20.3
click at [891, 452] on icon at bounding box center [892, 451] width 10 height 10
click at [811, 454] on div "urgent Make it fast, make it" at bounding box center [719, 471] width 263 height 64
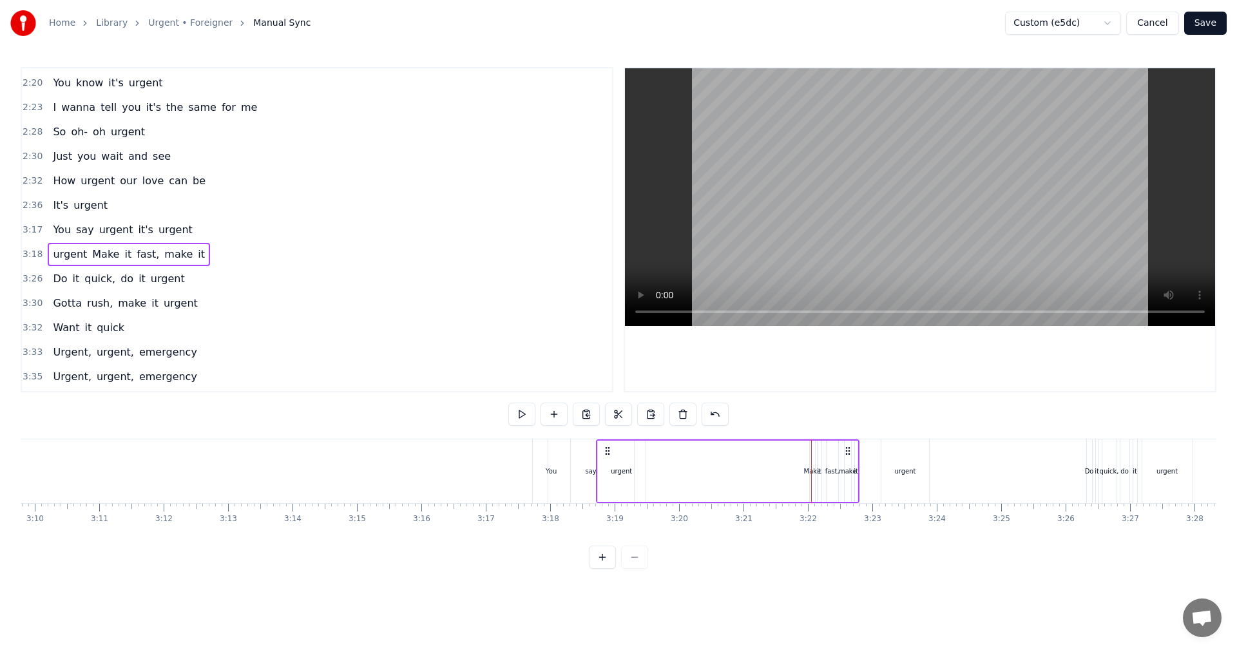
drag, startPoint x: 841, startPoint y: 453, endPoint x: 849, endPoint y: 454, distance: 7.8
click at [849, 454] on circle at bounding box center [848, 453] width 1 height 1
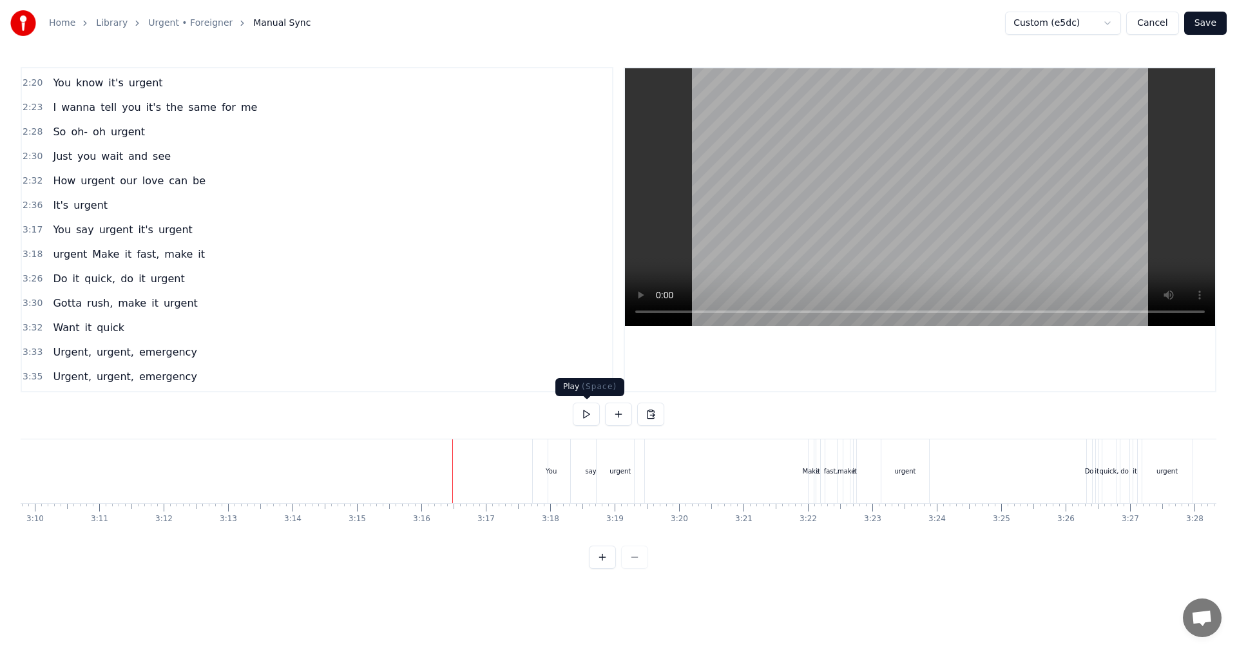
click at [591, 414] on button at bounding box center [586, 414] width 27 height 23
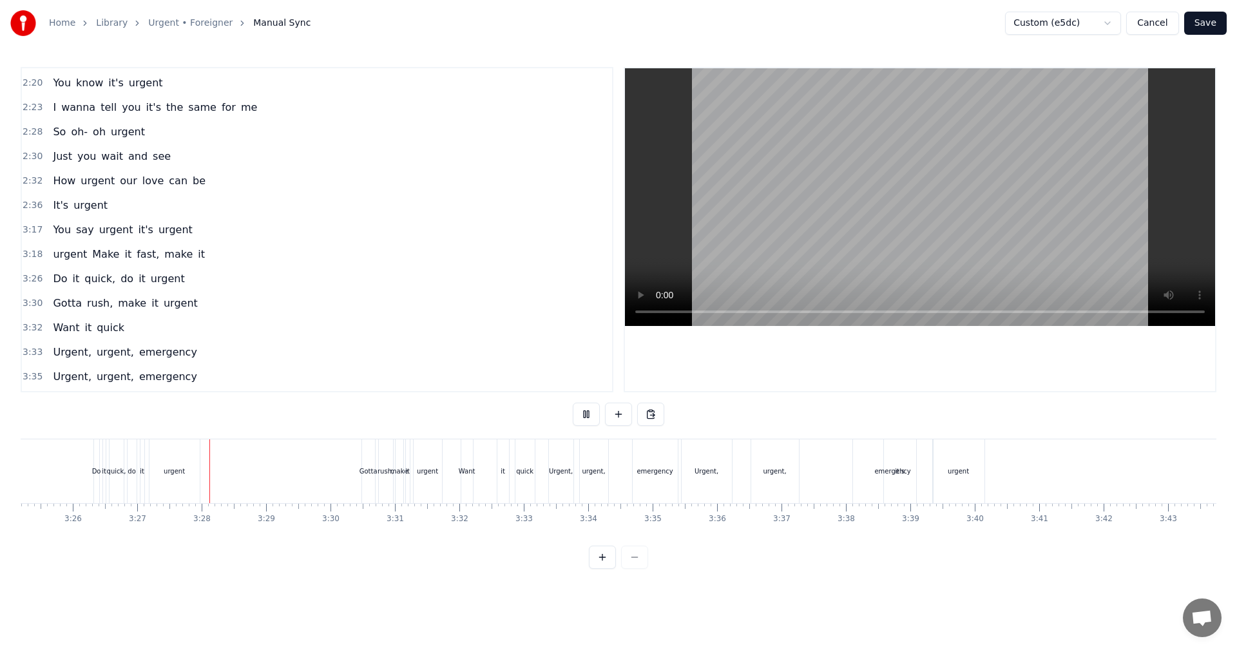
scroll to position [0, 13296]
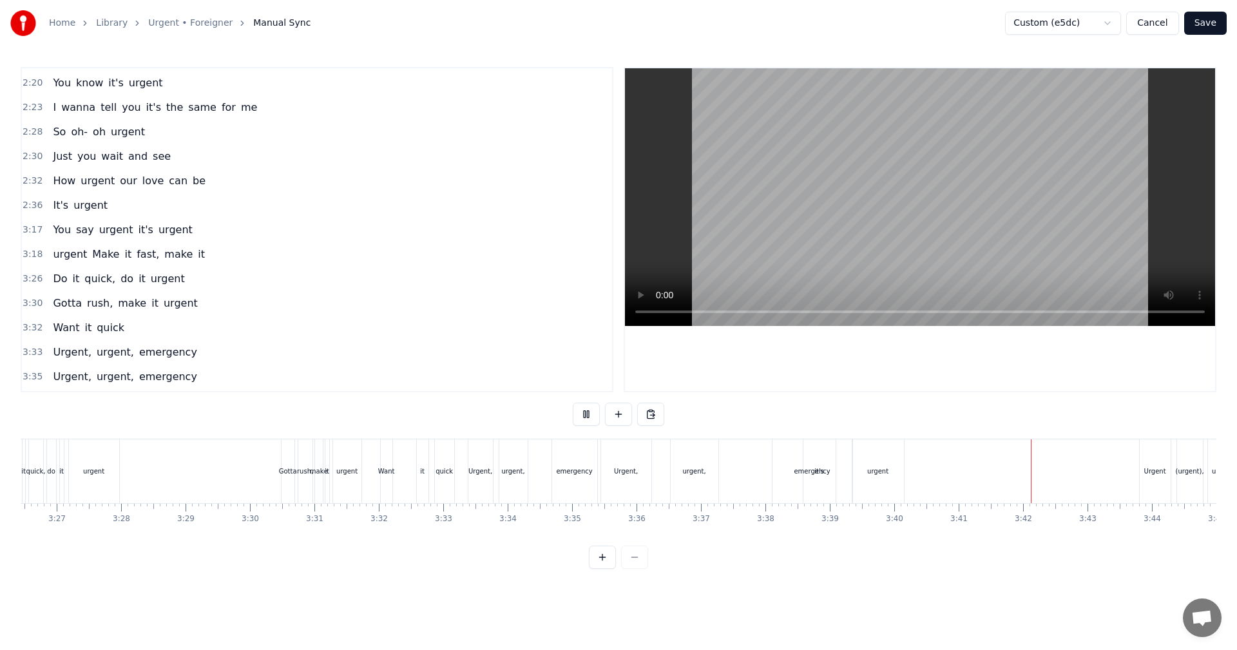
click at [1190, 27] on button "Save" at bounding box center [1205, 23] width 43 height 23
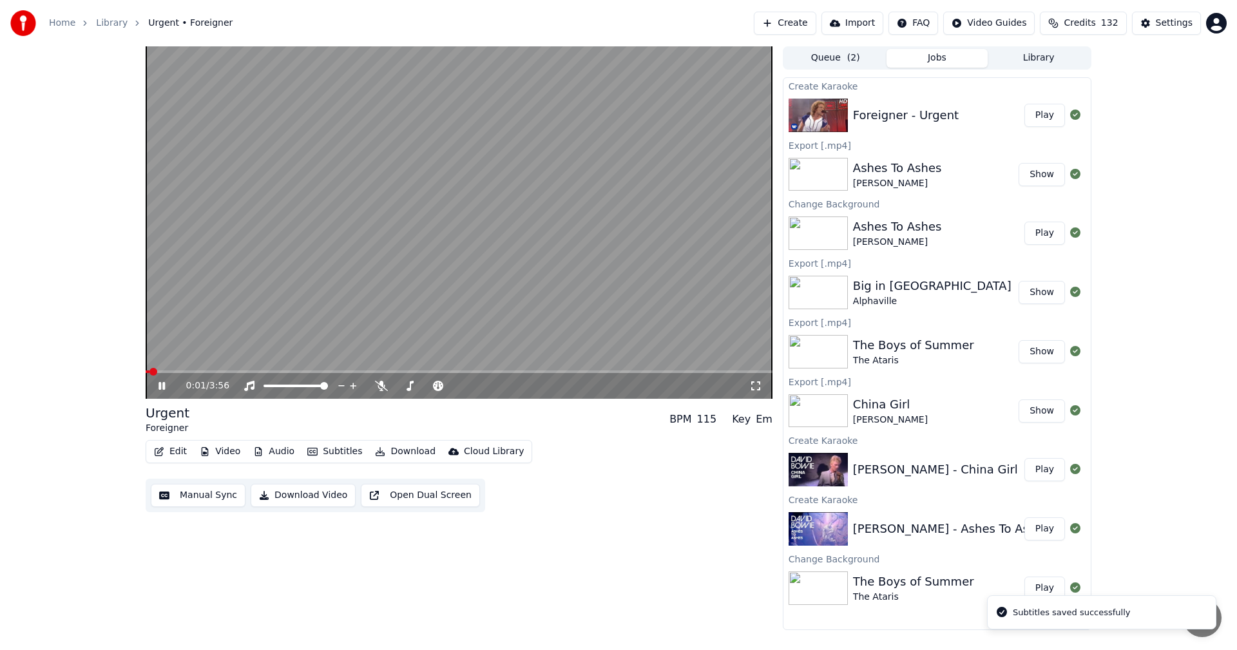
click at [1086, 21] on span "Credits" at bounding box center [1079, 23] width 32 height 13
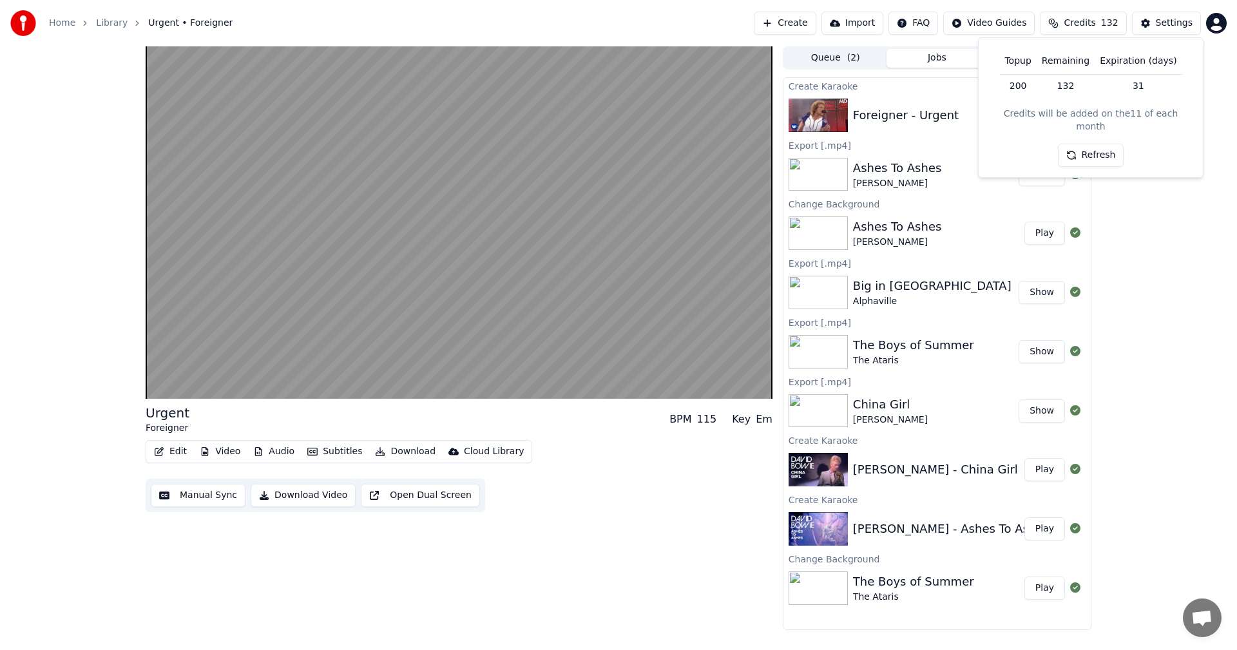
click at [1092, 144] on button "Refresh" at bounding box center [1091, 155] width 66 height 23
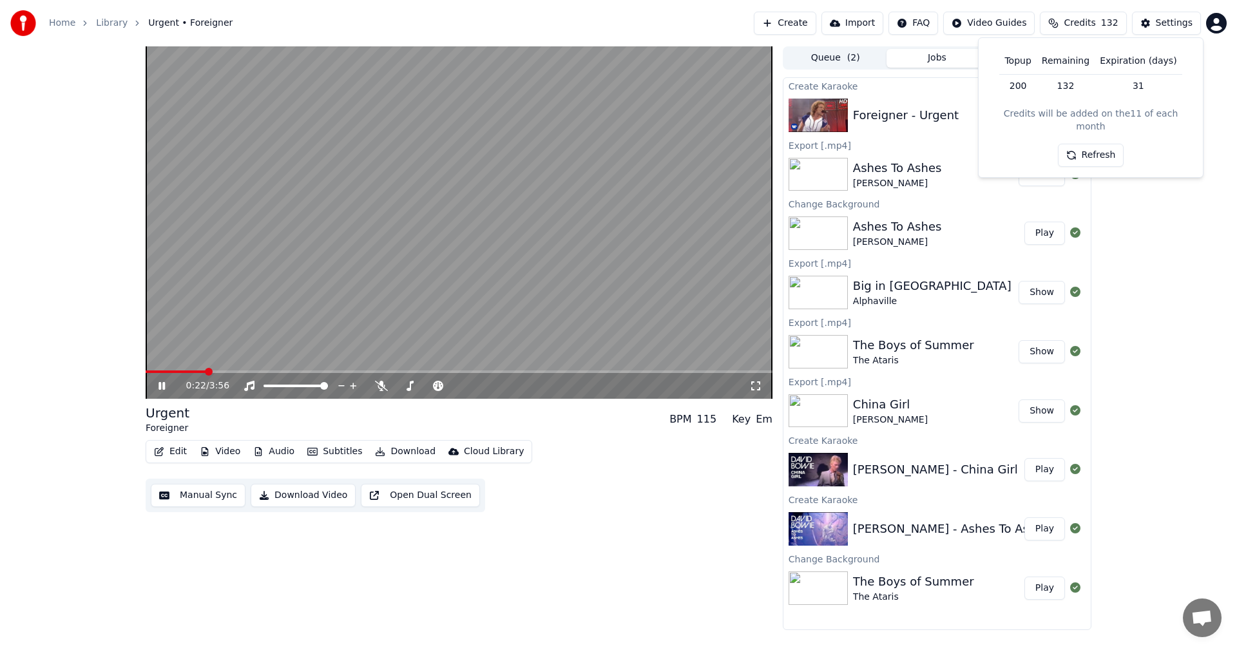
click at [486, 371] on span at bounding box center [459, 371] width 627 height 3
click at [565, 371] on span at bounding box center [459, 371] width 627 height 3
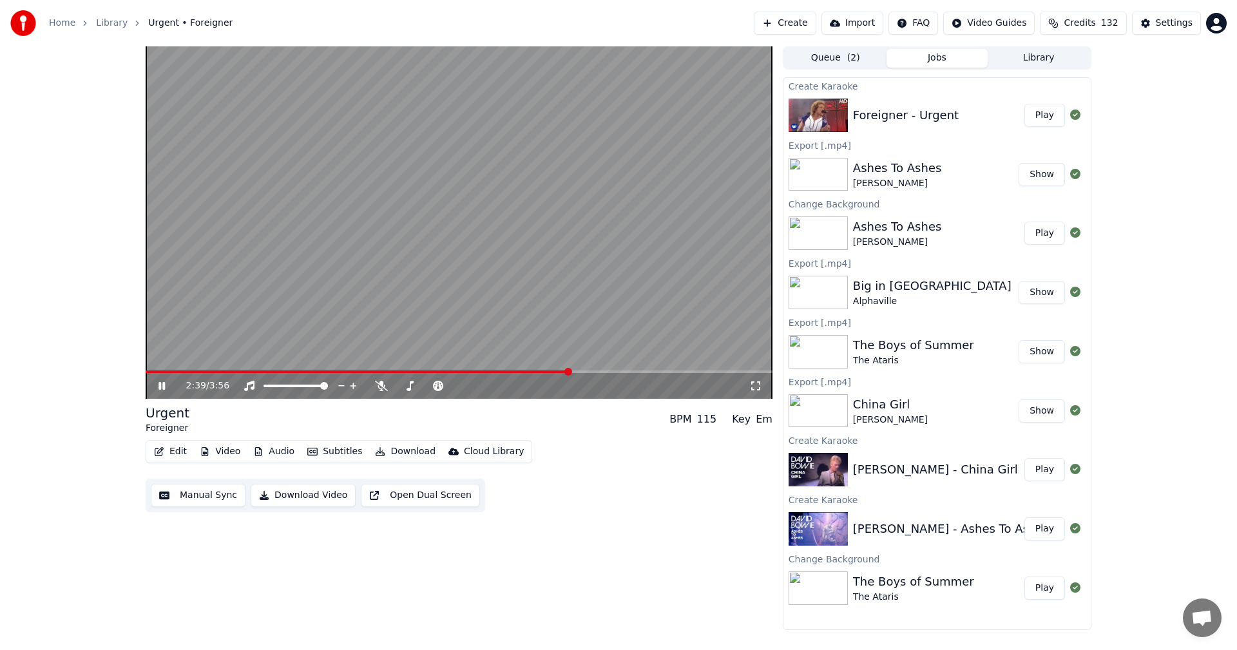
click at [621, 373] on span at bounding box center [459, 371] width 627 height 3
click at [172, 452] on button "Edit" at bounding box center [170, 451] width 43 height 18
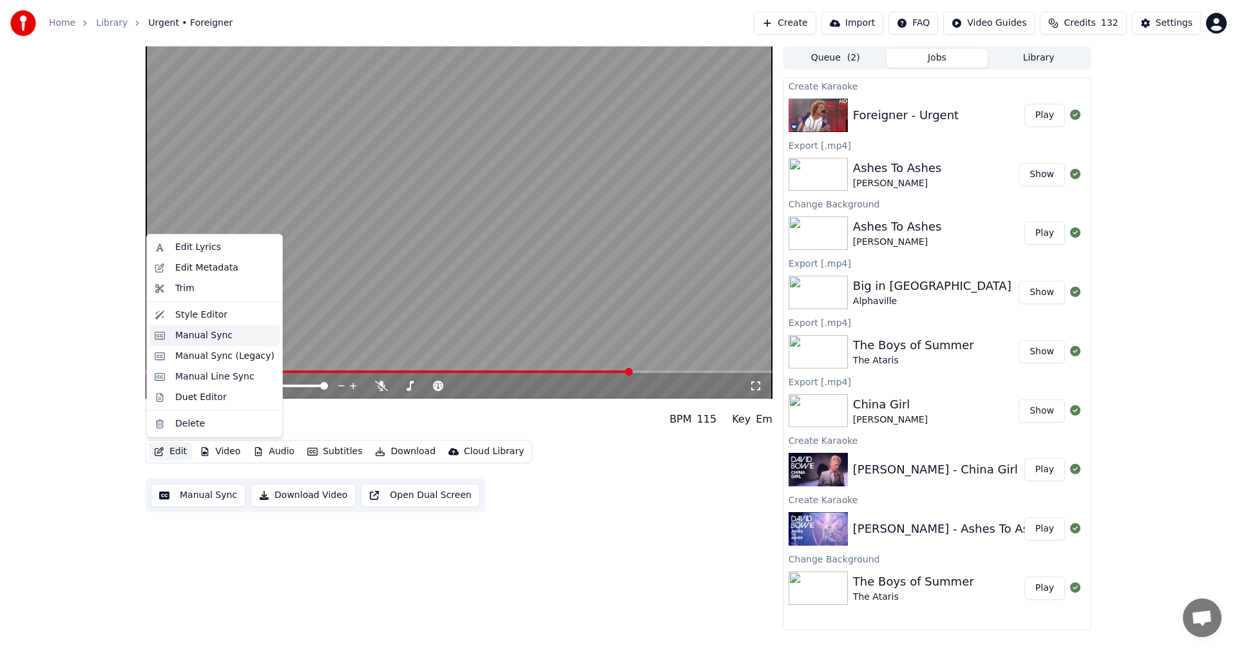
click at [220, 336] on div "Manual Sync" at bounding box center [203, 335] width 57 height 13
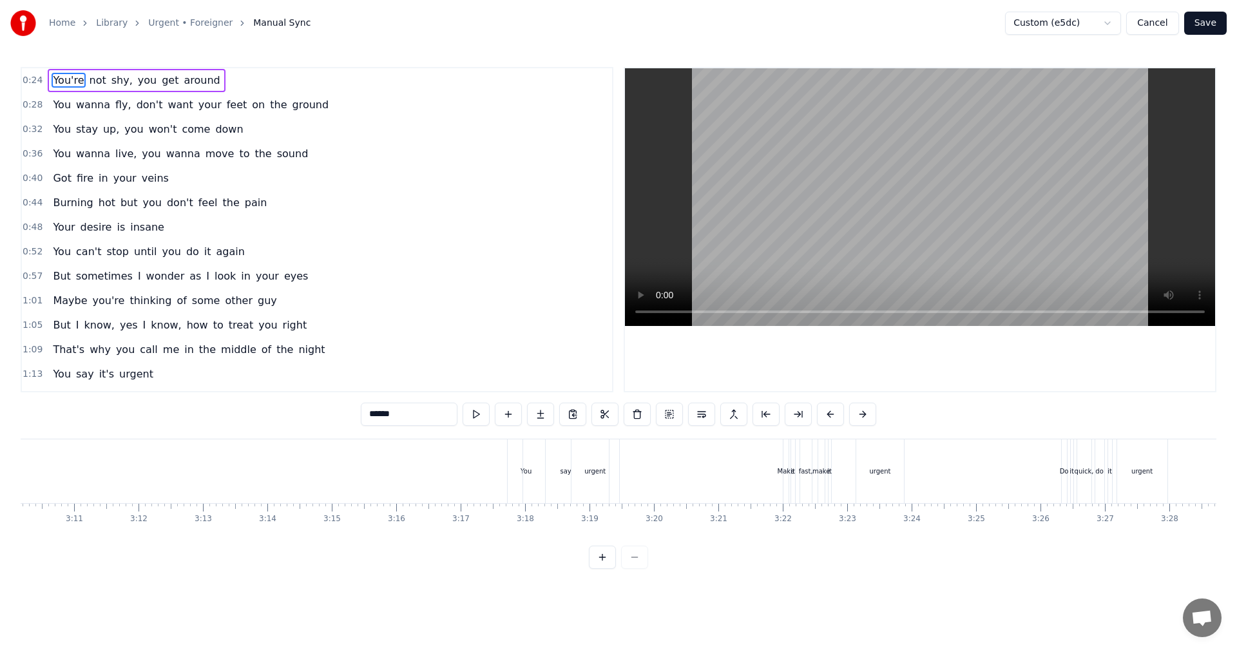
scroll to position [0, 12281]
click at [485, 468] on div "You" at bounding box center [493, 471] width 37 height 64
type input "***"
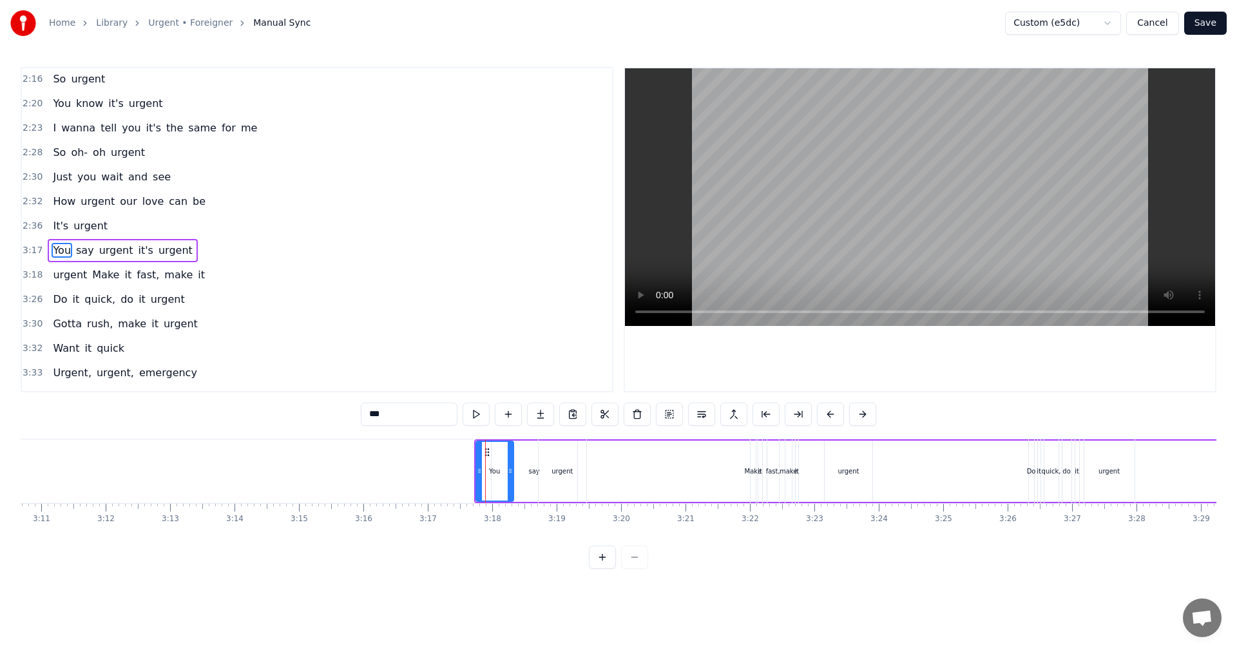
scroll to position [658, 0]
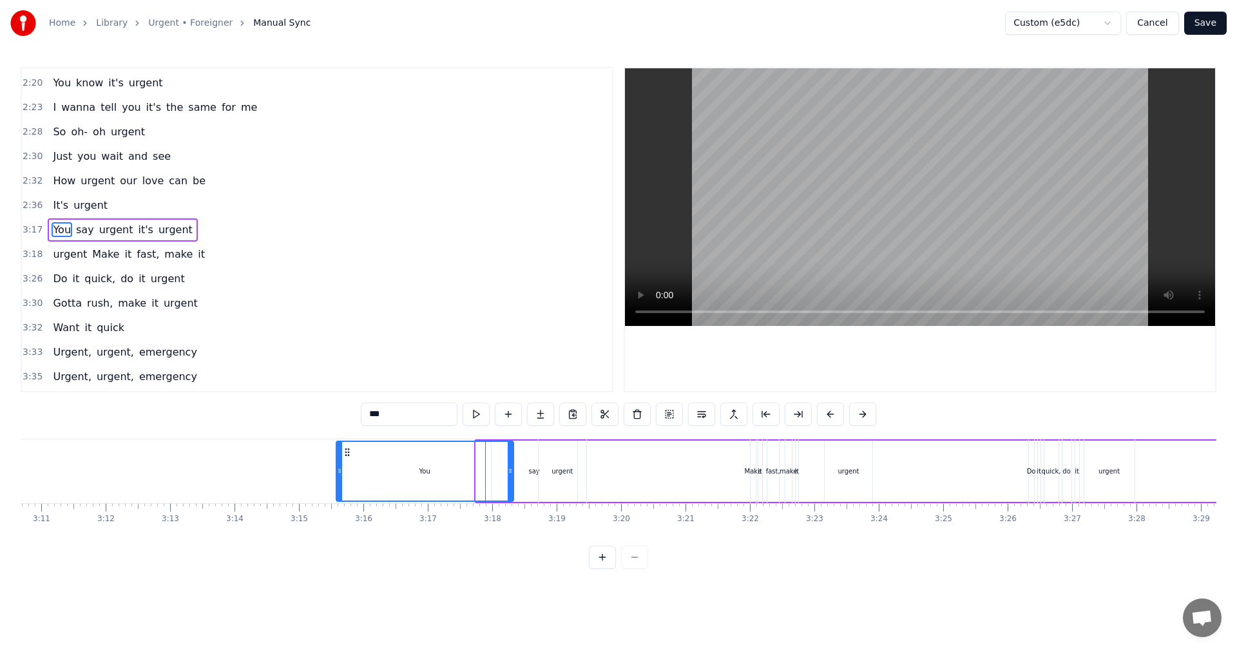
drag, startPoint x: 476, startPoint y: 471, endPoint x: 424, endPoint y: 461, distance: 52.5
click at [338, 475] on icon at bounding box center [339, 471] width 5 height 10
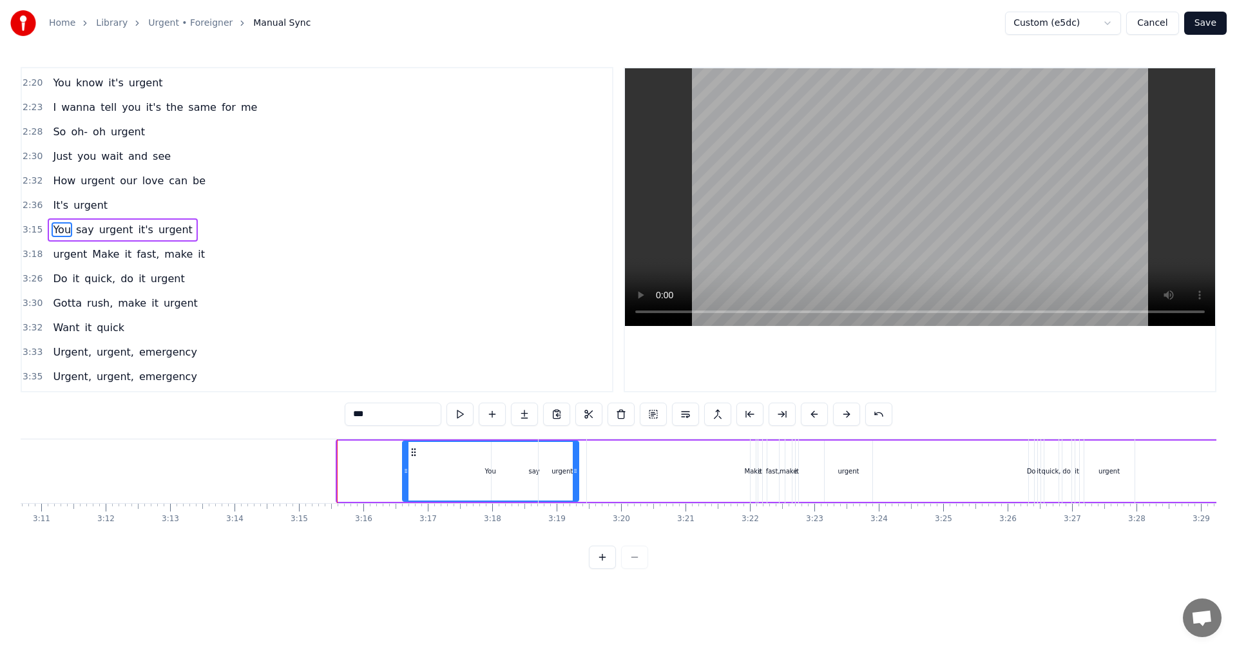
drag, startPoint x: 352, startPoint y: 453, endPoint x: 417, endPoint y: 462, distance: 65.7
click at [417, 462] on div "You" at bounding box center [490, 471] width 175 height 59
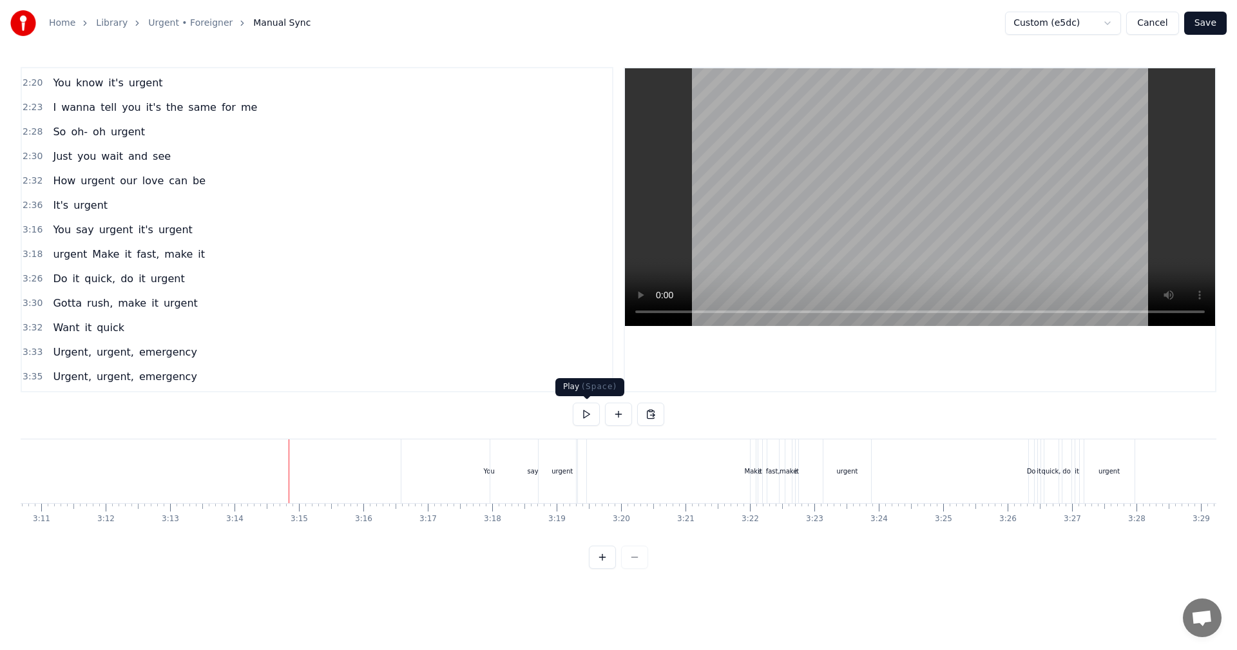
click at [591, 412] on button at bounding box center [586, 414] width 27 height 23
click at [675, 457] on div "urgent Make it fast, make it" at bounding box center [669, 471] width 263 height 64
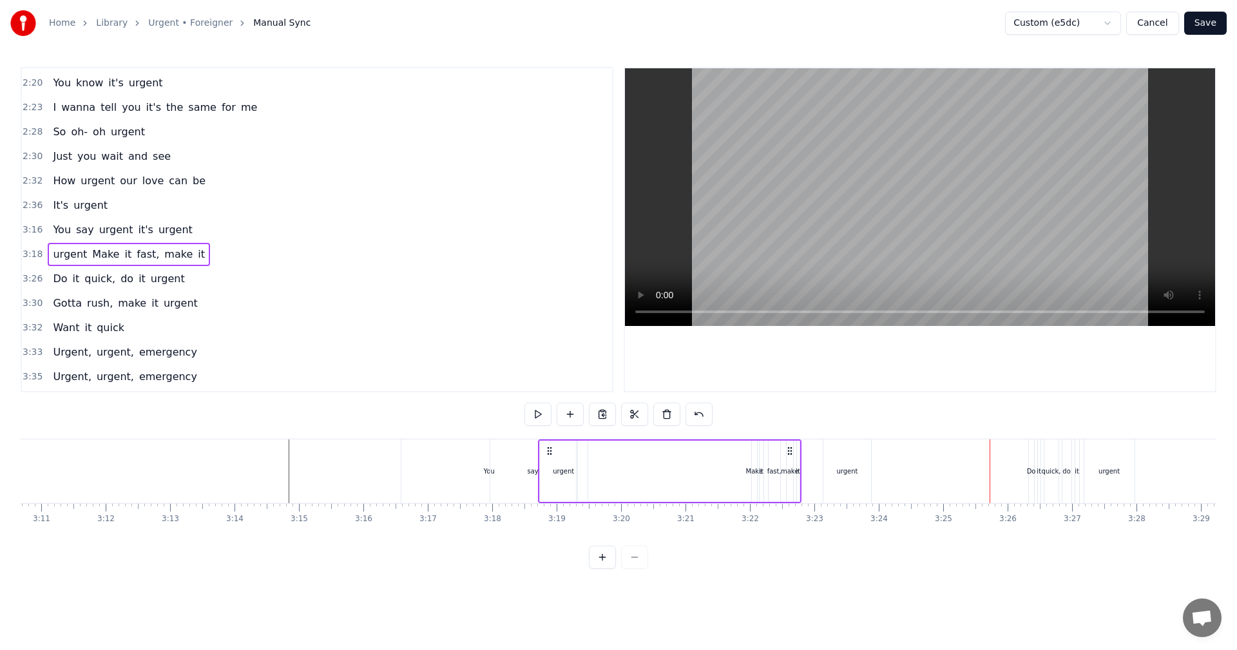
click at [689, 454] on div "urgent Make it fast, make it" at bounding box center [669, 471] width 263 height 64
click at [541, 413] on button at bounding box center [537, 414] width 27 height 23
click at [1204, 24] on button "Save" at bounding box center [1205, 23] width 43 height 23
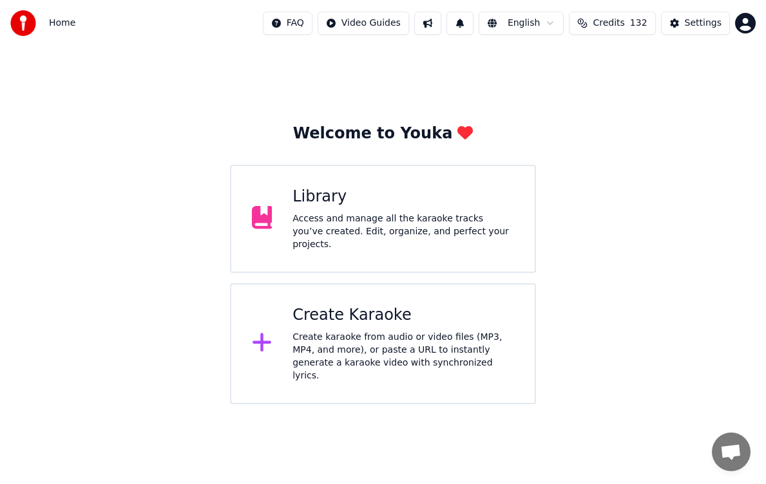
click at [366, 285] on div "Create Karaoke Create karaoke from audio or video files (MP3, MP4, and more), o…" at bounding box center [383, 343] width 307 height 121
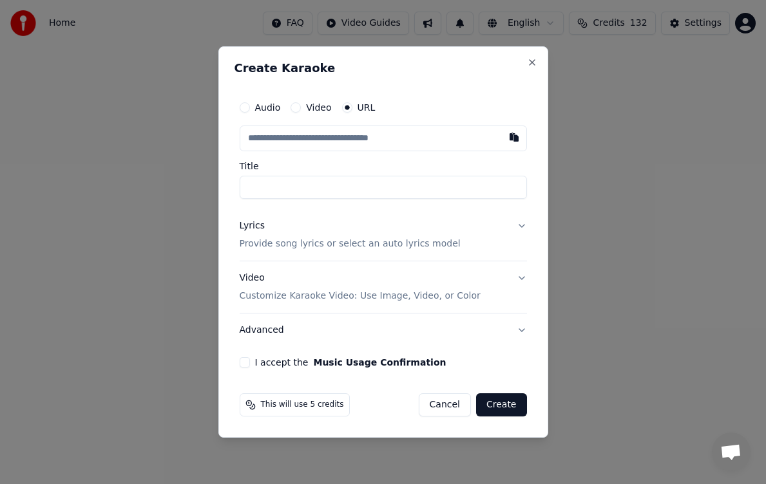
type input "**********"
click at [417, 187] on input "**********" at bounding box center [383, 187] width 287 height 23
type input "**********"
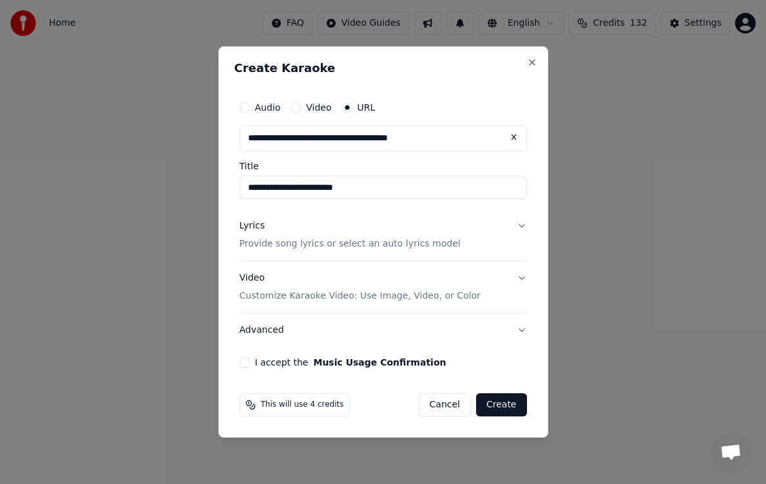
type input "**********"
click at [258, 243] on p "Provide song lyrics or select an auto lyrics model" at bounding box center [350, 244] width 221 height 13
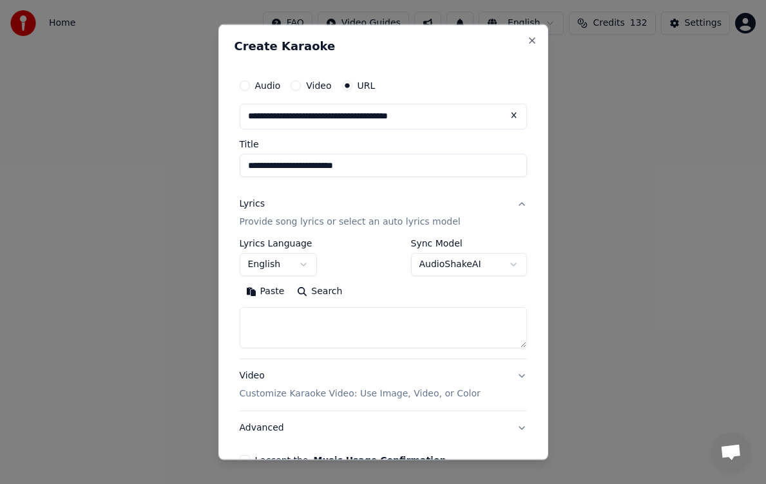
click at [307, 262] on button "English" at bounding box center [278, 264] width 77 height 23
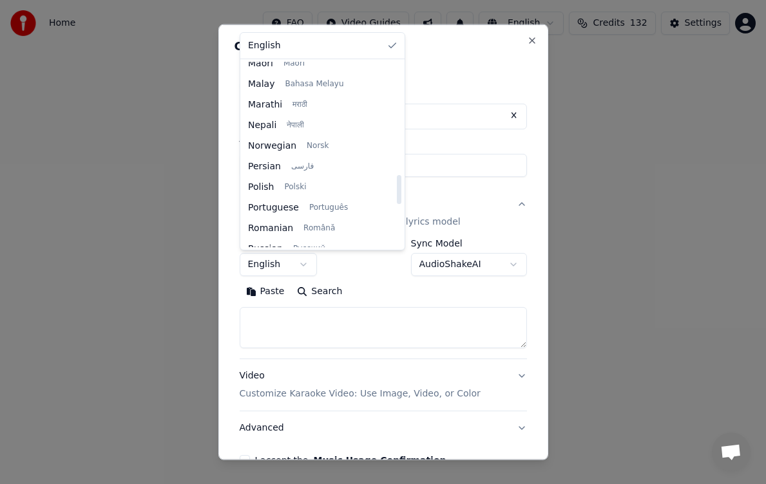
scroll to position [902, 0]
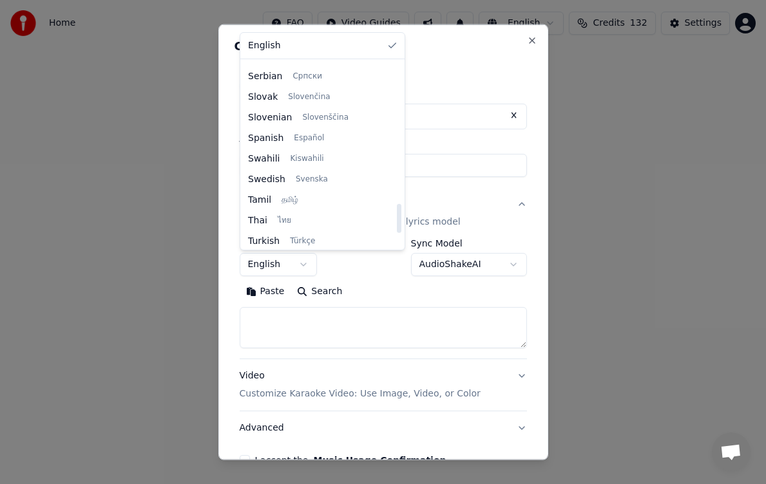
select select "**"
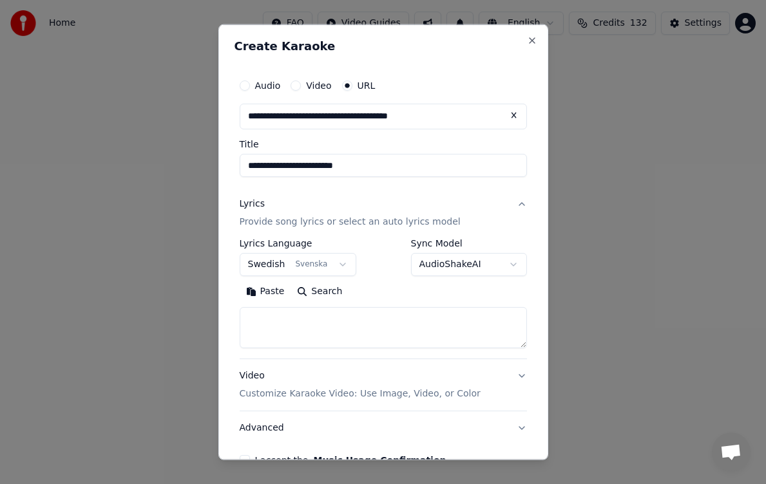
click at [395, 327] on textarea at bounding box center [383, 327] width 287 height 41
paste textarea "**********"
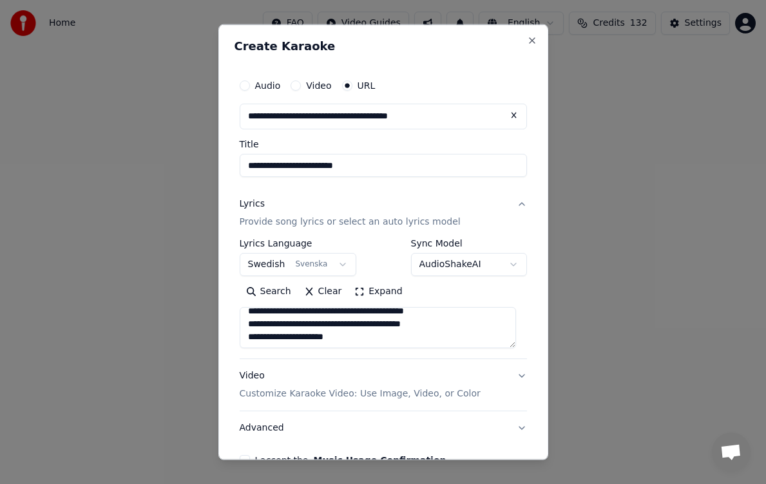
scroll to position [459, 0]
type textarea "**********"
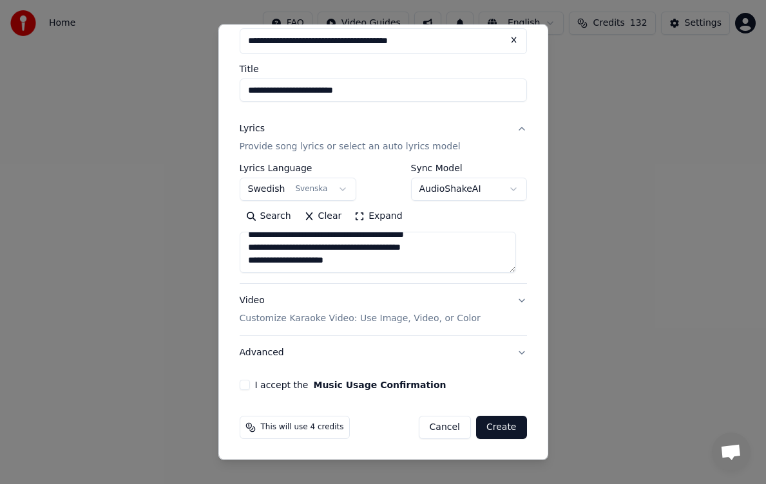
click at [247, 361] on button "I accept the Music Usage Confirmation" at bounding box center [245, 385] width 10 height 10
click at [503, 361] on button "Create" at bounding box center [501, 427] width 51 height 23
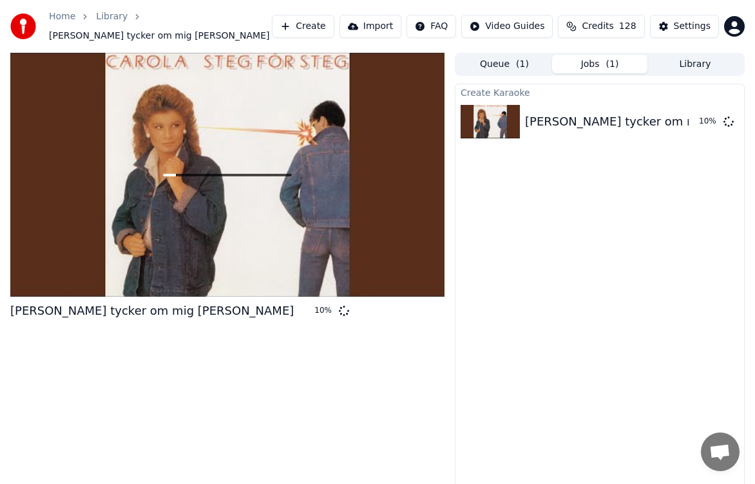
click at [504, 23] on span "128" at bounding box center [627, 26] width 17 height 13
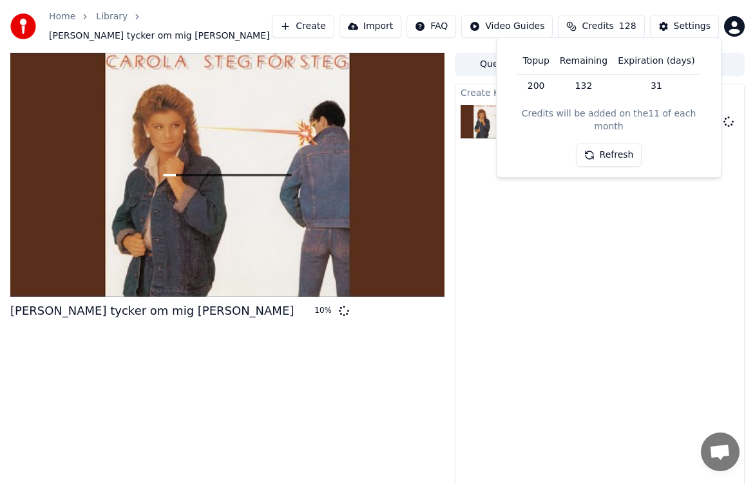
click at [504, 144] on button "Refresh" at bounding box center [609, 155] width 66 height 23
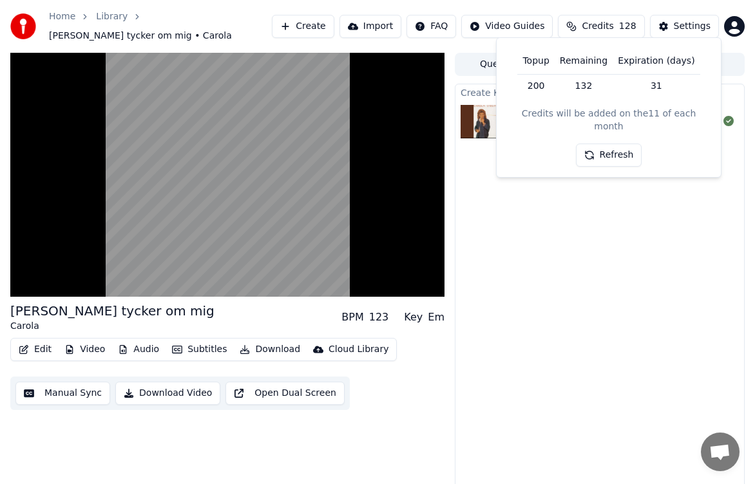
click at [73, 361] on div "Tommy tycker om mig Carola BPM 123 Key Em Edit Video Audio Subtitles Download C…" at bounding box center [227, 274] width 434 height 442
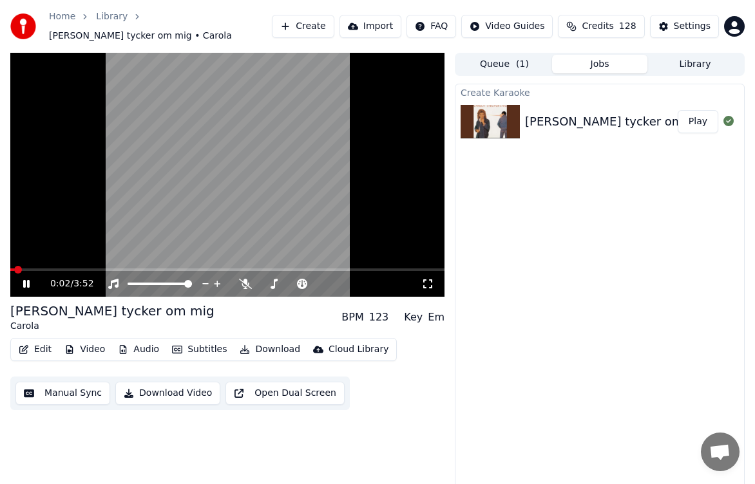
click at [27, 280] on icon at bounding box center [26, 284] width 6 height 8
click at [327, 24] on button "Create" at bounding box center [303, 26] width 62 height 23
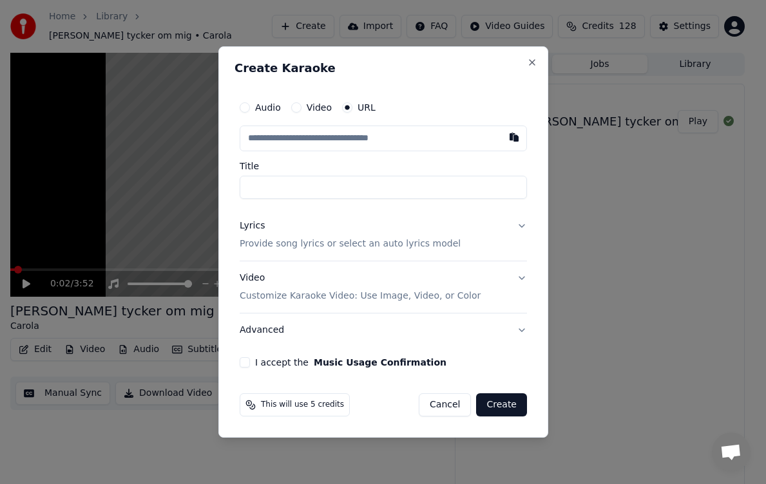
type input "**********"
click at [348, 252] on button "Lyrics Provide song lyrics or select an auto lyrics model" at bounding box center [383, 235] width 287 height 52
type input "**********"
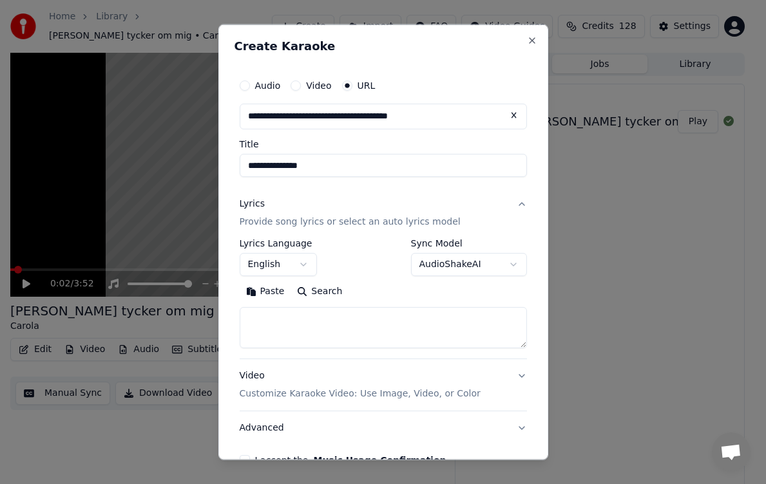
click at [304, 266] on body "**********" at bounding box center [377, 242] width 755 height 484
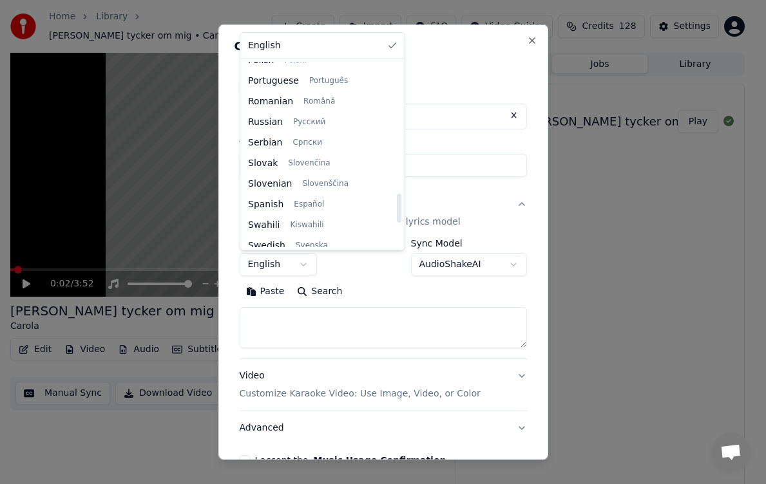
scroll to position [837, 0]
select select "**"
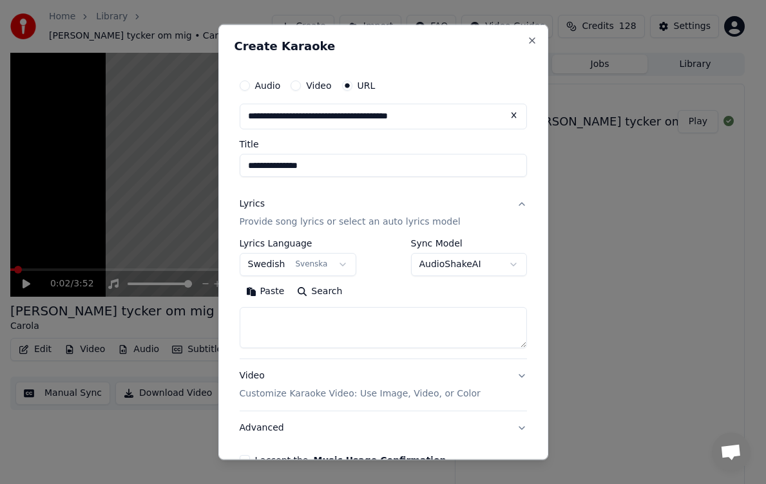
click at [462, 320] on textarea at bounding box center [383, 327] width 287 height 41
paste textarea "**********"
paste textarea "*****"
paste textarea "**********"
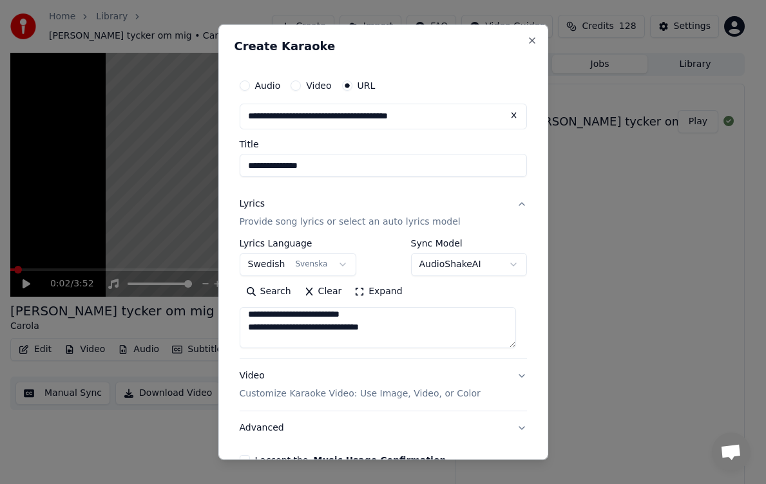
scroll to position [5, 0]
click at [387, 320] on textarea "**********" at bounding box center [378, 327] width 276 height 41
paste textarea "**********"
click at [307, 319] on textarea at bounding box center [378, 327] width 276 height 41
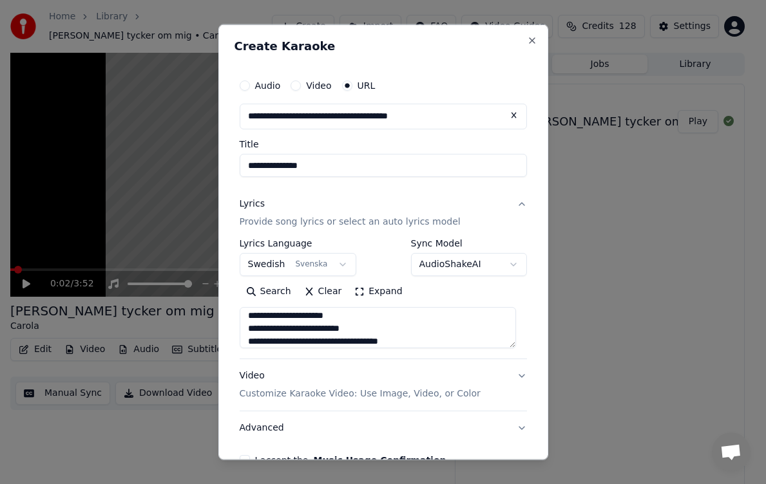
scroll to position [647, 0]
type textarea "**********"
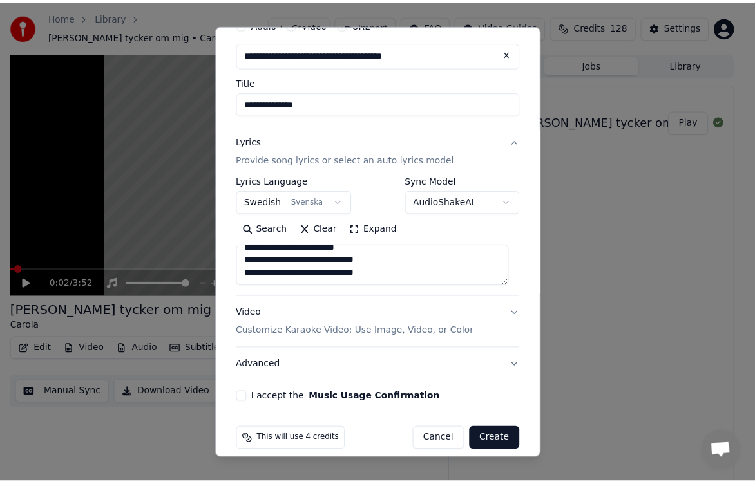
scroll to position [75, 0]
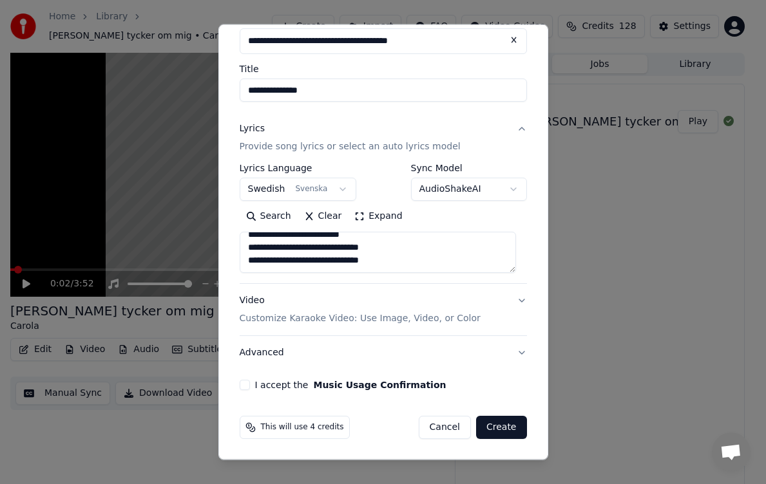
click at [249, 361] on button "I accept the Music Usage Confirmation" at bounding box center [245, 385] width 10 height 10
click at [495, 361] on button "Create" at bounding box center [501, 427] width 51 height 23
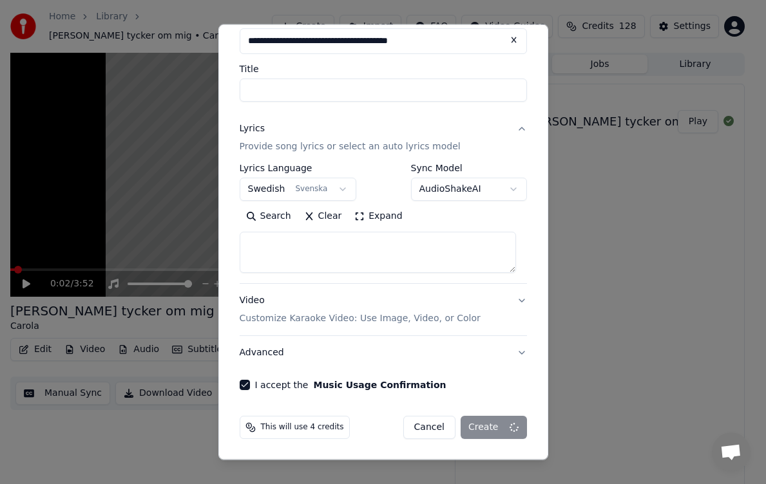
select select
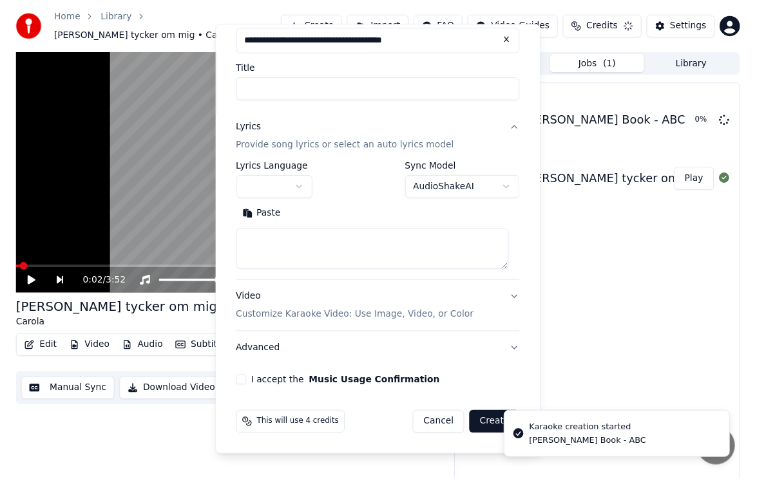
scroll to position [0, 0]
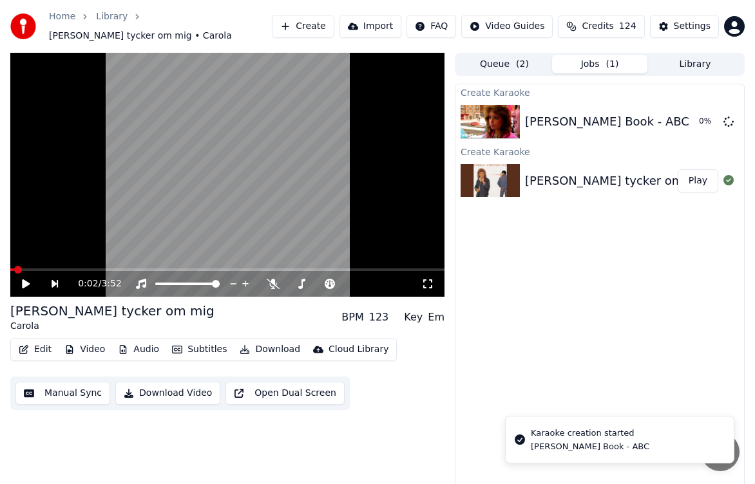
click at [504, 176] on button "Play" at bounding box center [698, 180] width 41 height 23
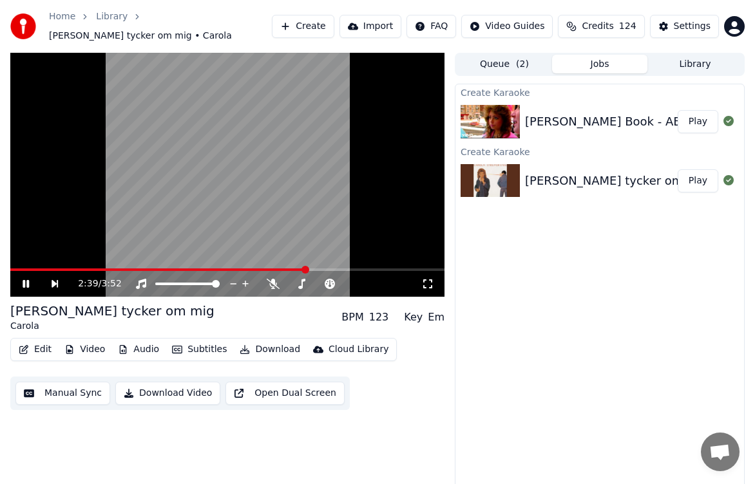
click at [307, 269] on span at bounding box center [227, 270] width 434 height 3
click at [292, 269] on span at bounding box center [159, 270] width 299 height 3
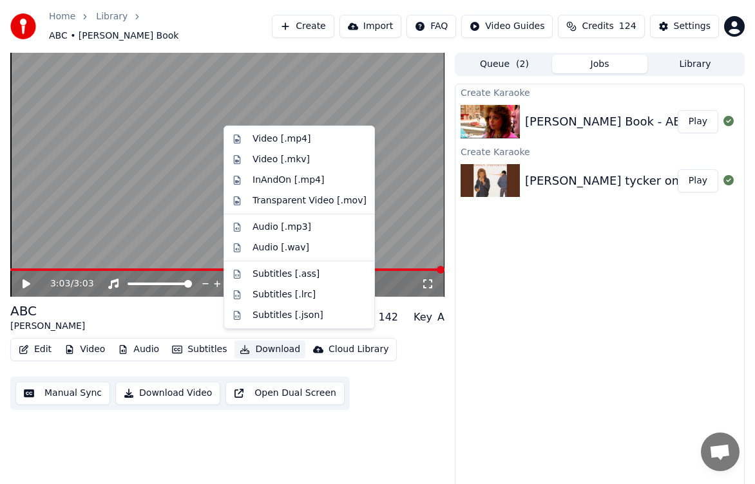
click at [269, 341] on button "Download" at bounding box center [269, 350] width 71 height 18
click at [504, 24] on button "Credits 124" at bounding box center [601, 26] width 86 height 23
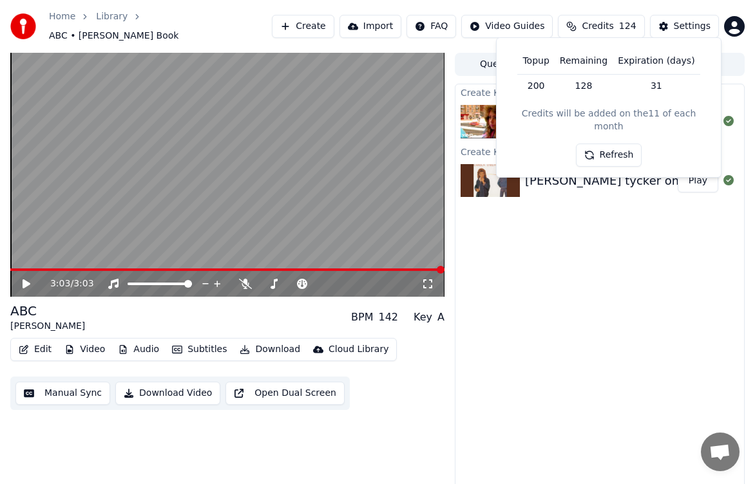
click at [504, 150] on button "Refresh" at bounding box center [609, 155] width 66 height 23
click at [504, 309] on div "Create Karaoke Anna Book - ABC Play Create Karaoke Tommy tycker om mig Carola P…" at bounding box center [600, 290] width 290 height 412
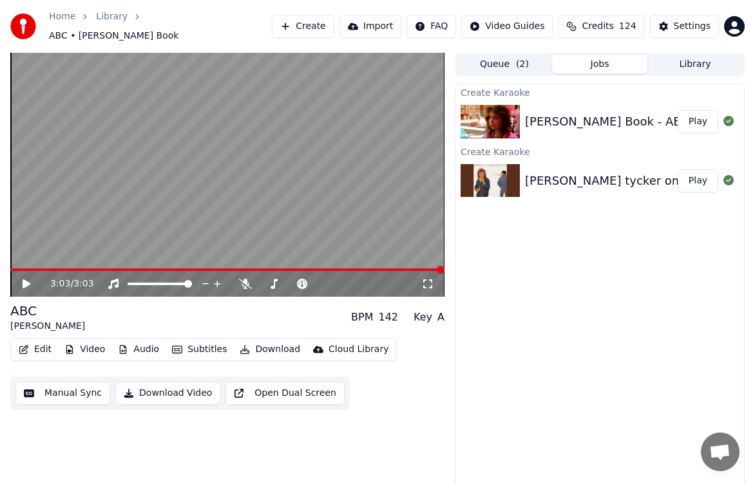
click at [504, 58] on button "Library" at bounding box center [694, 64] width 95 height 19
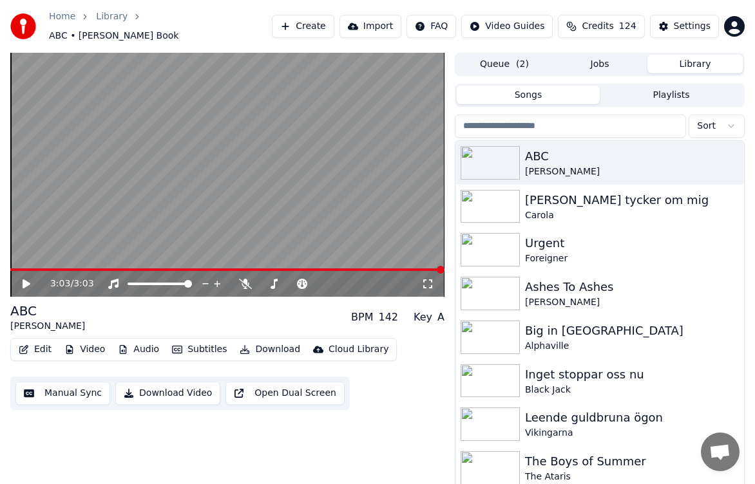
click at [504, 127] on input "search" at bounding box center [570, 126] width 231 height 23
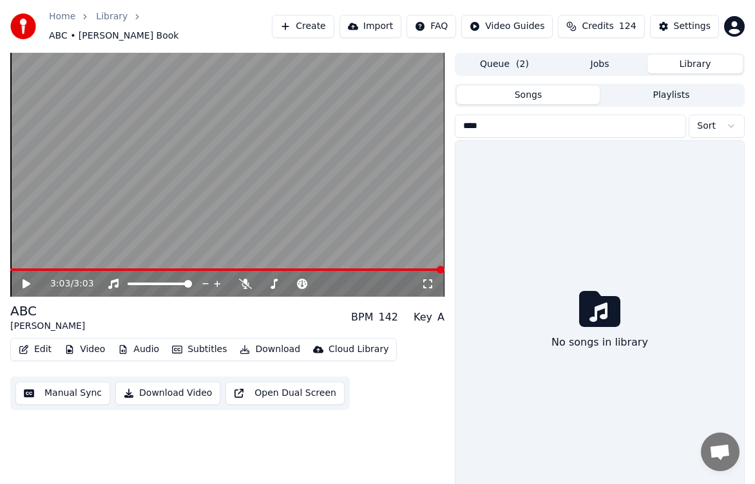
drag, startPoint x: 630, startPoint y: 119, endPoint x: 381, endPoint y: 102, distance: 249.2
click at [383, 101] on div "3:03 / 3:03 ABC Anna Book BPM 142 Key A Edit Video Audio Subtitles Download Clo…" at bounding box center [377, 278] width 755 height 451
type input "*****"
click at [334, 28] on button "Create" at bounding box center [303, 26] width 62 height 23
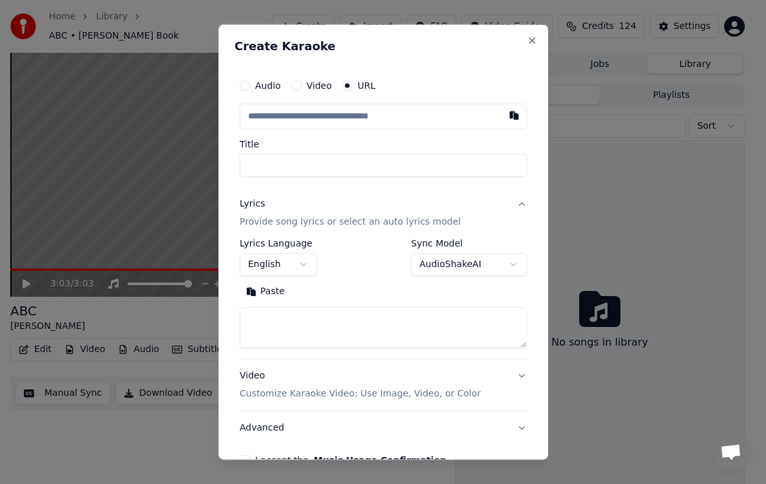
type input "**********"
click at [306, 269] on button "English" at bounding box center [278, 264] width 77 height 23
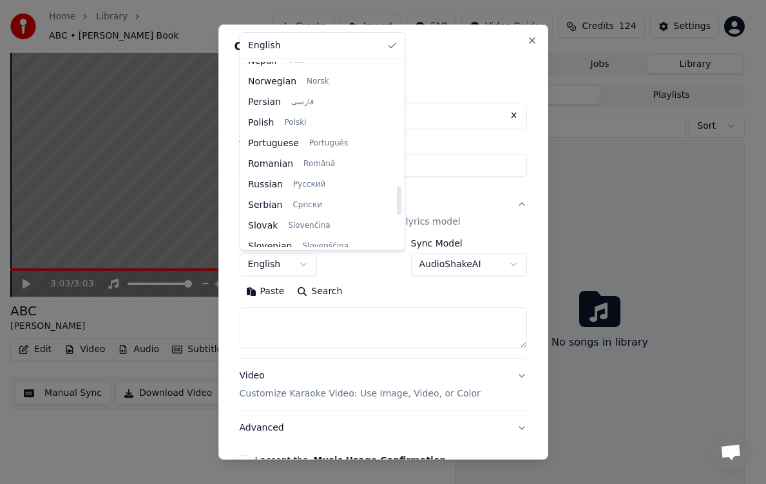
scroll to position [902, 0]
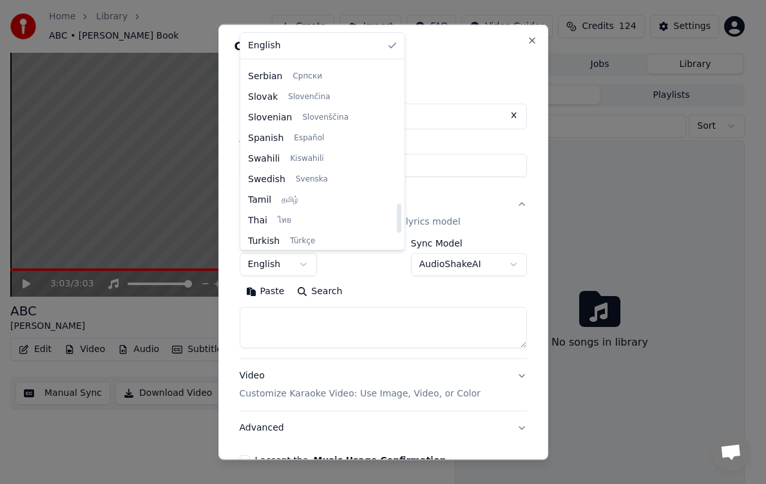
select select "**"
type input "**********"
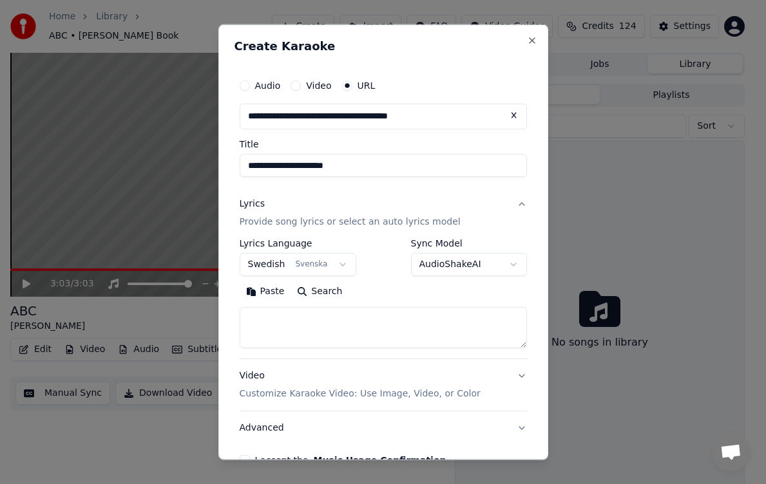
click at [429, 321] on textarea at bounding box center [383, 327] width 287 height 41
paste textarea "**********"
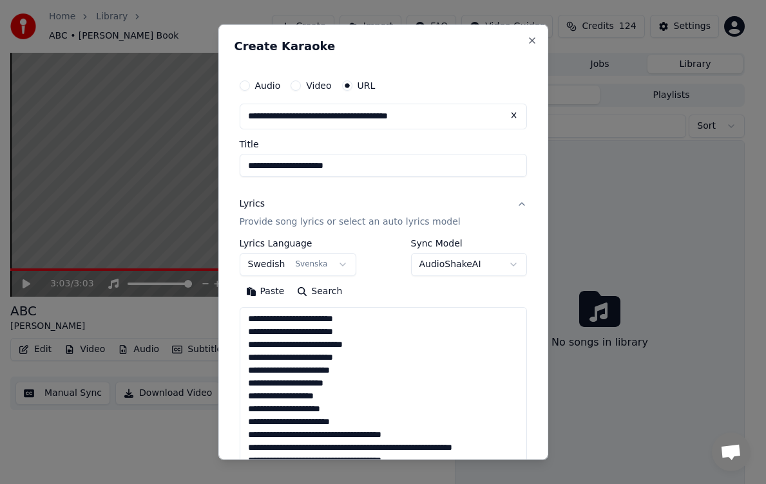
scroll to position [518, 0]
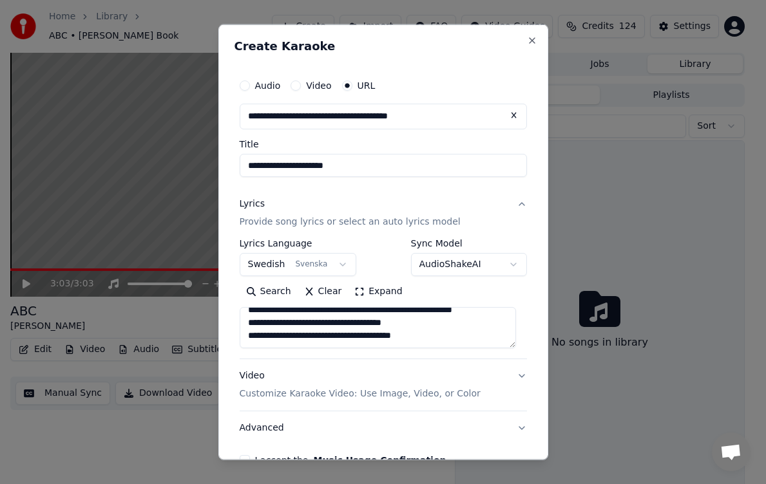
type textarea "**********"
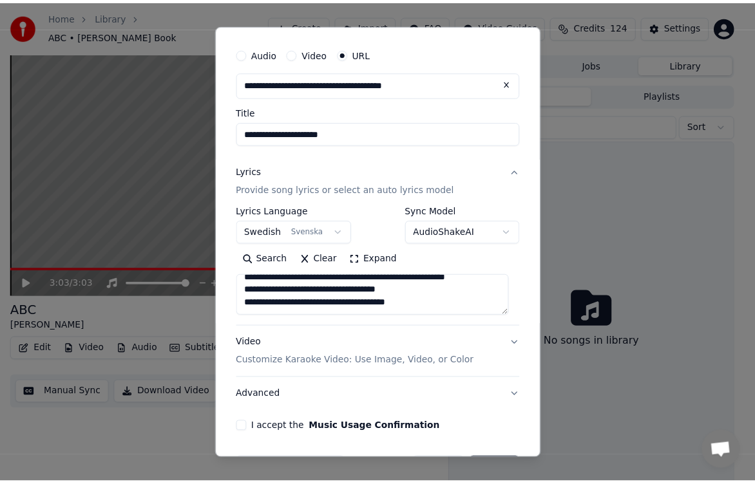
scroll to position [75, 0]
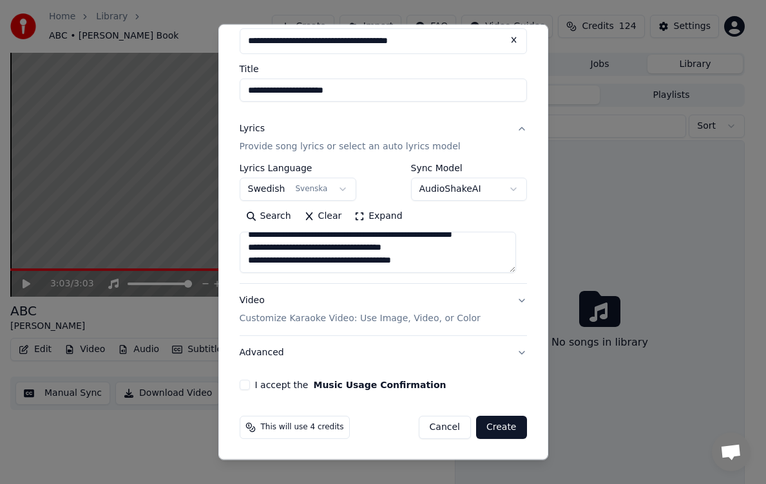
click at [247, 361] on button "I accept the Music Usage Confirmation" at bounding box center [245, 385] width 10 height 10
click at [493, 361] on button "Create" at bounding box center [501, 427] width 51 height 23
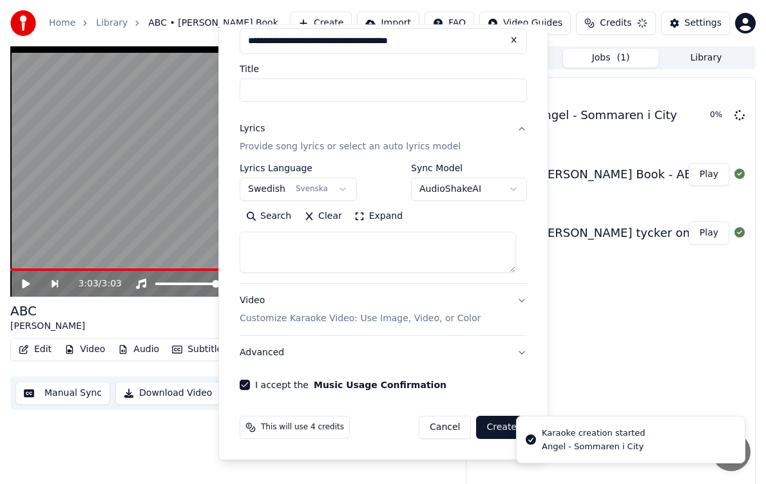
select select
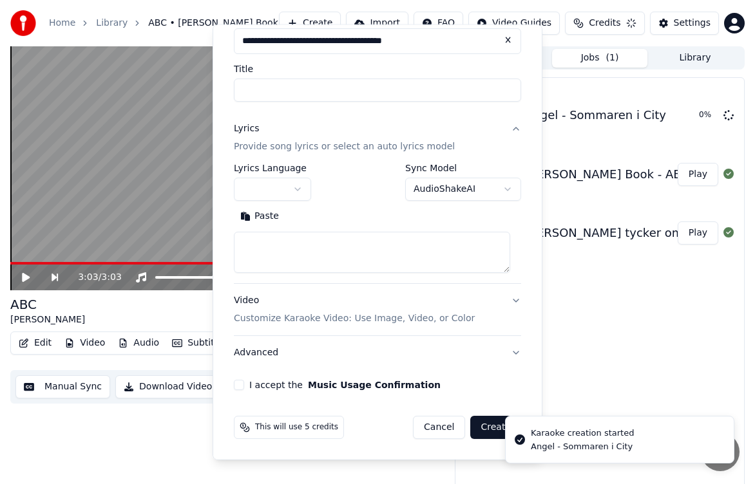
scroll to position [0, 0]
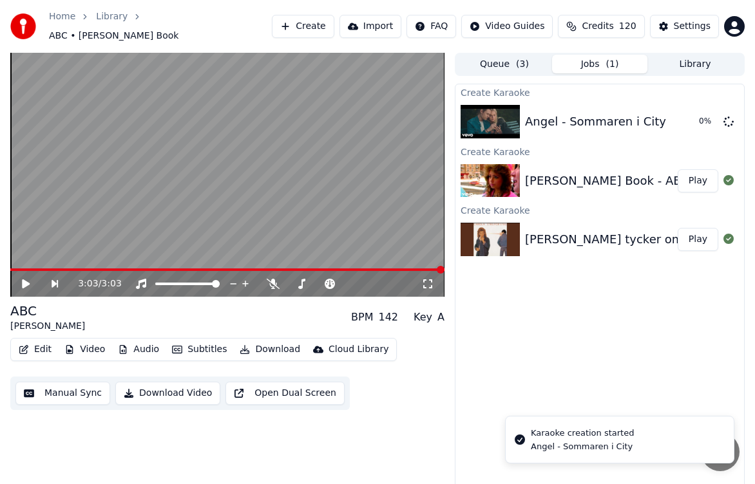
click at [504, 178] on button "Play" at bounding box center [698, 180] width 41 height 23
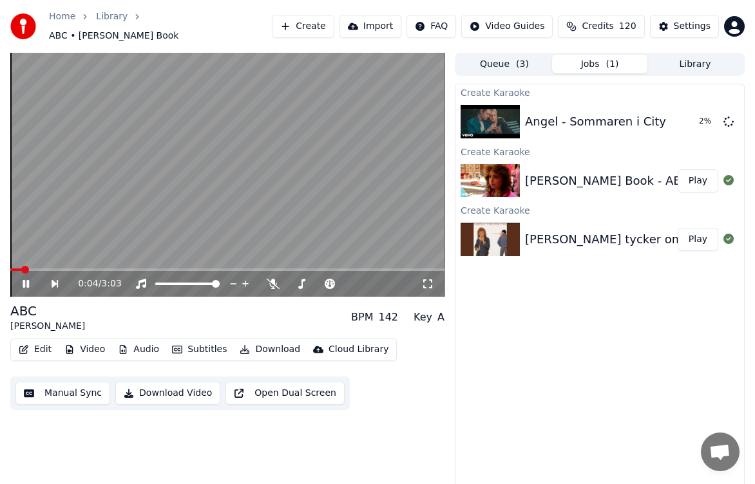
click at [24, 280] on icon at bounding box center [26, 284] width 6 height 8
click at [24, 280] on icon at bounding box center [26, 284] width 8 height 9
click at [24, 280] on icon at bounding box center [26, 284] width 6 height 8
click at [504, 233] on button "Play" at bounding box center [698, 239] width 41 height 23
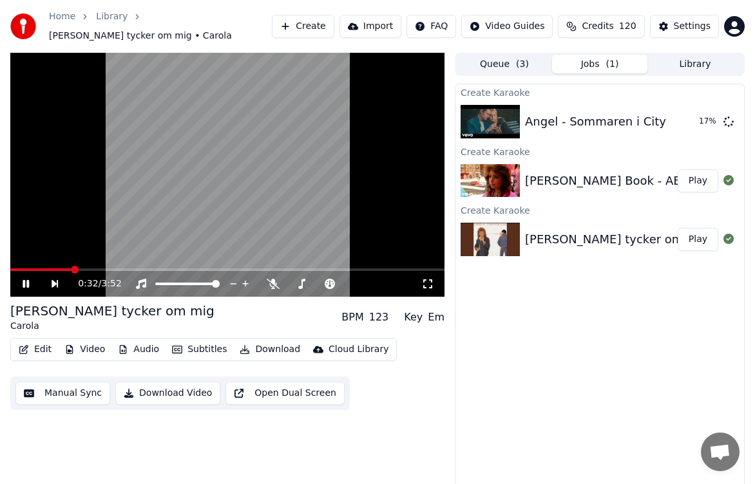
click at [26, 279] on icon at bounding box center [35, 284] width 29 height 10
click at [117, 361] on div "0:33 / 3:52 Tommy tycker om mig Carola BPM 123 Key Em Edit Video Audio Subtitle…" at bounding box center [227, 274] width 434 height 442
click at [504, 119] on button "Play" at bounding box center [698, 121] width 41 height 23
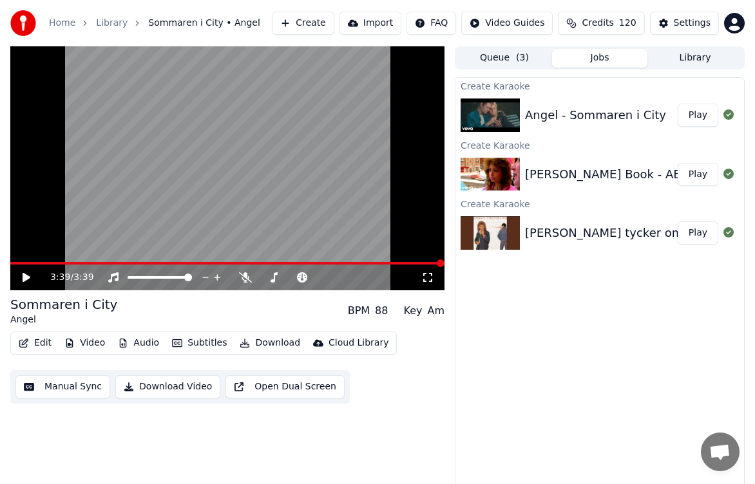
click at [504, 23] on span "Credits" at bounding box center [598, 23] width 32 height 13
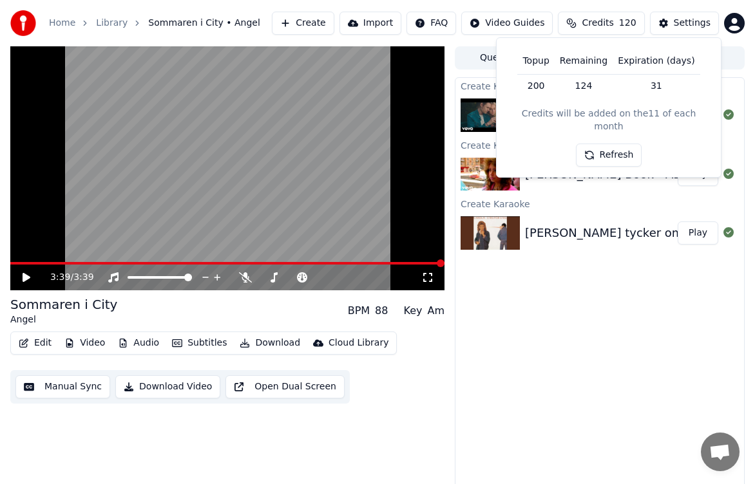
click at [504, 144] on button "Refresh" at bounding box center [609, 155] width 66 height 23
click at [491, 361] on div "Create Karaoke Angel - Sommaren i City Play Create Karaoke Anna Book - ABC Play…" at bounding box center [600, 283] width 290 height 412
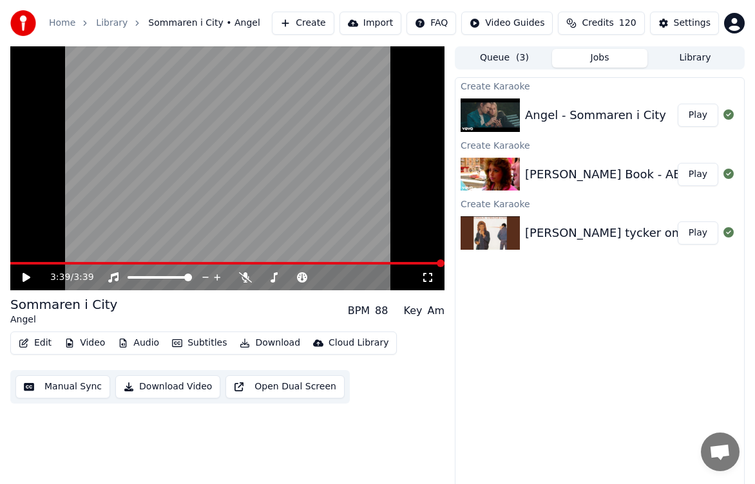
click at [16, 271] on div "3:39 / 3:39" at bounding box center [227, 277] width 424 height 13
click at [28, 277] on icon at bounding box center [27, 277] width 8 height 9
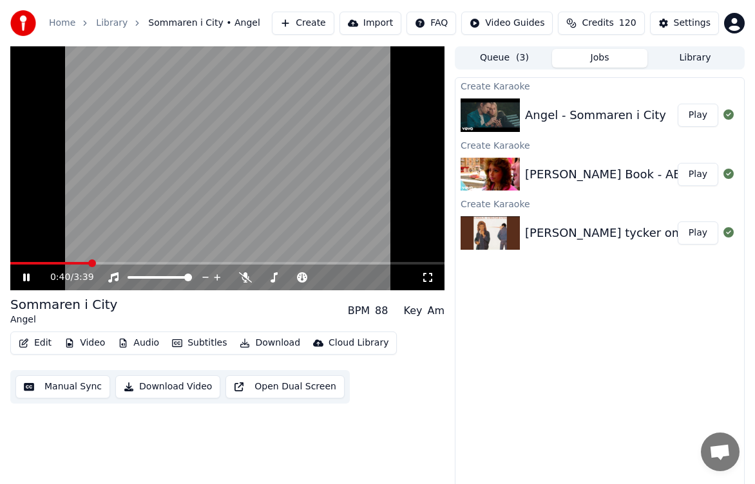
click at [90, 262] on span at bounding box center [227, 263] width 434 height 3
click at [152, 261] on video at bounding box center [227, 168] width 434 height 244
